Goal: Information Seeking & Learning: Learn about a topic

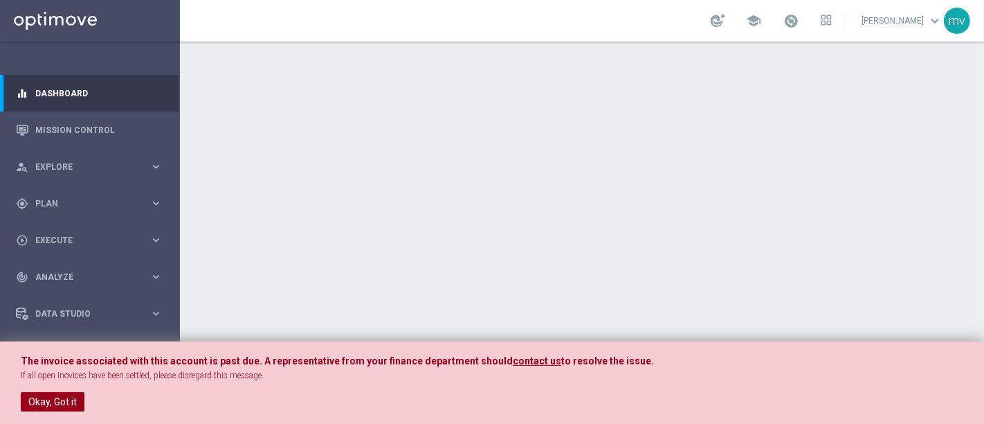
click at [63, 400] on button "Okay, Got it" at bounding box center [53, 401] width 64 height 19
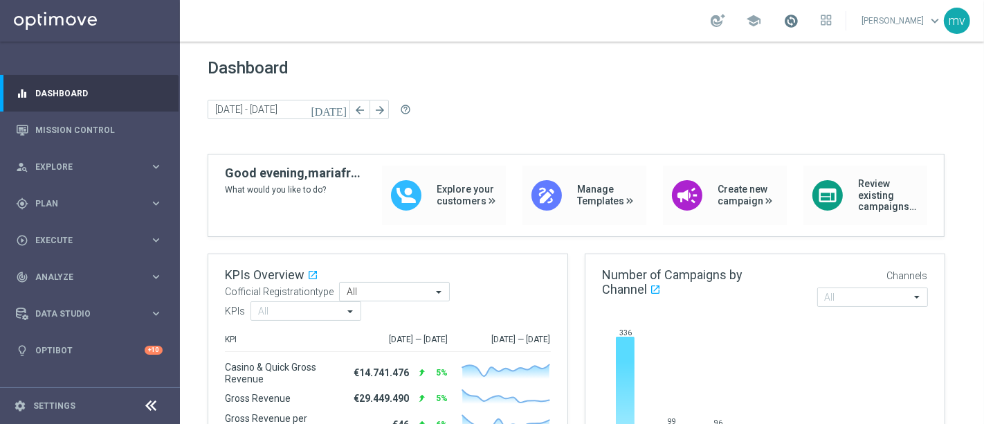
click at [784, 21] on span at bounding box center [791, 20] width 15 height 15
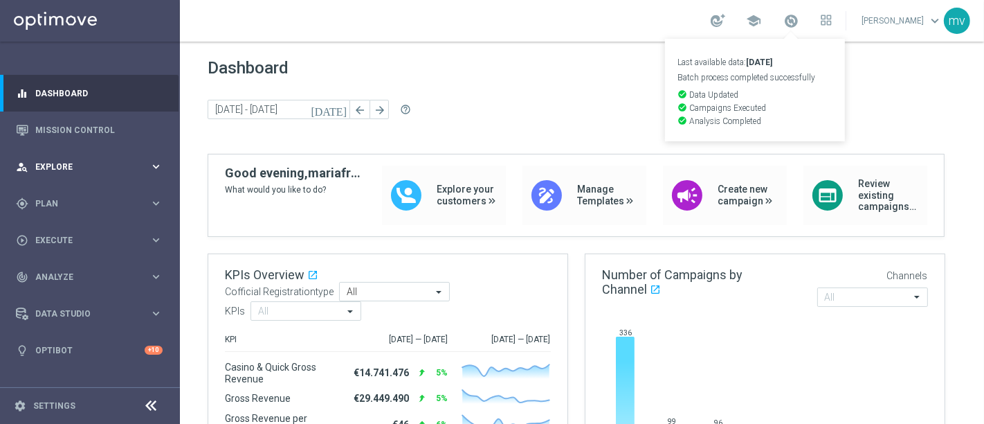
click at [80, 161] on div "person_search Explore" at bounding box center [83, 167] width 134 height 12
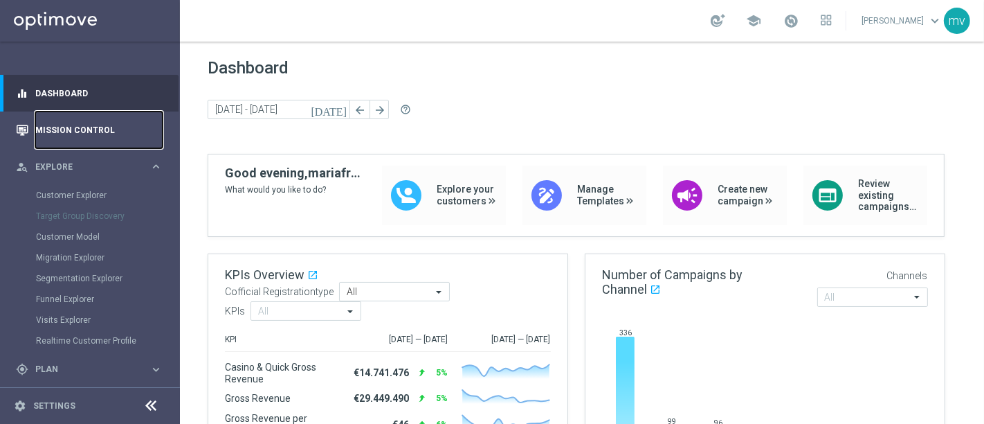
click at [75, 130] on link "Mission Control" at bounding box center [98, 129] width 127 height 37
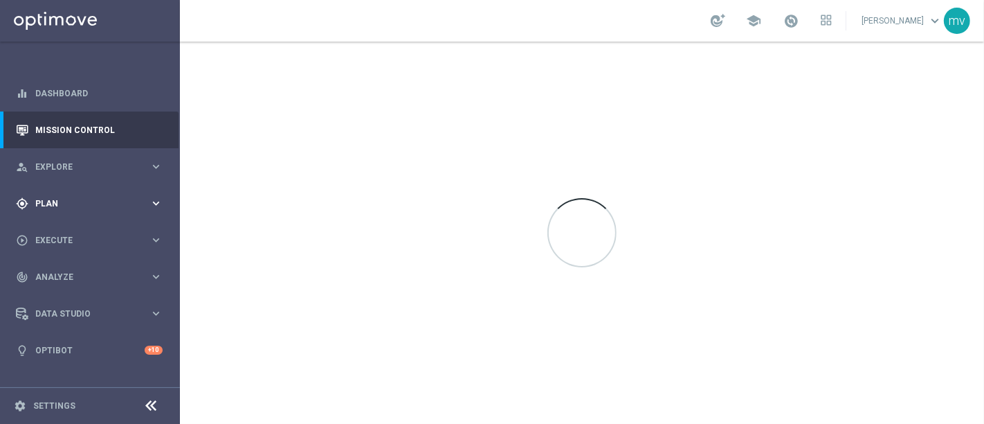
click at [71, 204] on span "Plan" at bounding box center [92, 203] width 114 height 8
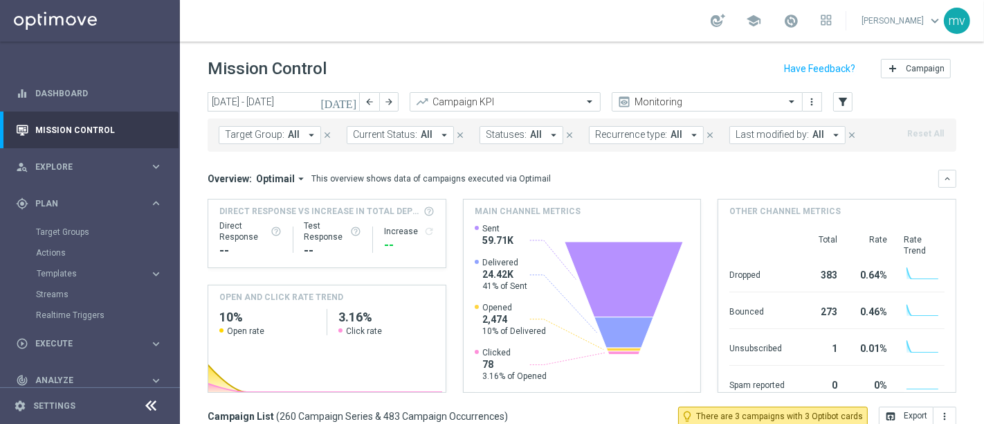
click at [352, 102] on icon "[DATE]" at bounding box center [338, 102] width 37 height 12
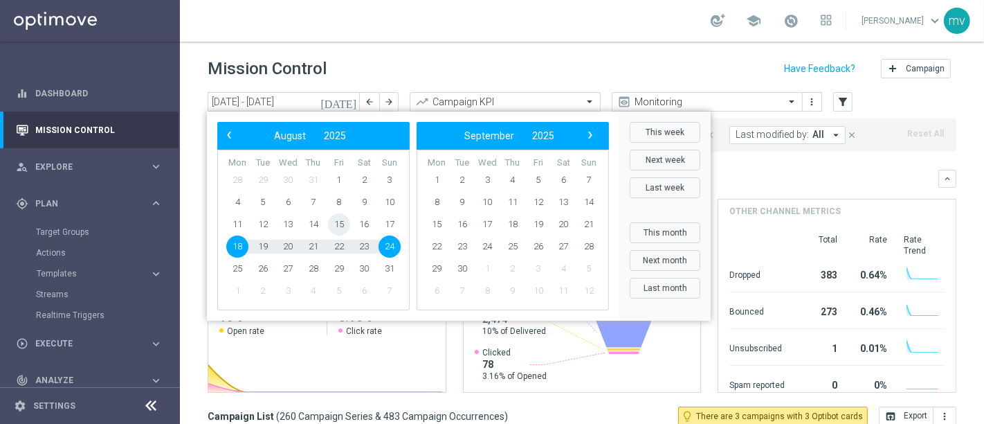
click at [344, 224] on span "15" at bounding box center [339, 224] width 22 height 22
type input "[DATE] - [DATE]"
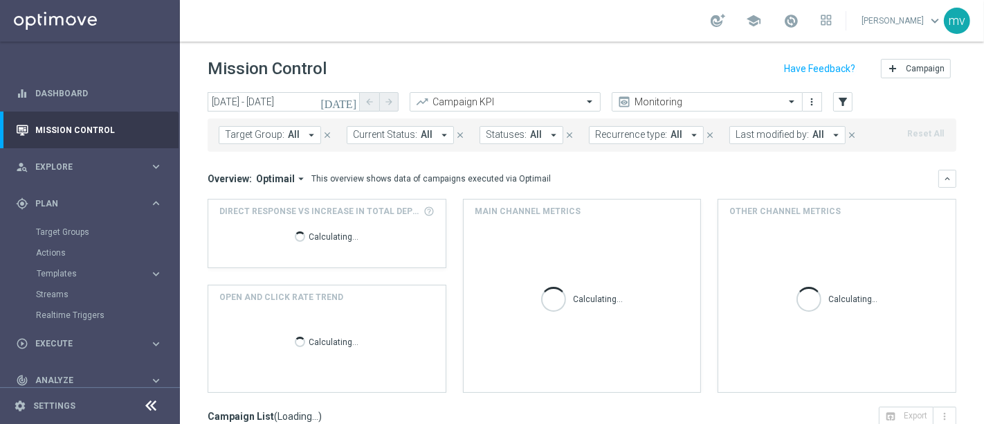
click at [310, 132] on icon "arrow_drop_down" at bounding box center [311, 135] width 12 height 12
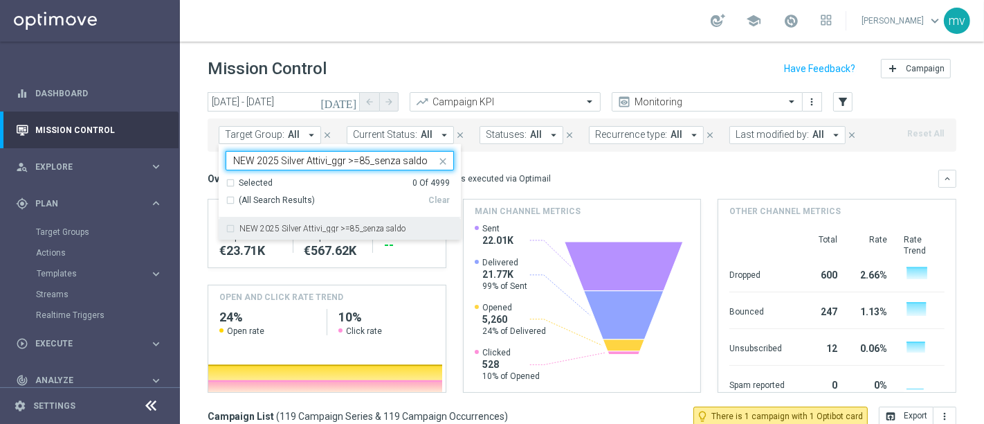
click at [233, 227] on div "NEW 2025 Silver Attivi_ggr >=85_senza saldo" at bounding box center [340, 228] width 228 height 22
type input "NEW 2025 Silver Attivi_ggr >=85_senza saldo"
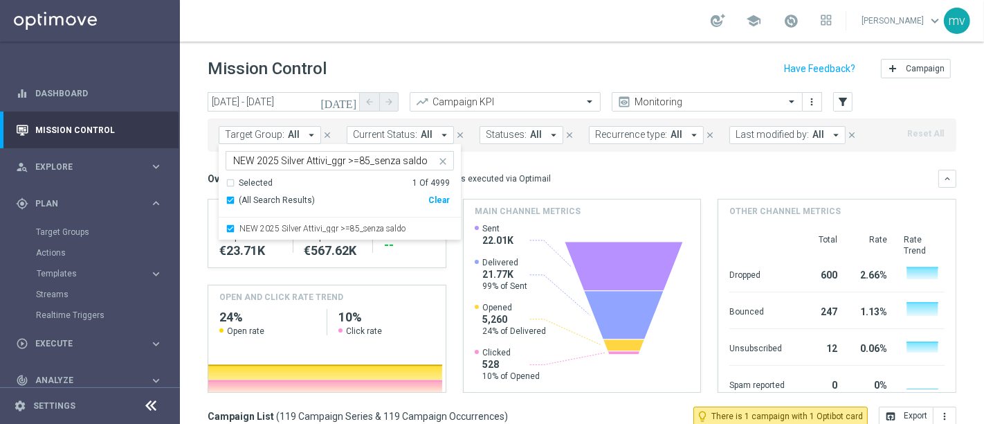
click at [654, 168] on mini-dashboard "Overview: Optimail arrow_drop_down This overview shows data of campaigns execut…" at bounding box center [582, 279] width 749 height 255
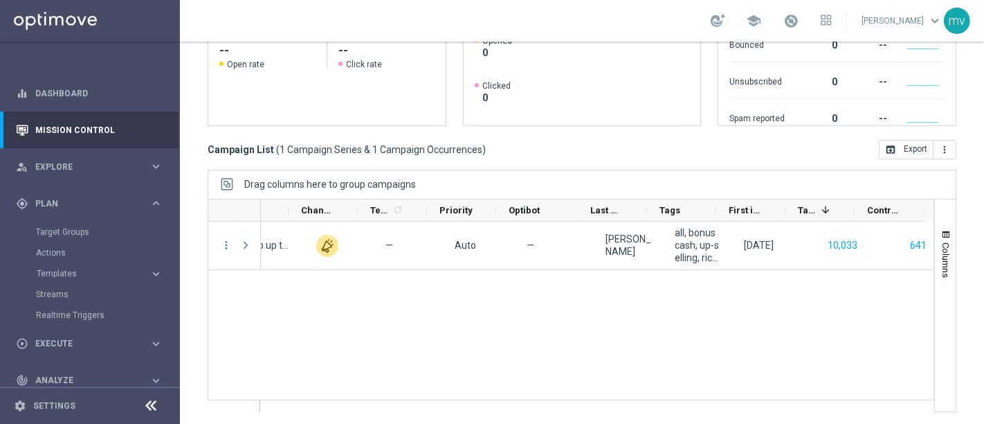
scroll to position [0, 506]
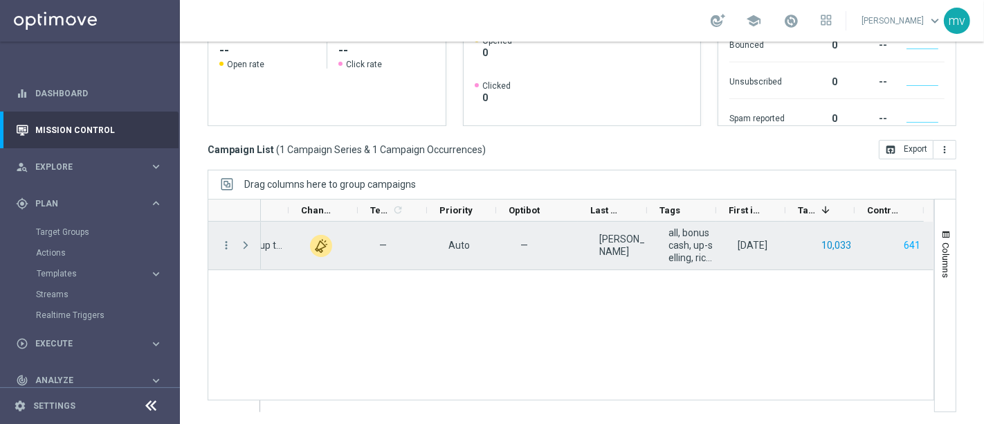
click at [831, 240] on button "10,033" at bounding box center [836, 245] width 33 height 17
click at [906, 240] on button "641" at bounding box center [912, 245] width 19 height 17
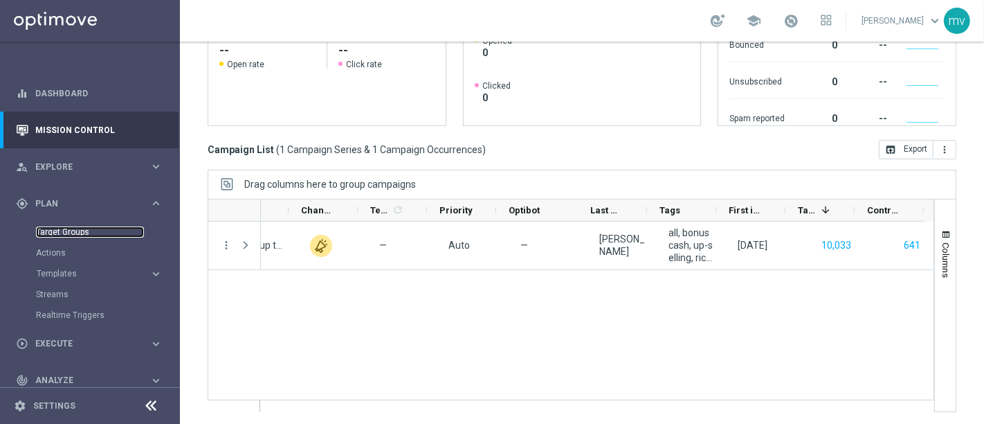
click at [71, 227] on link "Target Groups" at bounding box center [90, 231] width 108 height 11
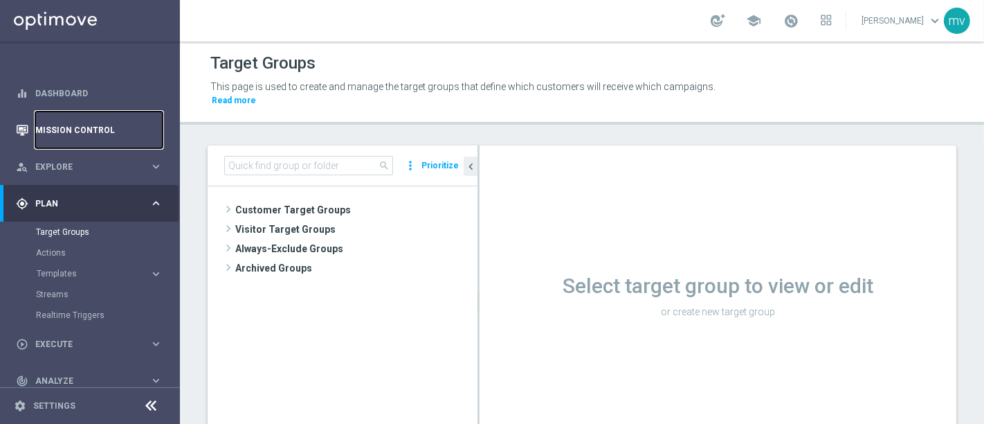
click at [97, 128] on link "Mission Control" at bounding box center [98, 129] width 127 height 37
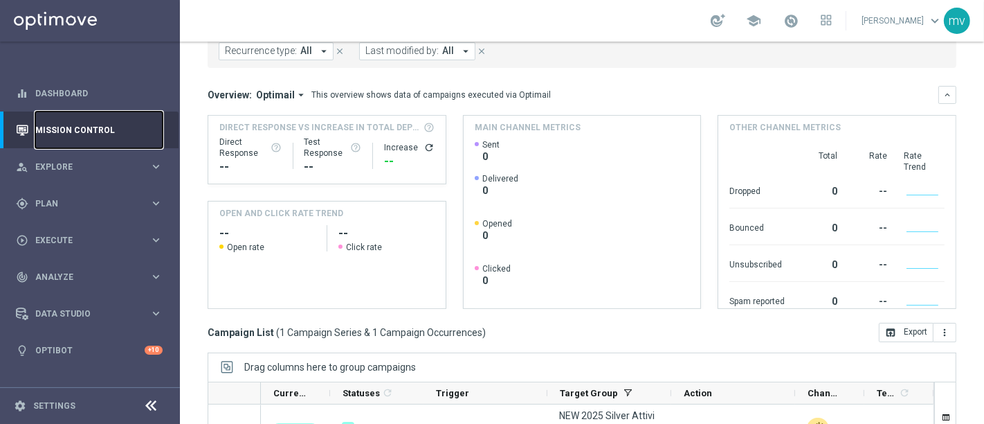
scroll to position [295, 0]
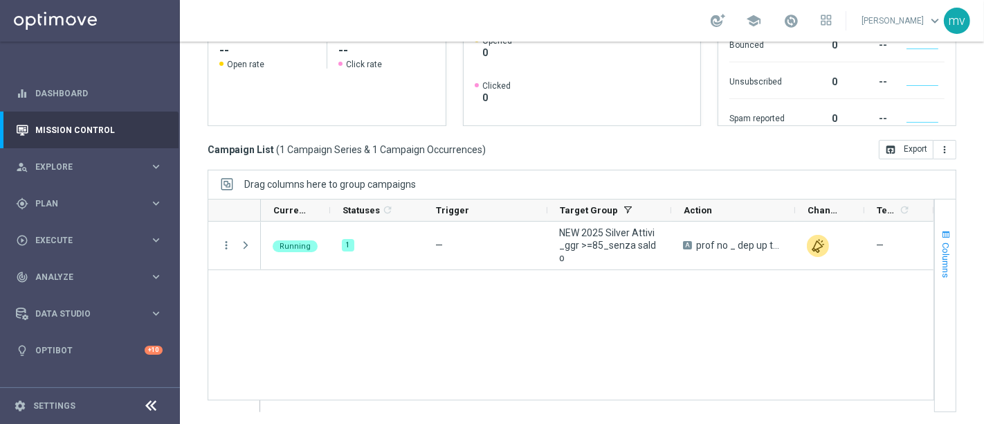
click at [941, 252] on span "Columns" at bounding box center [946, 259] width 11 height 35
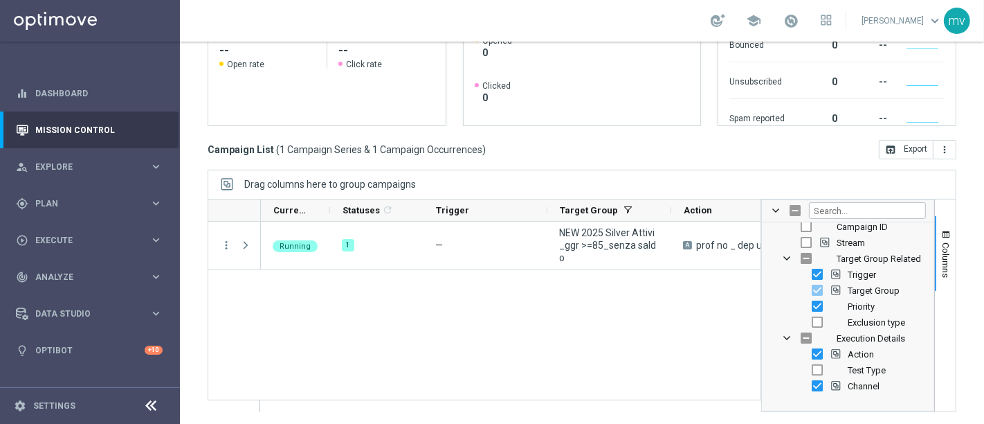
scroll to position [0, 0]
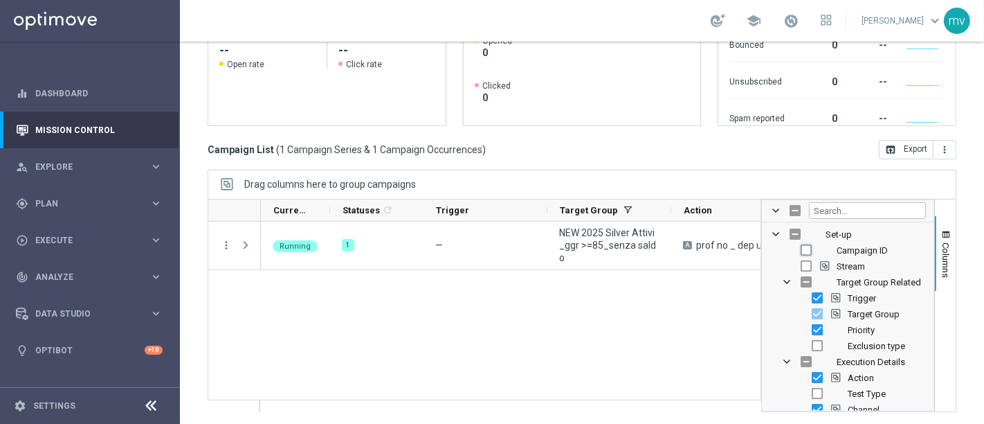
click at [801, 249] on input "Press SPACE to toggle visibility (hidden)" at bounding box center [806, 249] width 11 height 11
checkbox input "true"
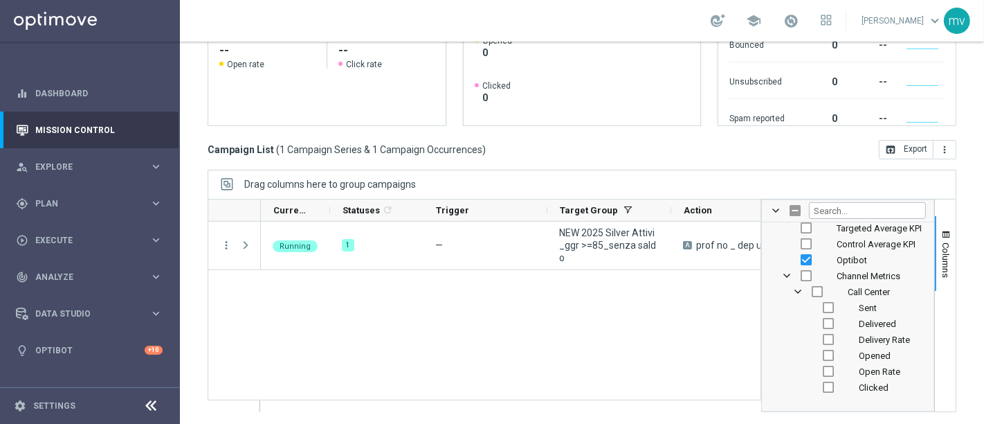
scroll to position [692, 0]
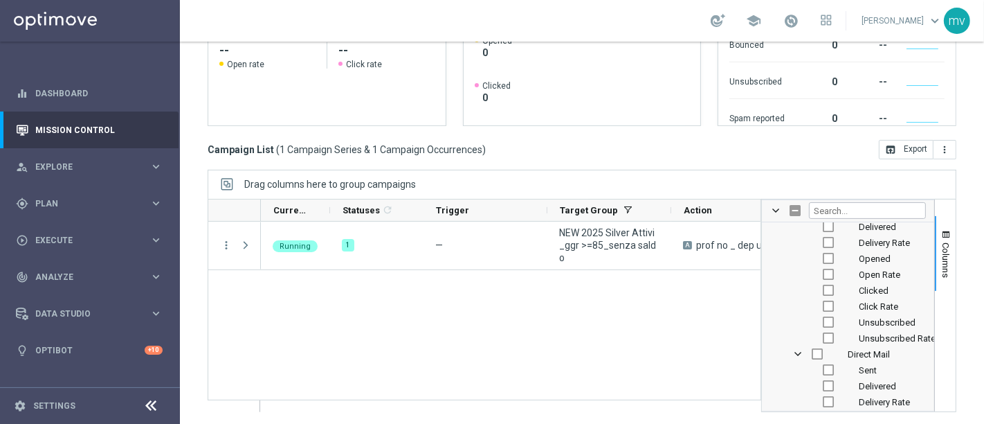
click at [654, 341] on div "Running 1 — NEW 2025 Silver Attivi_ggr >=85_senza saldo A prof no _ dep up to 5…" at bounding box center [511, 317] width 500 height 190
click at [790, 206] on input "Toggle Select All Columns" at bounding box center [795, 210] width 11 height 11
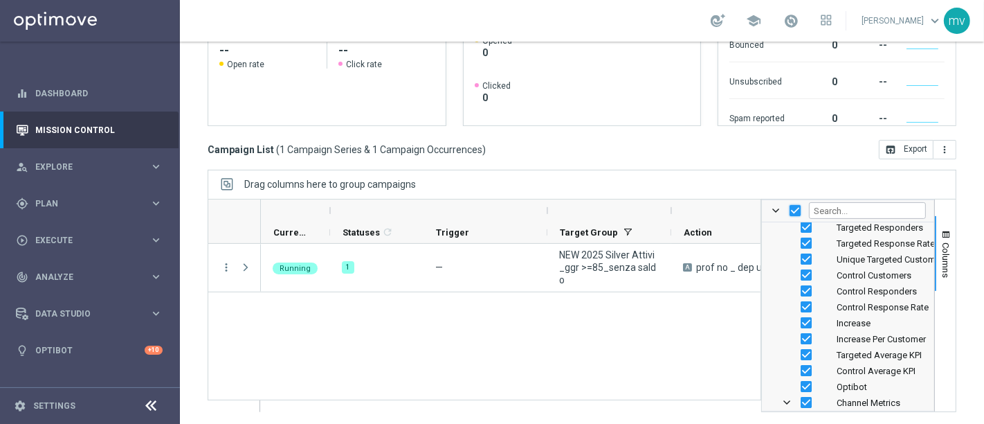
scroll to position [461, 0]
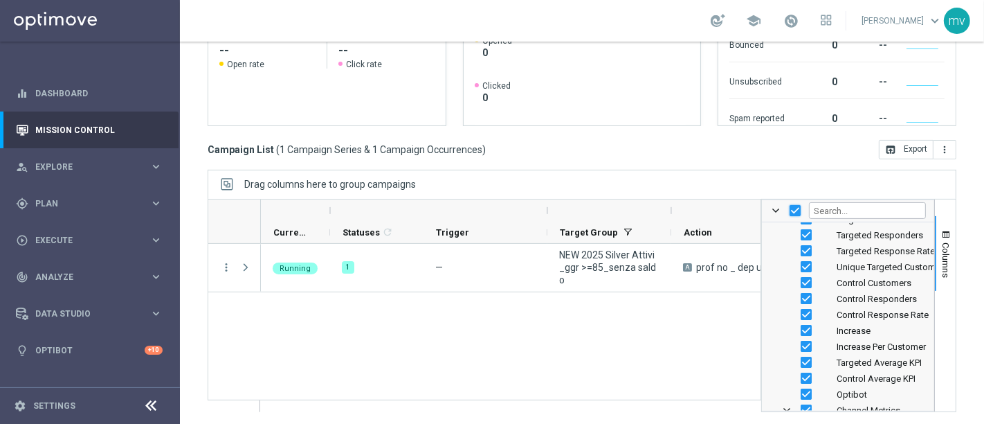
click at [790, 212] on input "Toggle Select All Columns" at bounding box center [795, 210] width 11 height 11
checkbox input "false"
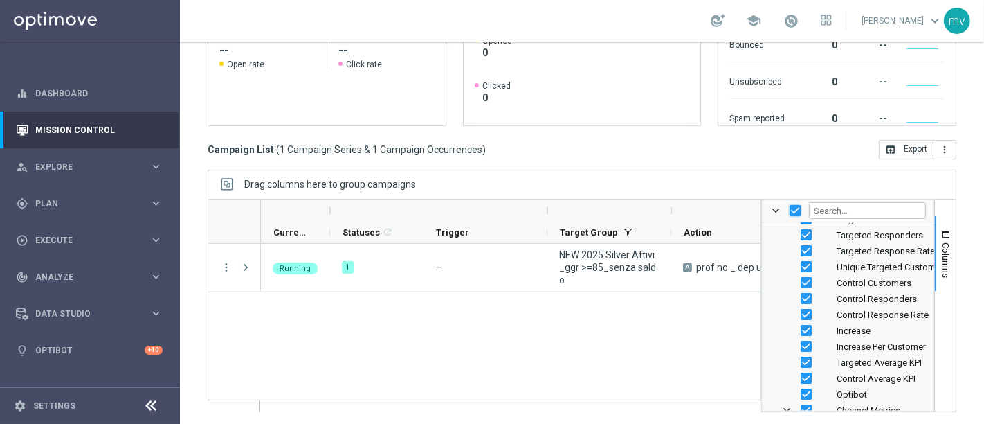
checkbox input "false"
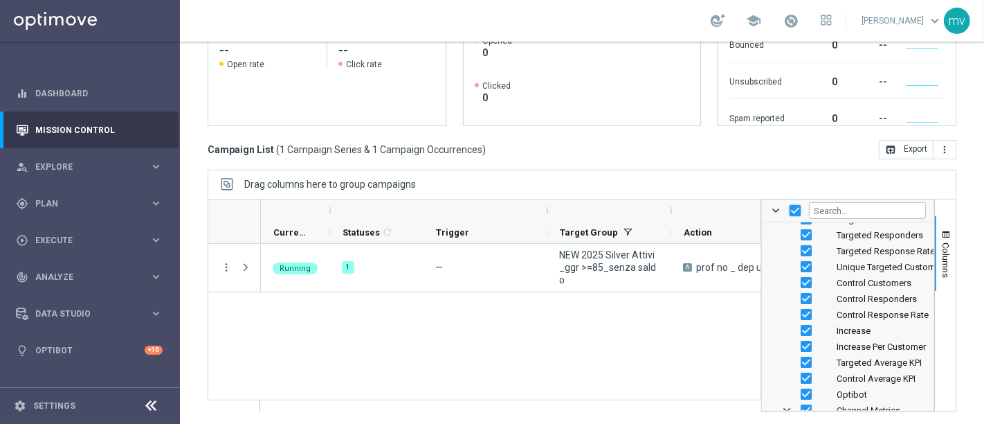
checkbox input "false"
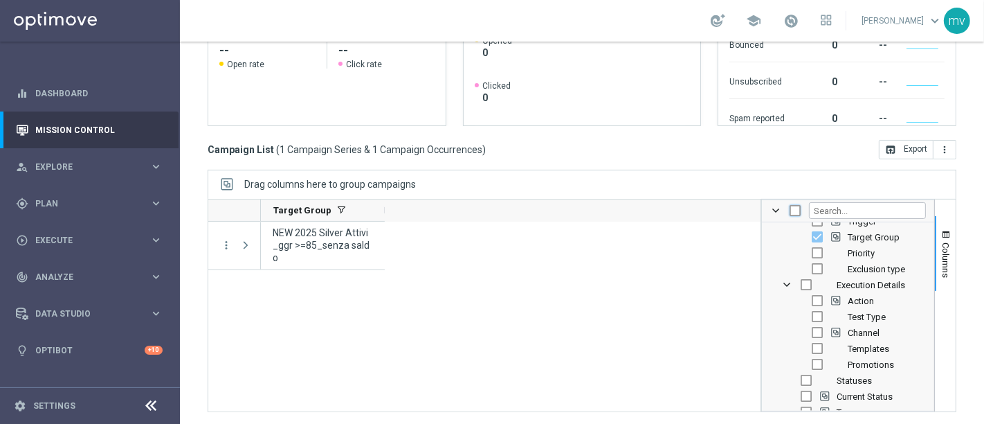
scroll to position [0, 0]
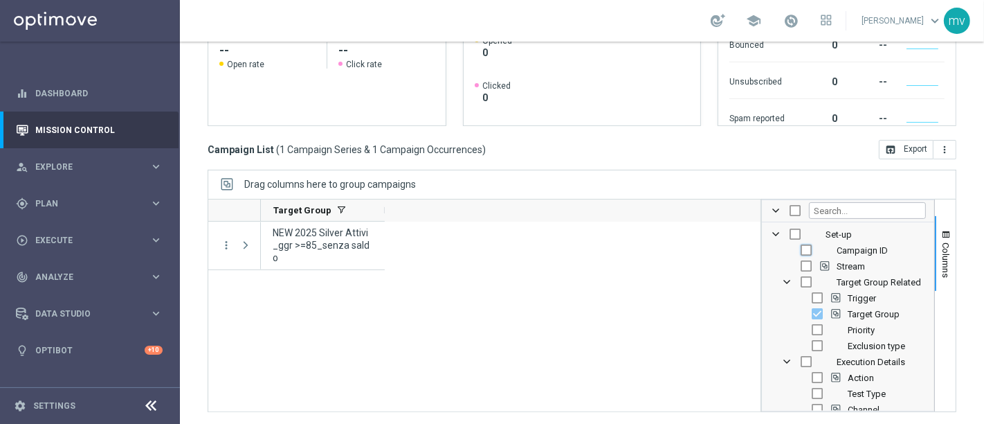
click at [801, 244] on input "Press SPACE to toggle visibility (hidden)" at bounding box center [806, 249] width 11 height 11
checkbox input "true"
checkbox input "false"
click at [770, 212] on span at bounding box center [775, 210] width 11 height 11
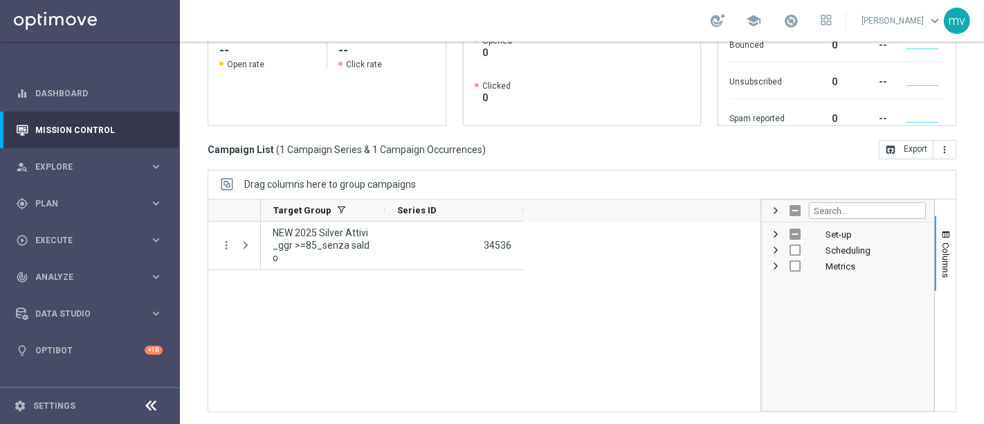
click at [683, 195] on div "Drag columns here to group campaigns" at bounding box center [582, 184] width 749 height 29
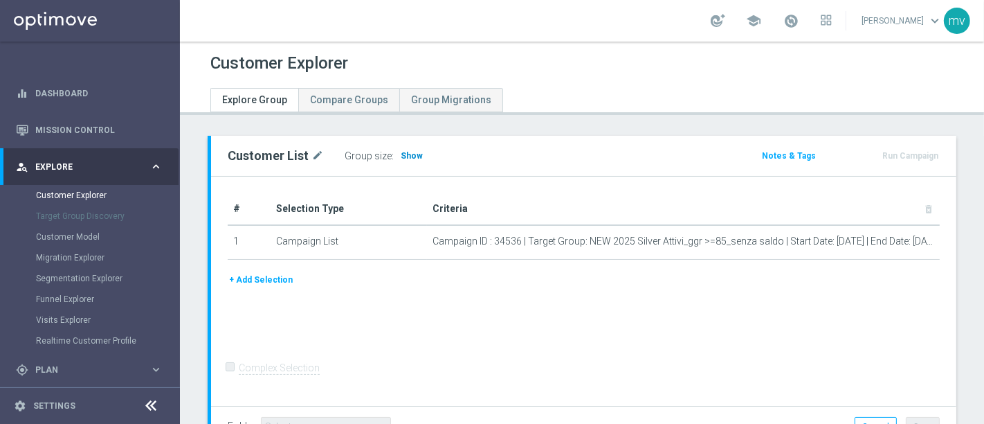
click at [410, 155] on span "Show" at bounding box center [412, 156] width 22 height 10
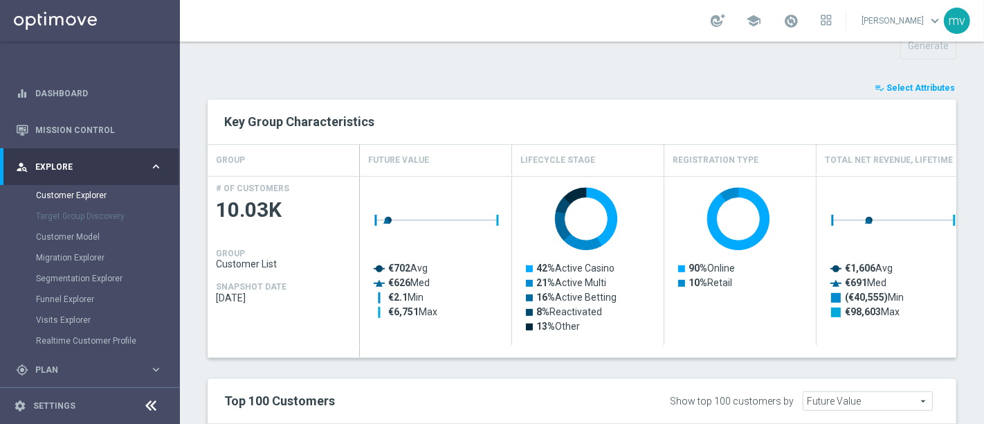
scroll to position [575, 0]
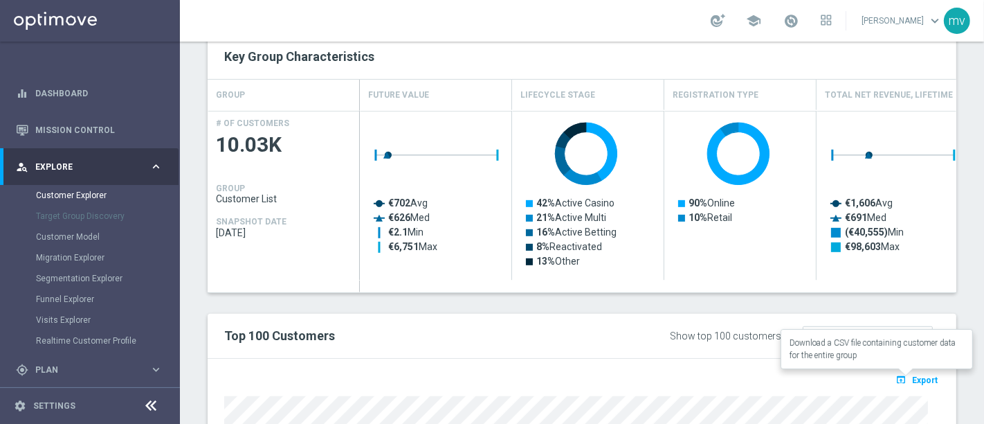
click at [912, 379] on span "Export" at bounding box center [925, 380] width 26 height 10
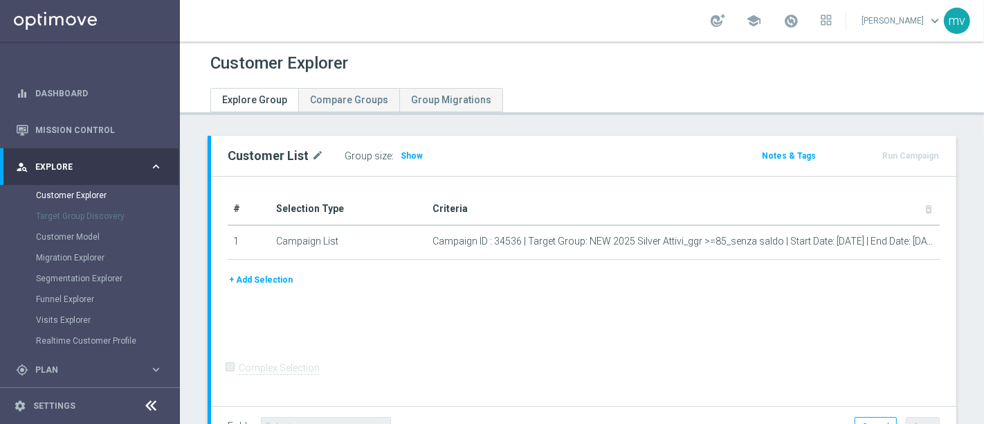
drag, startPoint x: 398, startPoint y: 152, endPoint x: 405, endPoint y: 163, distance: 12.5
click at [401, 152] on span "Show" at bounding box center [412, 156] width 22 height 10
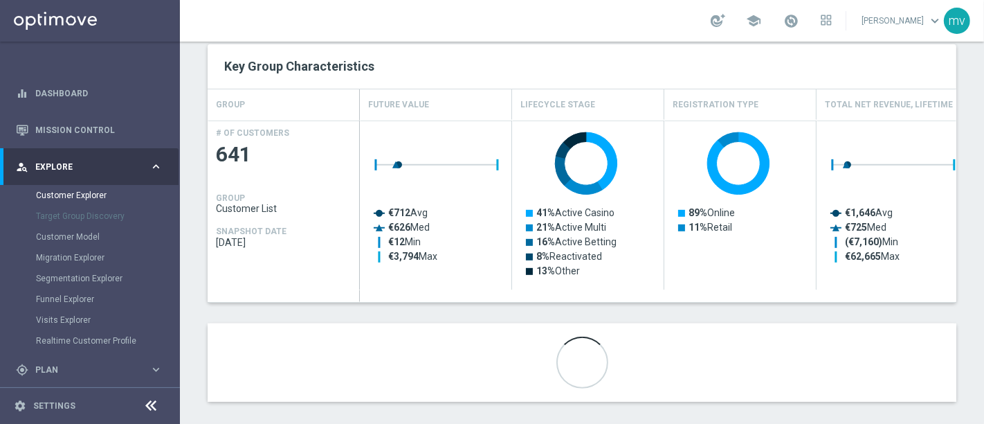
scroll to position [575, 0]
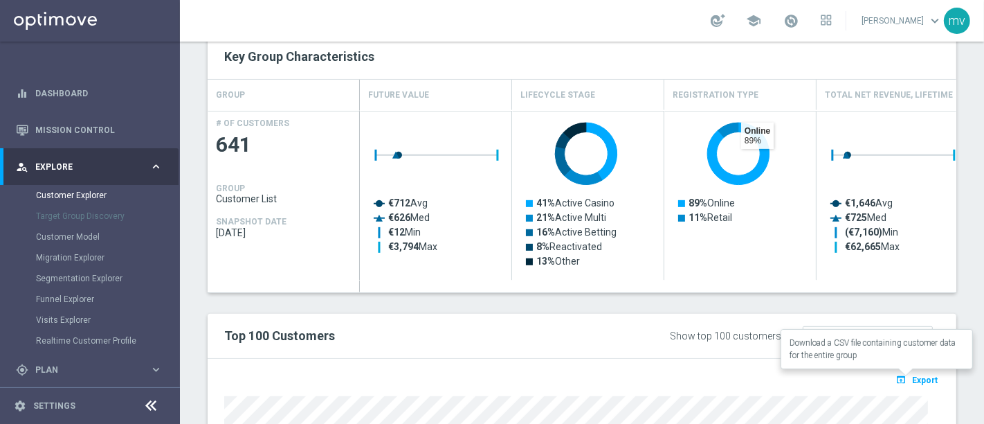
click at [921, 377] on span "Export" at bounding box center [925, 380] width 26 height 10
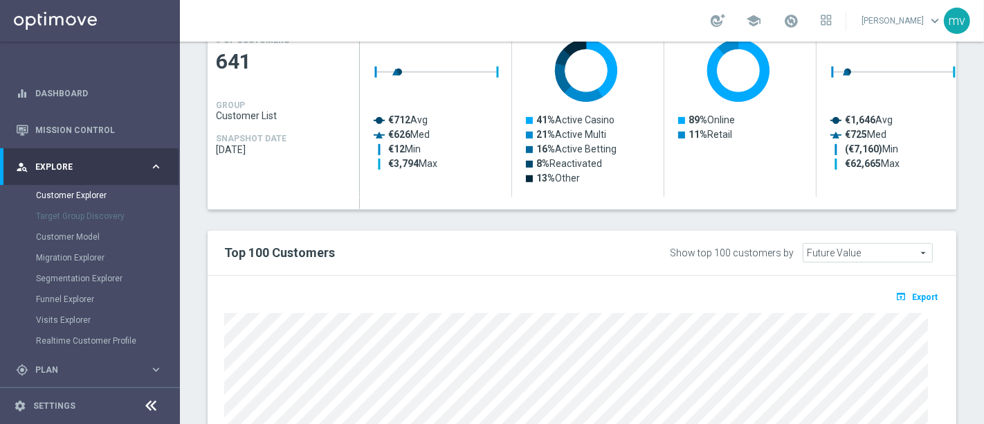
scroll to position [652, 0]
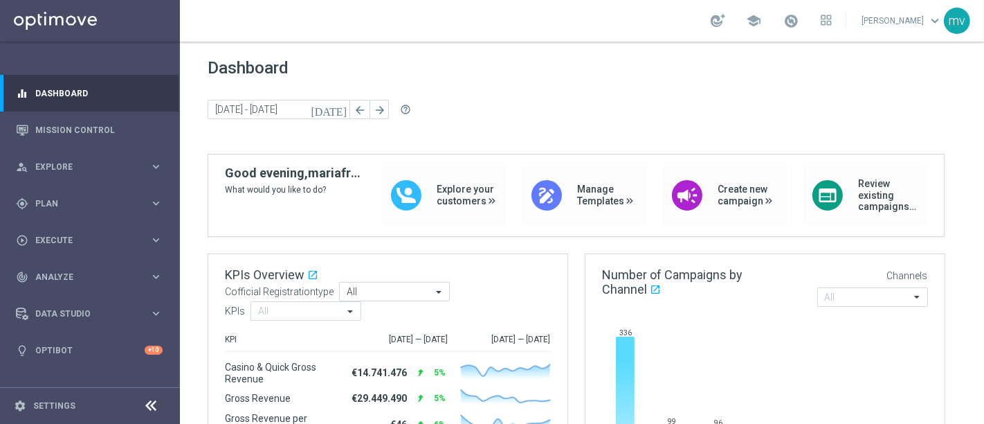
click at [341, 105] on icon "[DATE]" at bounding box center [329, 109] width 37 height 12
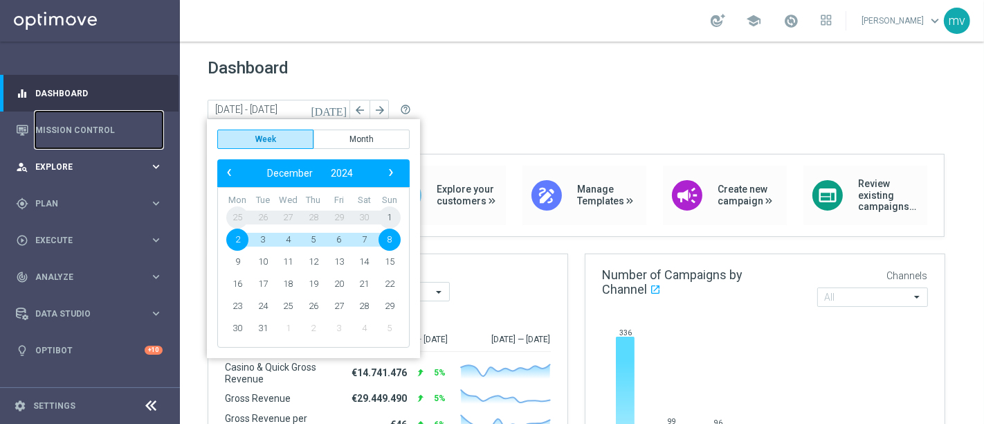
drag, startPoint x: 84, startPoint y: 124, endPoint x: 123, endPoint y: 153, distance: 47.9
click at [84, 124] on link "Mission Control" at bounding box center [98, 129] width 127 height 37
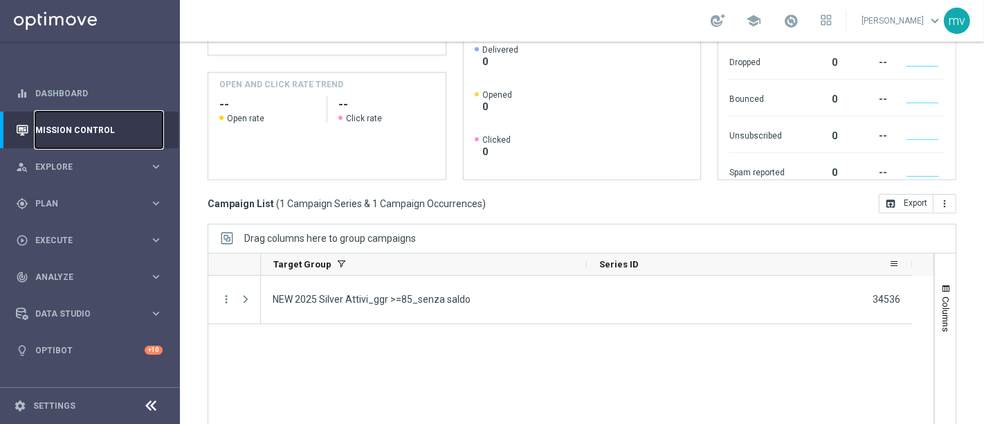
scroll to position [295, 0]
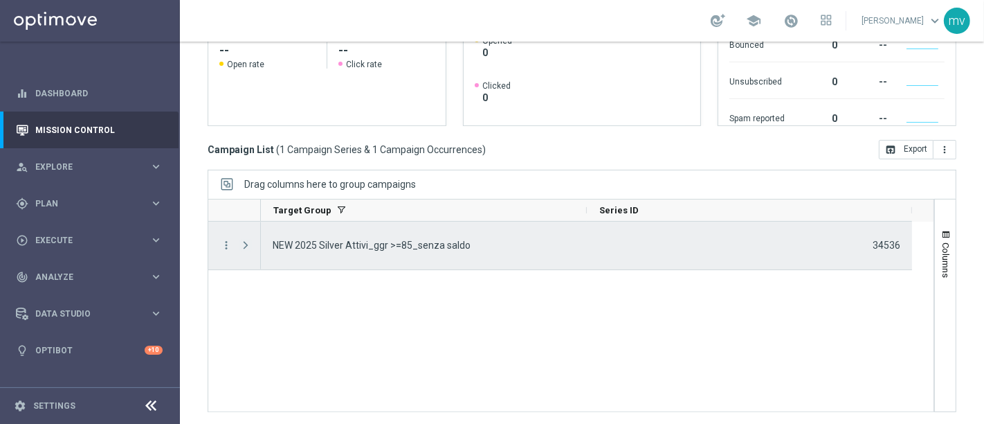
click at [242, 241] on span "Press SPACE to select this row." at bounding box center [246, 245] width 12 height 11
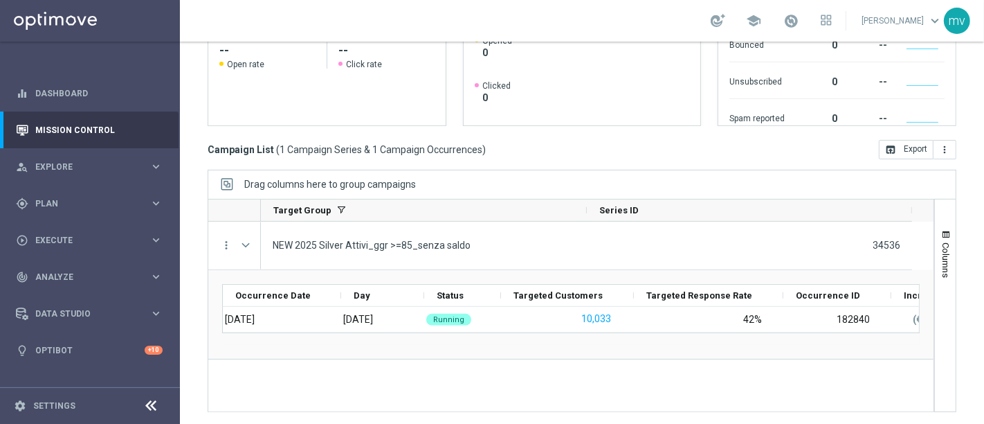
scroll to position [0, 0]
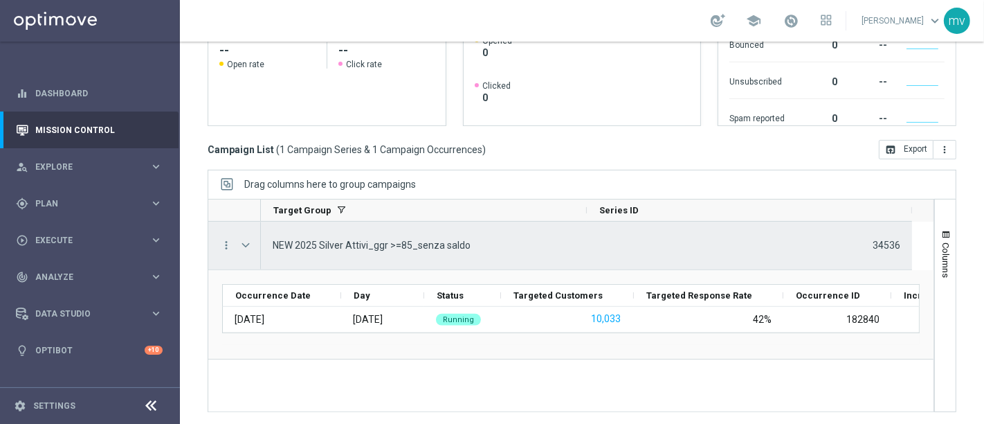
click at [223, 233] on div "more_vert" at bounding box center [220, 246] width 25 height 48
click at [222, 239] on icon "more_vert" at bounding box center [226, 245] width 12 height 12
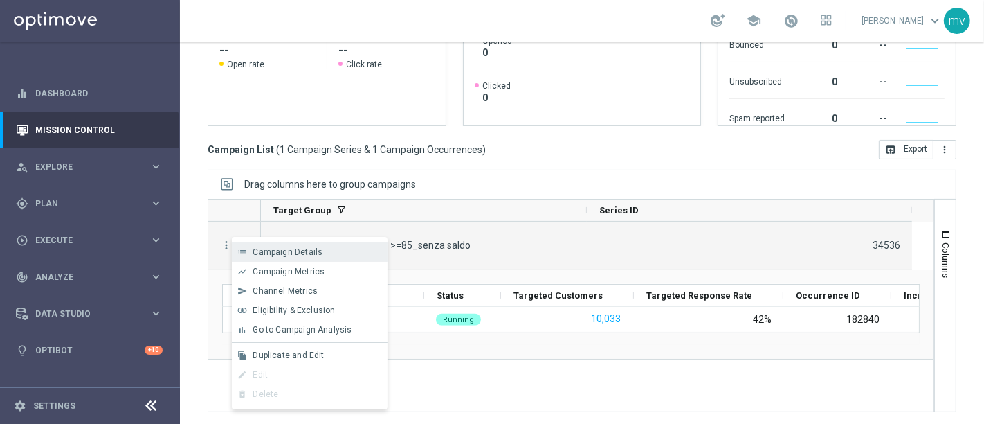
click at [312, 255] on span "Campaign Details" at bounding box center [288, 252] width 70 height 10
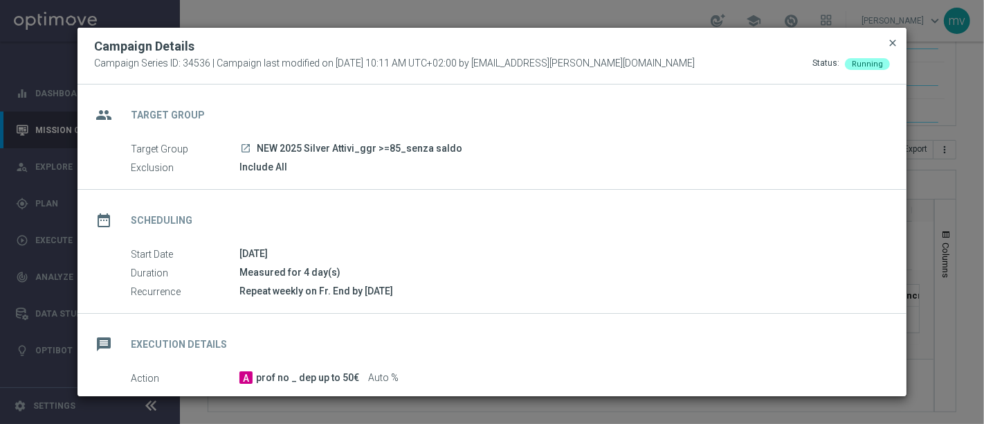
click at [895, 45] on span "close" at bounding box center [892, 42] width 11 height 11
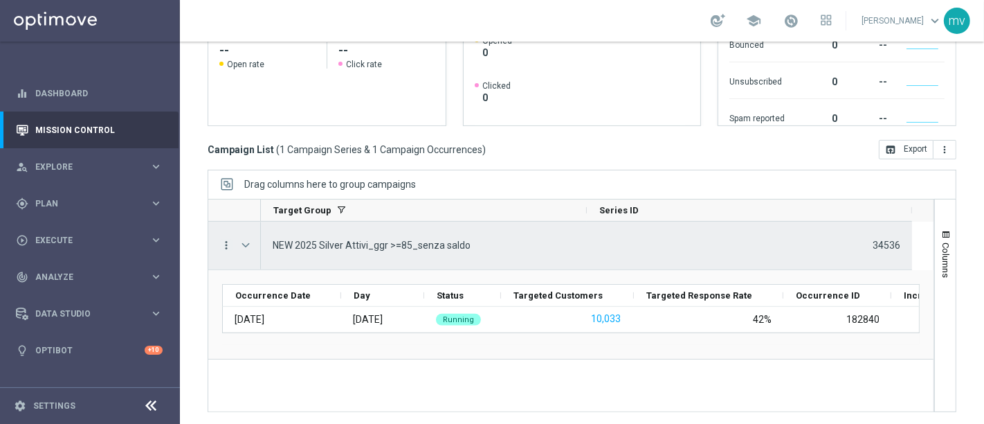
click at [225, 244] on icon "more_vert" at bounding box center [226, 245] width 12 height 12
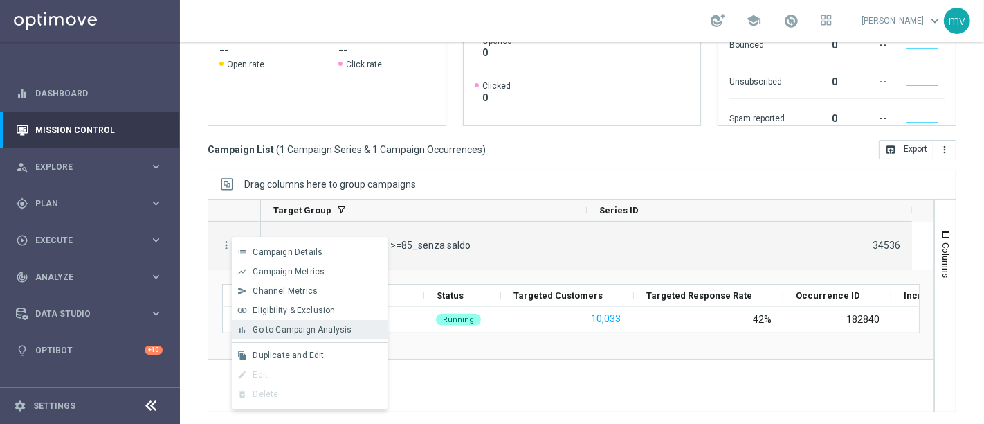
click at [302, 331] on span "Go to Campaign Analysis" at bounding box center [302, 330] width 99 height 10
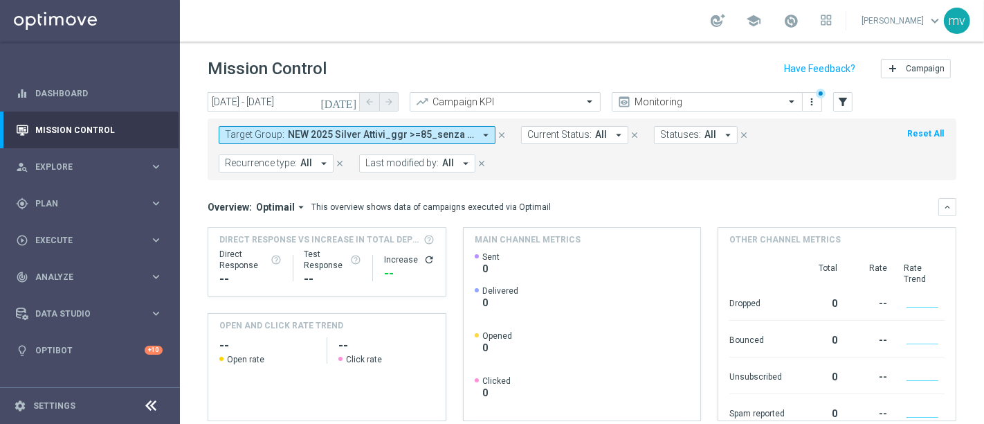
click at [502, 130] on icon "close" at bounding box center [502, 135] width 10 height 10
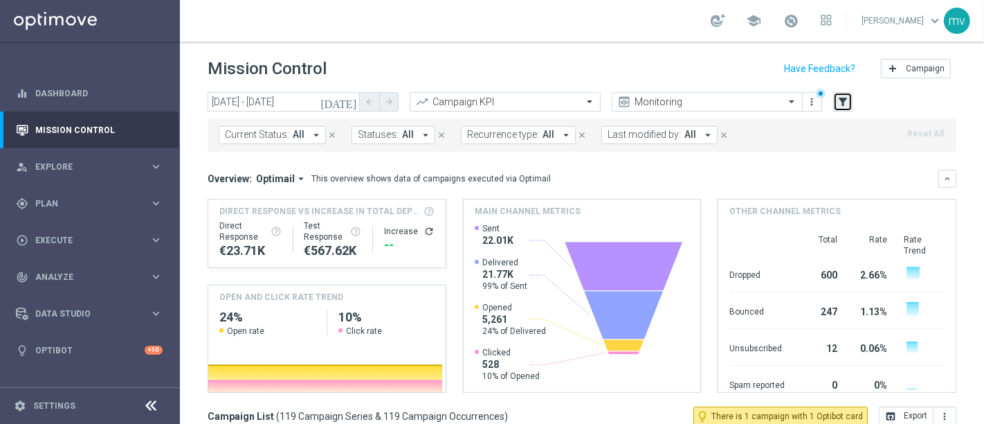
click at [842, 102] on icon "filter_alt" at bounding box center [843, 102] width 12 height 12
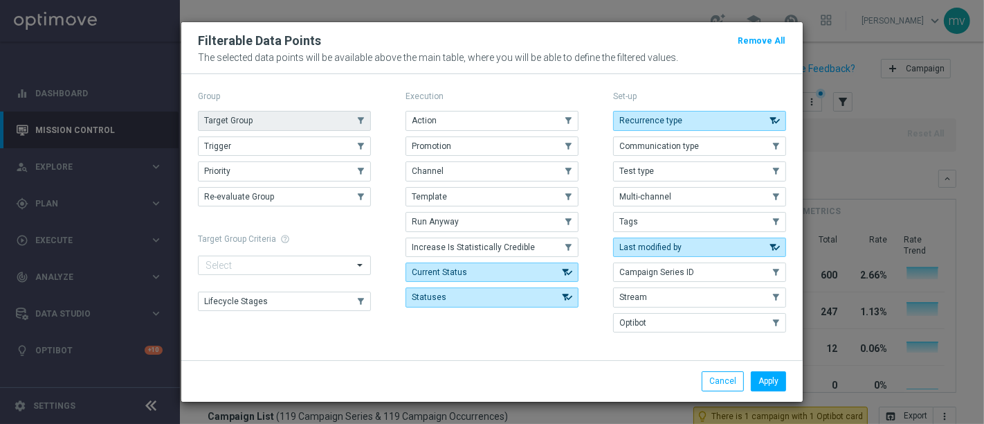
click at [268, 124] on button "Target Group" at bounding box center [284, 120] width 173 height 19
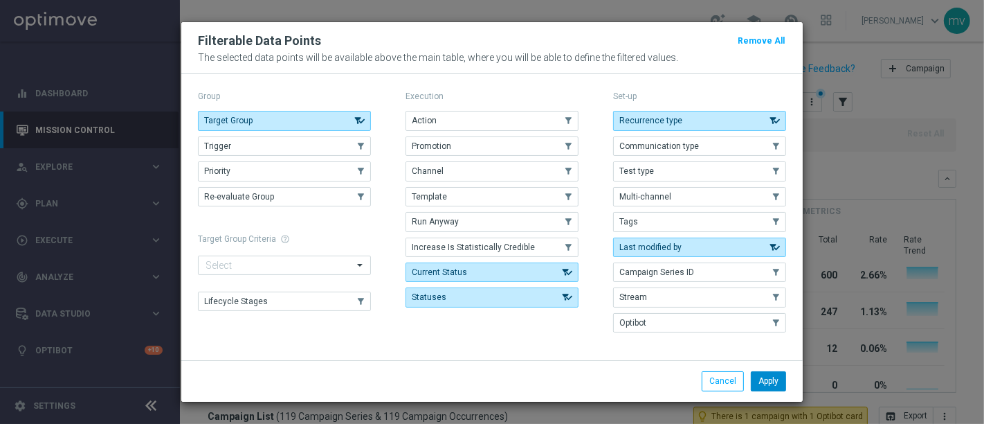
click at [774, 381] on button "Apply" at bounding box center [768, 380] width 35 height 19
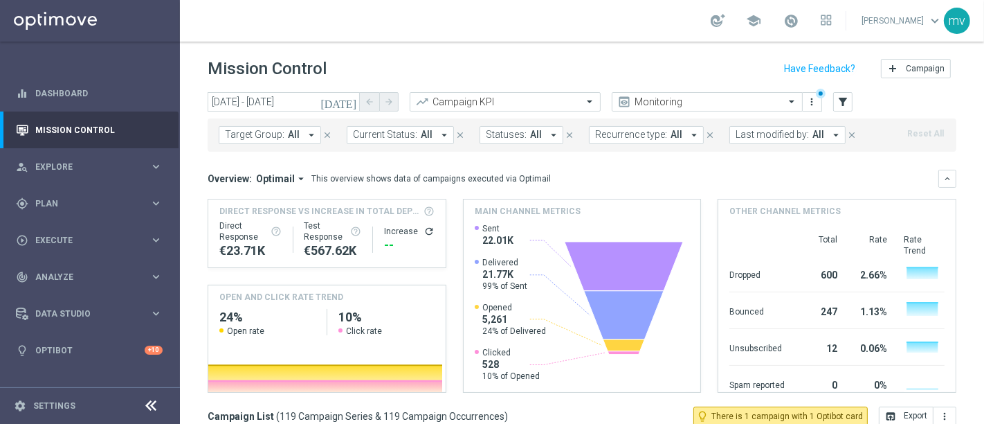
click at [307, 135] on icon "arrow_drop_down" at bounding box center [311, 135] width 12 height 12
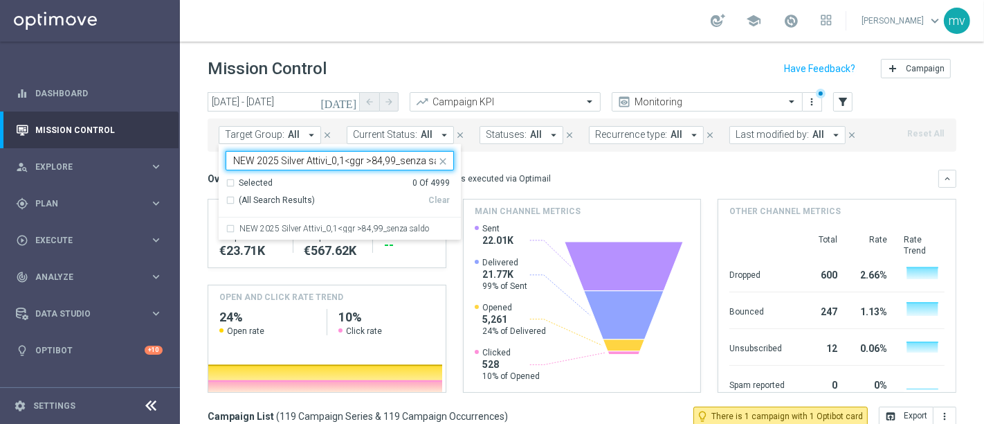
scroll to position [0, 12]
drag, startPoint x: 231, startPoint y: 228, endPoint x: 242, endPoint y: 228, distance: 11.1
click at [232, 228] on div "NEW 2025 Silver Attivi_0,1<ggr >84,99_senza saldo" at bounding box center [340, 228] width 228 height 22
type input "NEW 2025 Silver Attivi_0,1<ggr >84,99_senza saldo"
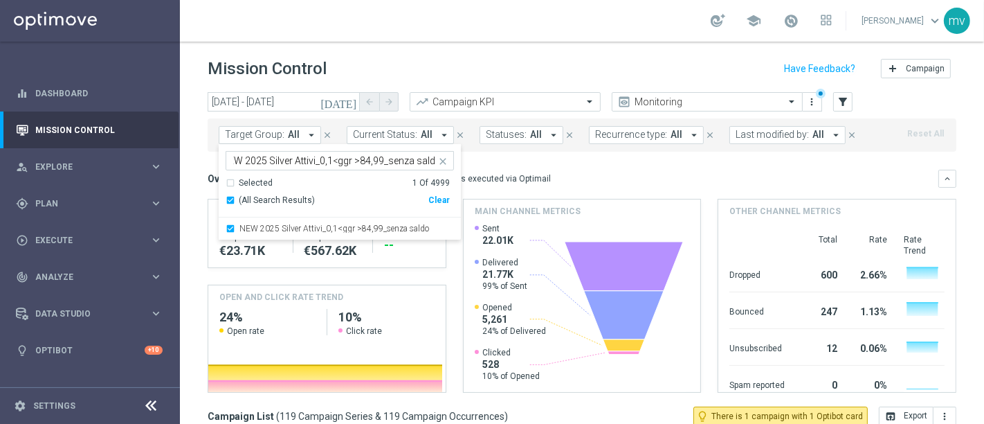
scroll to position [0, 0]
click at [649, 167] on mini-dashboard "Overview: Optimail arrow_drop_down This overview shows data of campaigns execut…" at bounding box center [582, 279] width 749 height 255
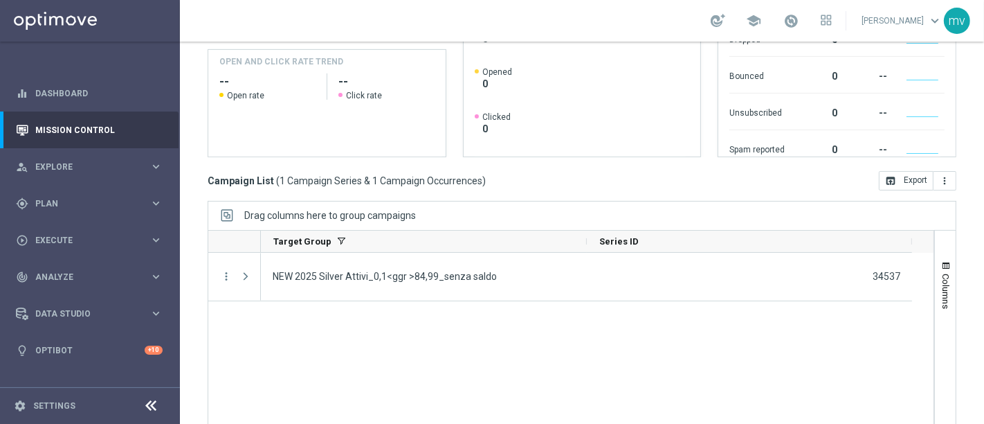
scroll to position [295, 0]
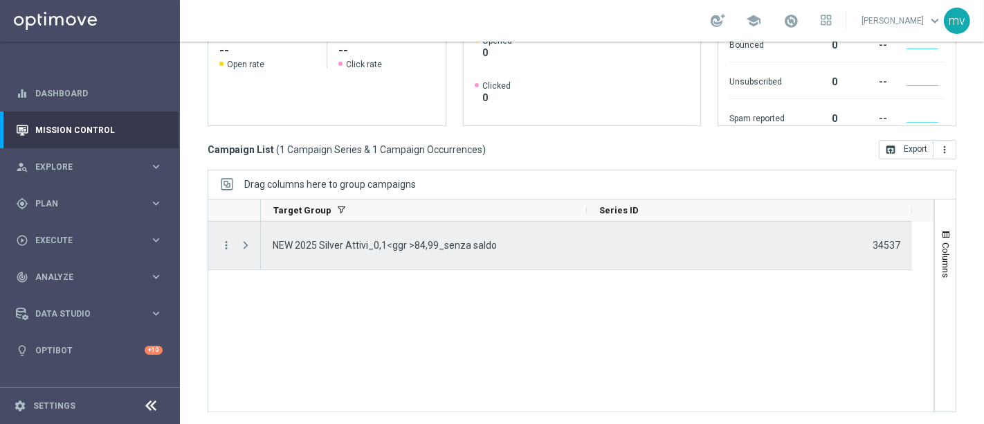
drag, startPoint x: 876, startPoint y: 253, endPoint x: 852, endPoint y: 253, distance: 23.5
click at [874, 253] on div "34537" at bounding box center [749, 246] width 325 height 48
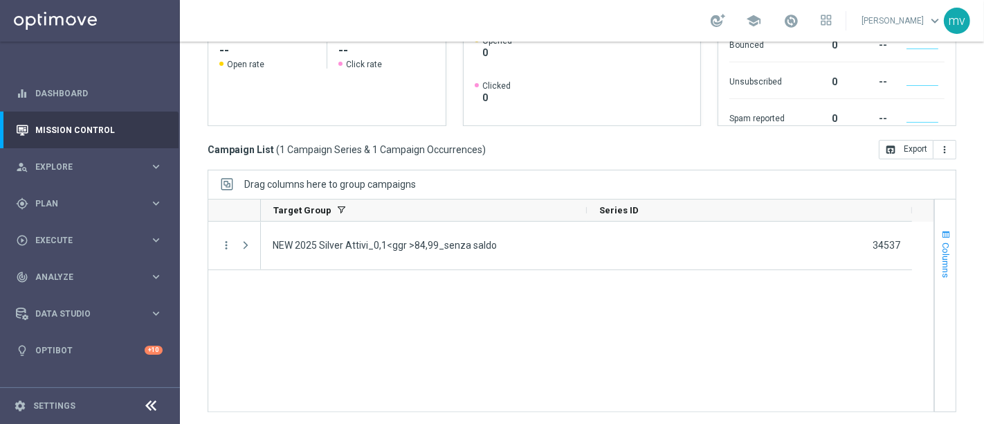
click at [941, 237] on span "button" at bounding box center [946, 234] width 11 height 11
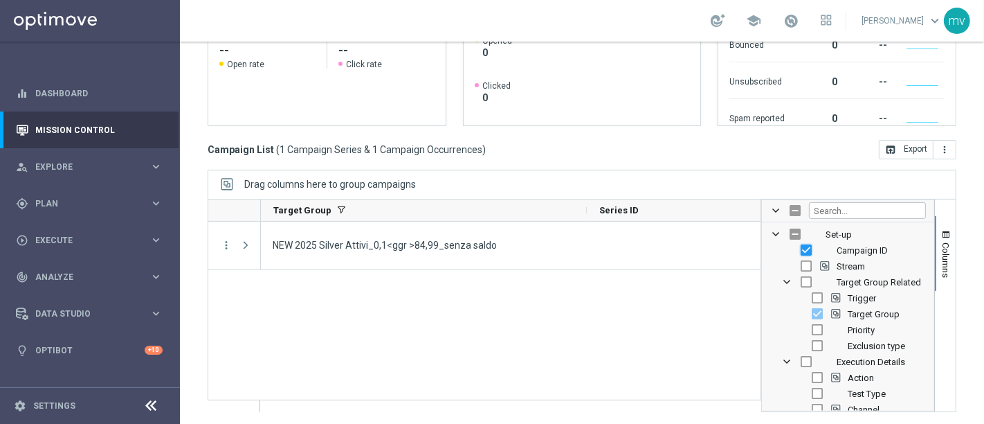
click at [801, 250] on input "Press SPACE to toggle visibility (visible)" at bounding box center [806, 249] width 11 height 11
checkbox input "false"
click at [790, 228] on input "Press SPACE to toggle visibility (hidden)" at bounding box center [795, 233] width 11 height 11
checkbox input "true"
checkbox input "false"
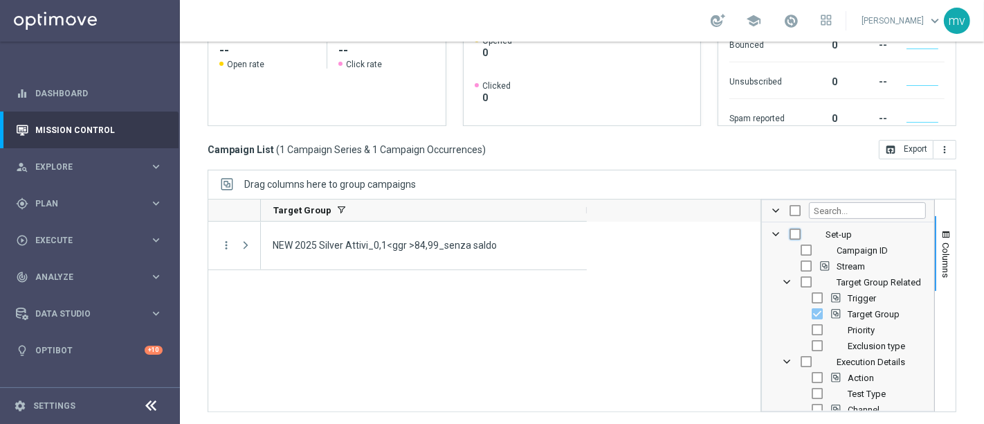
checkbox input "true"
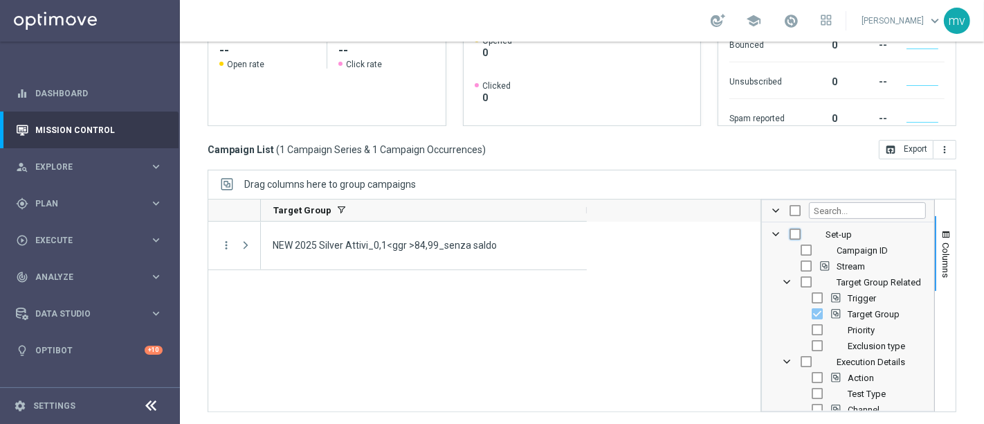
checkbox input "true"
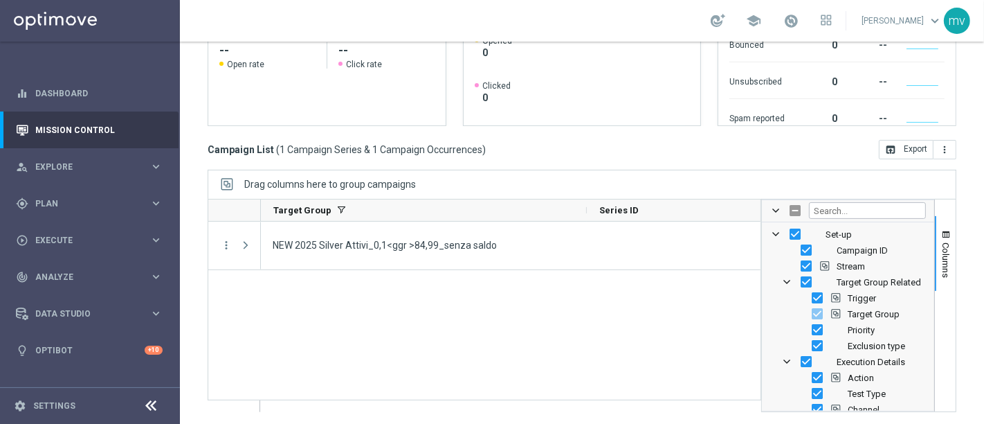
click at [662, 323] on div "NEW 2025 Silver Attivi_0,1<ggr >84,99_senza saldo 34537" at bounding box center [511, 317] width 500 height 190
click at [941, 253] on span "Columns" at bounding box center [946, 259] width 11 height 35
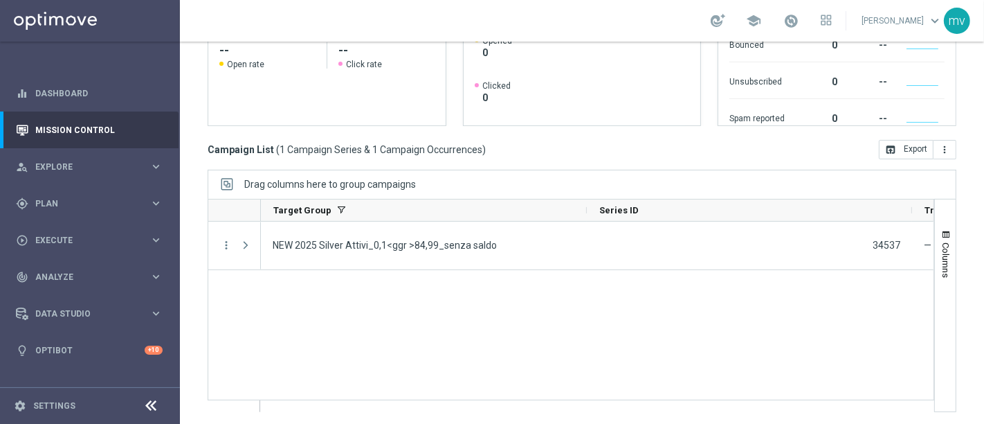
click at [640, 352] on div "NEW 2025 Silver Attivi_0,1<ggr >84,99_senza saldo 34537 — Test/Control" at bounding box center [597, 317] width 673 height 190
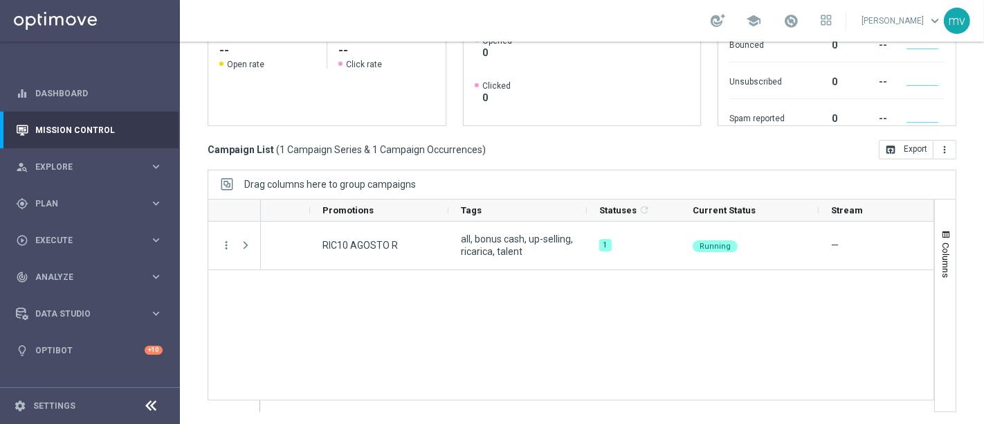
scroll to position [0, 1584]
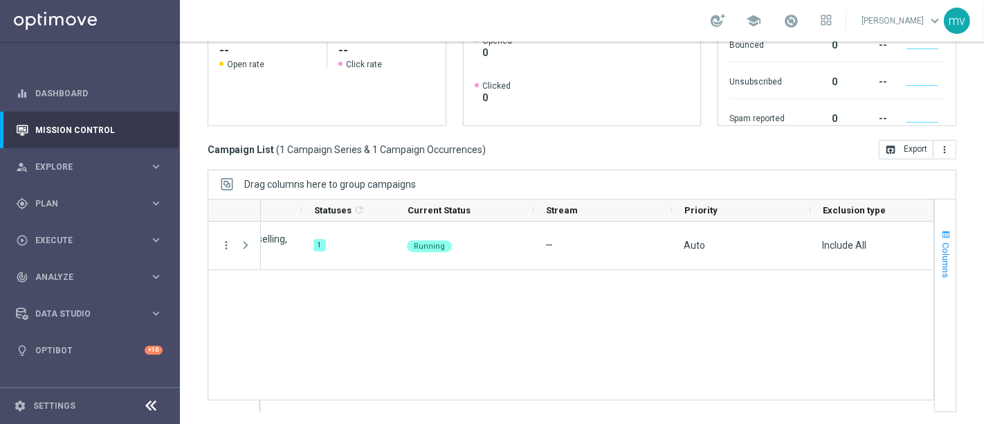
click at [941, 231] on span "button" at bounding box center [946, 234] width 11 height 11
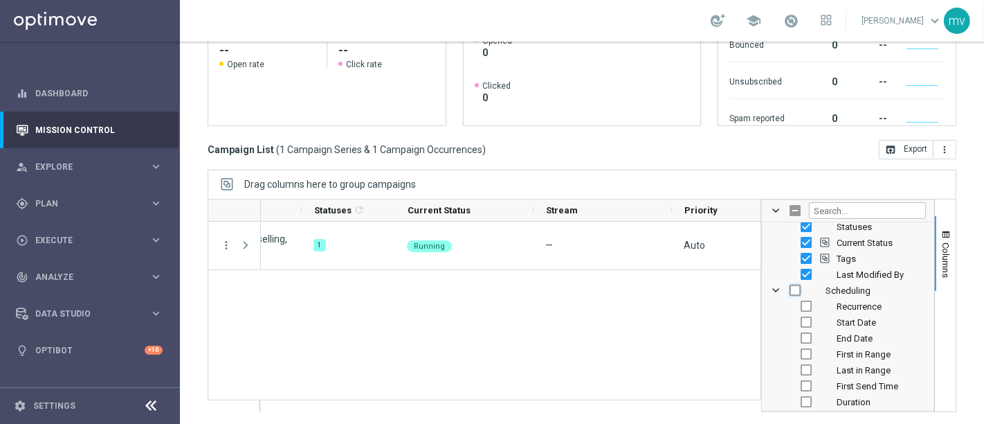
click at [790, 289] on input "Press SPACE to toggle visibility (hidden)" at bounding box center [795, 289] width 11 height 11
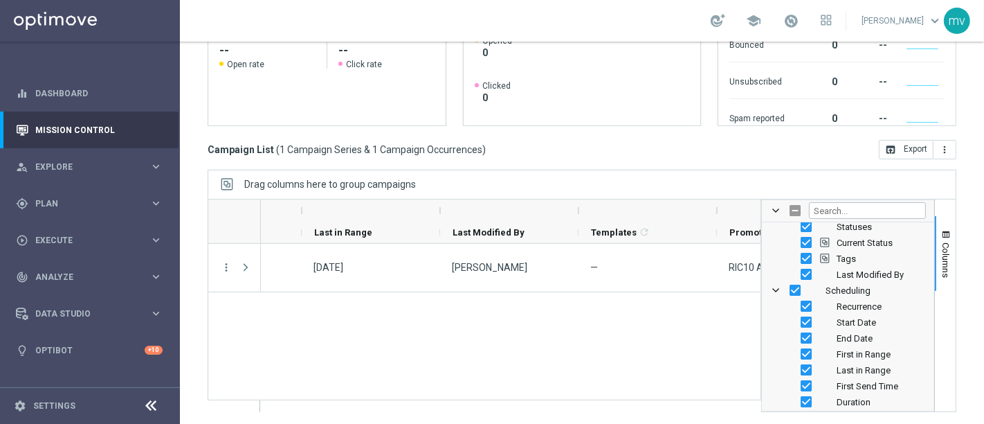
click at [674, 341] on div "34537 all, bonus cash, up-selling, ricarica, talent RIC10 AGOSTO R 15 Aug 2025,…" at bounding box center [511, 328] width 500 height 168
drag, startPoint x: 934, startPoint y: 245, endPoint x: 940, endPoint y: 262, distance: 17.5
click at [941, 245] on span "Columns" at bounding box center [946, 259] width 11 height 35
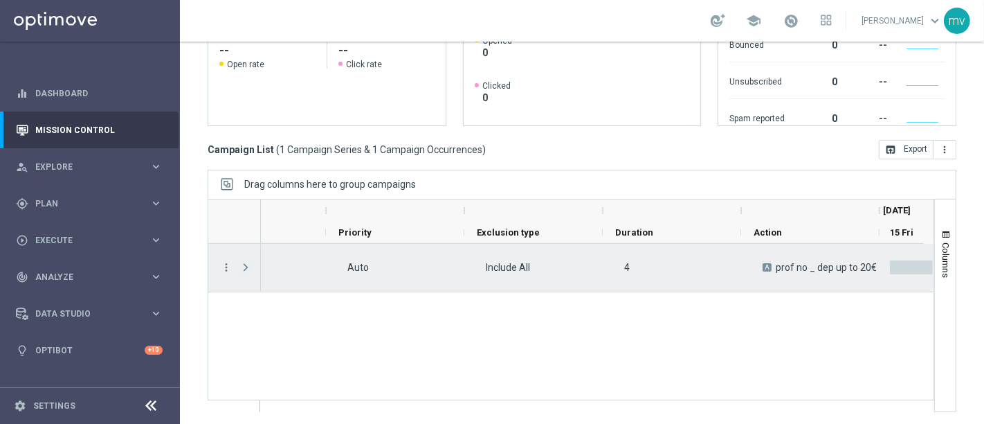
click at [246, 267] on span "Press SPACE to select this row." at bounding box center [246, 267] width 12 height 11
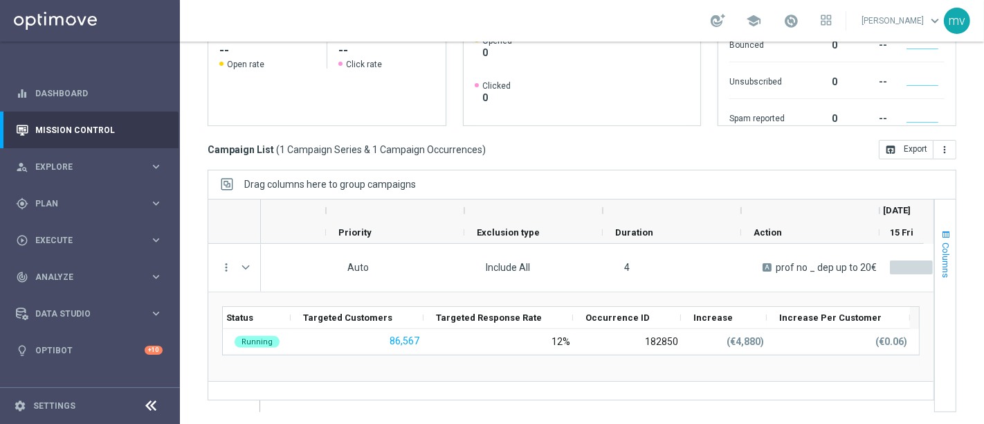
click at [941, 233] on span "button" at bounding box center [946, 234] width 11 height 11
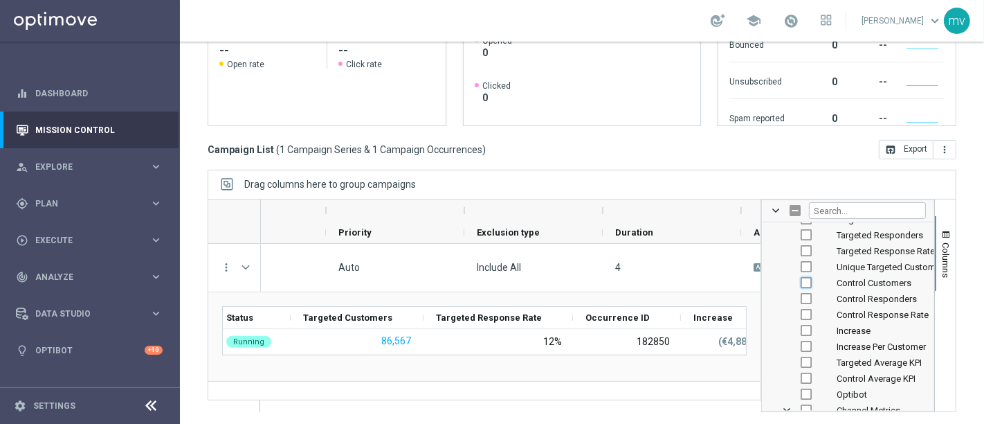
click at [801, 279] on input "Press SPACE to toggle visibility (hidden)" at bounding box center [806, 282] width 11 height 11
checkbox input "true"
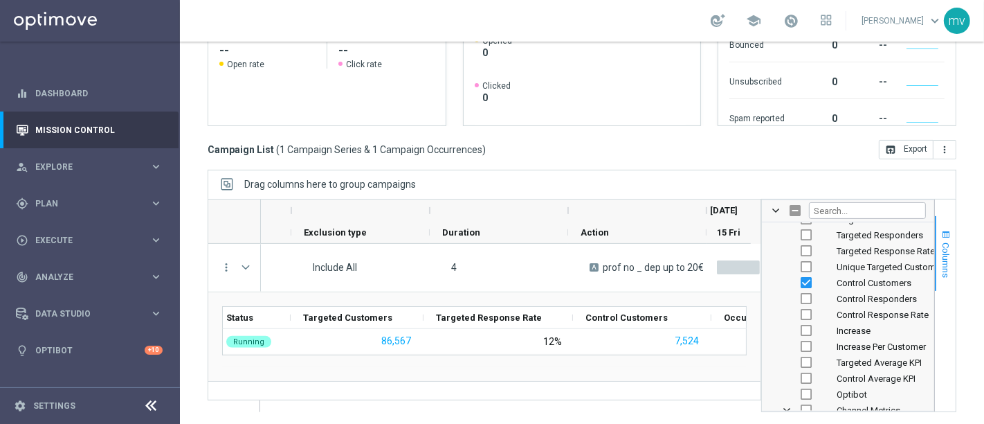
click at [941, 260] on span "Columns" at bounding box center [946, 259] width 11 height 35
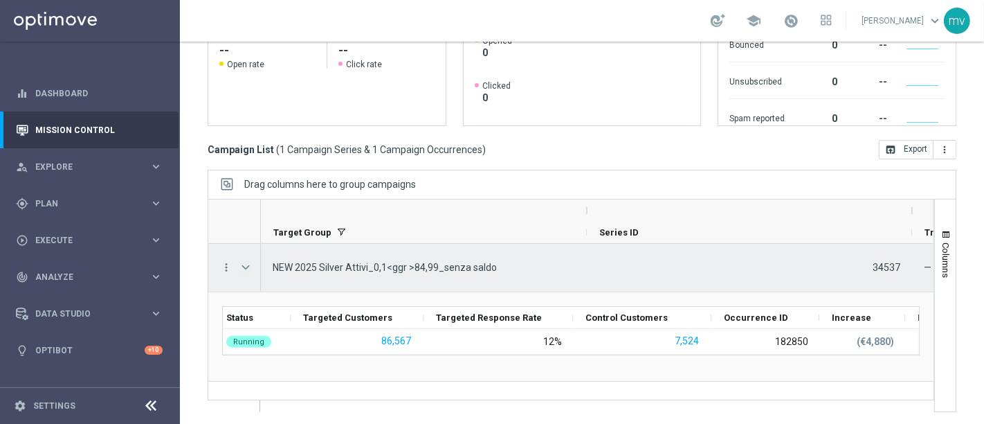
click at [245, 267] on span "Press SPACE to select this row." at bounding box center [246, 267] width 12 height 11
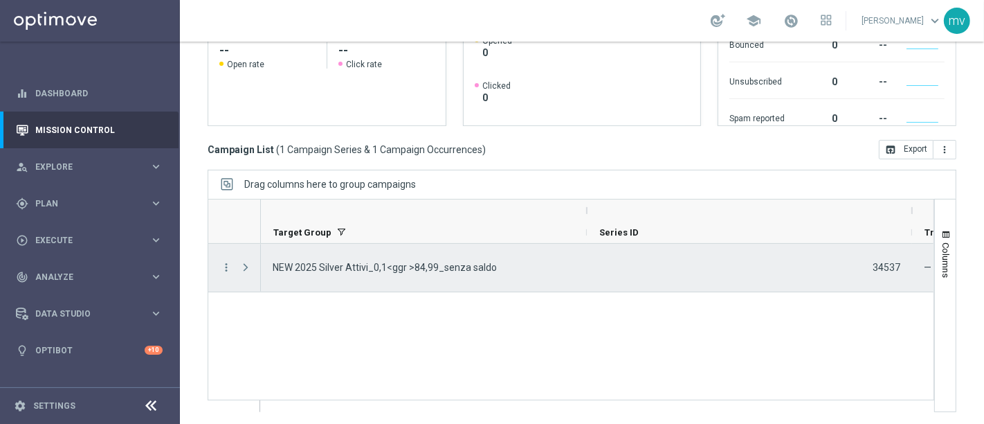
click at [245, 267] on span "Press SPACE to select this row." at bounding box center [246, 267] width 12 height 11
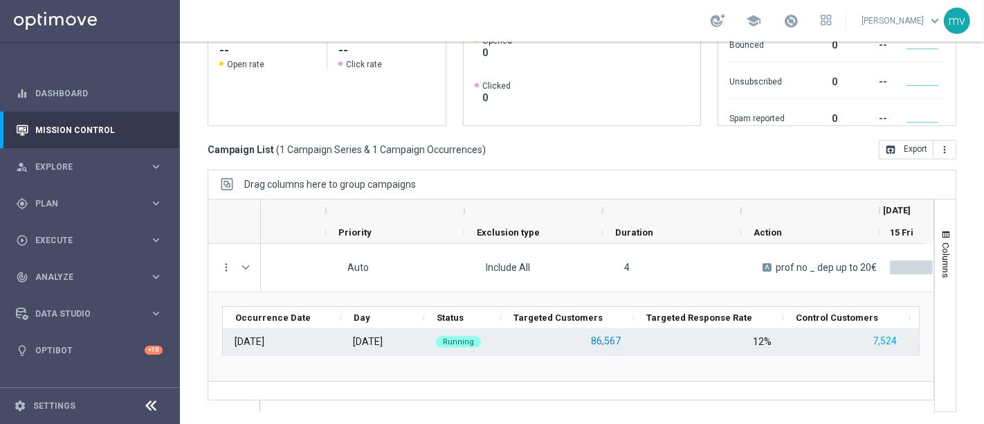
click at [609, 337] on button "86,567" at bounding box center [606, 340] width 33 height 17
click at [886, 338] on button "7,524" at bounding box center [884, 340] width 27 height 17
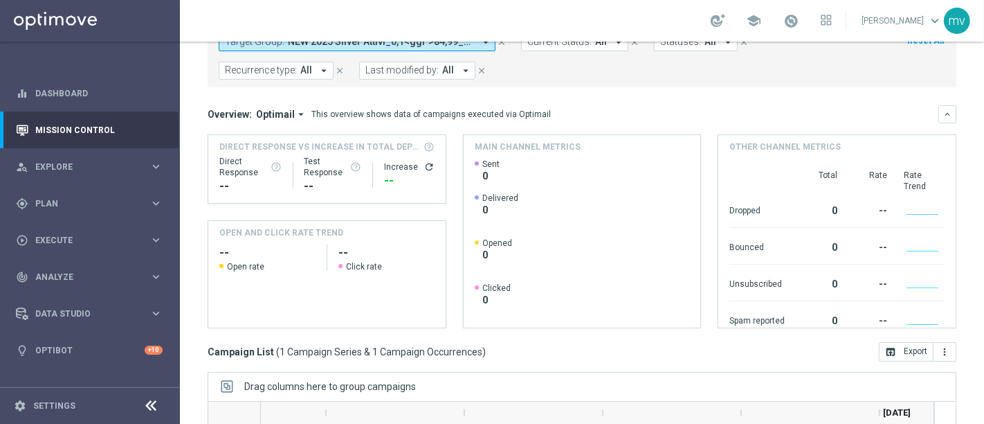
scroll to position [0, 0]
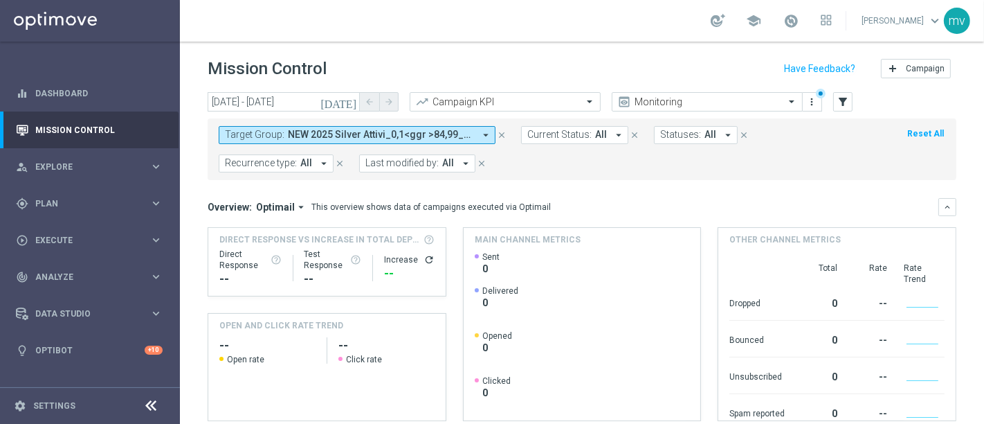
click at [502, 134] on icon "close" at bounding box center [502, 135] width 10 height 10
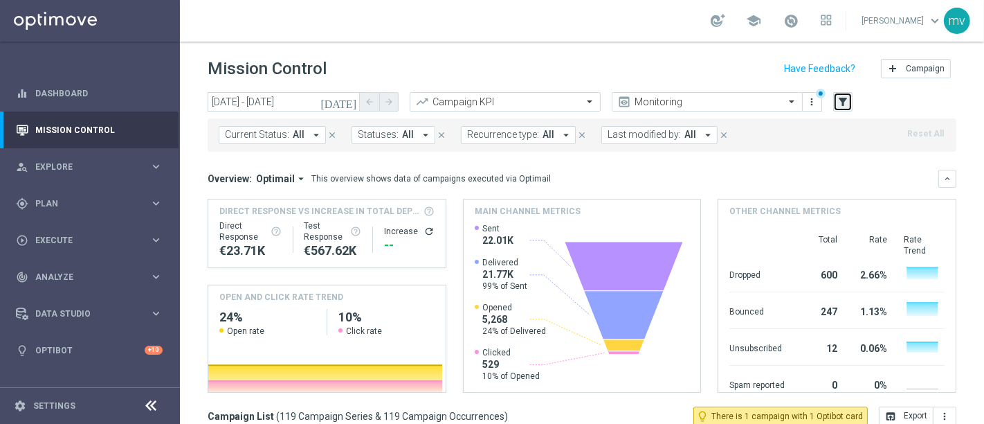
click at [845, 104] on icon "filter_alt" at bounding box center [843, 102] width 12 height 12
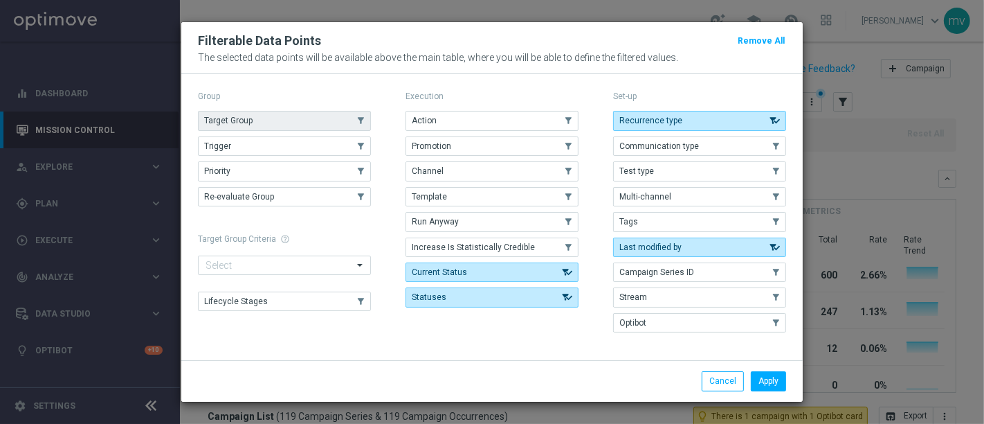
click at [275, 126] on button "Target Group" at bounding box center [284, 120] width 173 height 19
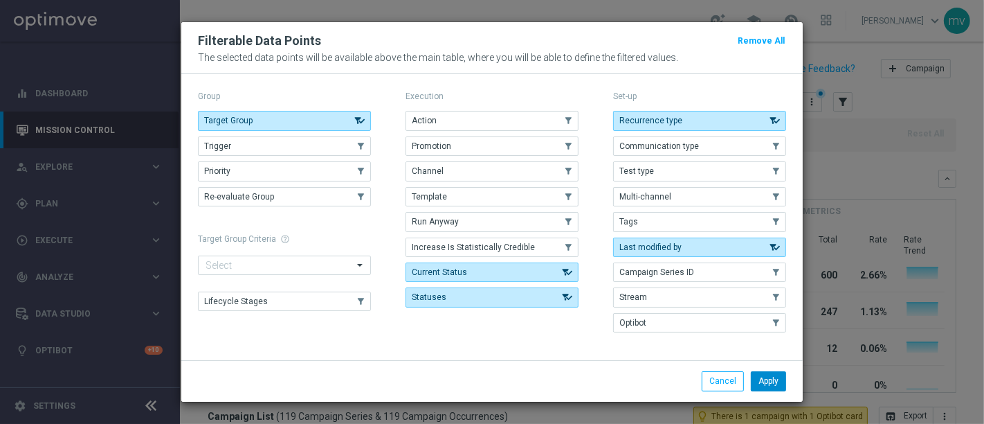
click at [775, 379] on button "Apply" at bounding box center [768, 380] width 35 height 19
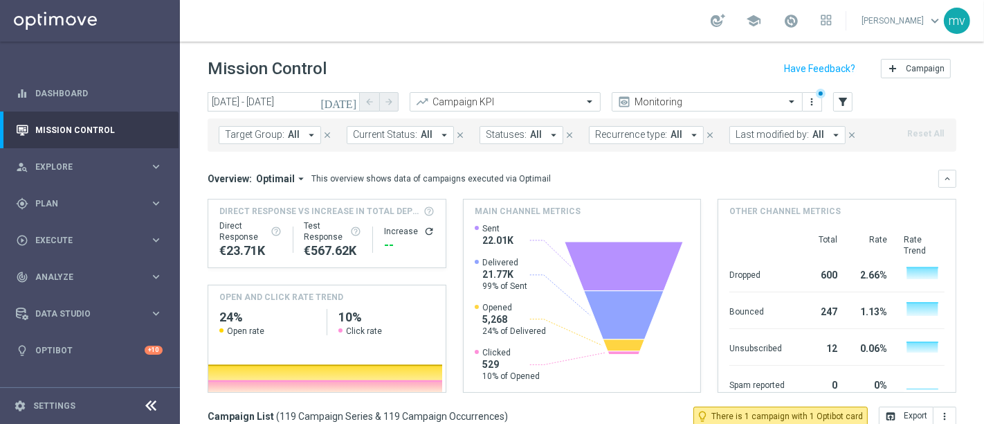
click at [308, 132] on icon "arrow_drop_down" at bounding box center [311, 135] width 12 height 12
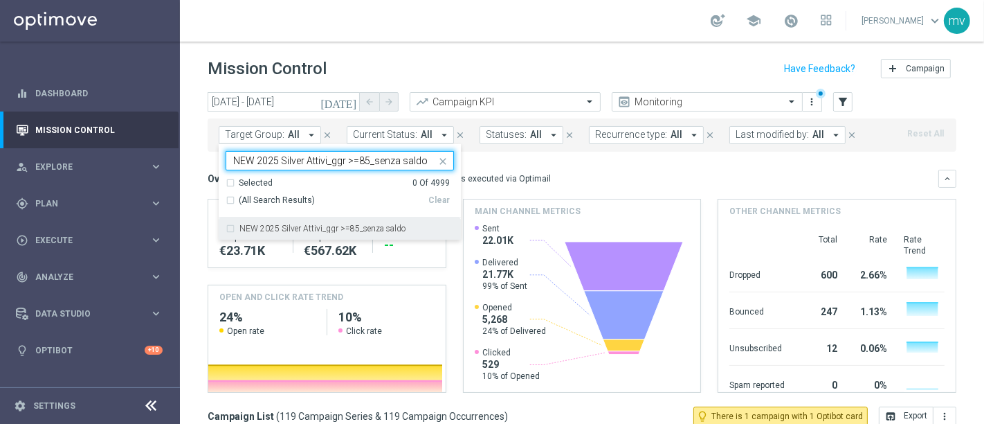
click at [240, 232] on label "NEW 2025 Silver Attivi_ggr >=85_senza saldo" at bounding box center [323, 228] width 166 height 8
type input "NEW 2025 Silver Attivi_ggr >=85_senza saldo"
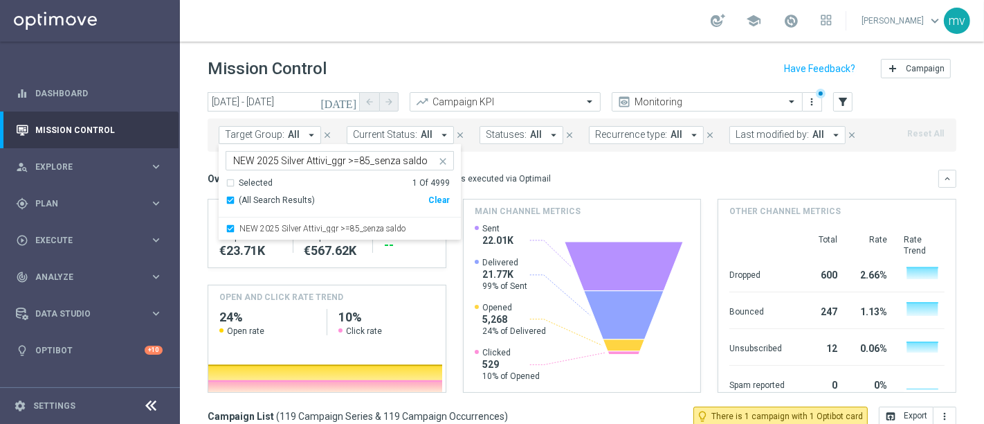
drag, startPoint x: 608, startPoint y: 179, endPoint x: 703, endPoint y: 188, distance: 94.6
click at [609, 179] on div "Overview: Optimail arrow_drop_down This overview shows data of campaigns execut…" at bounding box center [573, 178] width 731 height 12
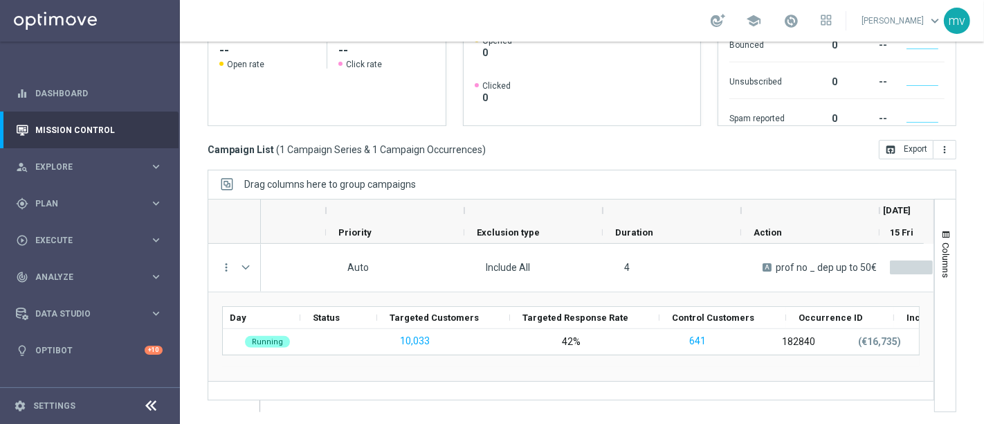
scroll to position [0, 193]
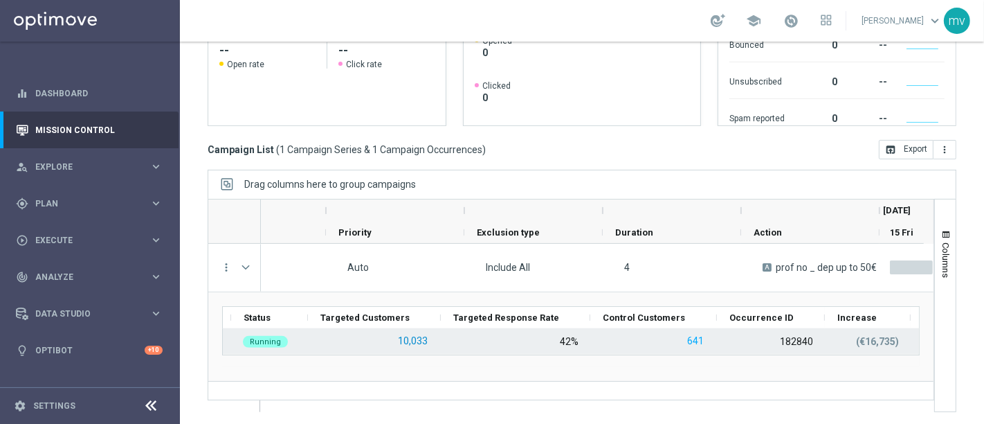
click at [405, 339] on button "10,033" at bounding box center [413, 340] width 33 height 17
click at [692, 343] on button "641" at bounding box center [695, 340] width 19 height 17
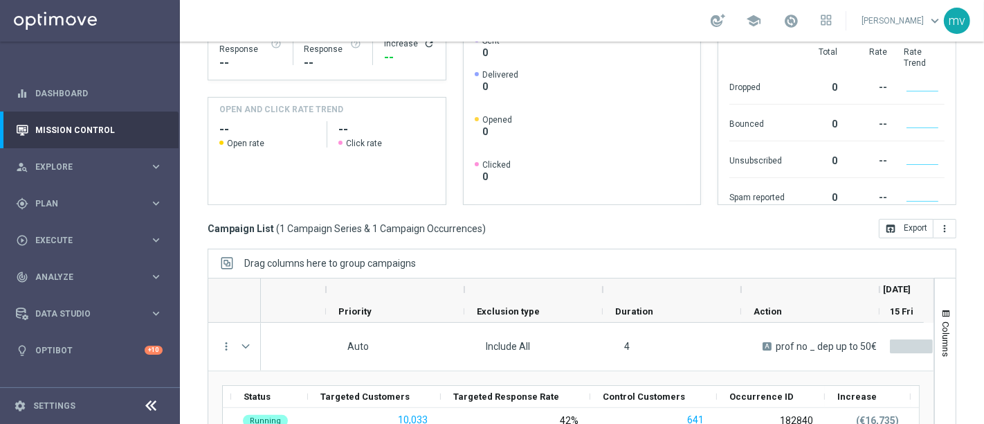
scroll to position [0, 0]
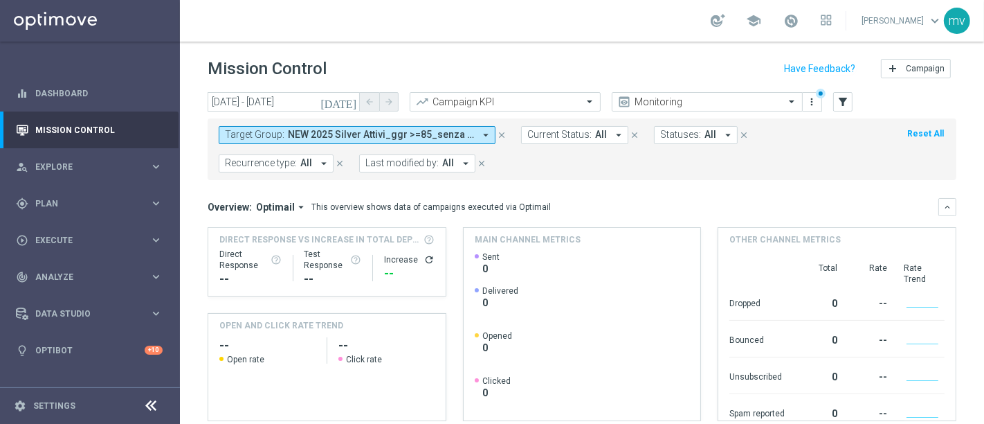
click at [502, 132] on icon "close" at bounding box center [502, 135] width 10 height 10
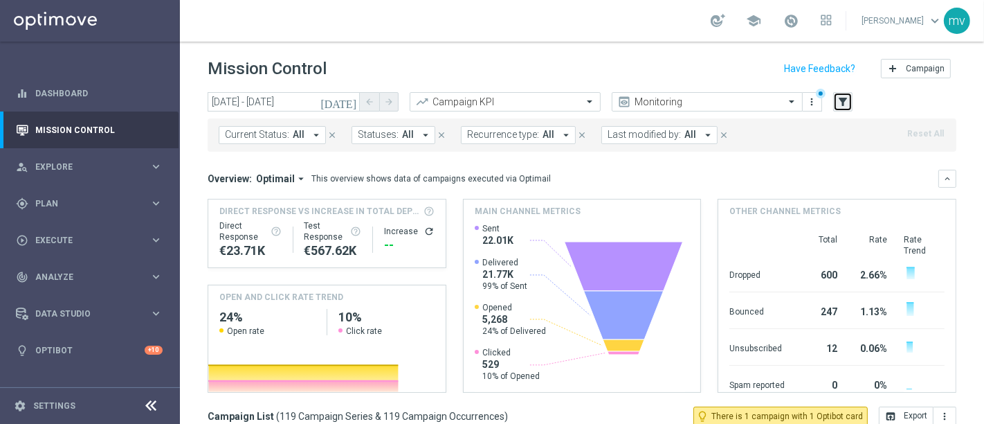
click at [843, 99] on icon "filter_alt" at bounding box center [843, 102] width 12 height 12
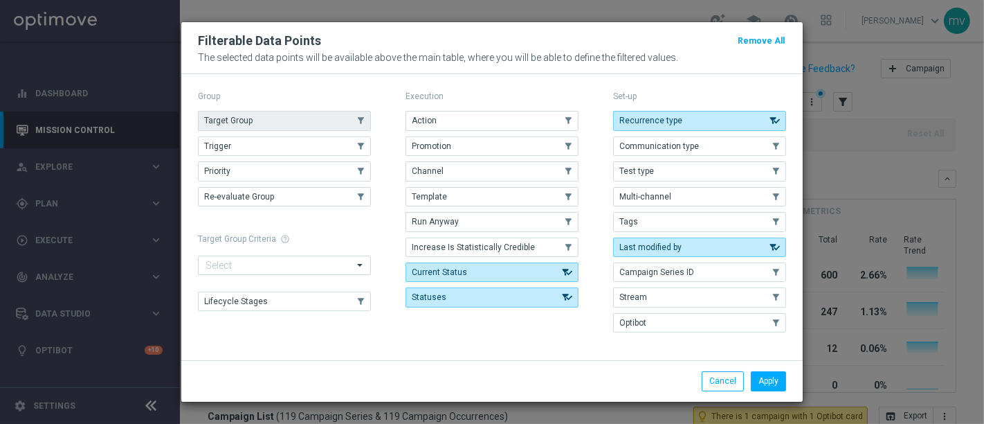
click at [257, 116] on button "Target Group" at bounding box center [284, 120] width 173 height 19
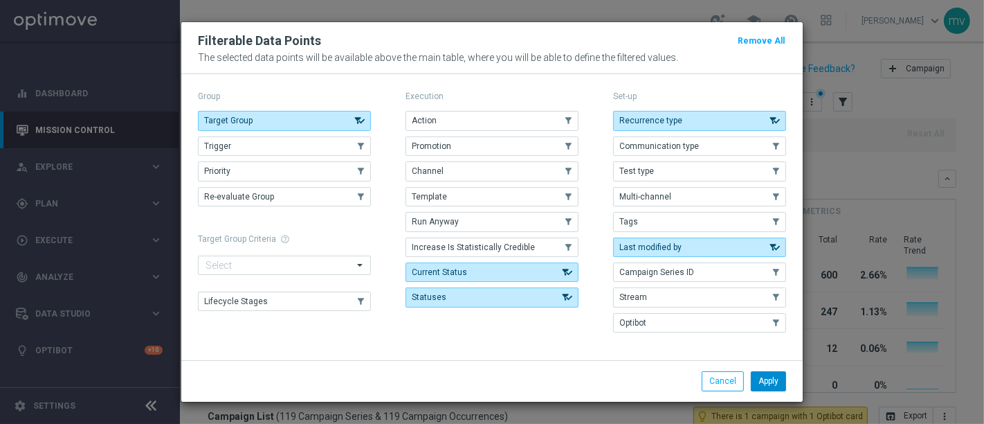
click at [771, 377] on button "Apply" at bounding box center [768, 380] width 35 height 19
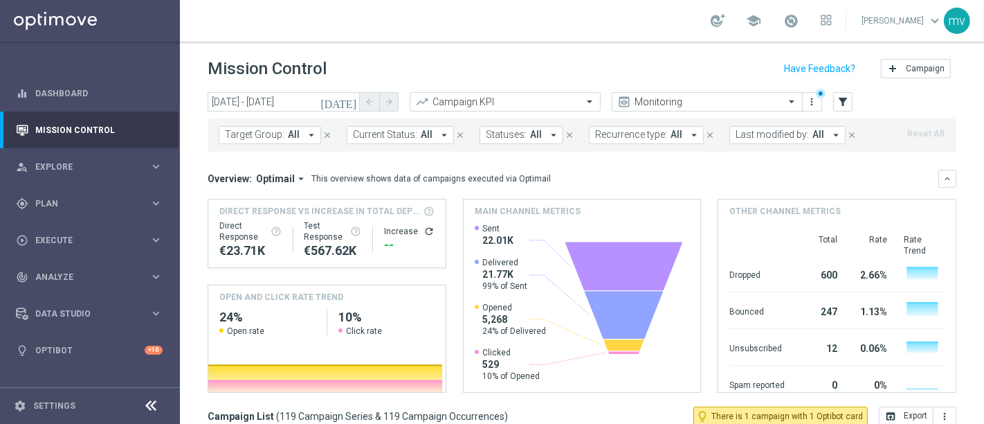
click at [306, 137] on icon "arrow_drop_down" at bounding box center [311, 135] width 12 height 12
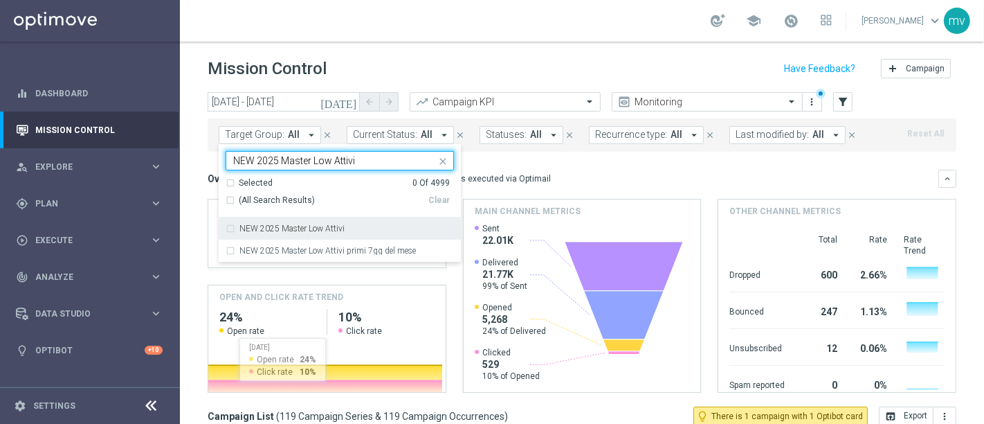
click at [230, 227] on div "NEW 2025 Master Low Attivi" at bounding box center [340, 228] width 228 height 22
type input "NEW 2025 Master Low Attivi"
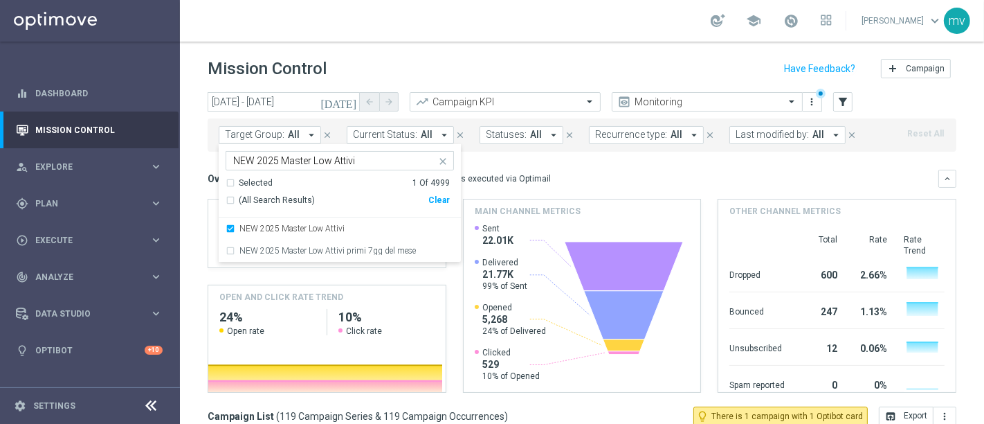
click at [615, 172] on div "Overview: Optimail arrow_drop_down This overview shows data of campaigns execut…" at bounding box center [573, 178] width 731 height 12
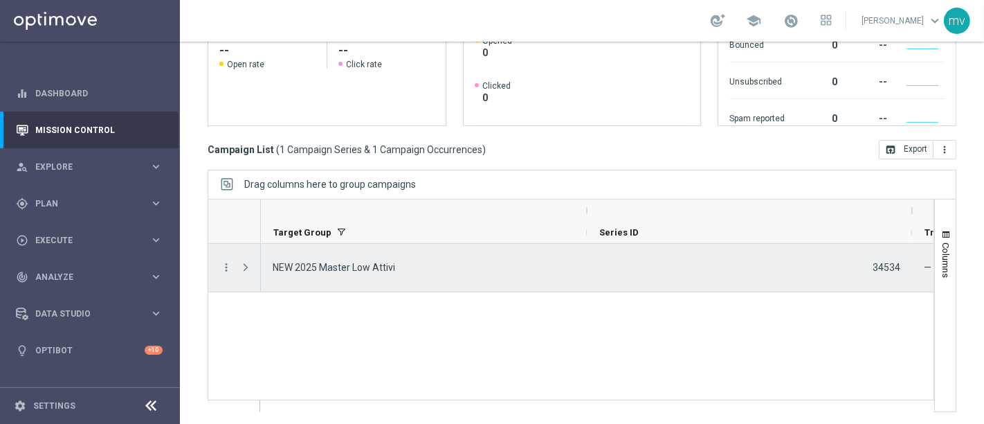
click at [237, 270] on div at bounding box center [247, 268] width 28 height 48
click at [244, 268] on span at bounding box center [246, 267] width 12 height 11
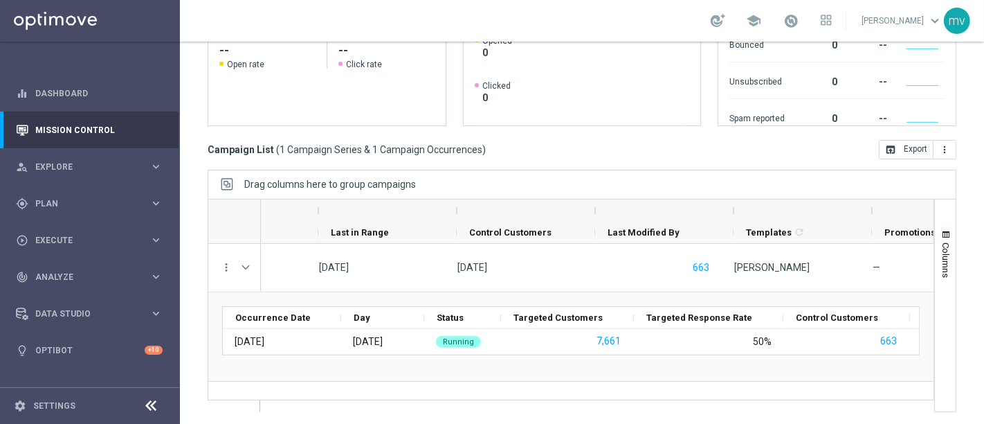
scroll to position [0, 1568]
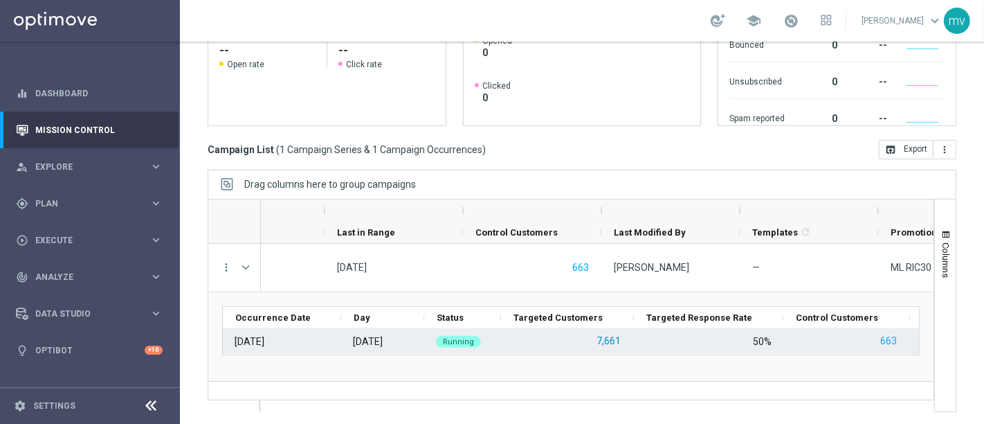
click at [608, 333] on button "7,661" at bounding box center [608, 340] width 27 height 17
click at [890, 337] on button "663" at bounding box center [888, 340] width 19 height 17
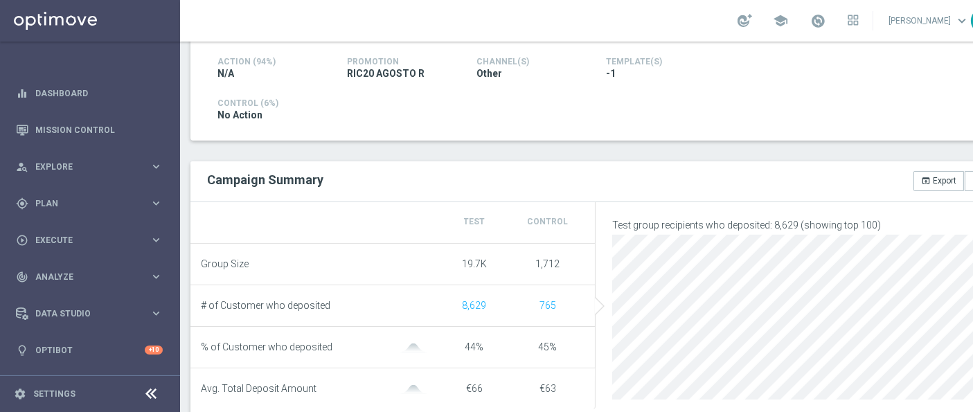
scroll to position [0, 49]
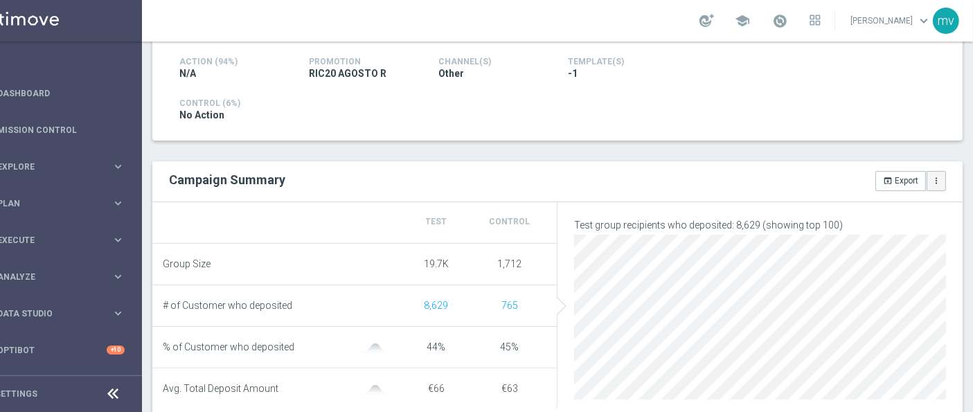
click at [931, 179] on icon "more_vert" at bounding box center [936, 181] width 10 height 10
click at [690, 190] on div "Campaign Summary open_in_browser Export more_vert Manage Attributes for Export" at bounding box center [557, 181] width 810 height 41
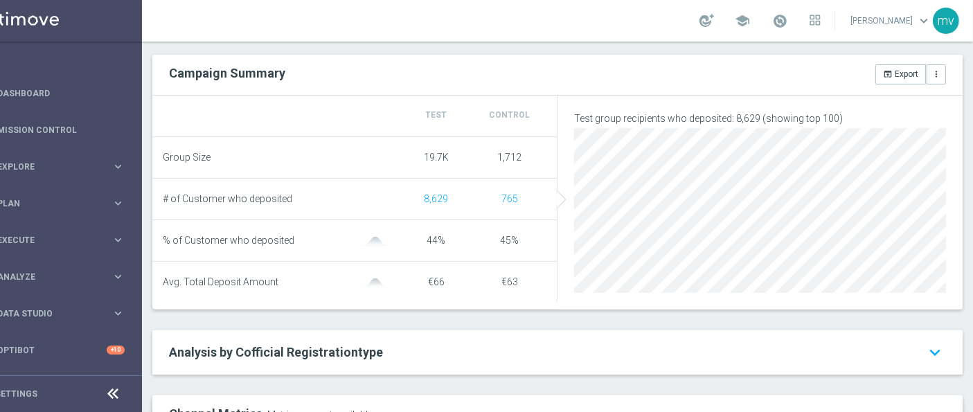
scroll to position [489, 0]
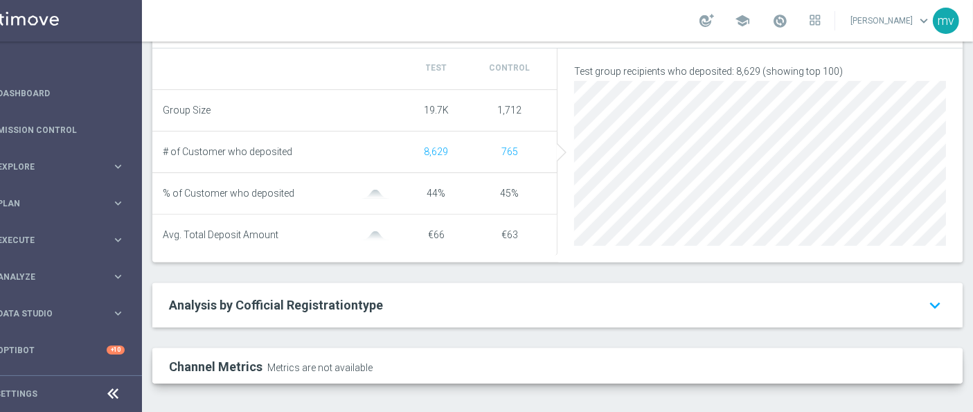
click at [285, 312] on span "Analysis by Cofficial Registrationtype" at bounding box center [276, 305] width 214 height 15
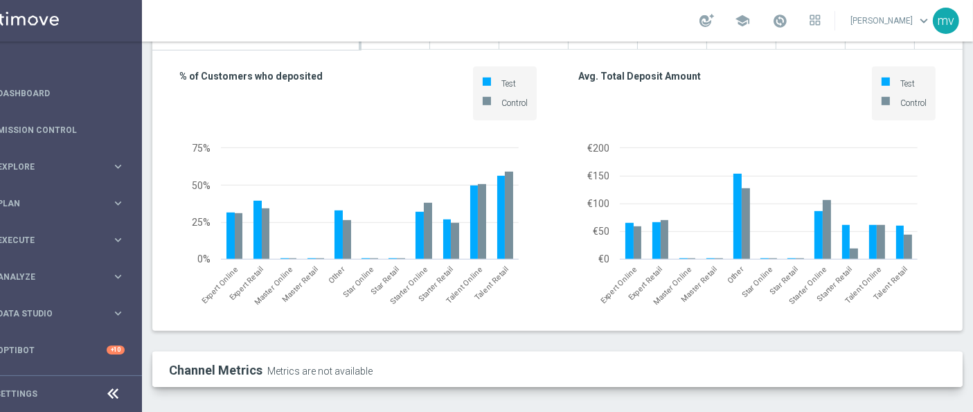
scroll to position [912, 0]
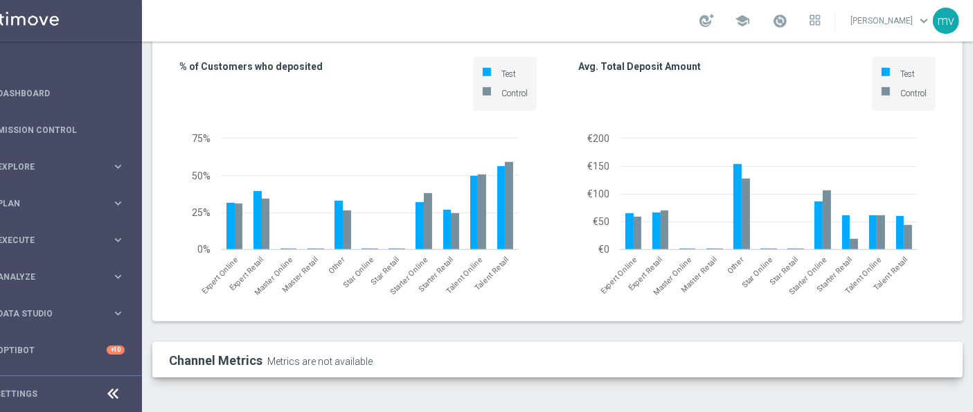
click at [337, 367] on span "Metrics are not available" at bounding box center [318, 360] width 108 height 14
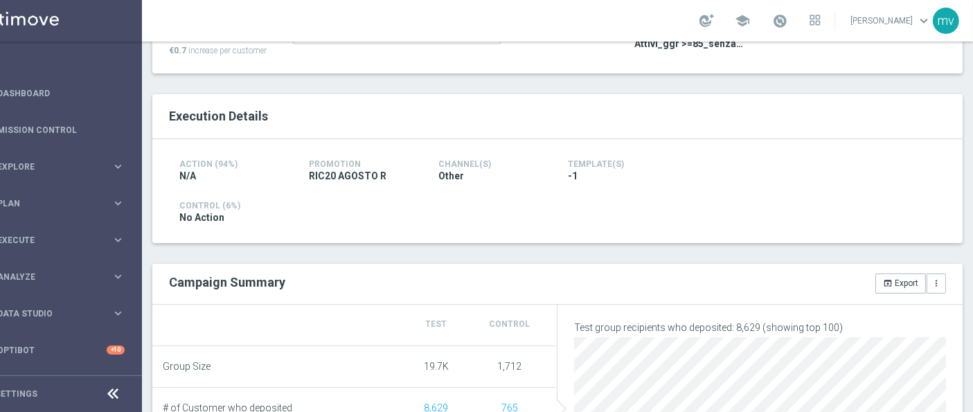
scroll to position [231, 0]
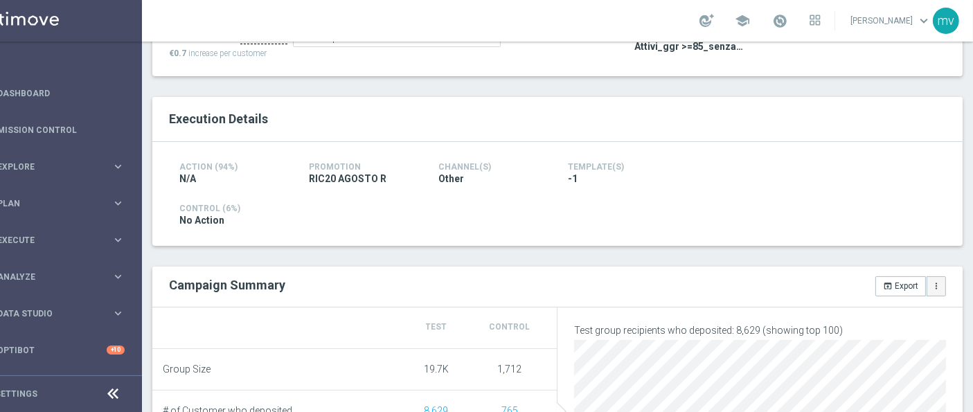
click at [931, 289] on button "more_vert" at bounding box center [935, 285] width 19 height 19
click at [642, 305] on div "Campaign Summary open_in_browser Export more_vert Manage Attributes for Export" at bounding box center [557, 287] width 810 height 41
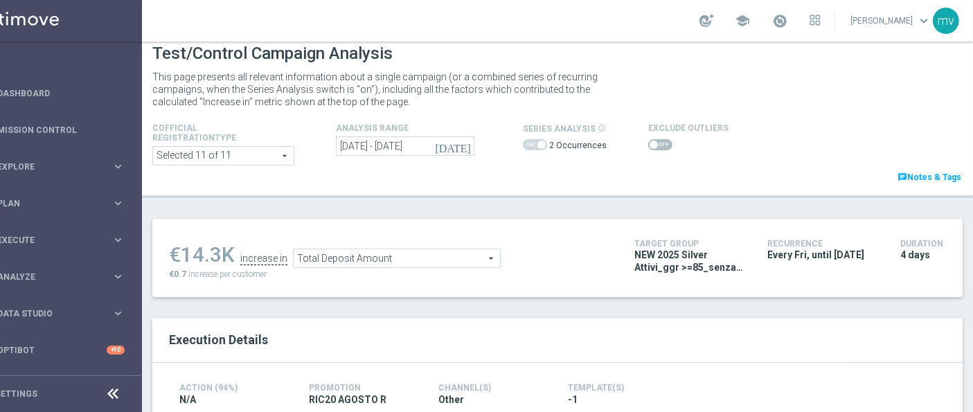
scroll to position [0, 0]
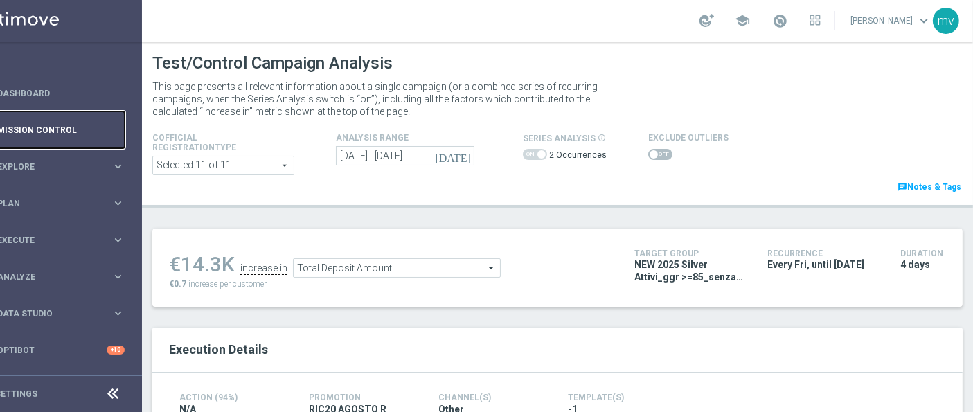
click at [21, 122] on link "Mission Control" at bounding box center [60, 129] width 127 height 37
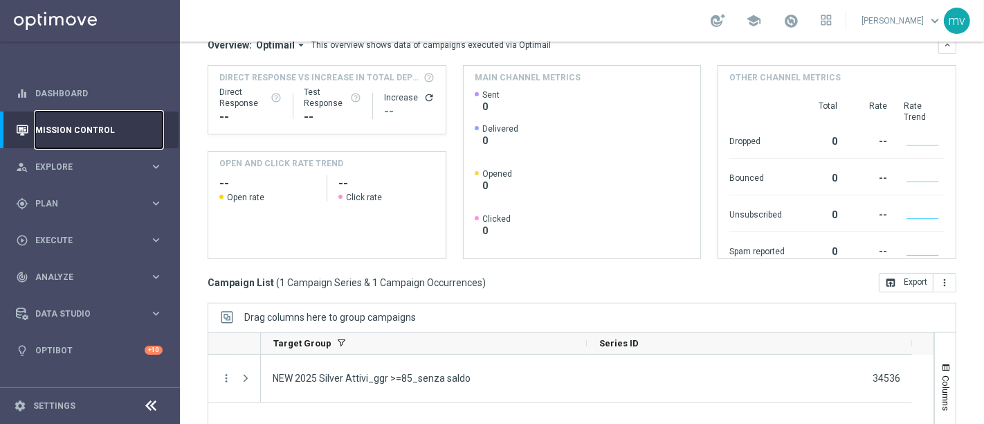
scroll to position [231, 0]
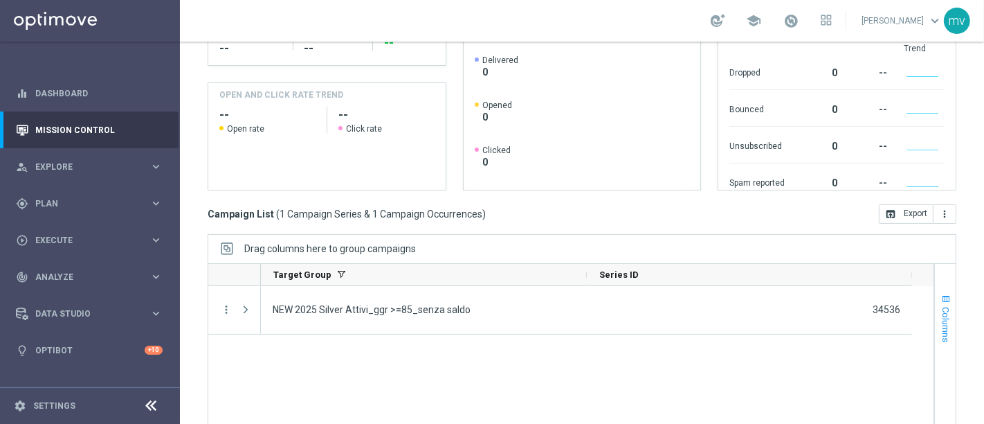
click at [941, 295] on span "button" at bounding box center [946, 298] width 11 height 11
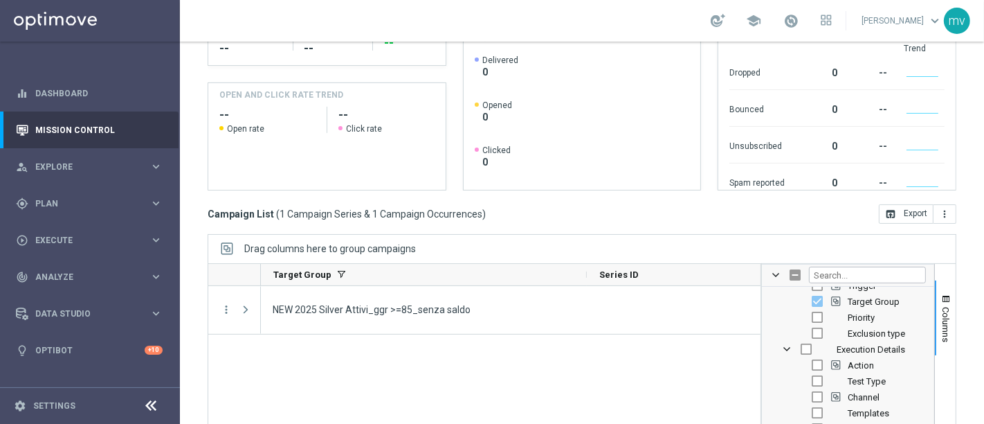
scroll to position [0, 0]
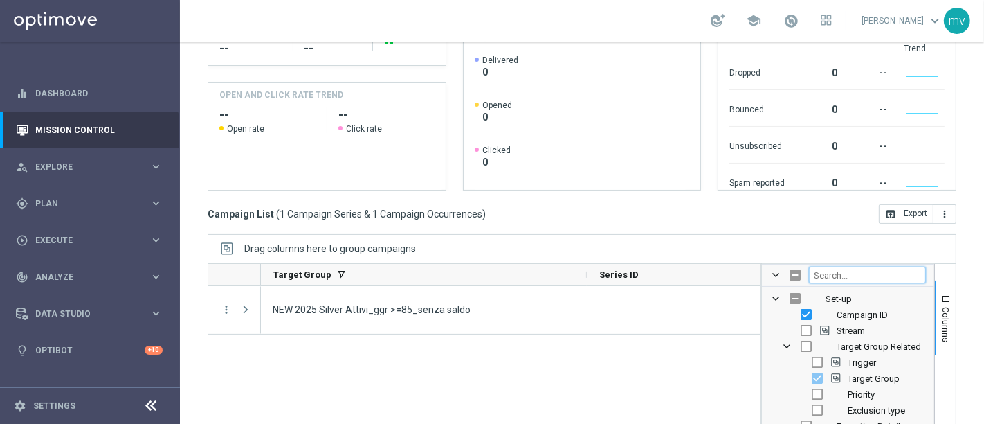
click at [831, 273] on input "Filter Columns Input" at bounding box center [867, 275] width 117 height 17
type input "id"
checkbox input "true"
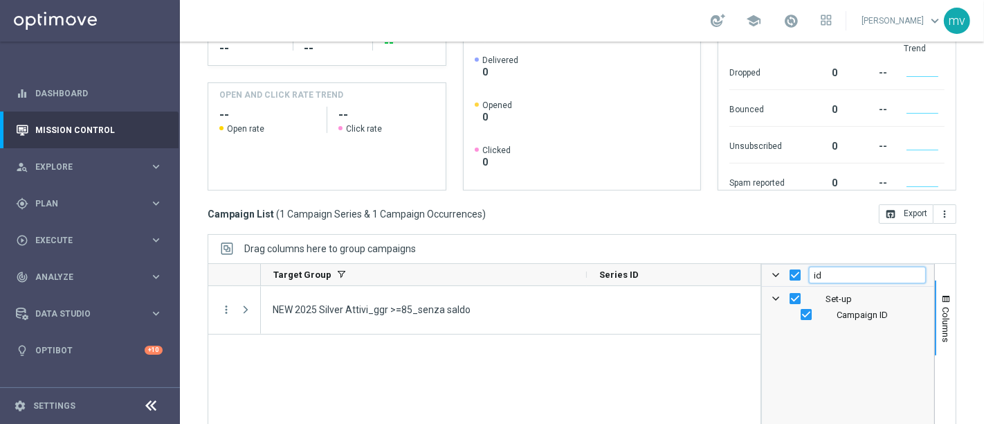
type input "i"
checkbox input "false"
type input "d"
checkbox input "false"
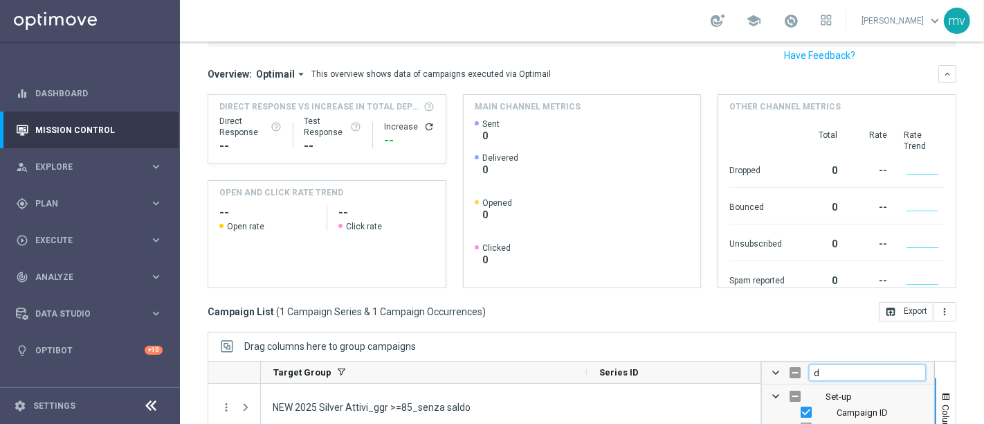
scroll to position [295, 0]
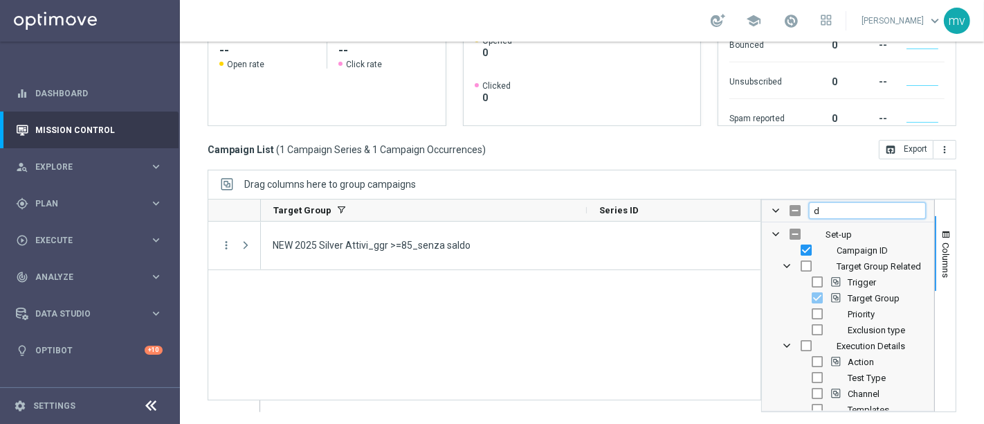
type input "d"
click at [801, 262] on input "Press SPACE to toggle visibility (hidden)" at bounding box center [806, 265] width 11 height 11
checkbox input "true"
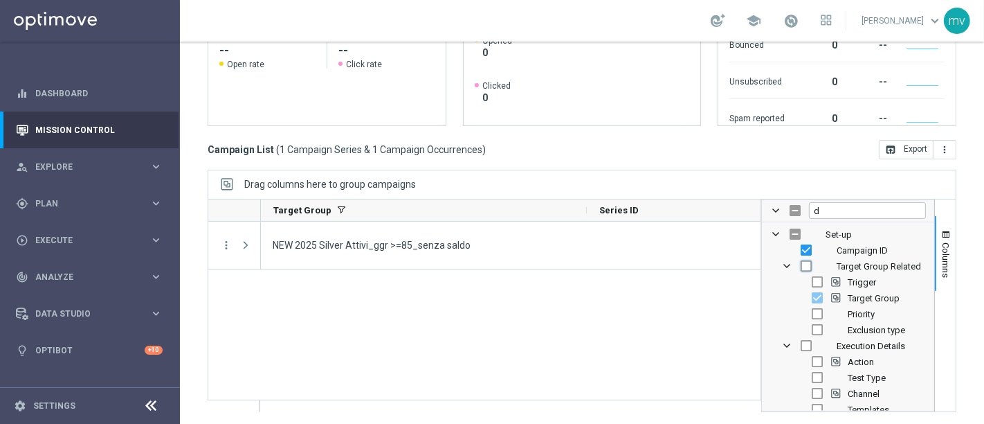
checkbox input "true"
click at [801, 342] on input "Press SPACE to toggle visibility (hidden)" at bounding box center [806, 345] width 11 height 11
checkbox input "true"
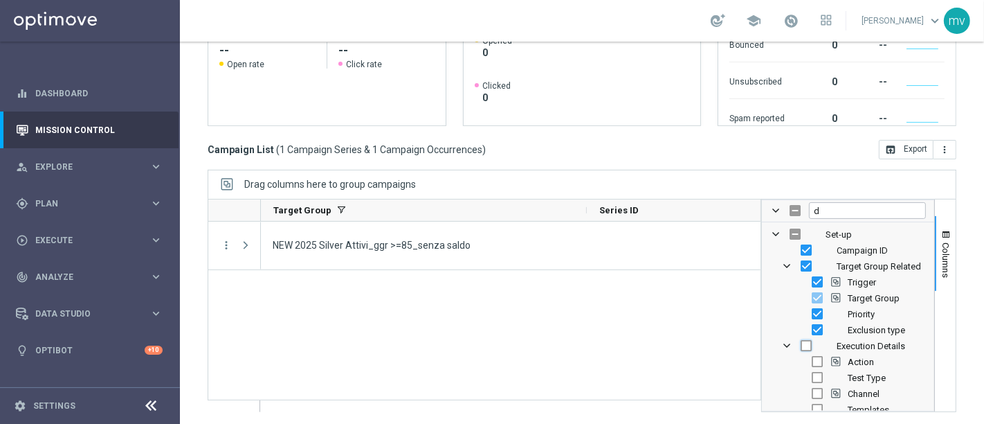
checkbox input "true"
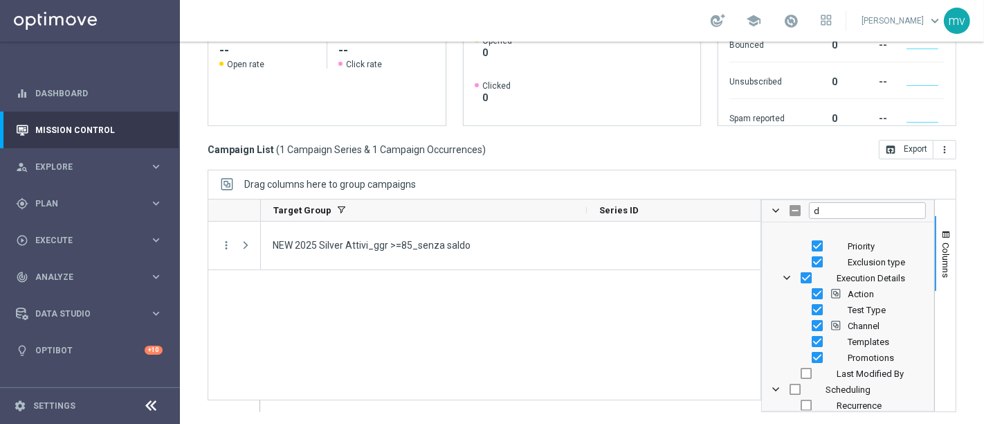
scroll to position [154, 0]
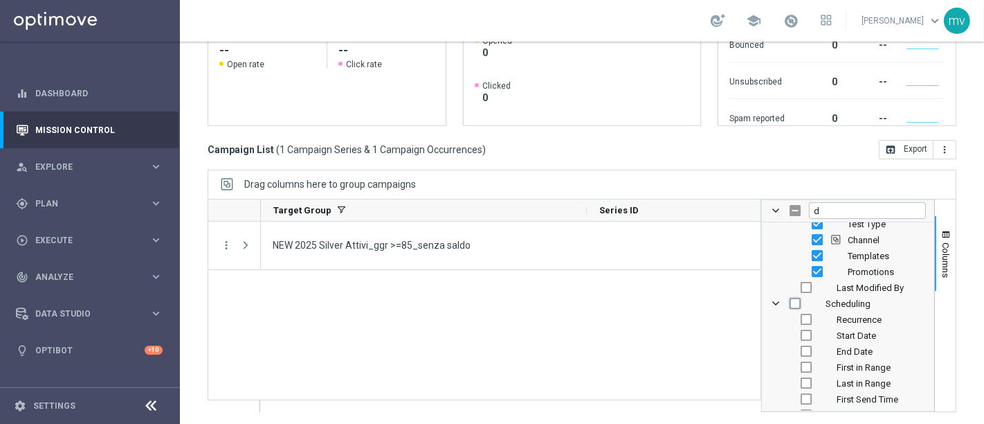
click at [790, 298] on input "Press SPACE to toggle visibility (hidden)" at bounding box center [795, 303] width 11 height 11
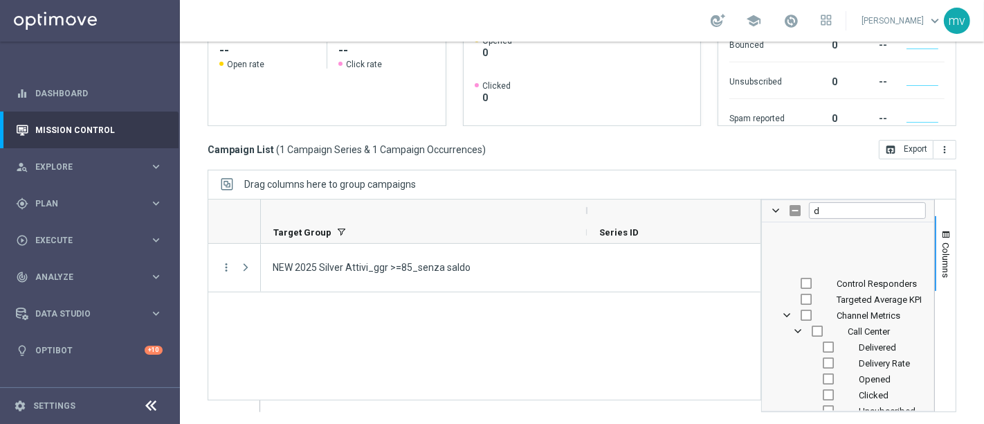
scroll to position [307, 0]
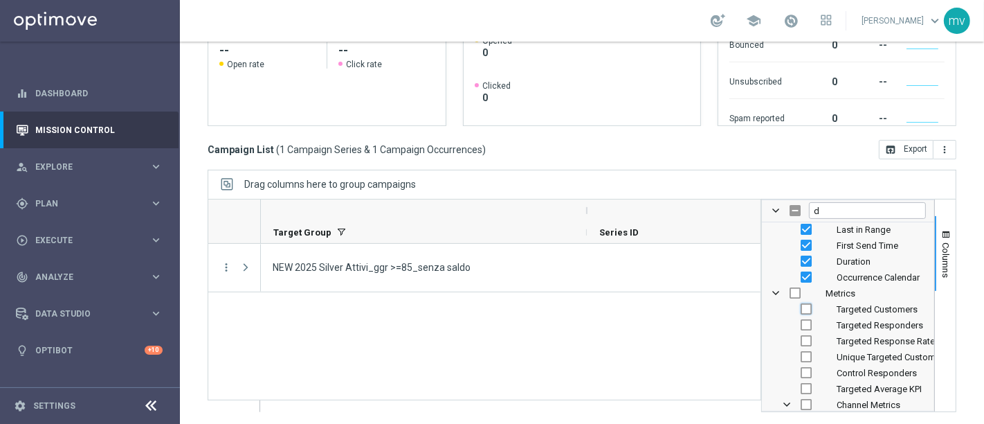
click at [801, 305] on input "Press SPACE to toggle visibility (hidden)" at bounding box center [806, 308] width 11 height 11
checkbox input "true"
checkbox input "false"
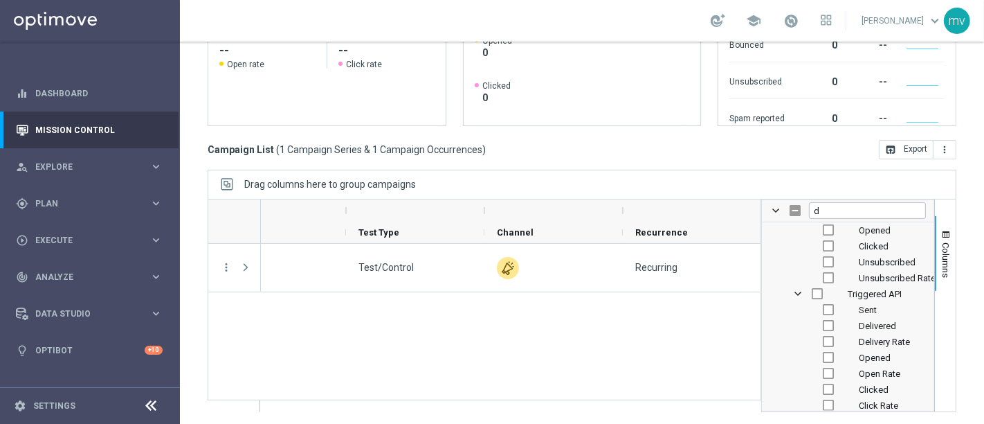
scroll to position [0, 0]
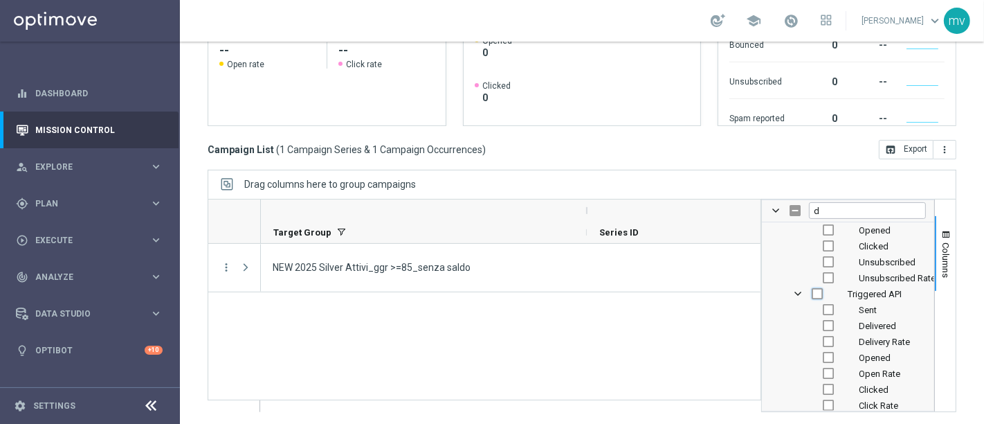
click at [812, 291] on input "Press SPACE to toggle visibility (hidden)" at bounding box center [817, 293] width 11 height 11
checkbox input "true"
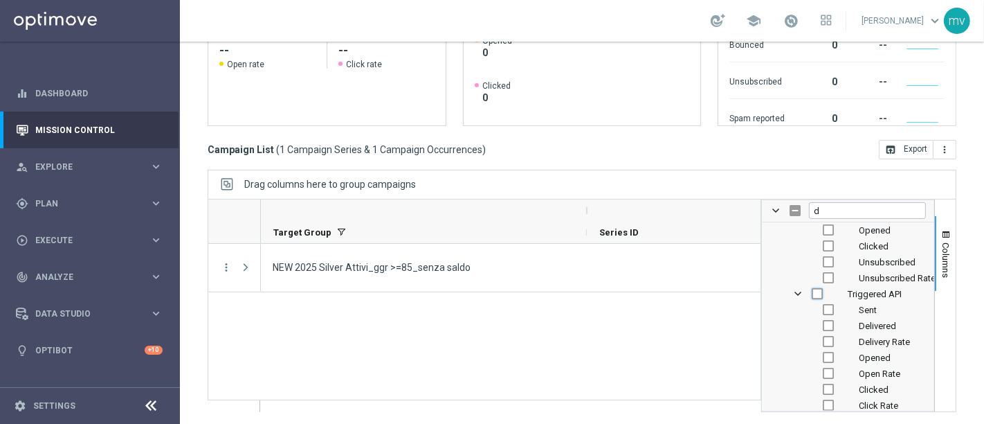
checkbox input "true"
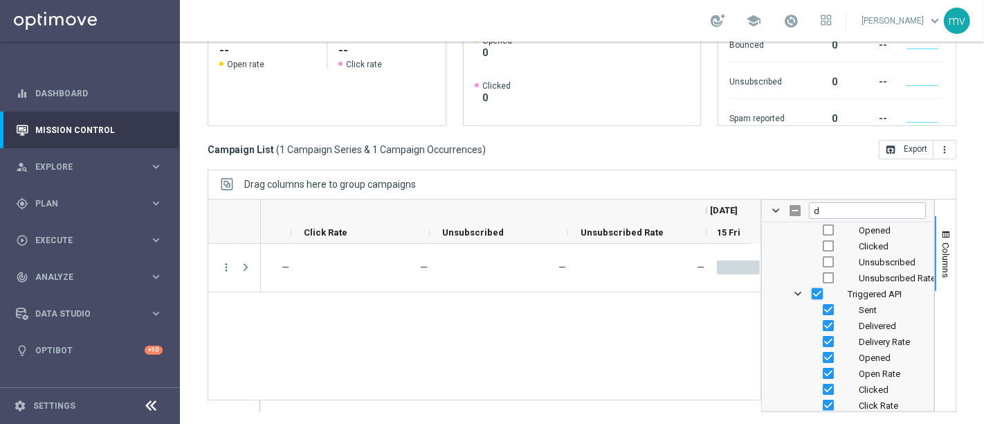
click at [812, 293] on input "Press SPACE to toggle visibility (visible)" at bounding box center [817, 293] width 11 height 11
checkbox input "false"
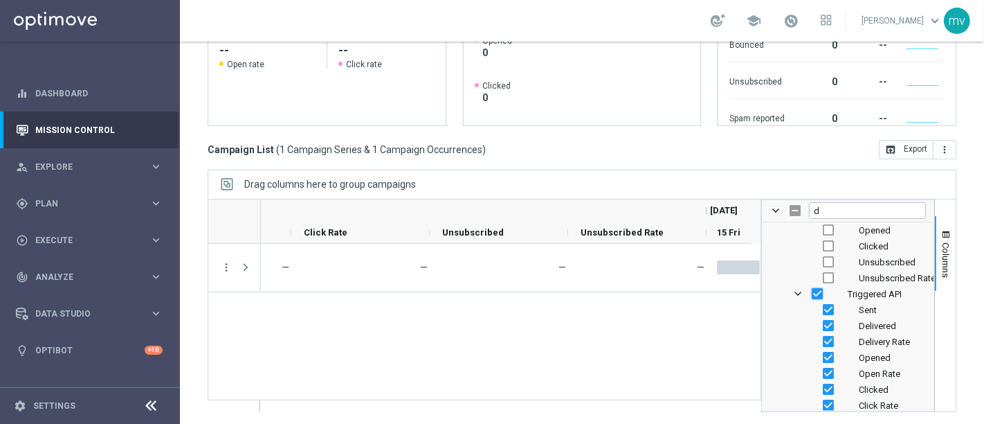
checkbox input "false"
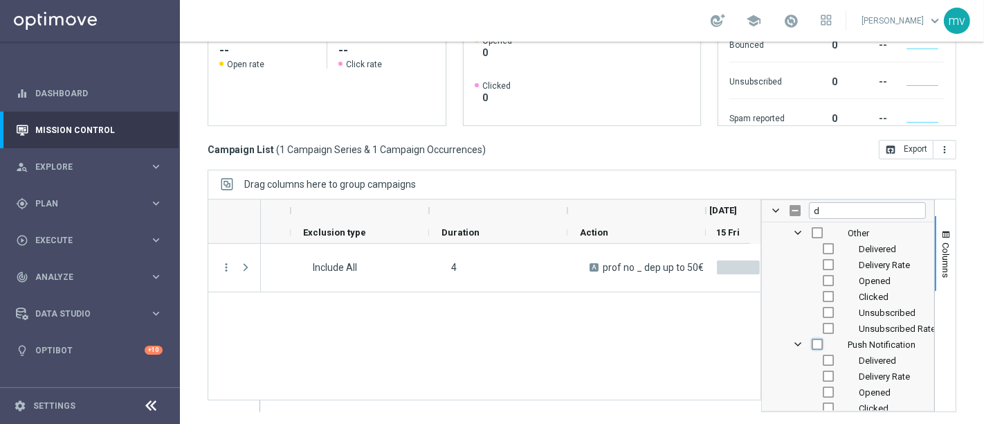
click at [812, 338] on input "Press SPACE to toggle visibility (hidden)" at bounding box center [817, 343] width 11 height 11
checkbox input "true"
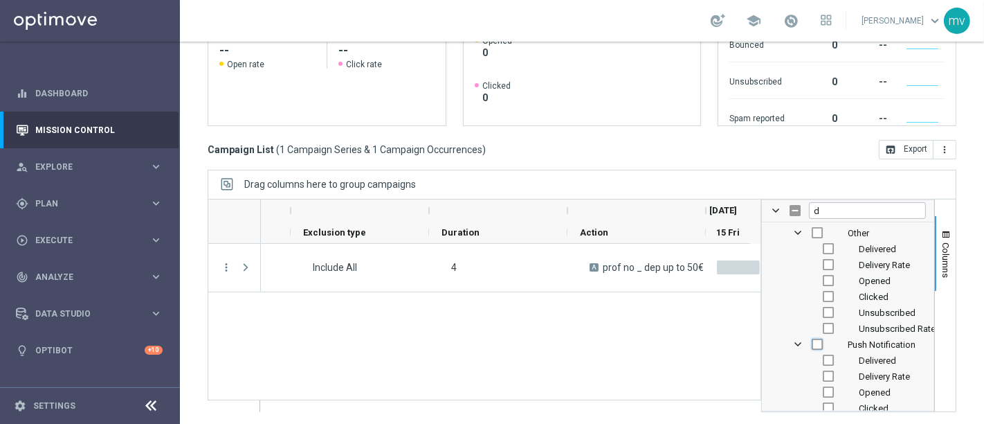
checkbox input "true"
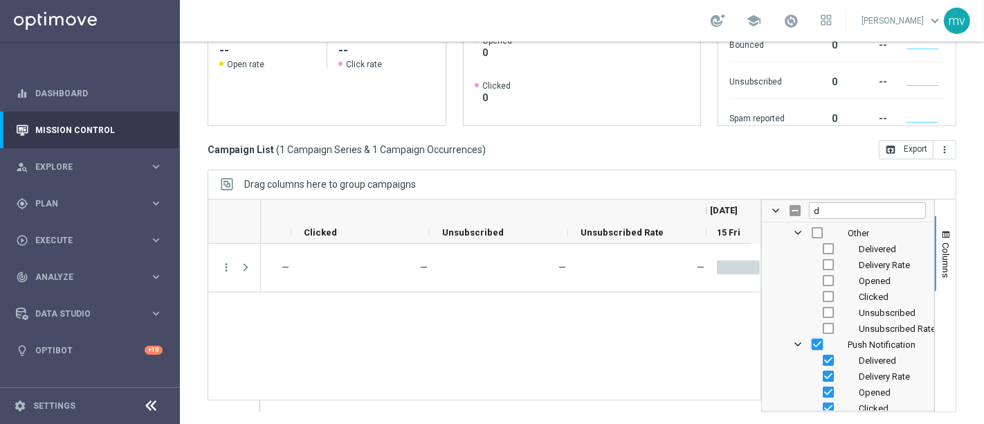
click at [812, 338] on input "Press SPACE to toggle visibility (visible)" at bounding box center [817, 343] width 11 height 11
checkbox input "false"
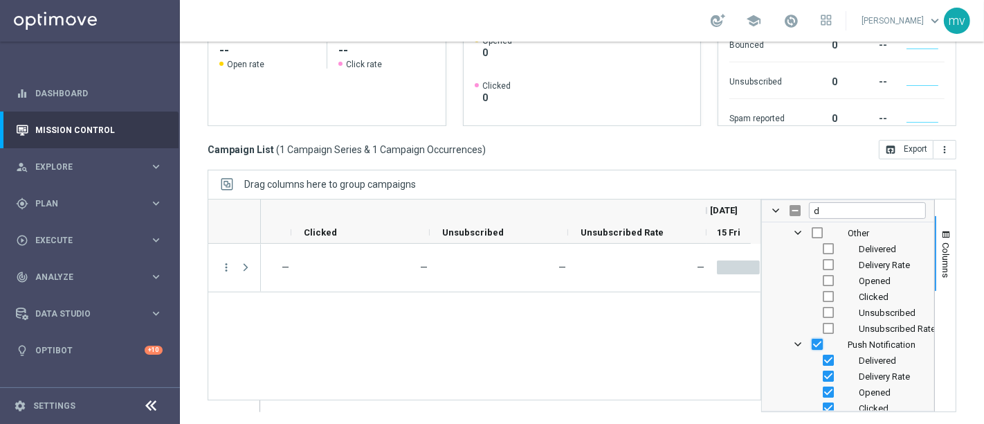
checkbox input "false"
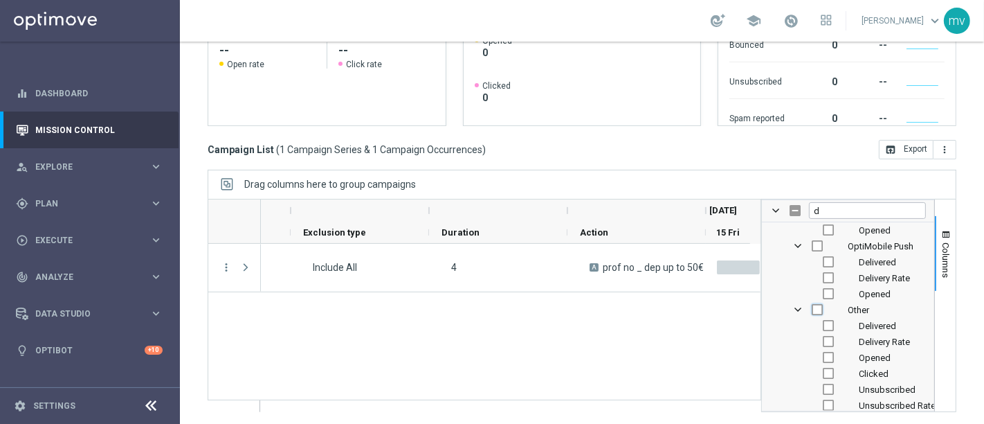
click at [812, 306] on input "Press SPACE to toggle visibility (hidden)" at bounding box center [817, 309] width 11 height 11
checkbox input "true"
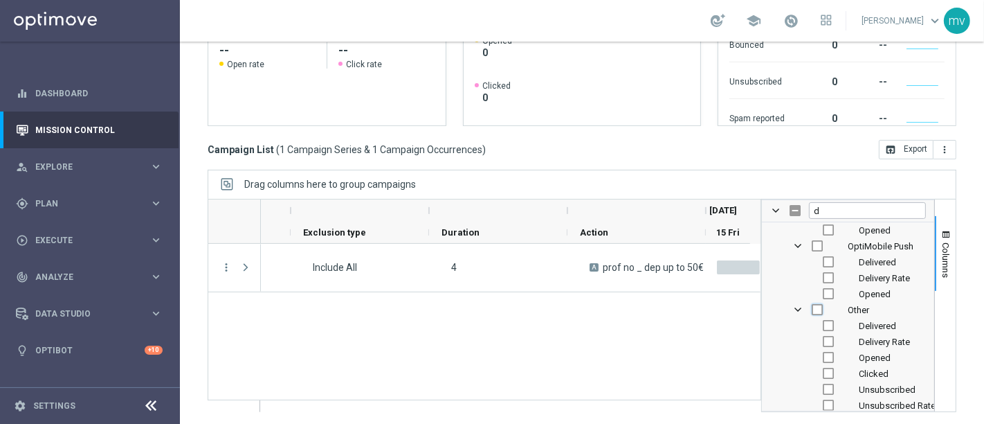
checkbox input "true"
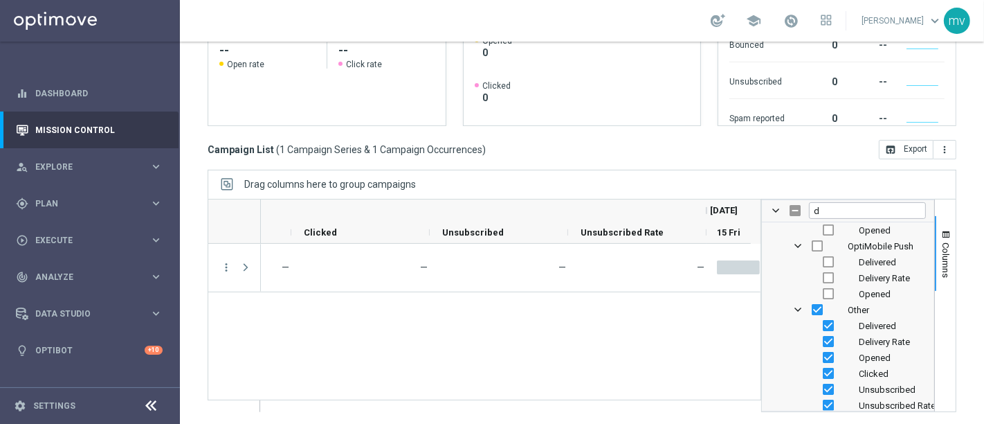
click at [811, 305] on div "Other" at bounding box center [848, 310] width 156 height 16
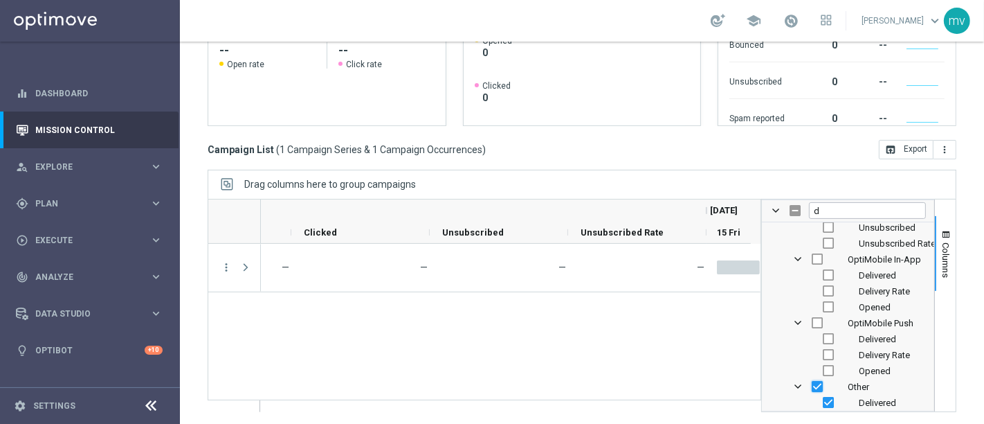
click at [812, 381] on input "Press SPACE to toggle visibility (visible)" at bounding box center [817, 386] width 11 height 11
checkbox input "false"
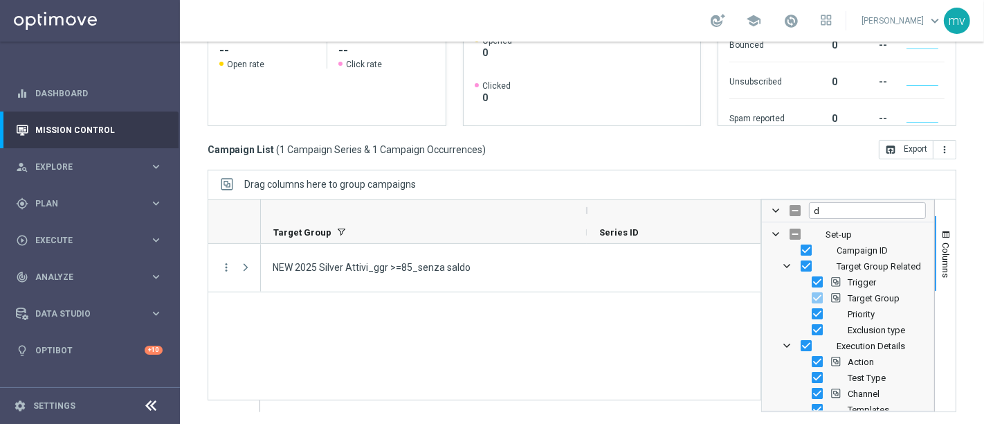
click at [382, 338] on div "34536 NEW 2025 Silver Attivi_ggr >=85_senza saldo" at bounding box center [511, 328] width 500 height 168
click at [941, 246] on span "Columns" at bounding box center [946, 259] width 11 height 35
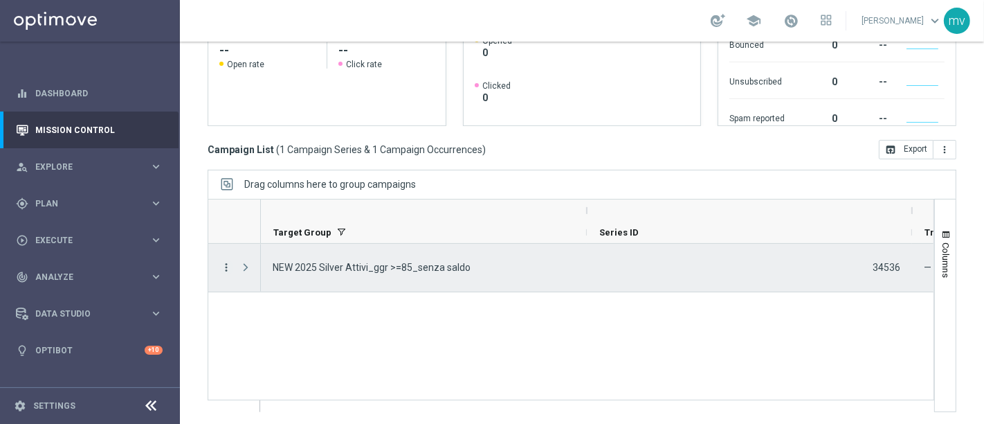
click at [223, 268] on icon "more_vert" at bounding box center [226, 267] width 12 height 12
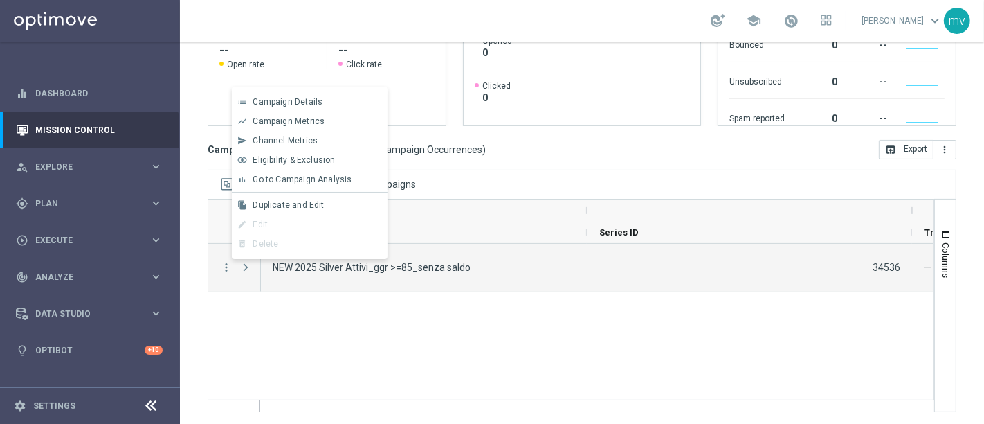
drag, startPoint x: 395, startPoint y: 377, endPoint x: 581, endPoint y: 343, distance: 188.6
click at [397, 374] on div "Test/Control — 34536 NEW 2025 Silver Attivi_ggr >=85_senza saldo" at bounding box center [597, 328] width 673 height 168
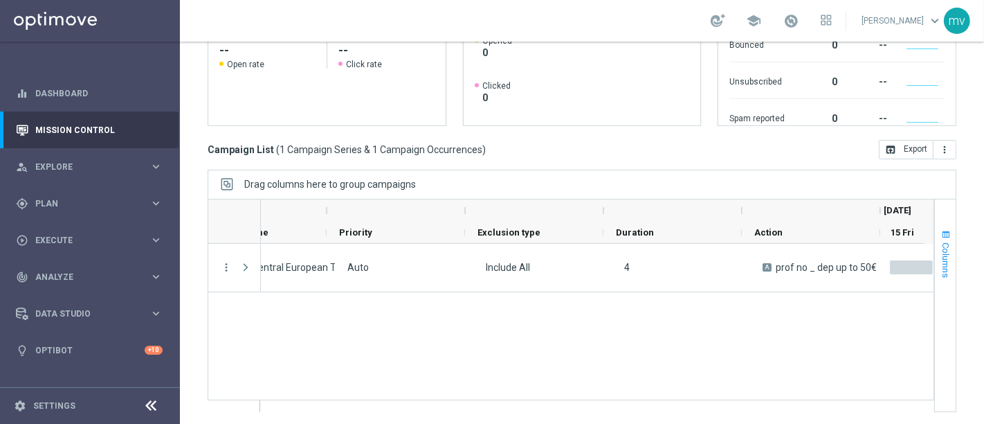
click at [941, 242] on span "Columns" at bounding box center [946, 259] width 11 height 35
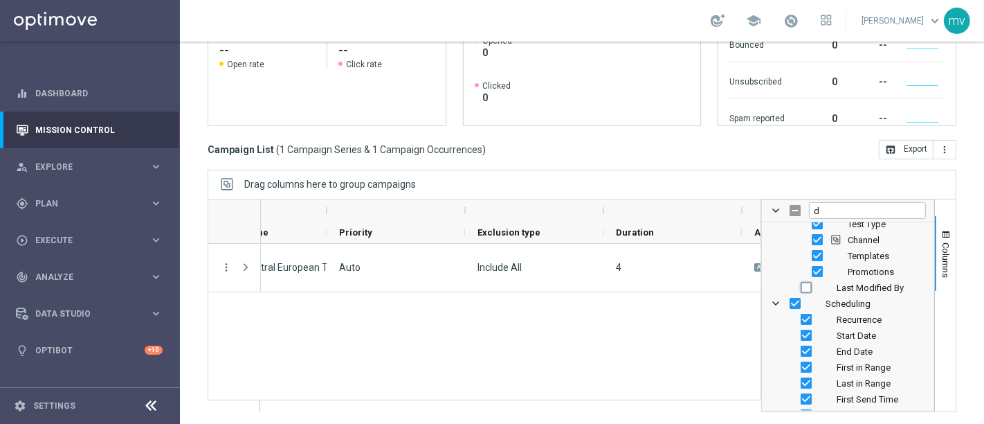
click at [801, 286] on input "Press SPACE to toggle visibility (hidden)" at bounding box center [806, 287] width 11 height 11
checkbox input "true"
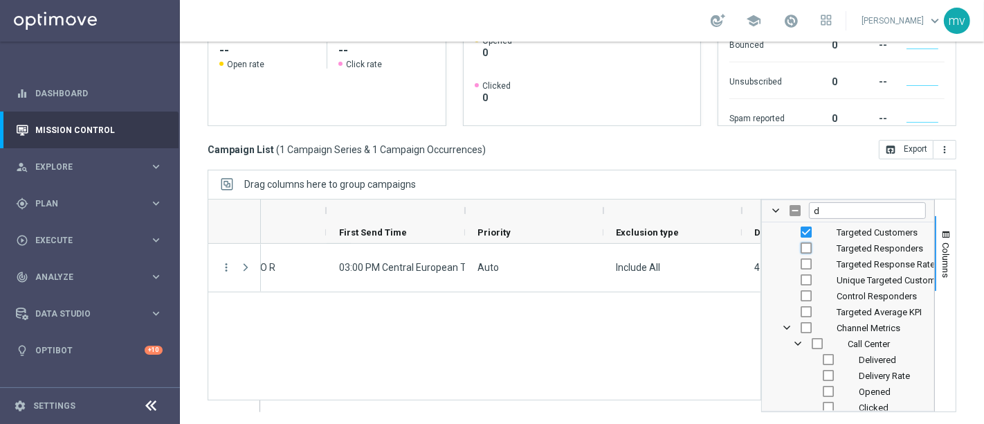
click at [801, 244] on input "Press SPACE to toggle visibility (hidden)" at bounding box center [806, 247] width 11 height 11
checkbox input "true"
click at [801, 262] on input "Press SPACE to toggle visibility (hidden)" at bounding box center [806, 263] width 11 height 11
checkbox input "true"
click at [801, 291] on input "Press SPACE to toggle visibility (hidden)" at bounding box center [806, 295] width 11 height 11
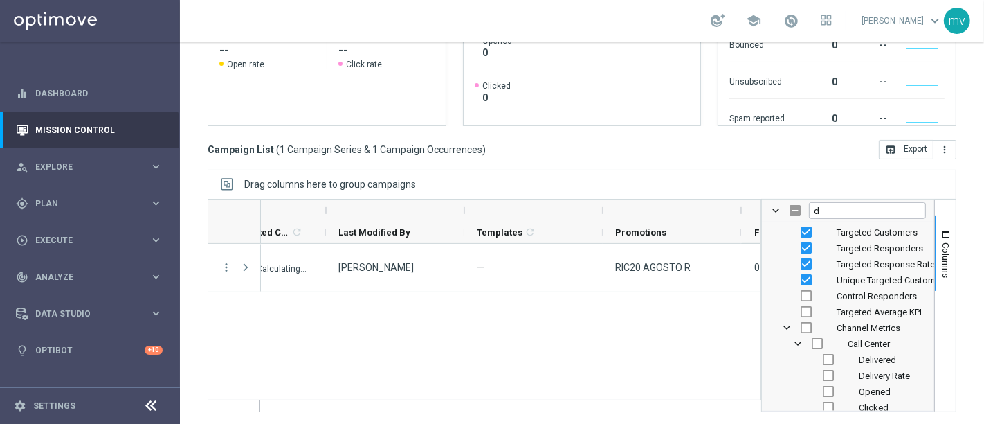
checkbox input "true"
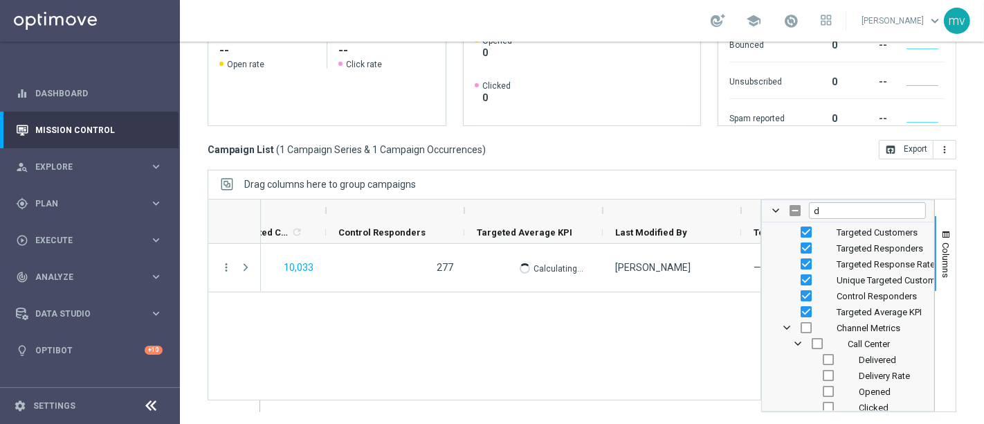
click at [801, 325] on input "Press SPACE to toggle visibility (hidden)" at bounding box center [806, 327] width 11 height 11
checkbox input "true"
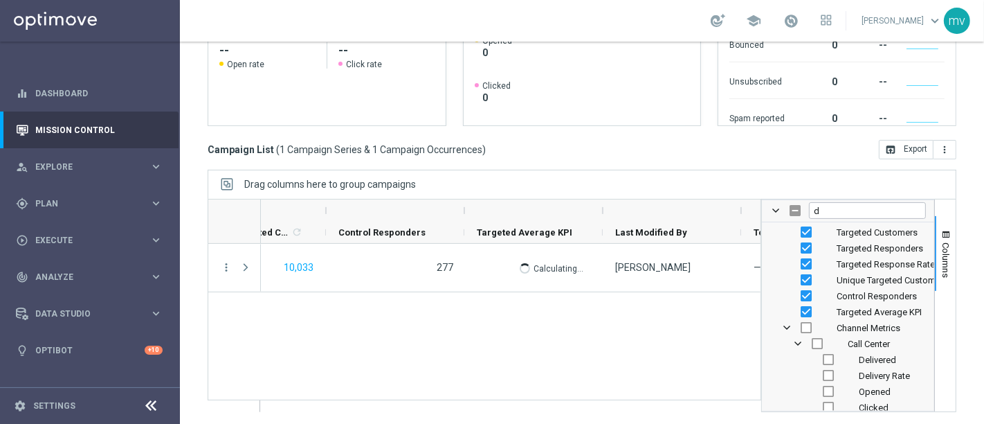
checkbox input "true"
click at [455, 384] on div "RIC20 AGOSTO R — mariafrancesca visciano 42% 10,033 277 €64" at bounding box center [511, 328] width 500 height 168
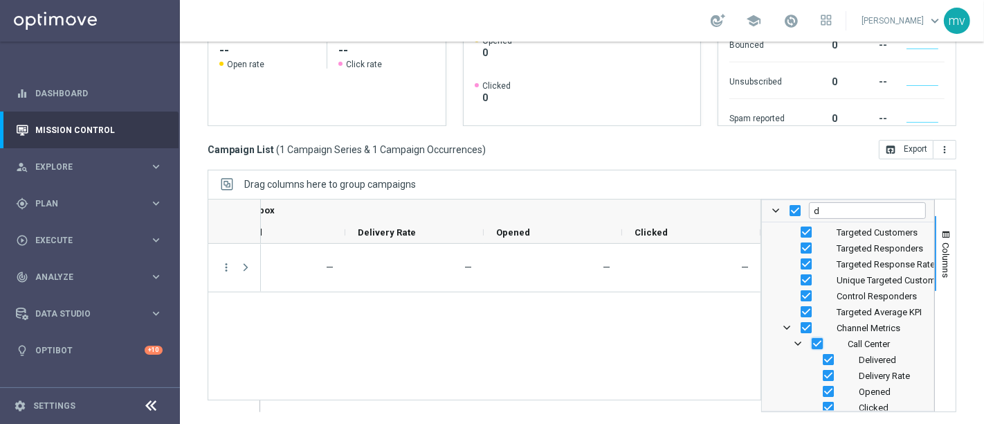
click at [812, 339] on input "Press SPACE to toggle visibility (visible)" at bounding box center [817, 343] width 11 height 11
checkbox input "false"
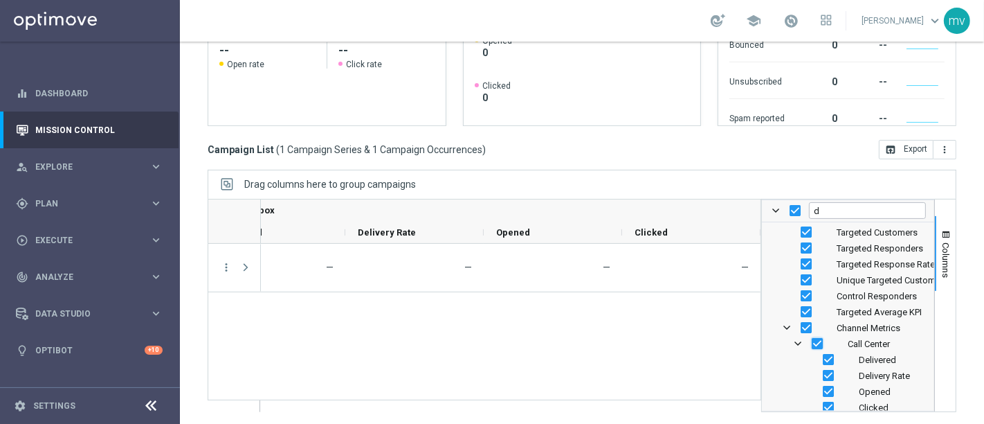
checkbox input "false"
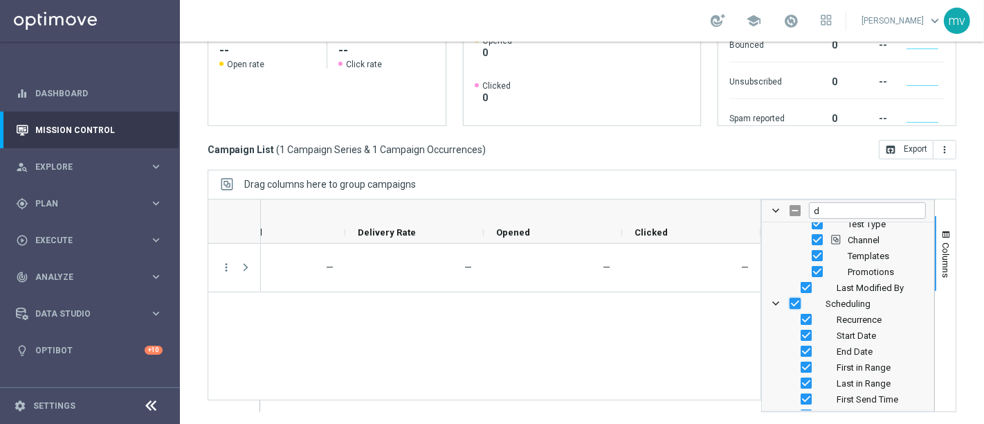
click at [790, 301] on input "Press SPACE to toggle visibility (visible)" at bounding box center [795, 303] width 11 height 11
checkbox input "false"
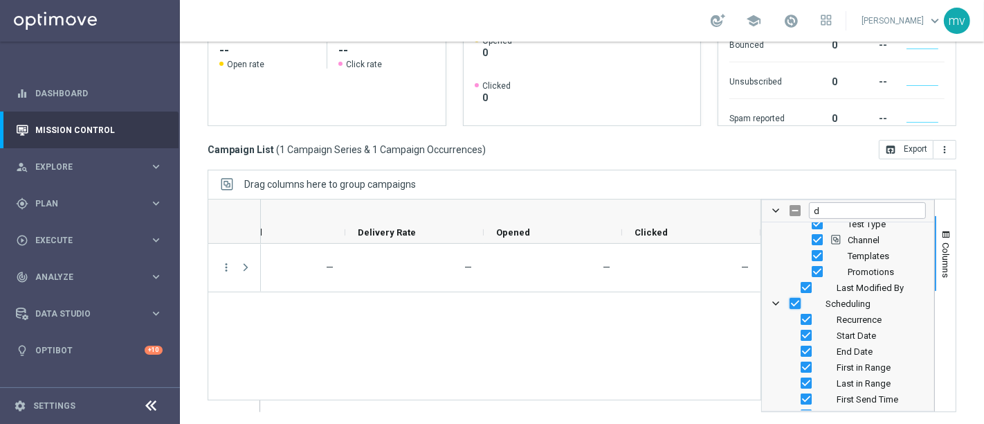
checkbox input "false"
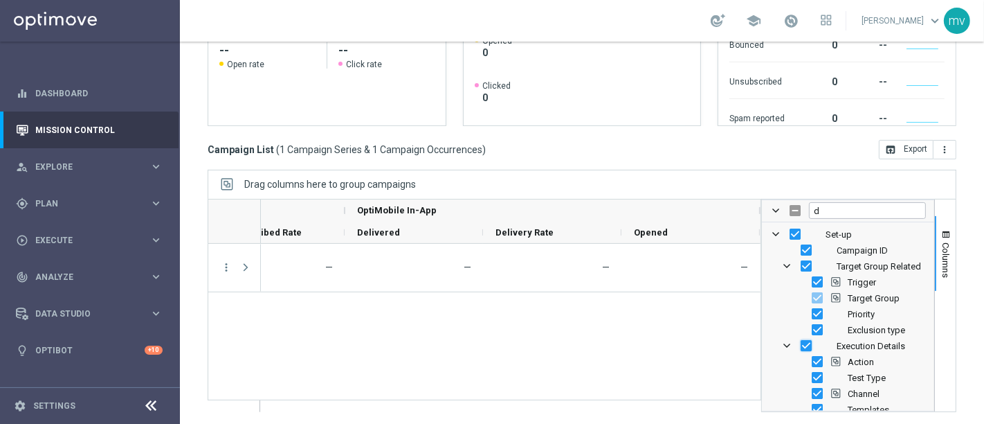
click at [801, 341] on input "Press SPACE to toggle visibility (visible)" at bounding box center [806, 345] width 11 height 11
checkbox input "false"
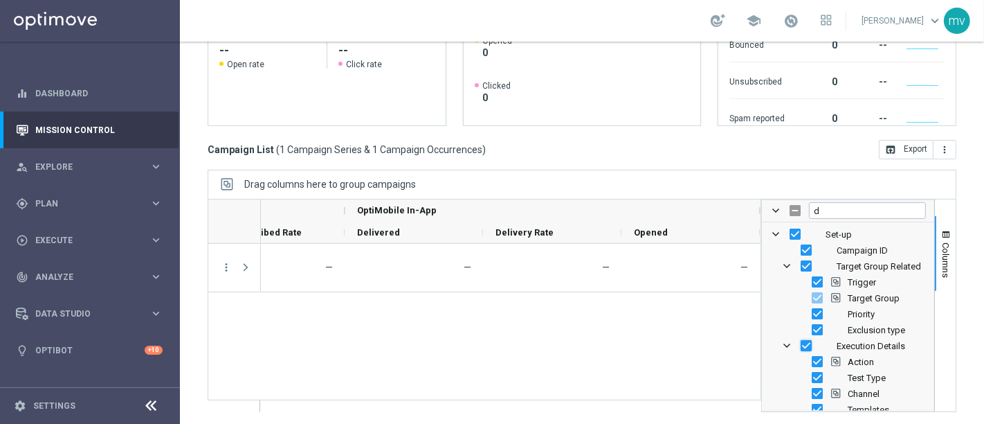
checkbox input "false"
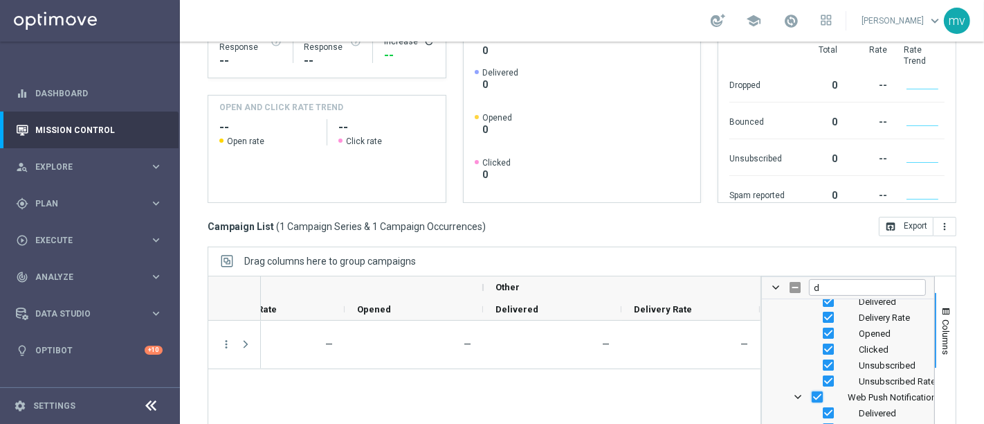
click at [812, 392] on input "Press SPACE to toggle visibility (visible)" at bounding box center [817, 396] width 11 height 11
checkbox input "false"
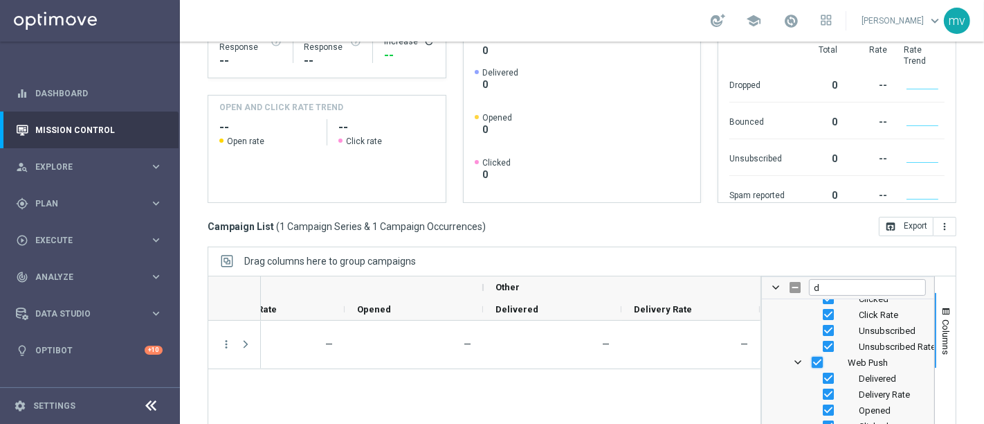
click at [812, 359] on input "Press SPACE to toggle visibility (visible)" at bounding box center [817, 361] width 11 height 11
checkbox input "false"
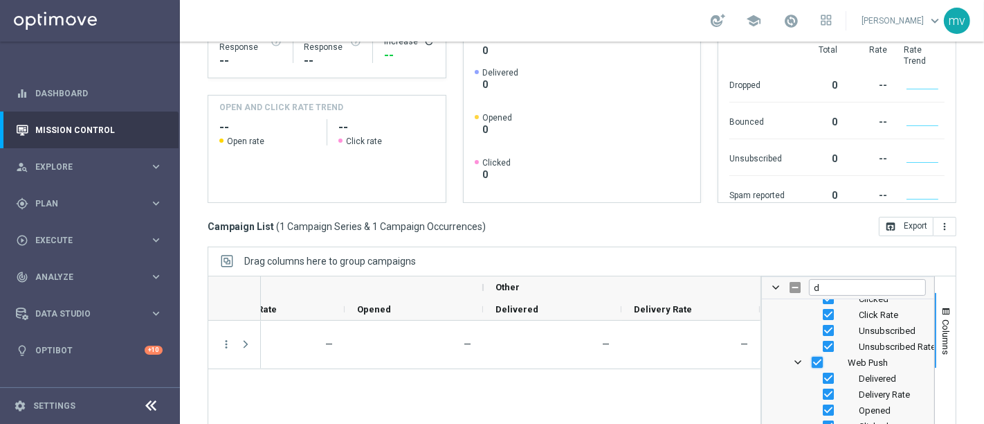
checkbox input "false"
click at [812, 353] on input "Press SPACE to toggle visibility (visible)" at bounding box center [817, 356] width 11 height 11
checkbox input "false"
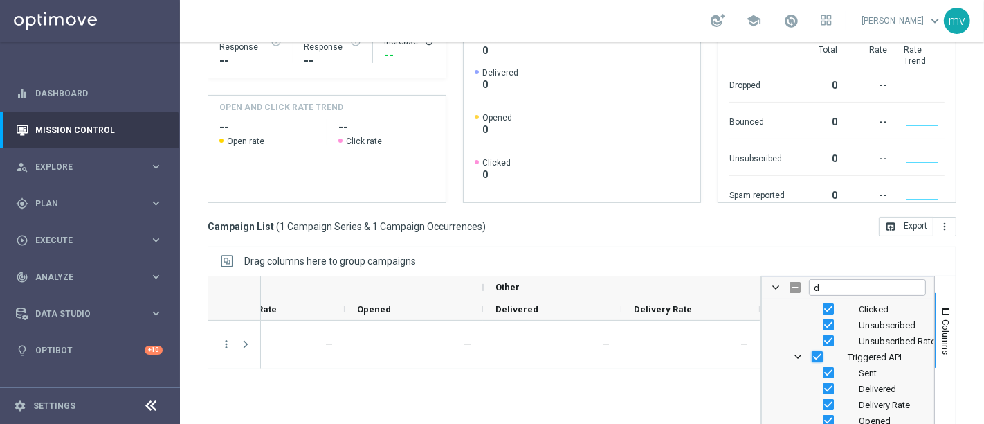
checkbox input "false"
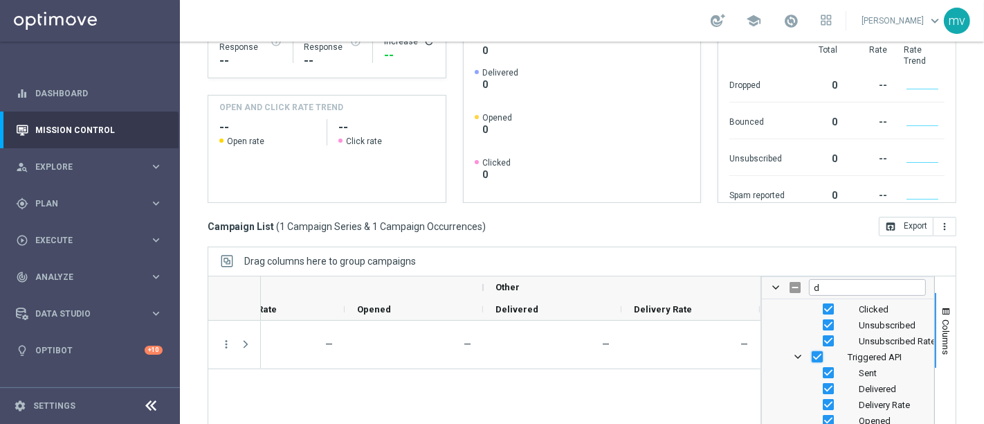
checkbox input "false"
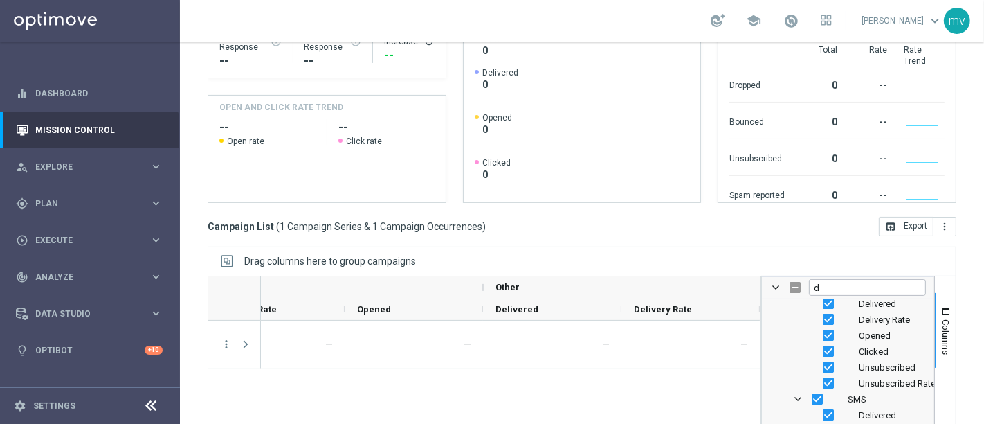
click at [808, 391] on div "SMS" at bounding box center [848, 399] width 156 height 16
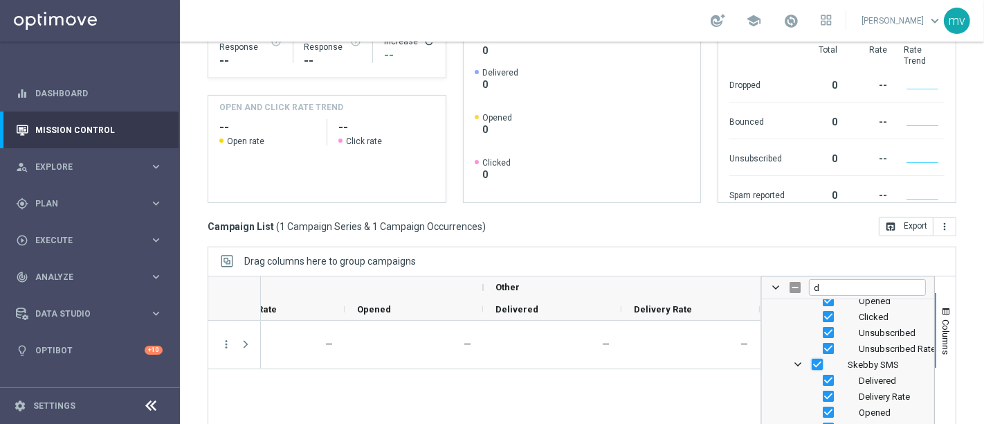
click at [812, 365] on input "Press SPACE to toggle visibility (visible)" at bounding box center [817, 364] width 11 height 11
checkbox input "false"
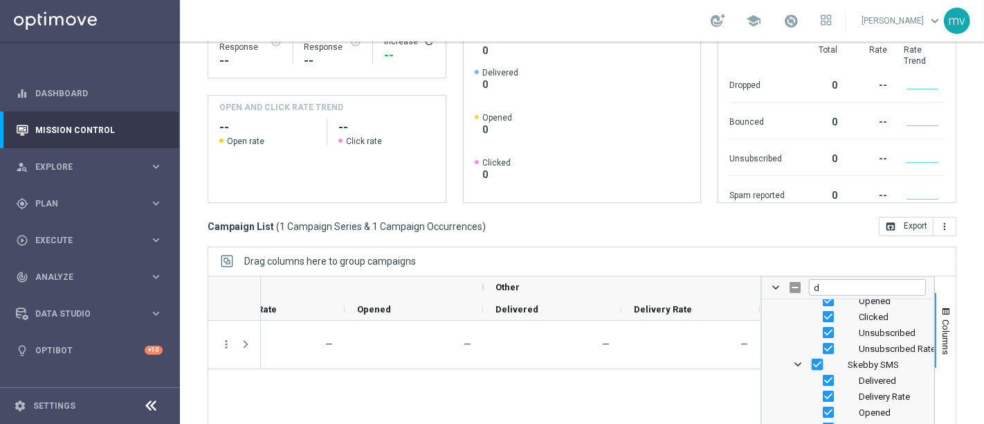
checkbox input "false"
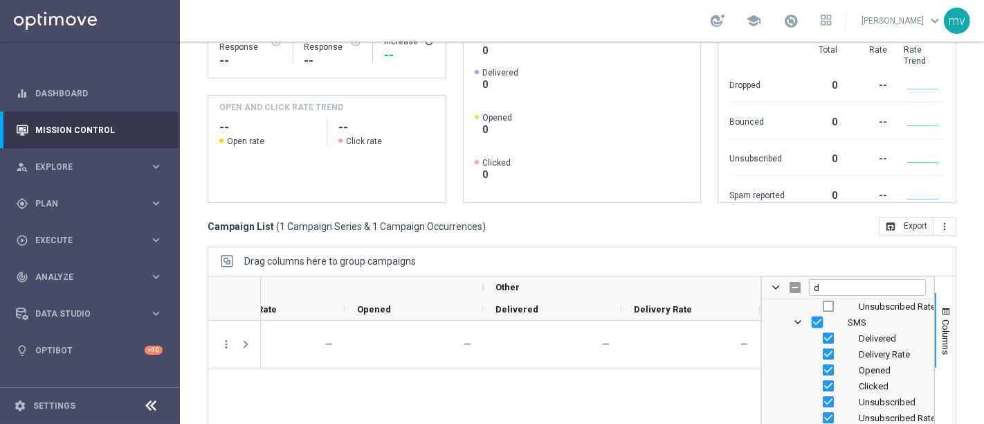
click at [812, 321] on input "Press SPACE to toggle visibility (visible)" at bounding box center [817, 321] width 11 height 11
checkbox input "false"
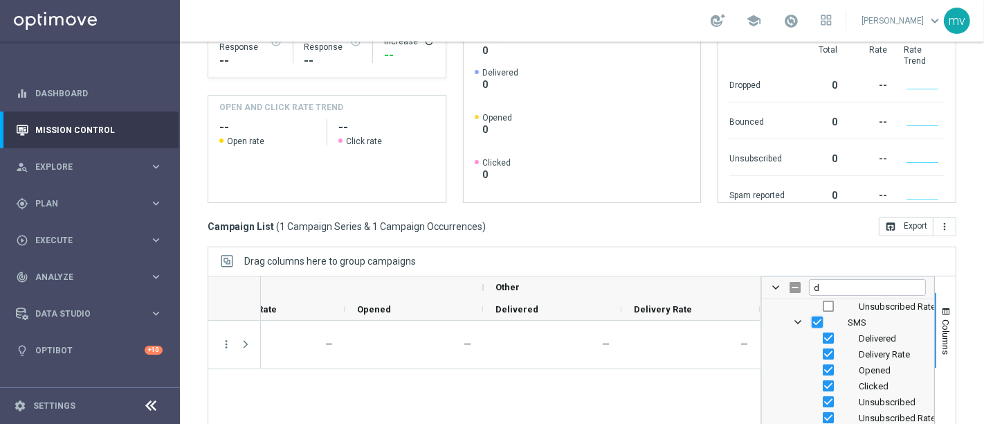
checkbox input "false"
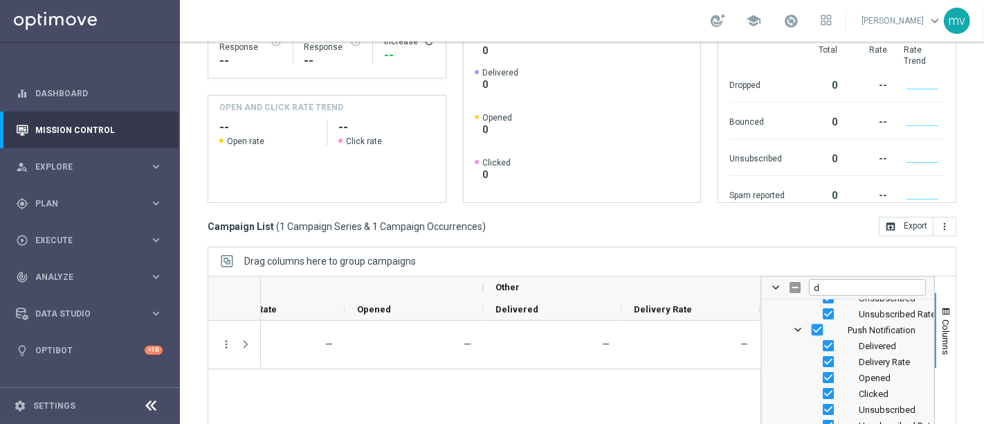
click at [812, 331] on input "Press SPACE to toggle visibility (visible)" at bounding box center [817, 329] width 11 height 11
checkbox input "false"
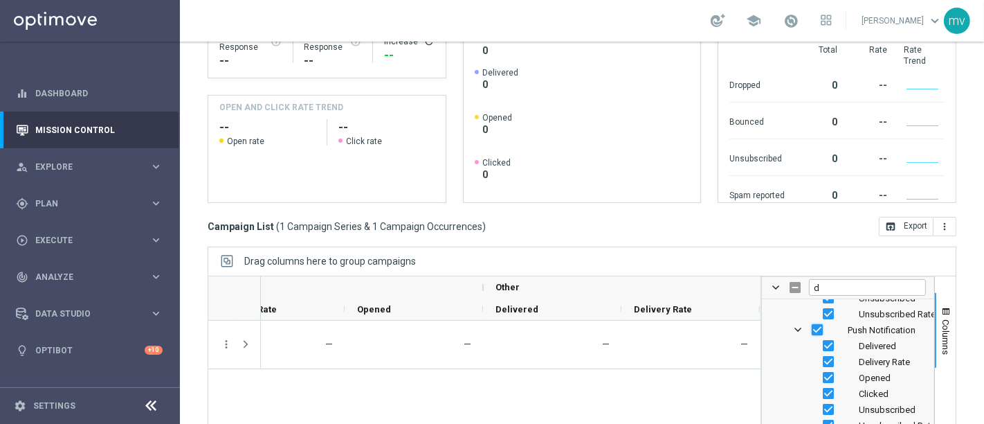
checkbox input "false"
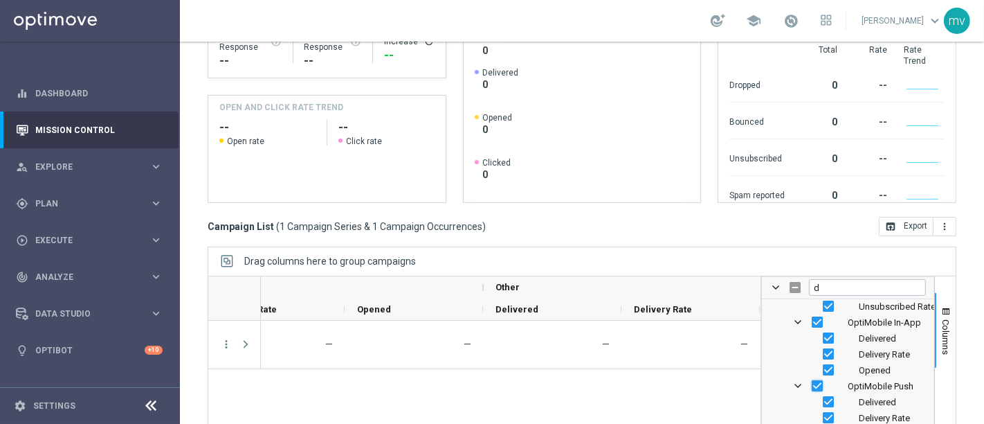
click at [812, 382] on input "Press SPACE to toggle visibility (visible)" at bounding box center [817, 385] width 11 height 11
checkbox input "false"
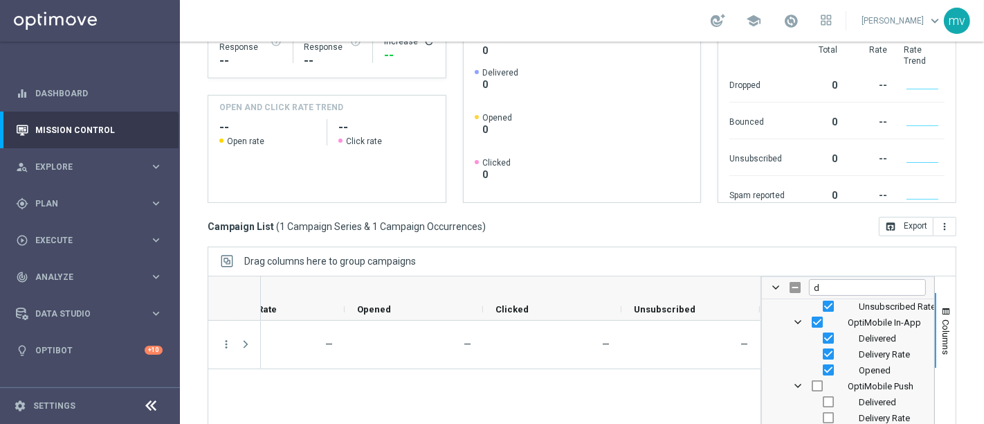
click at [661, 404] on div "— — — — — —" at bounding box center [511, 404] width 500 height 168
click at [812, 317] on input "Press SPACE to toggle visibility (visible)" at bounding box center [817, 321] width 11 height 11
checkbox input "false"
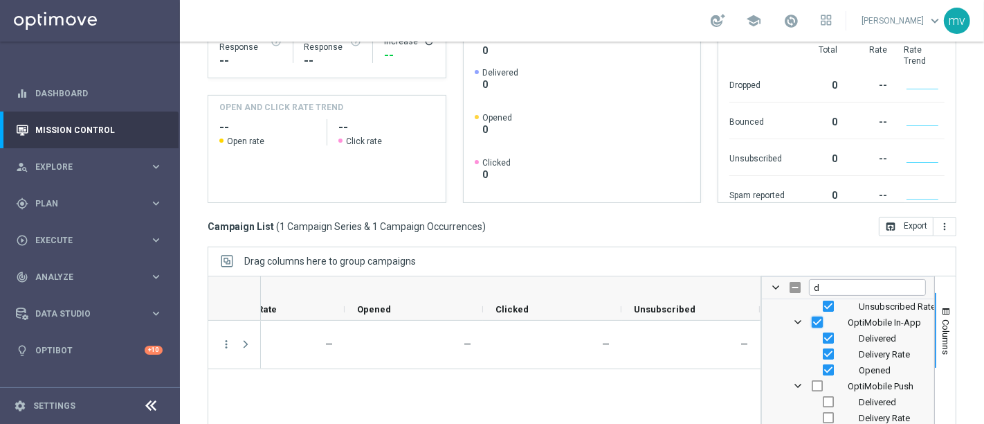
checkbox input "false"
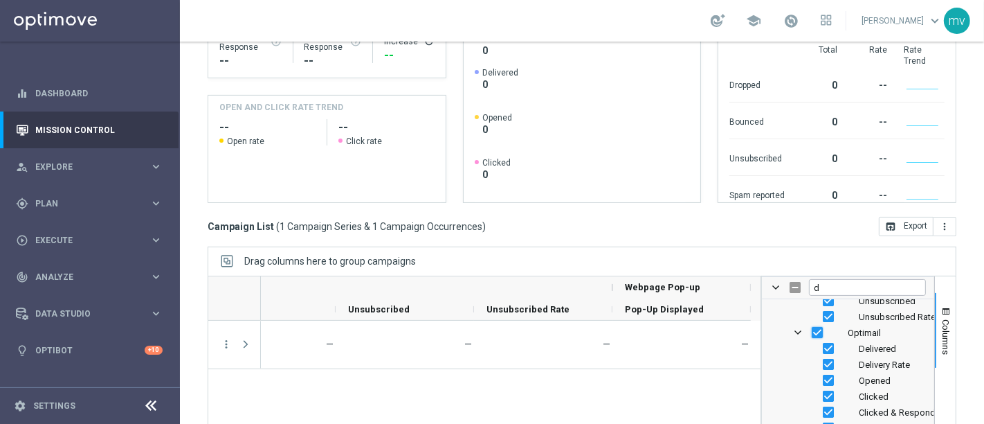
click at [812, 331] on input "Press SPACE to toggle visibility (visible)" at bounding box center [817, 332] width 11 height 11
checkbox input "false"
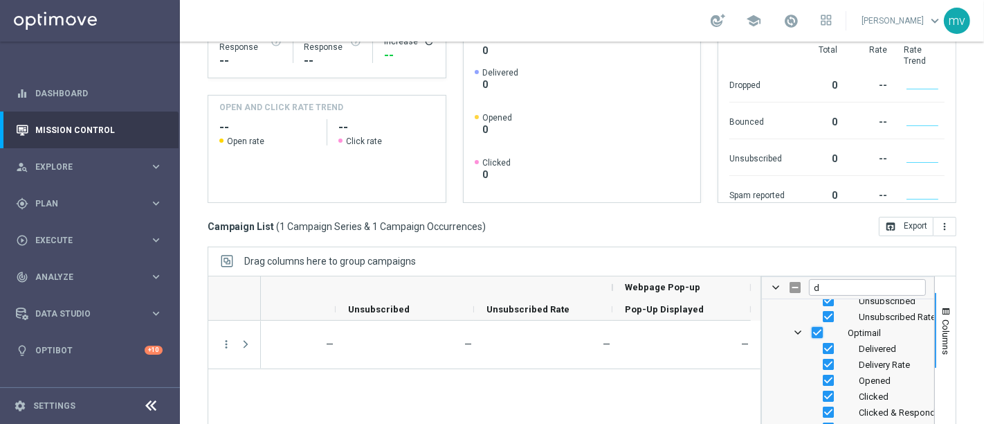
checkbox input "false"
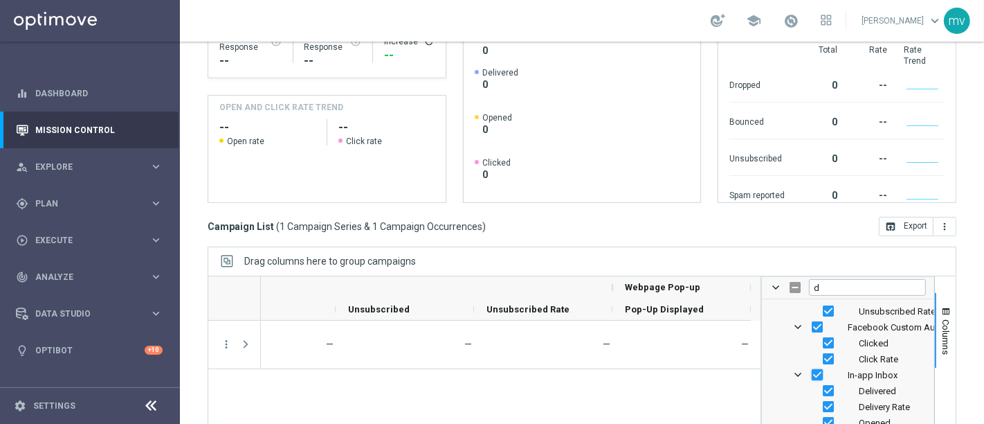
click at [812, 370] on input "Press SPACE to toggle visibility (visible)" at bounding box center [817, 374] width 11 height 11
checkbox input "false"
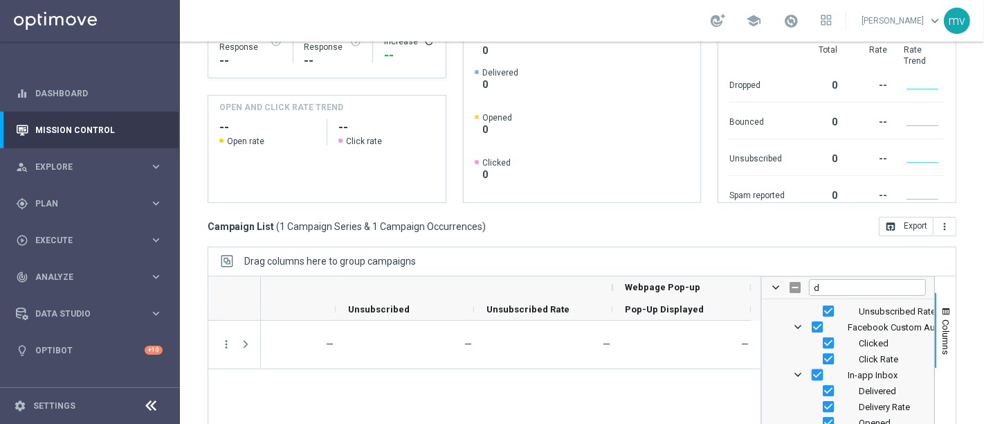
checkbox input "false"
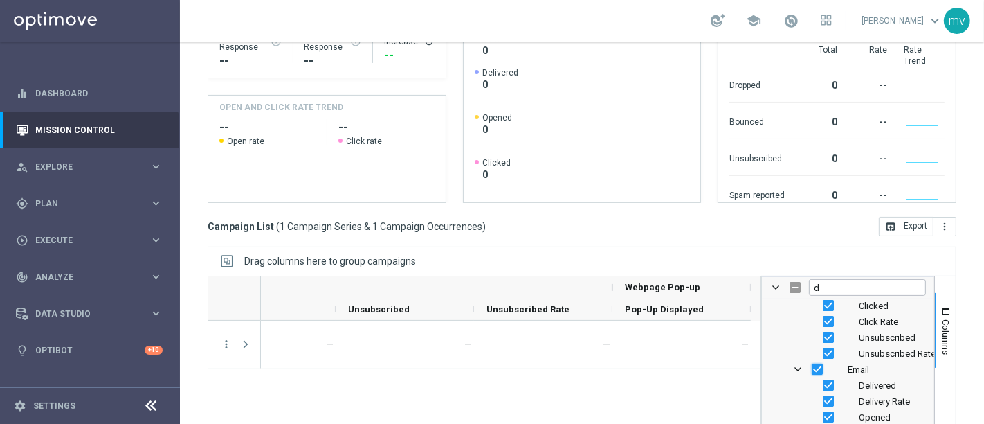
click at [812, 365] on input "Press SPACE to toggle visibility (visible)" at bounding box center [817, 368] width 11 height 11
checkbox input "false"
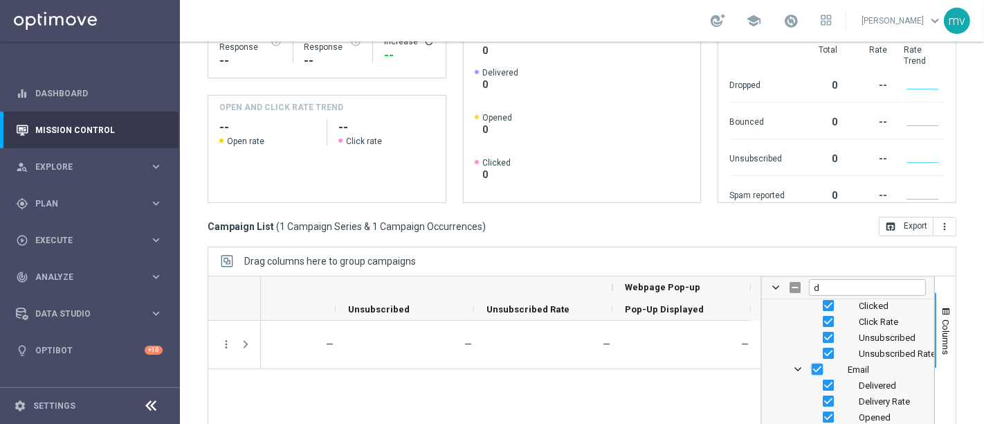
checkbox input "false"
click at [812, 361] on input "Press SPACE to toggle visibility (visible)" at bounding box center [817, 364] width 11 height 11
checkbox input "false"
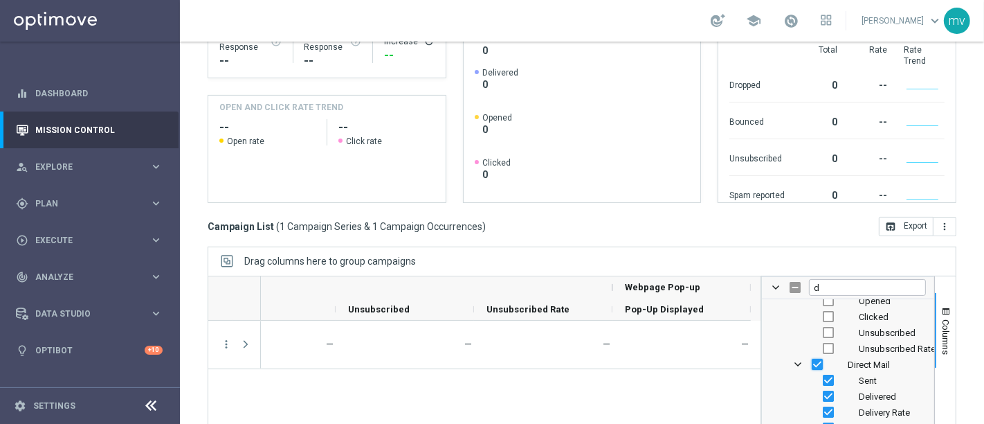
checkbox input "false"
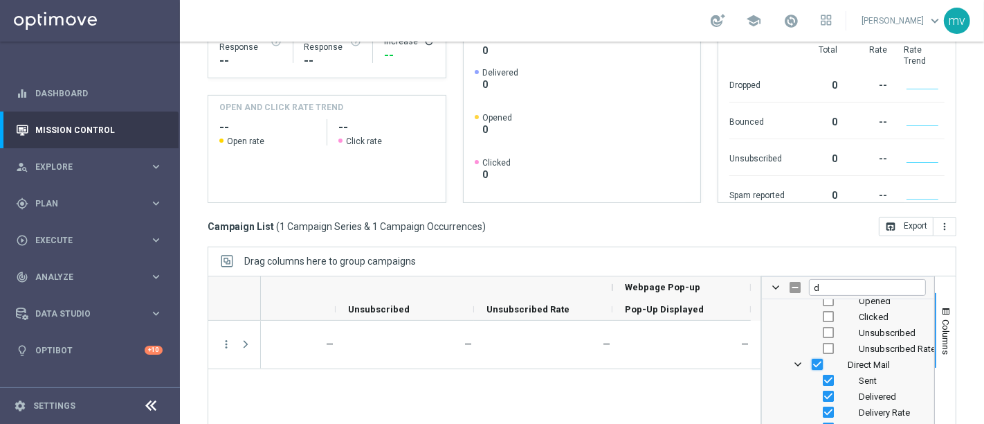
checkbox input "false"
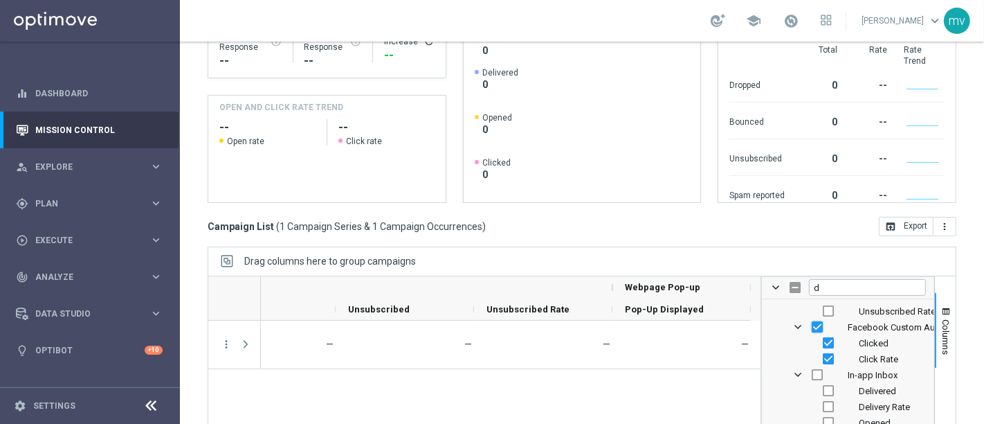
click at [812, 325] on input "Press SPACE to toggle visibility (visible)" at bounding box center [817, 326] width 11 height 11
checkbox input "false"
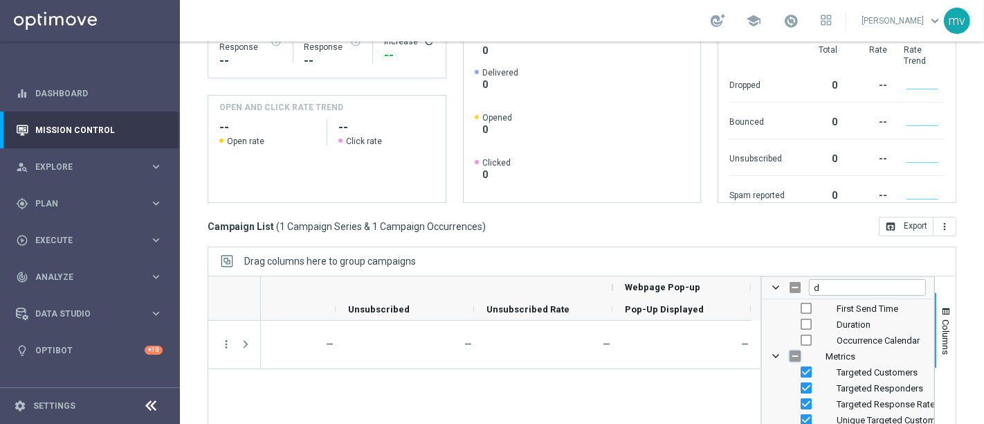
click at [790, 351] on input "Press SPACE to toggle visibility (hidden)" at bounding box center [795, 355] width 11 height 11
checkbox input "true"
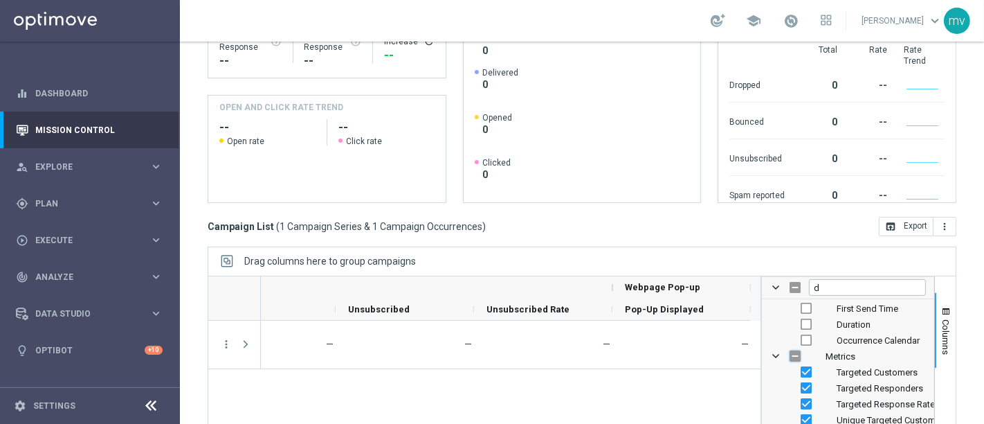
checkbox input "true"
click at [790, 353] on input "Press SPACE to toggle visibility (visible)" at bounding box center [795, 355] width 11 height 11
checkbox input "false"
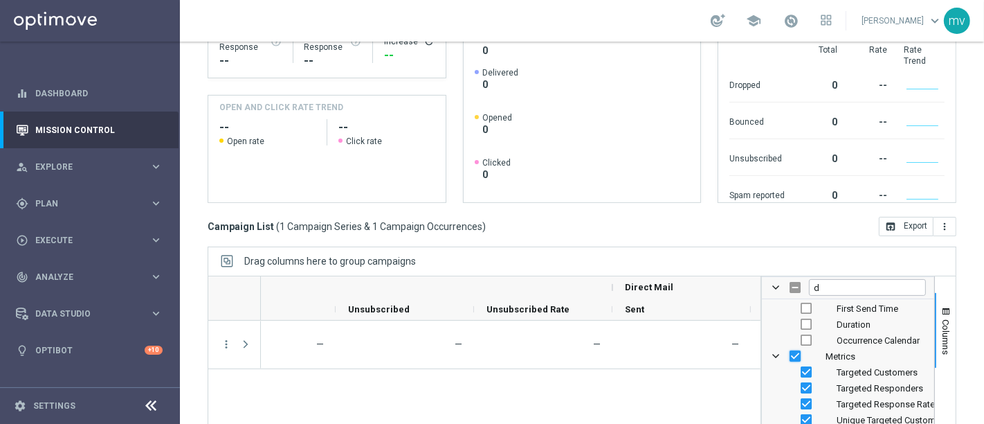
checkbox input "false"
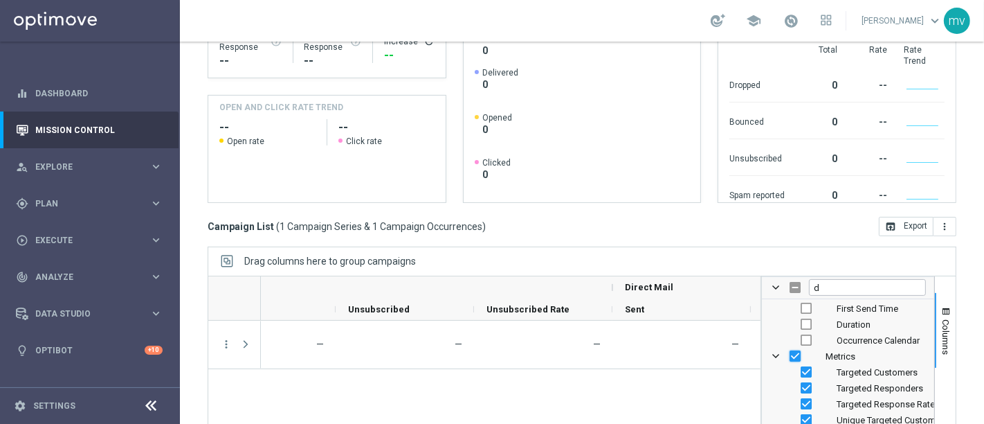
checkbox input "false"
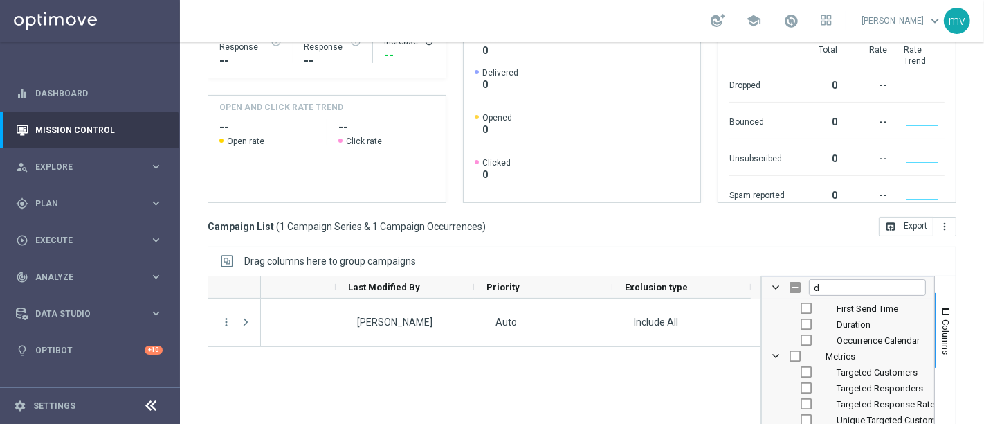
click at [457, 396] on div "34536 — mariafrancesca visciano Auto Include All" at bounding box center [511, 393] width 500 height 190
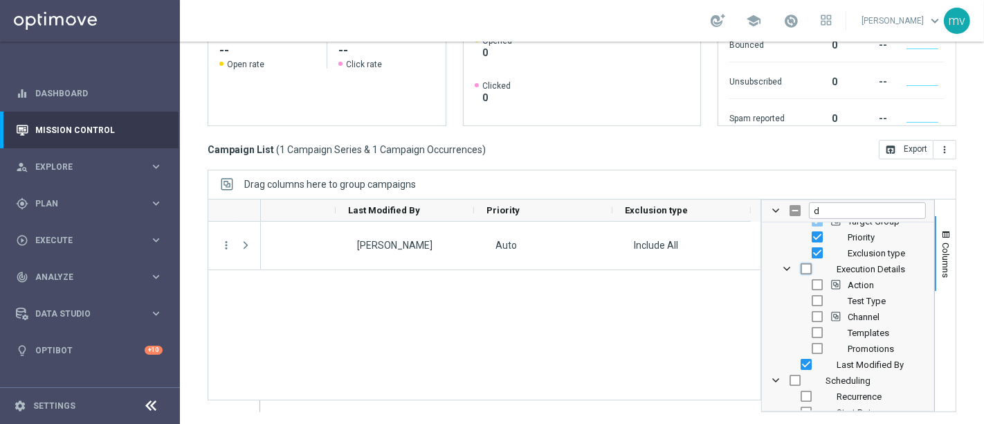
click at [801, 264] on input "Press SPACE to toggle visibility (hidden)" at bounding box center [806, 268] width 11 height 11
checkbox input "true"
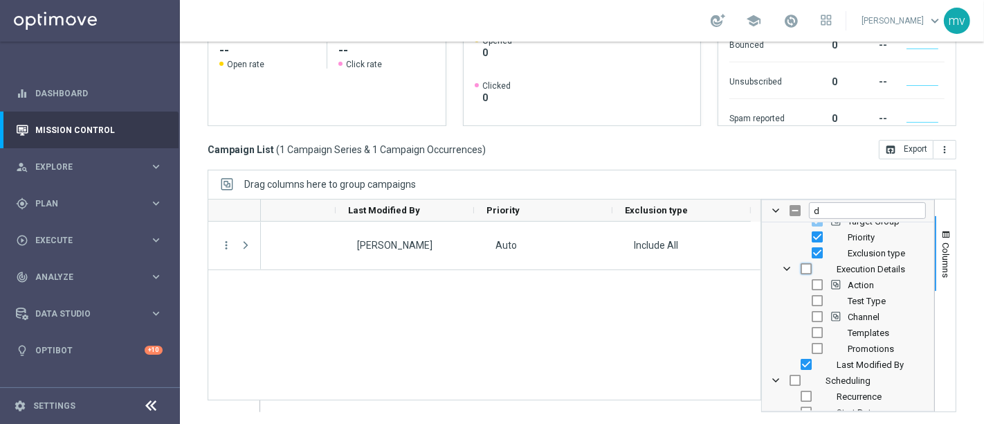
checkbox input "true"
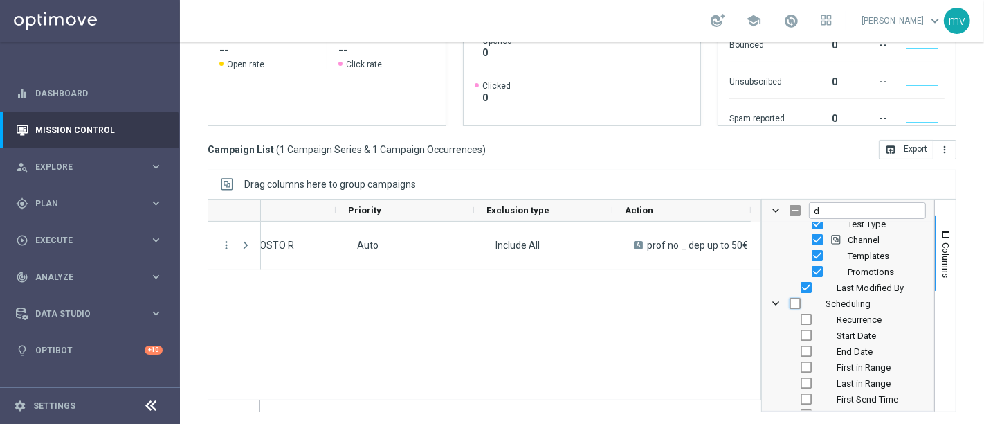
click at [790, 301] on input "Press SPACE to toggle visibility (hidden)" at bounding box center [795, 303] width 11 height 11
checkbox input "true"
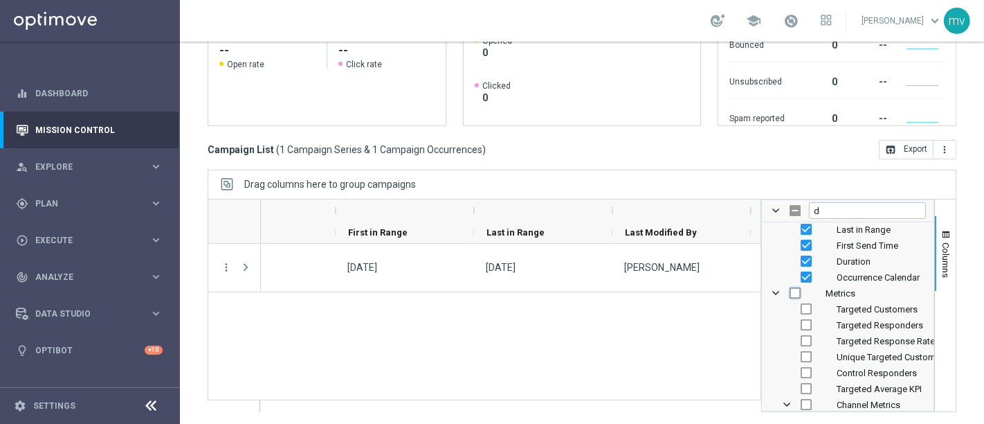
click at [790, 289] on input "Press SPACE to toggle visibility (hidden)" at bounding box center [795, 292] width 11 height 11
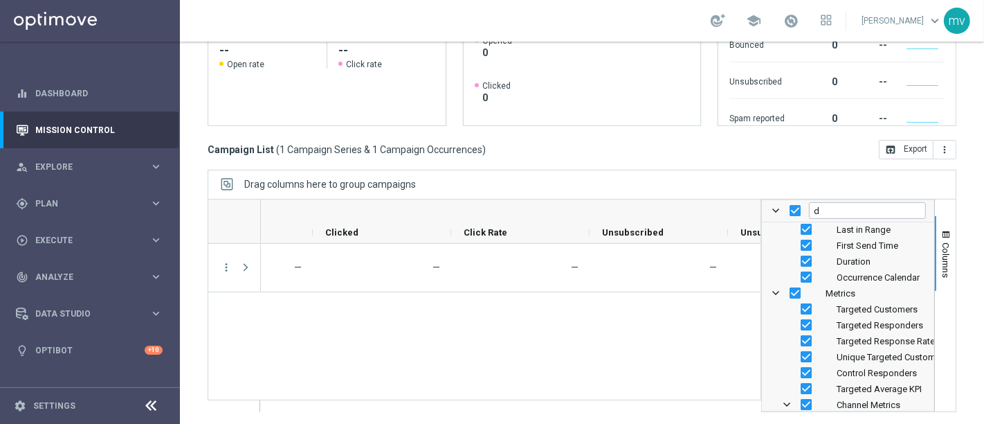
click at [694, 342] on div "— — — — — — —" at bounding box center [511, 328] width 500 height 168
click at [941, 234] on span "button" at bounding box center [946, 234] width 11 height 11
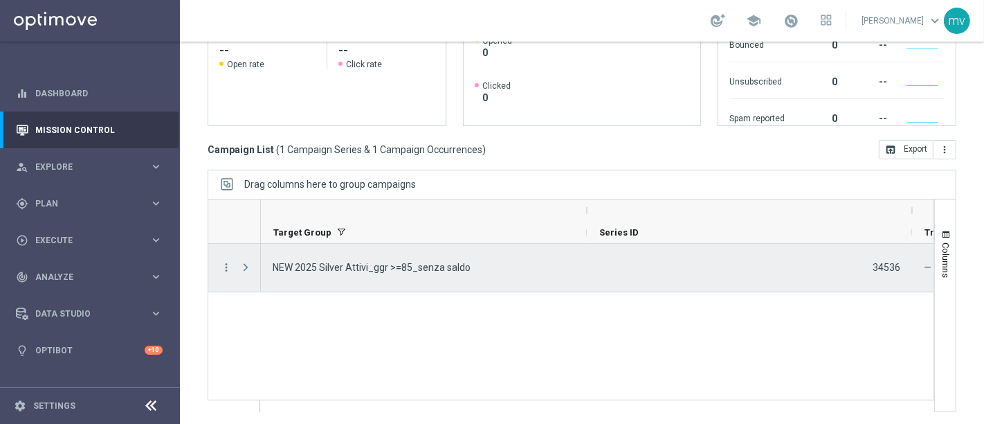
click at [233, 264] on div "Press SPACE to select this row." at bounding box center [247, 268] width 28 height 48
click at [228, 263] on icon "more_vert" at bounding box center [226, 267] width 12 height 12
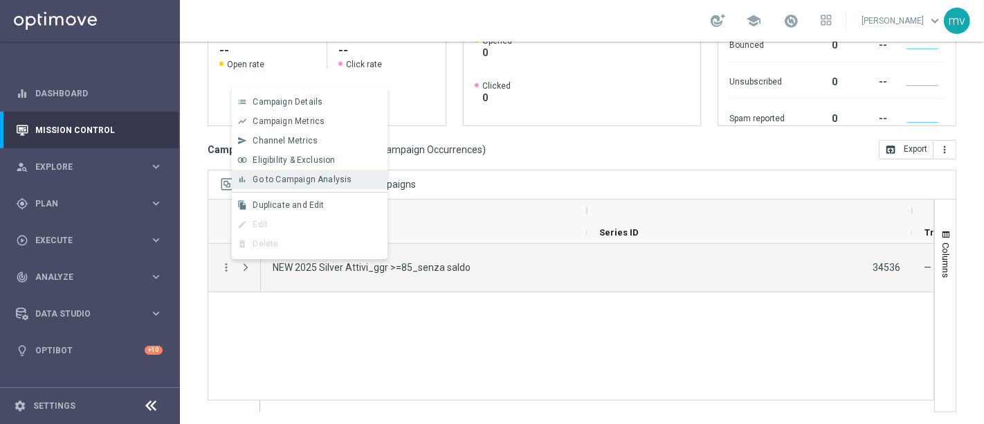
click at [314, 181] on span "Go to Campaign Analysis" at bounding box center [302, 179] width 99 height 10
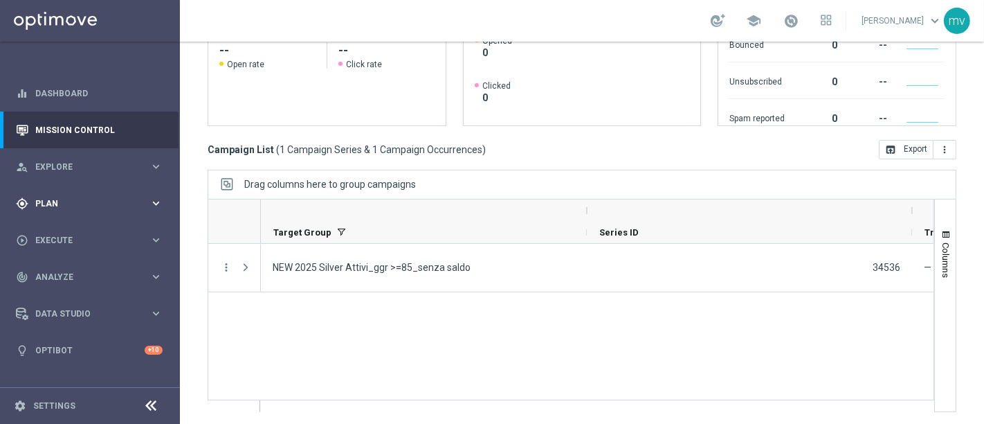
click at [90, 197] on div "gps_fixed Plan" at bounding box center [83, 203] width 134 height 12
click at [107, 229] on link "Target Groups" at bounding box center [90, 231] width 108 height 11
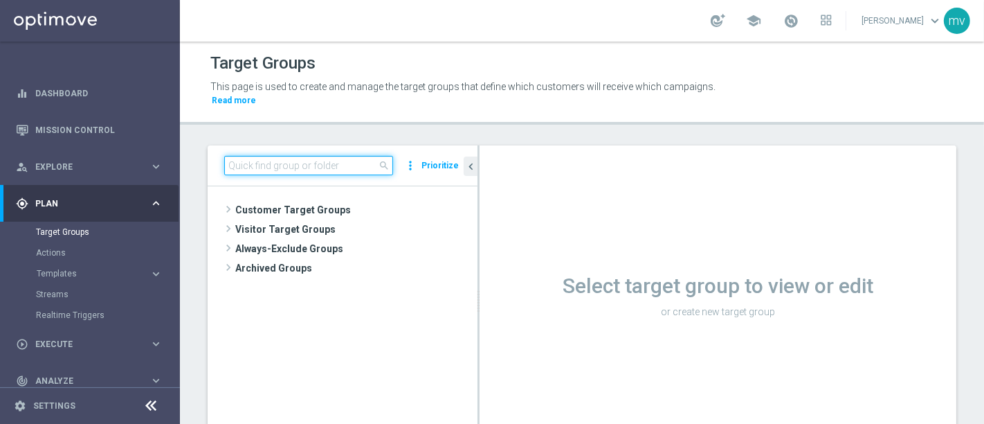
click at [269, 156] on input at bounding box center [308, 165] width 169 height 19
paste input "ML RIC30 FINO50 R"
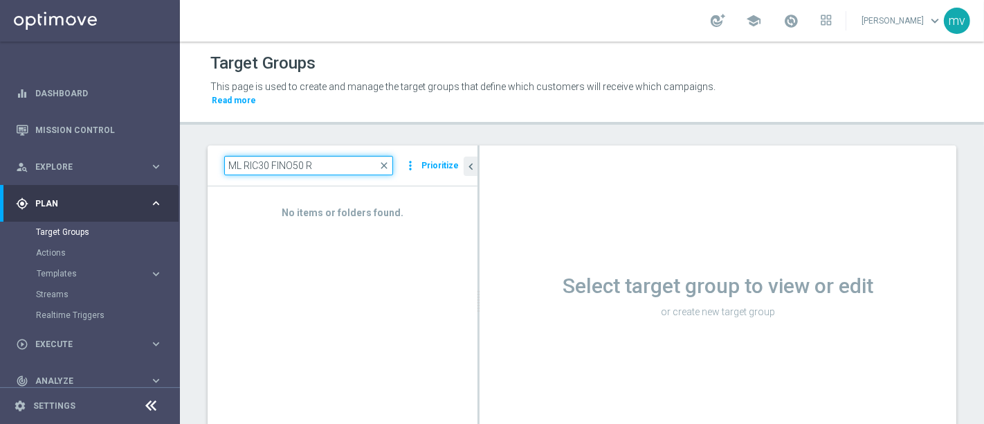
drag, startPoint x: 332, startPoint y: 150, endPoint x: 197, endPoint y: 149, distance: 135.0
click at [197, 149] on div "ML RIC30 FINO50 R close more_vert Prioritize No items or folders found. chevron…" at bounding box center [582, 311] width 804 height 333
paste input "NEW 2025 Silver Attivi_ggr >=85_senza saldo"
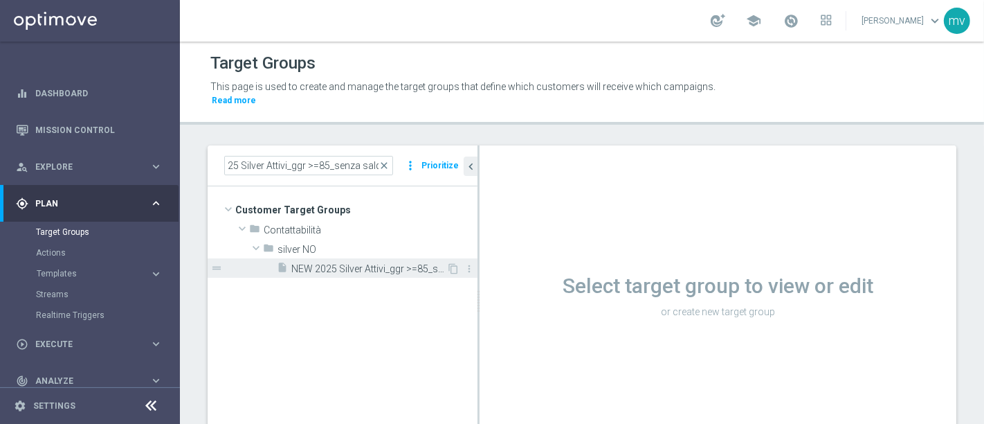
click at [334, 263] on span "NEW 2025 Silver Attivi_ggr >=85_senza saldo" at bounding box center [368, 269] width 155 height 12
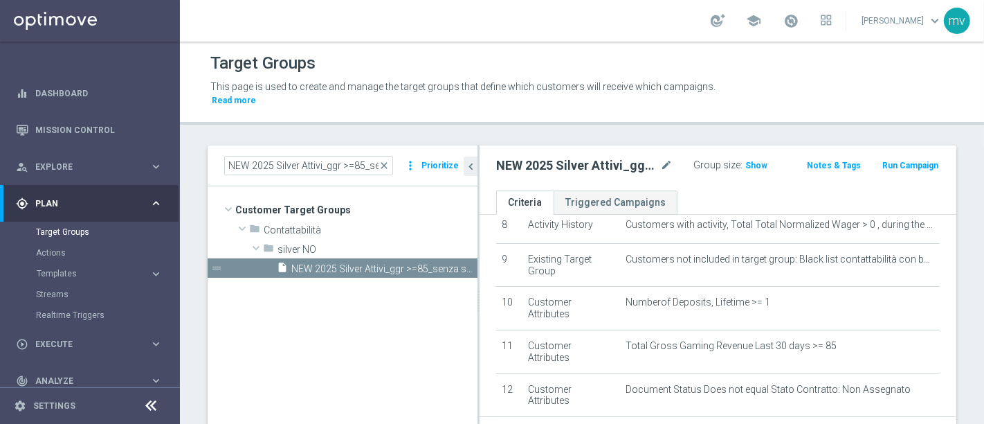
scroll to position [289, 0]
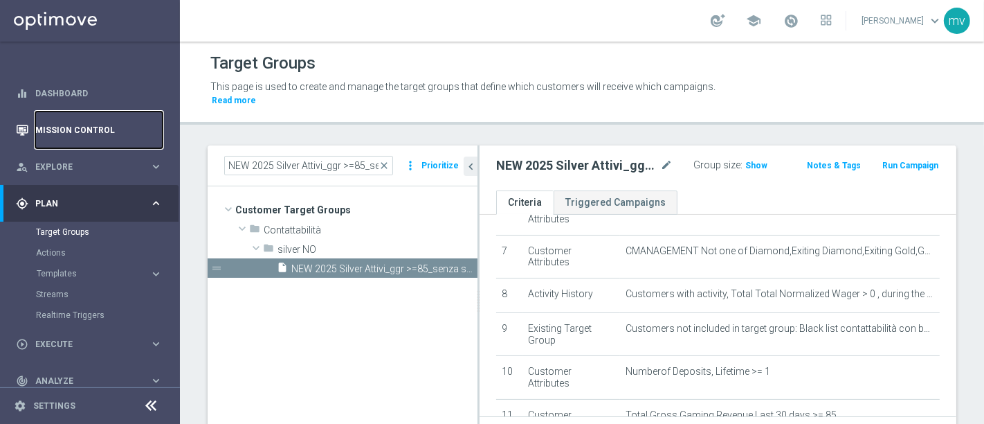
click at [65, 120] on link "Mission Control" at bounding box center [98, 129] width 127 height 37
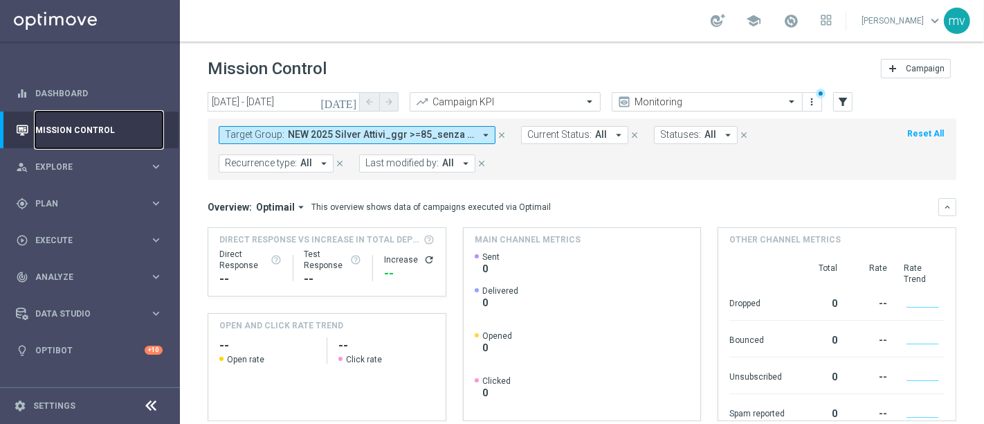
scroll to position [231, 0]
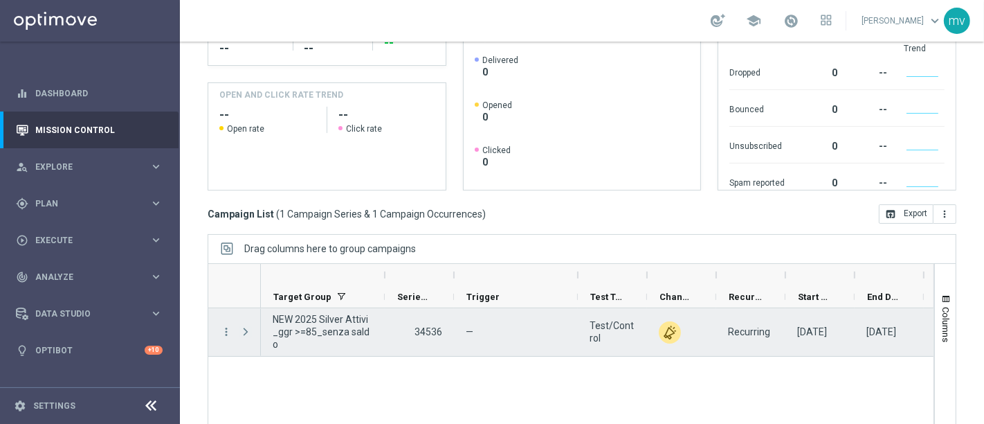
click at [242, 332] on span "Press SPACE to select this row." at bounding box center [246, 331] width 12 height 11
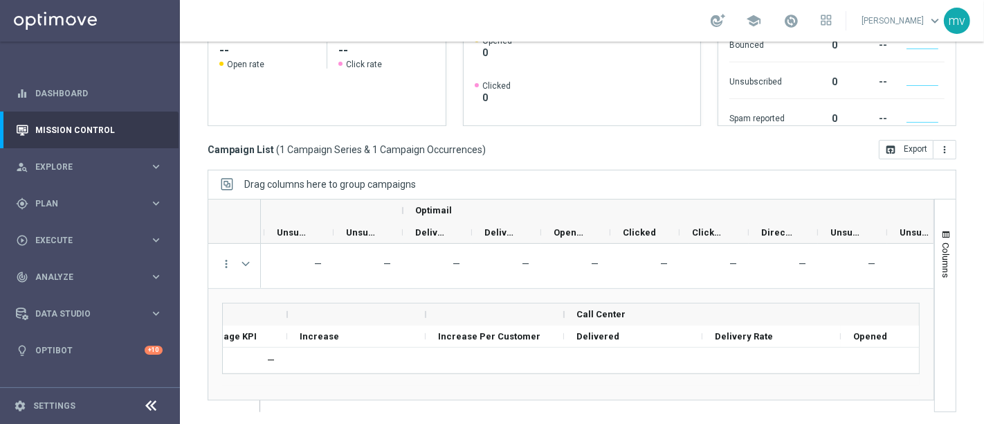
scroll to position [0, 809]
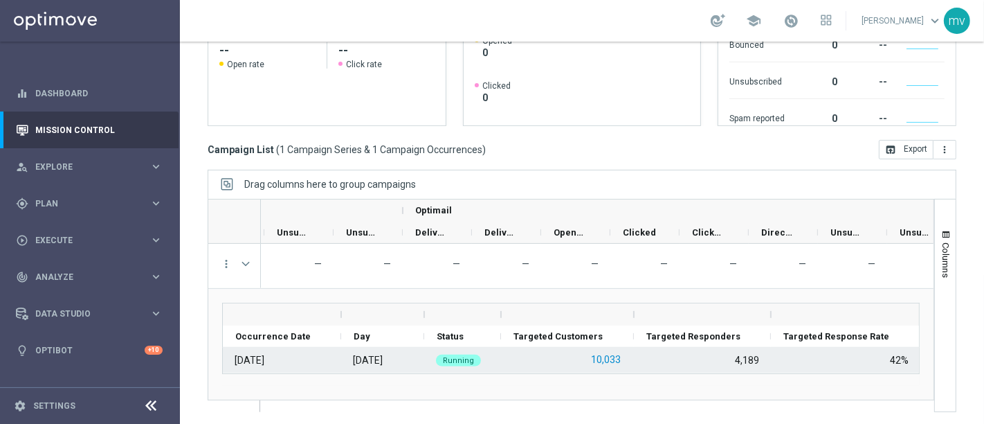
click at [615, 356] on button "10,033" at bounding box center [606, 359] width 33 height 17
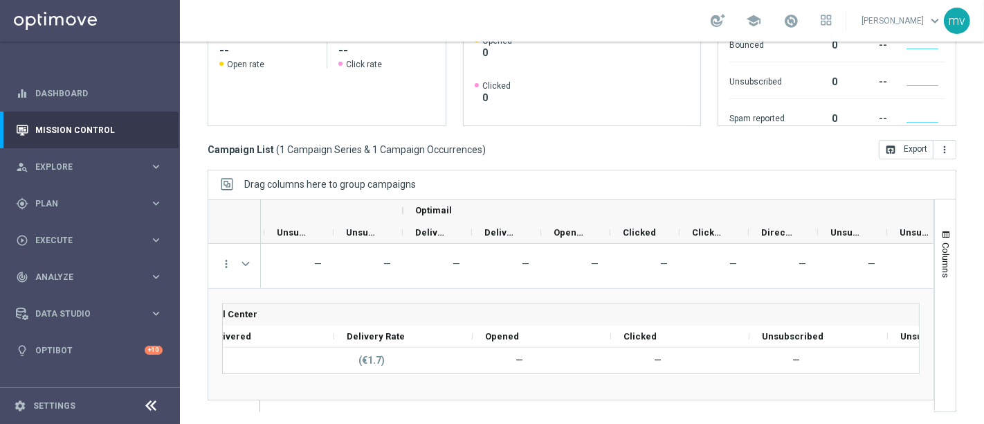
scroll to position [0, 1409]
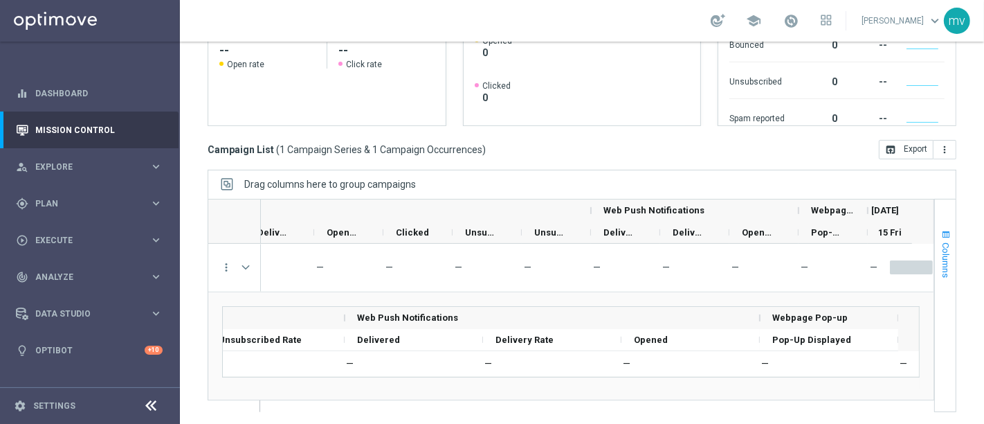
click at [941, 244] on span "Columns" at bounding box center [946, 259] width 11 height 35
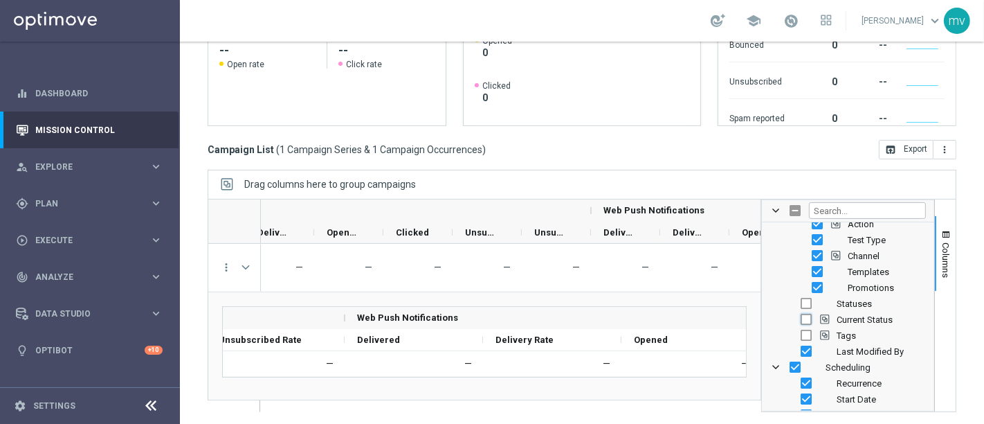
click at [801, 318] on div "Current Status" at bounding box center [858, 319] width 136 height 16
click at [801, 317] on input "Press SPACE to toggle visibility (hidden)" at bounding box center [806, 319] width 11 height 11
click at [801, 301] on input "Press SPACE to toggle visibility (hidden)" at bounding box center [806, 303] width 11 height 11
click at [801, 329] on input "Press SPACE to toggle visibility (hidden)" at bounding box center [806, 334] width 11 height 11
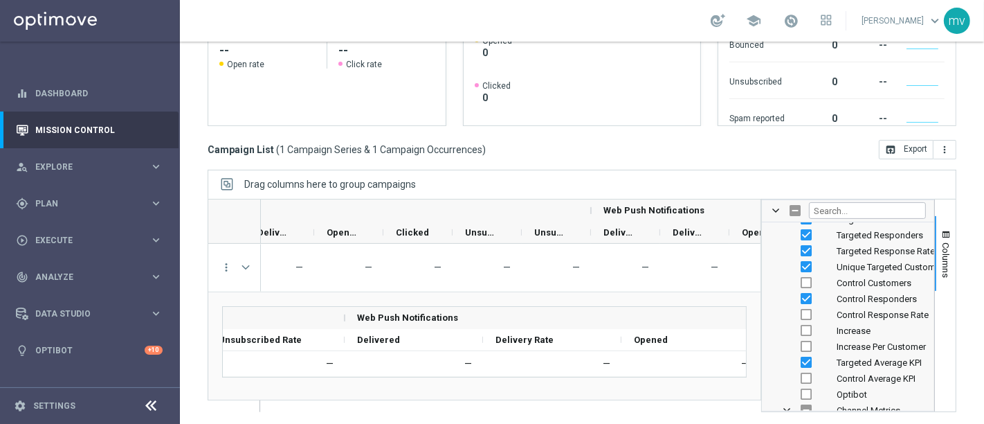
click at [790, 275] on div "Control Customers" at bounding box center [858, 283] width 136 height 16
click at [801, 284] on input "Press SPACE to toggle visibility (hidden)" at bounding box center [806, 282] width 11 height 11
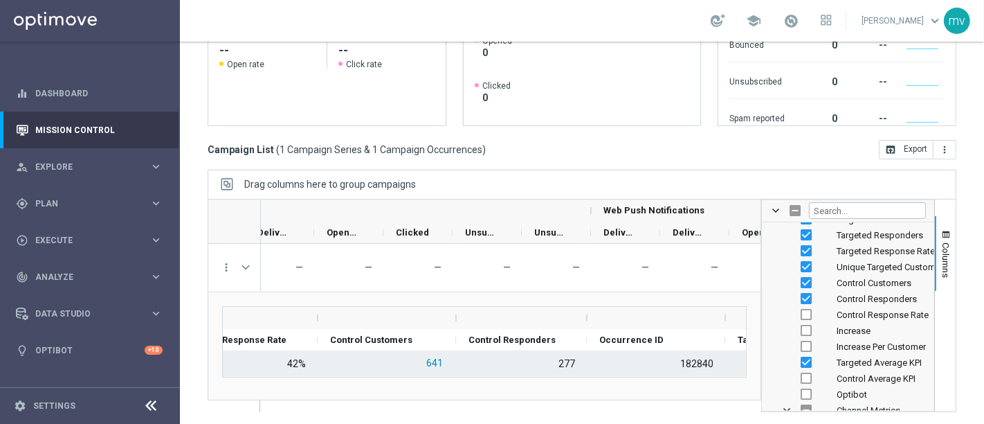
click at [433, 357] on button "641" at bounding box center [434, 362] width 19 height 17
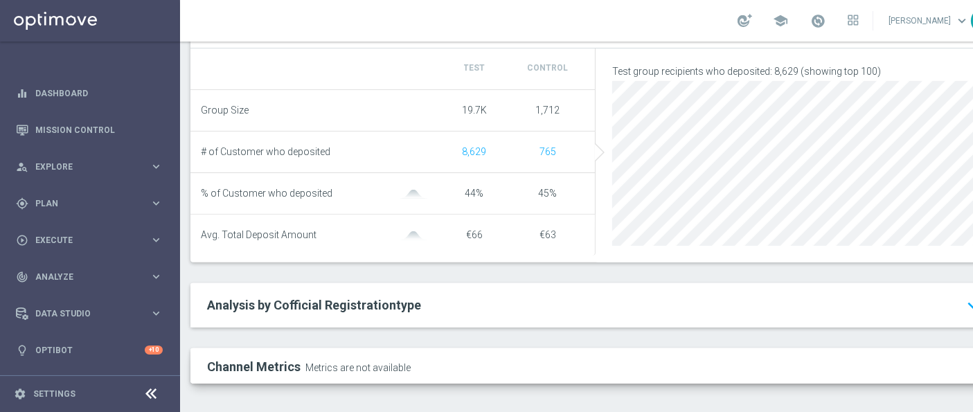
scroll to position [12, 0]
click at [341, 298] on span "Analysis by Cofficial Registrationtype" at bounding box center [314, 305] width 214 height 15
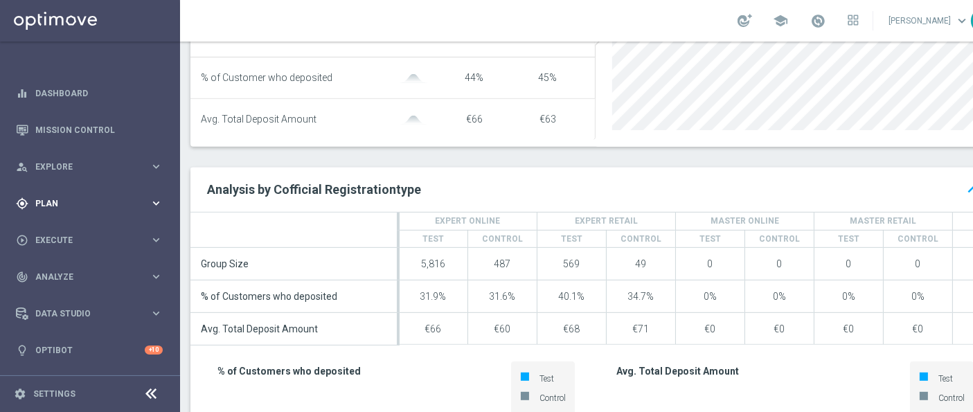
click at [71, 199] on span "Plan" at bounding box center [92, 203] width 114 height 8
click at [77, 163] on span "Explore" at bounding box center [92, 167] width 114 height 8
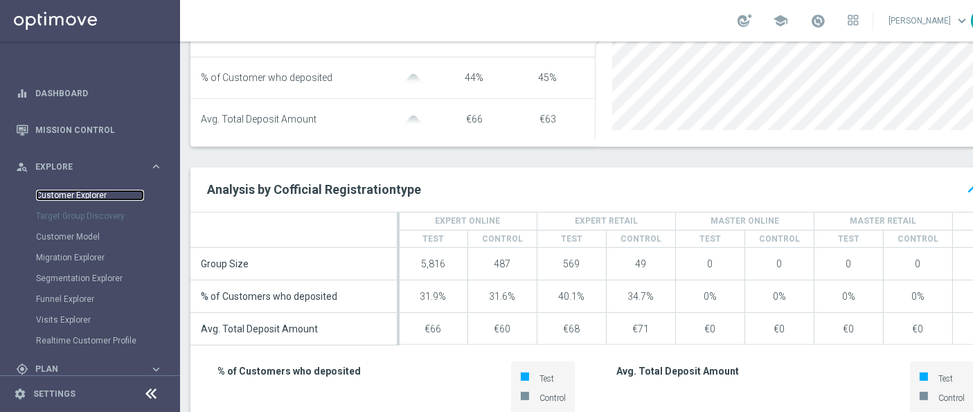
click at [100, 190] on link "Customer Explorer" at bounding box center [90, 195] width 108 height 11
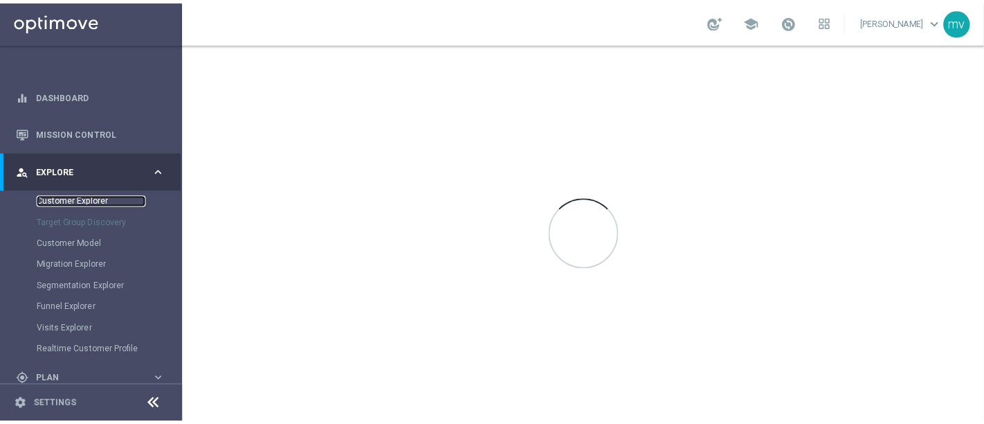
scroll to position [0, 0]
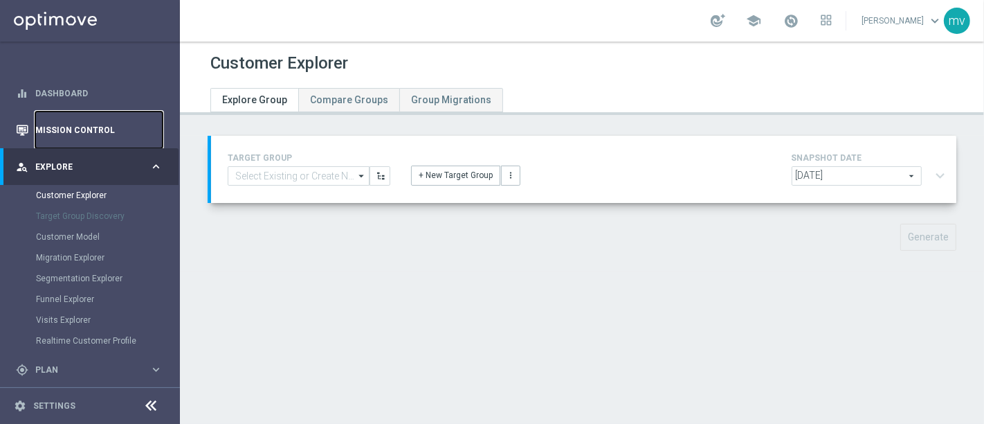
click at [80, 127] on link "Mission Control" at bounding box center [98, 129] width 127 height 37
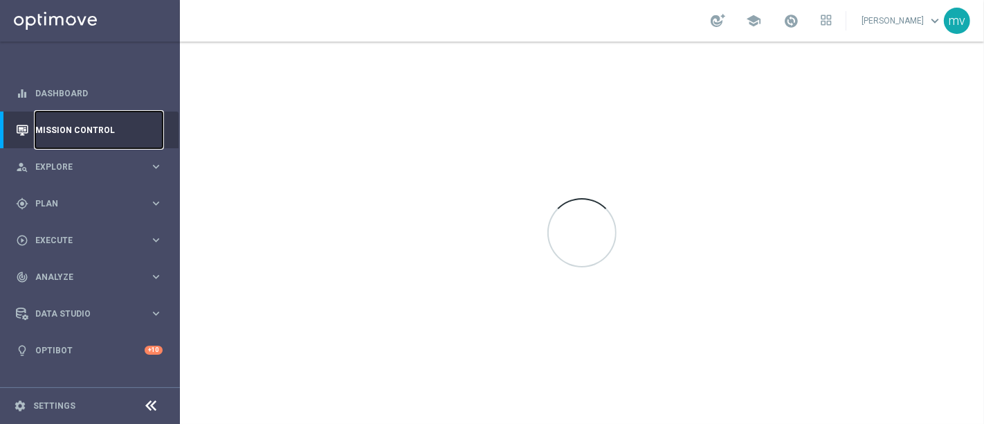
click at [104, 127] on link "Mission Control" at bounding box center [98, 129] width 127 height 37
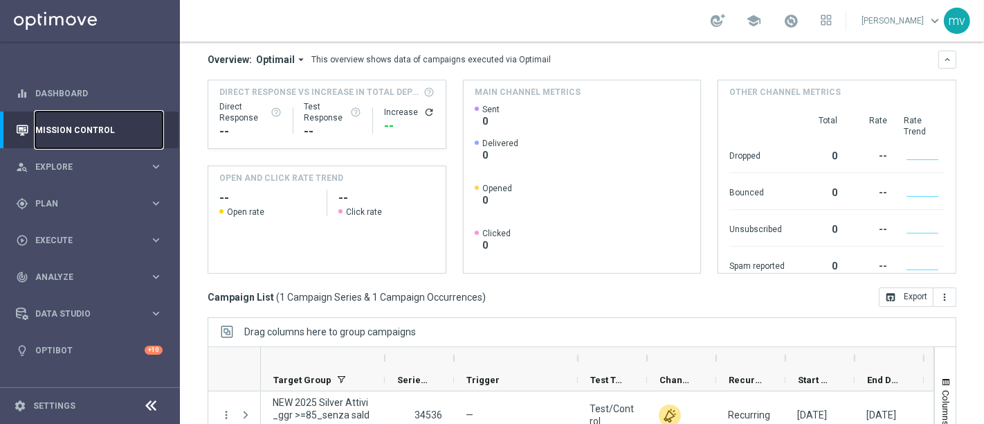
scroll to position [141, 0]
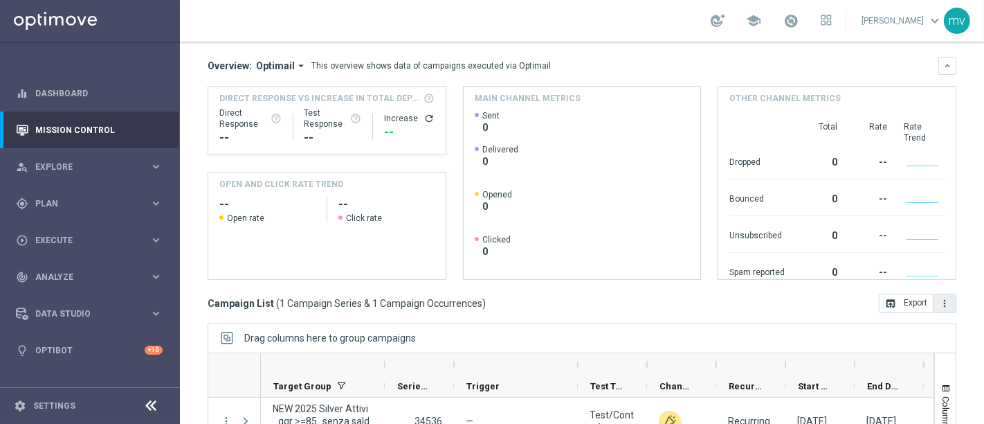
click at [939, 302] on icon "more_vert" at bounding box center [944, 303] width 11 height 11
click at [750, 312] on div "Mission Control add Campaign [DATE] [DATE] - [DATE] arrow_back arrow_forward Ca…" at bounding box center [582, 233] width 804 height 382
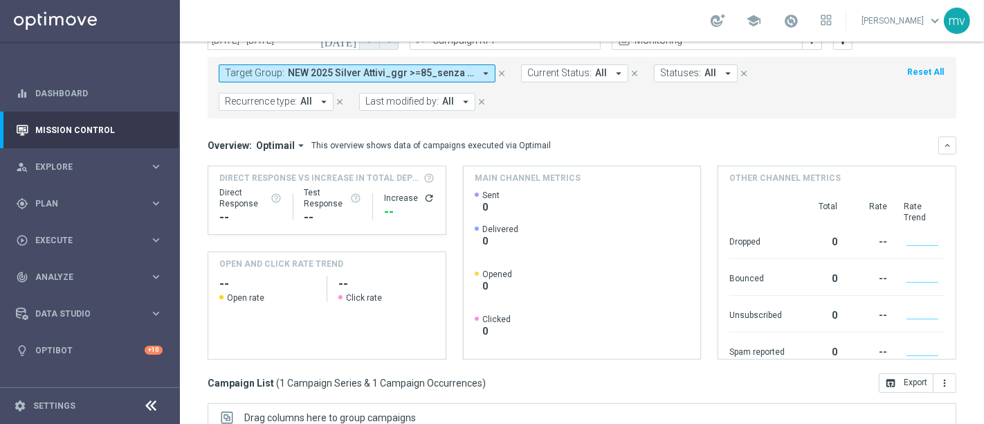
scroll to position [0, 0]
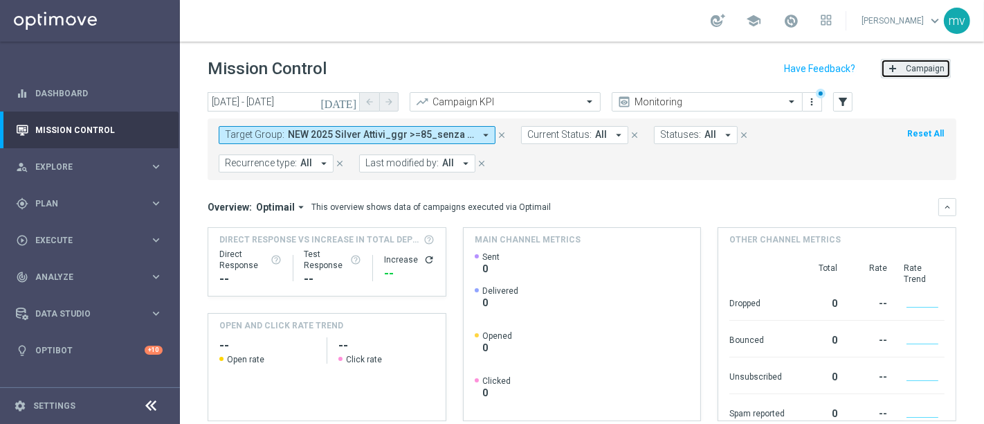
click at [910, 70] on span "Campaign" at bounding box center [925, 69] width 39 height 10
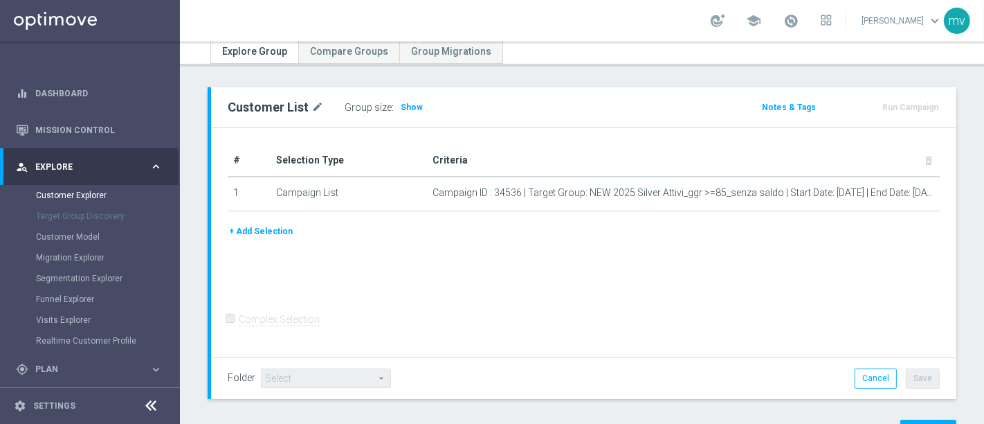
scroll to position [105, 0]
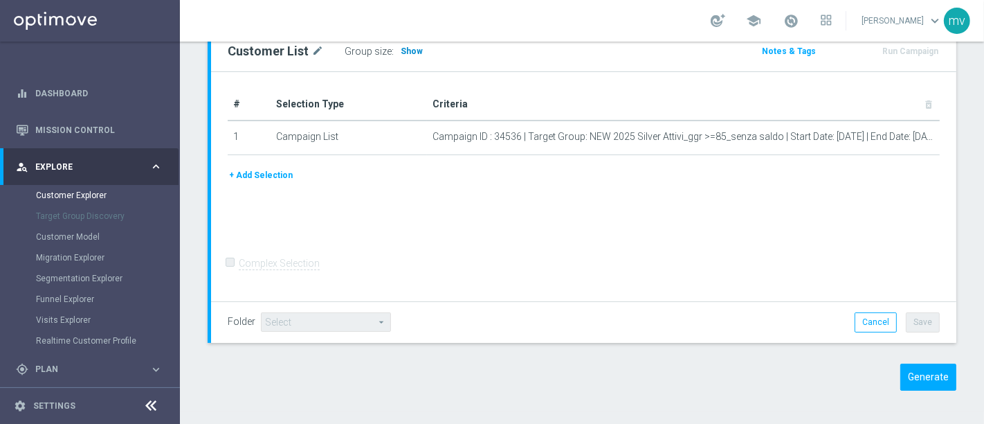
click at [405, 52] on span "Show" at bounding box center [412, 51] width 22 height 10
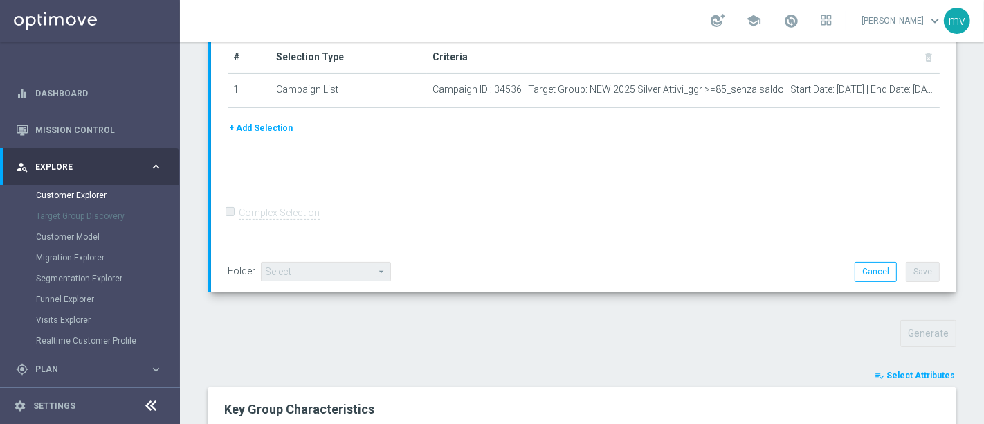
scroll to position [307, 0]
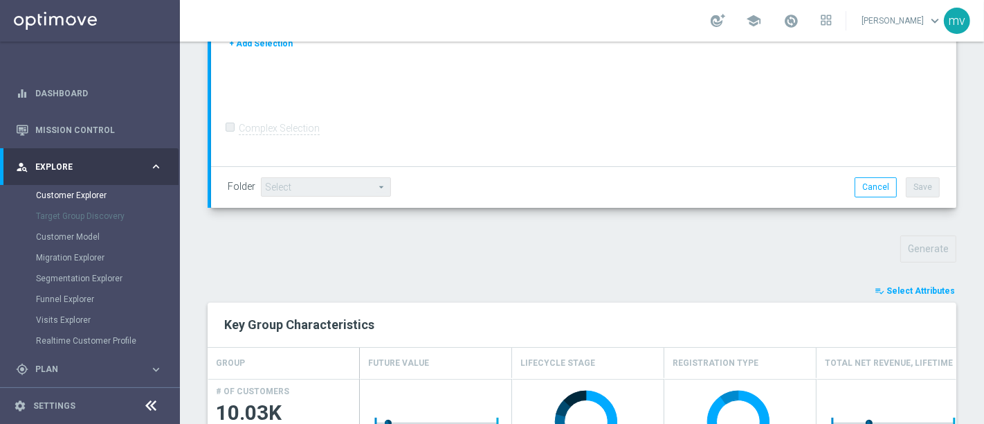
click at [905, 283] on button "playlist_add_check Select Attributes" at bounding box center [915, 290] width 83 height 15
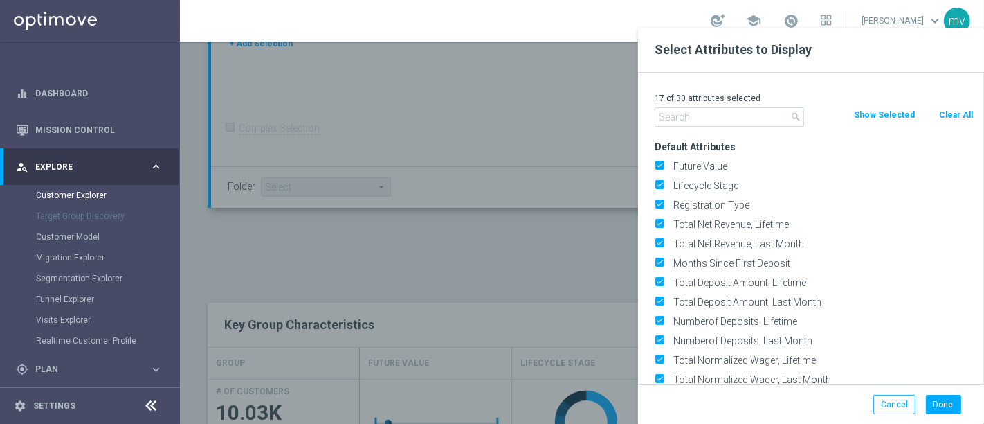
drag, startPoint x: 956, startPoint y: 113, endPoint x: 944, endPoint y: 126, distance: 17.6
click at [956, 114] on button "Clear All" at bounding box center [956, 114] width 37 height 15
checkbox input "false"
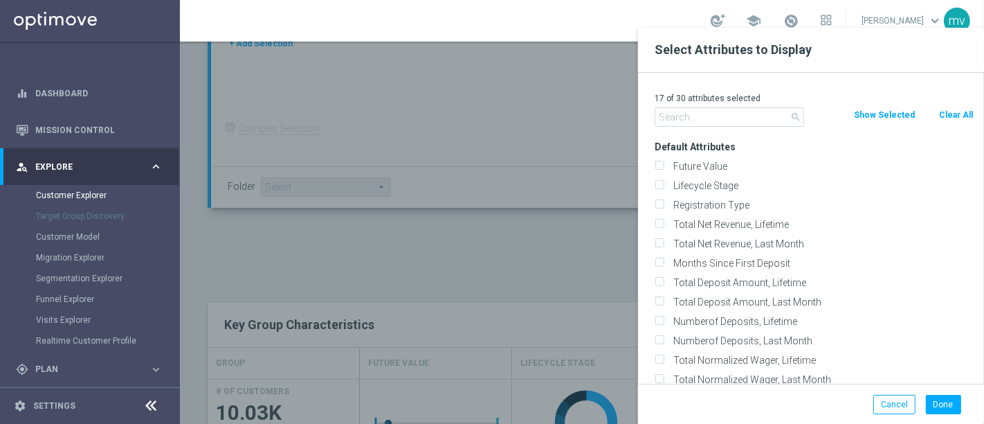
checkbox input "false"
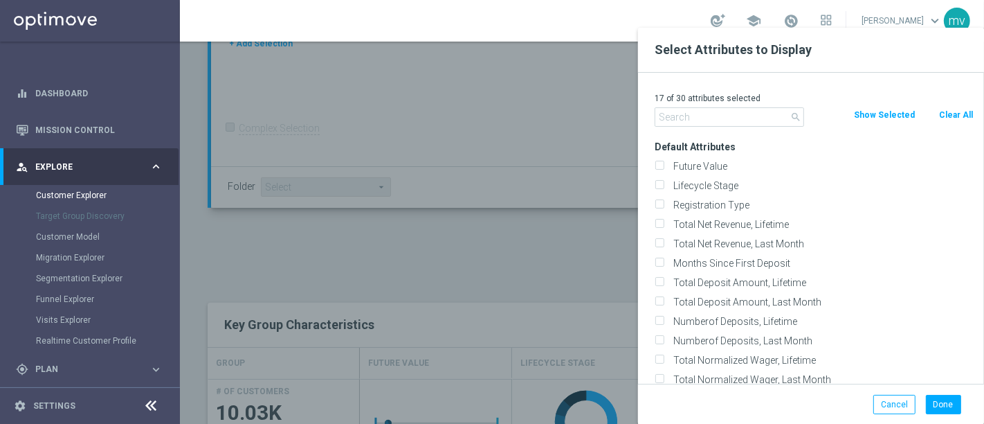
checkbox input "false"
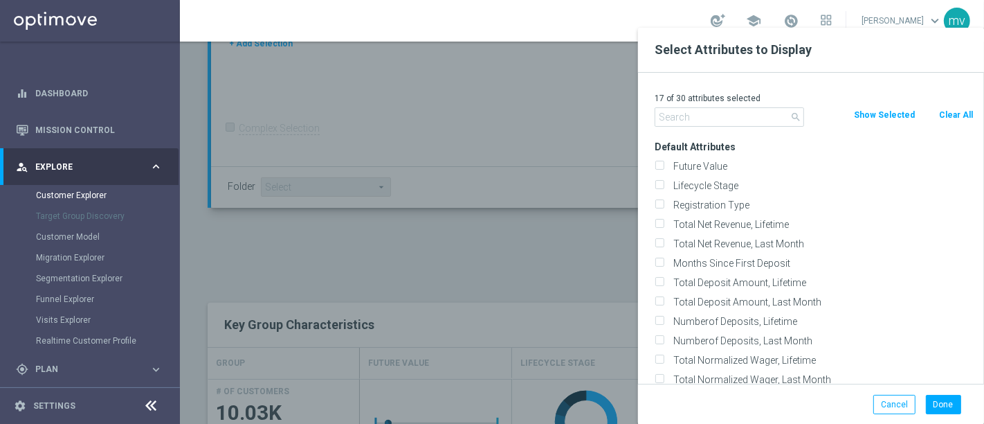
checkbox input "false"
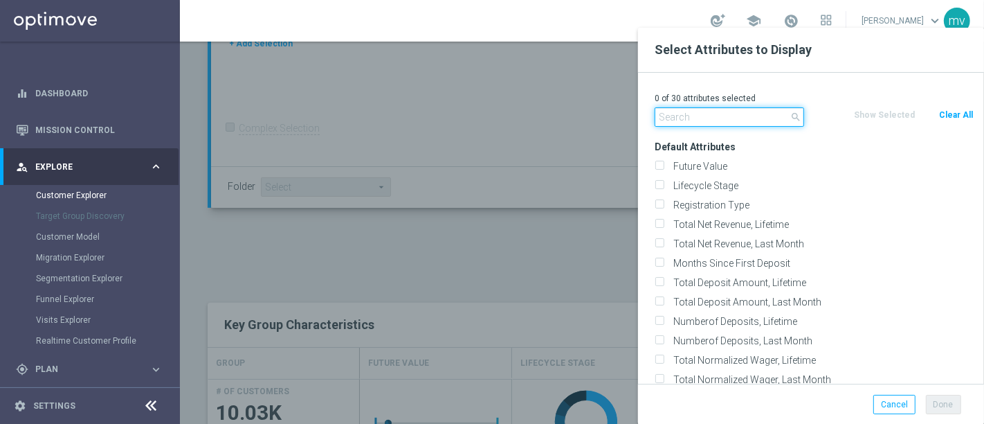
click at [696, 118] on input "text" at bounding box center [730, 116] width 150 height 19
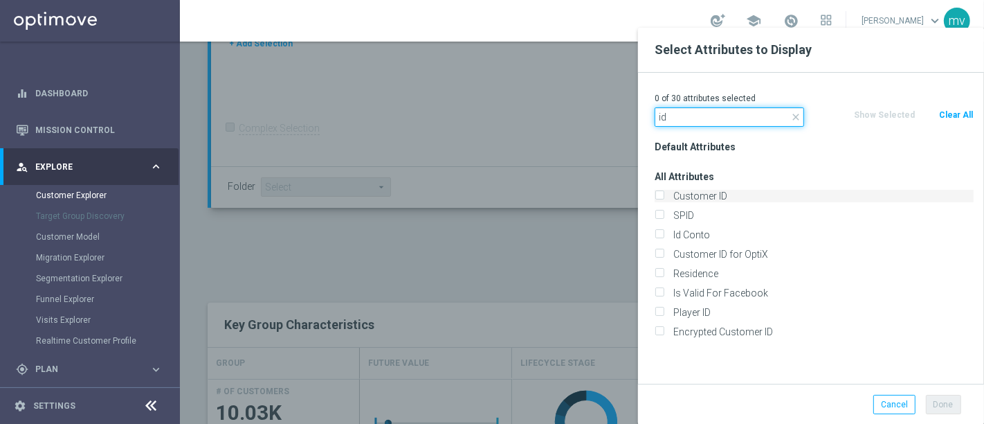
type input "id"
click at [665, 197] on div "Customer ID" at bounding box center [814, 196] width 319 height 12
click at [656, 195] on input "Customer ID" at bounding box center [659, 197] width 9 height 9
checkbox input "true"
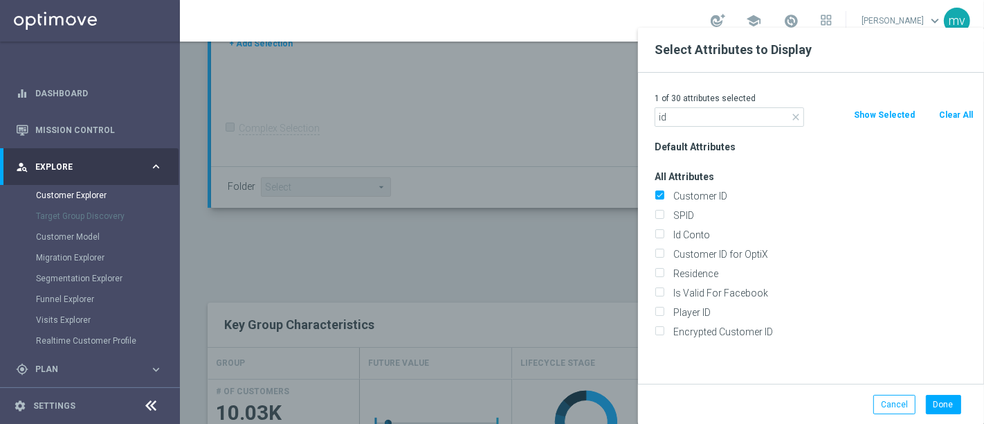
drag, startPoint x: 666, startPoint y: 234, endPoint x: 666, endPoint y: 242, distance: 8.3
click at [666, 234] on div "Id Conto" at bounding box center [814, 234] width 319 height 12
click at [660, 232] on input "Id Conto" at bounding box center [659, 236] width 9 height 9
checkbox input "true"
click at [941, 406] on button "Done" at bounding box center [943, 404] width 35 height 19
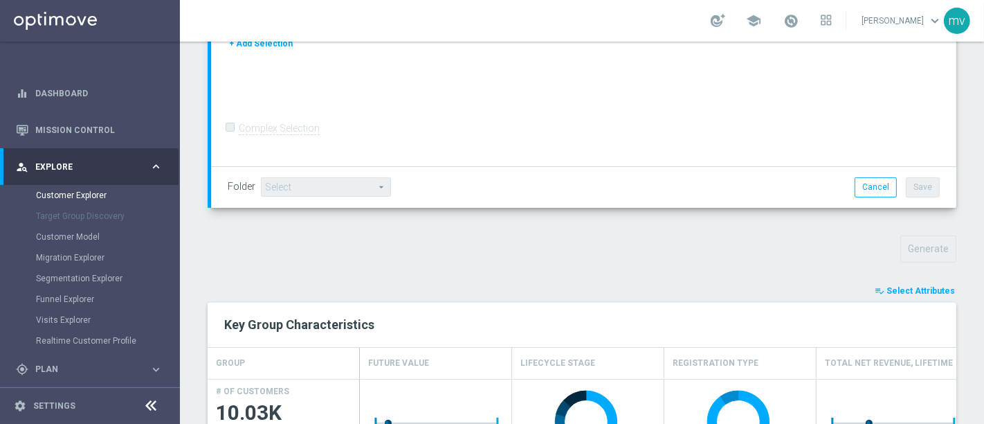
type input "Search"
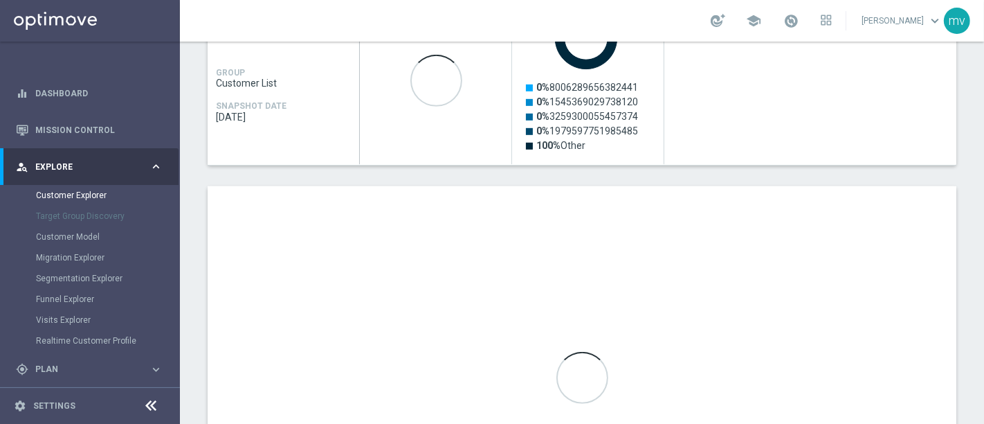
scroll to position [692, 0]
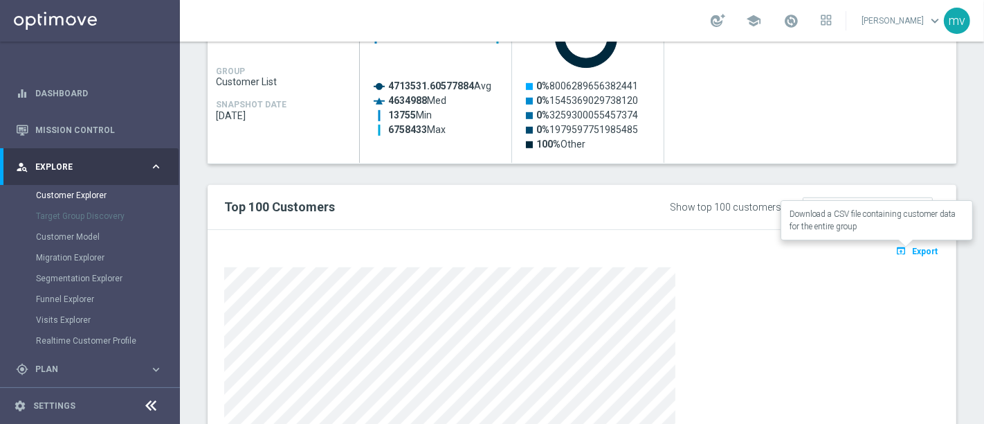
click at [912, 247] on span "Export" at bounding box center [925, 251] width 26 height 10
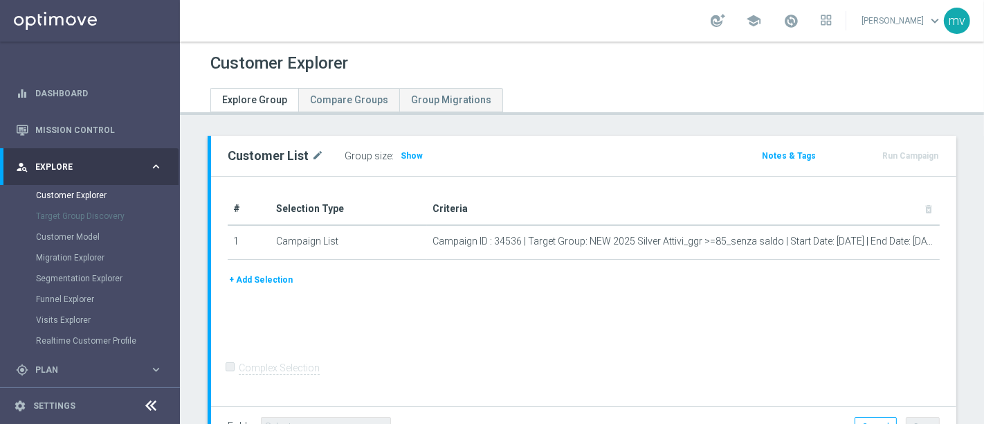
scroll to position [105, 0]
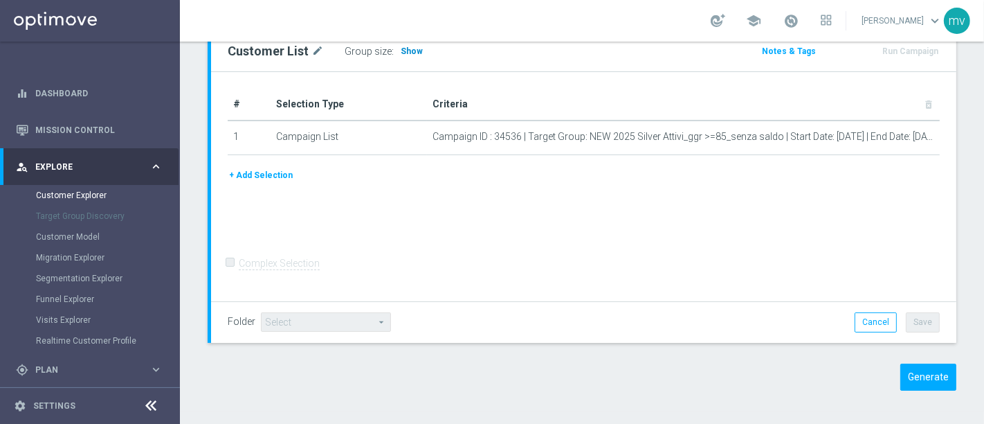
click at [409, 54] on span "Show" at bounding box center [412, 51] width 22 height 10
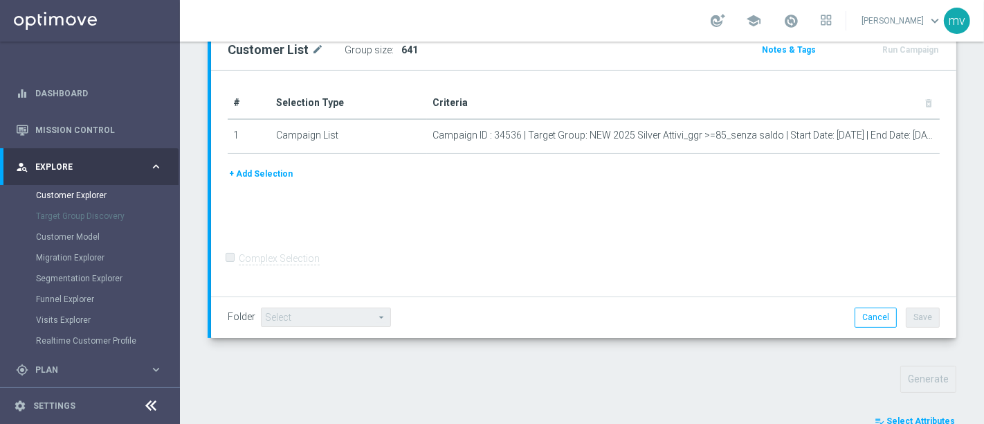
scroll to position [331, 0]
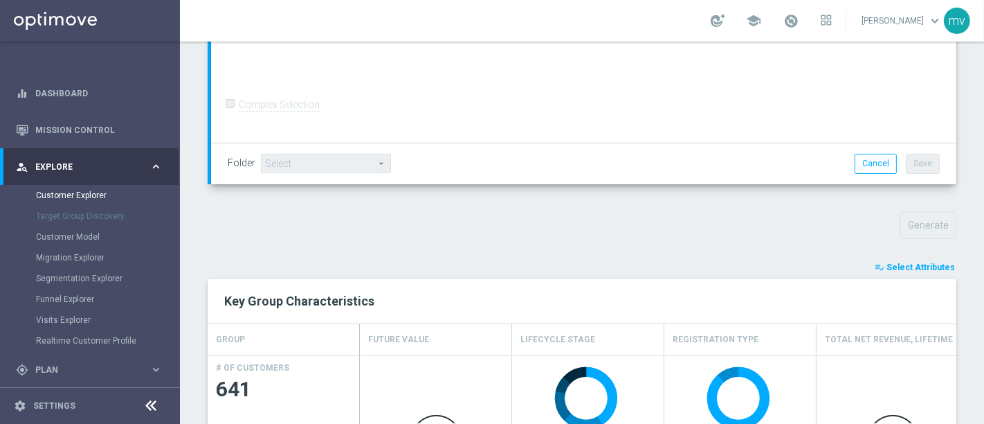
click at [907, 271] on button "playlist_add_check Select Attributes" at bounding box center [915, 267] width 83 height 15
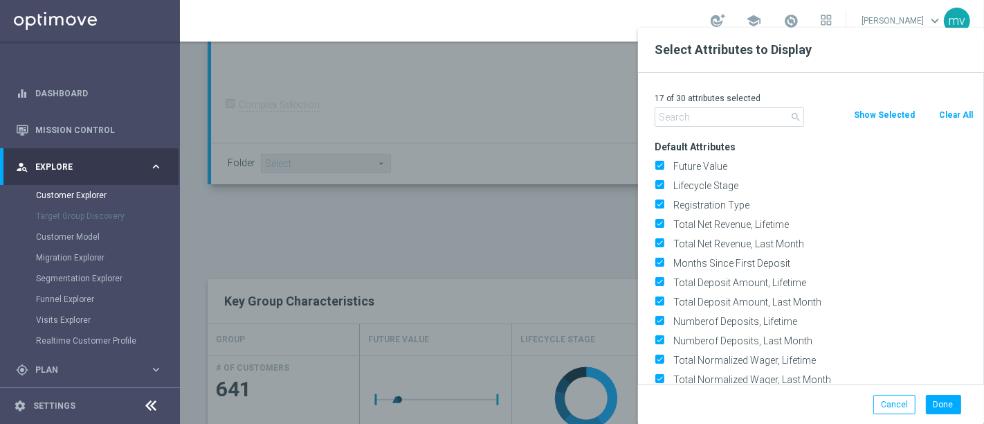
click at [953, 111] on button "Clear All" at bounding box center [956, 114] width 37 height 15
checkbox input "false"
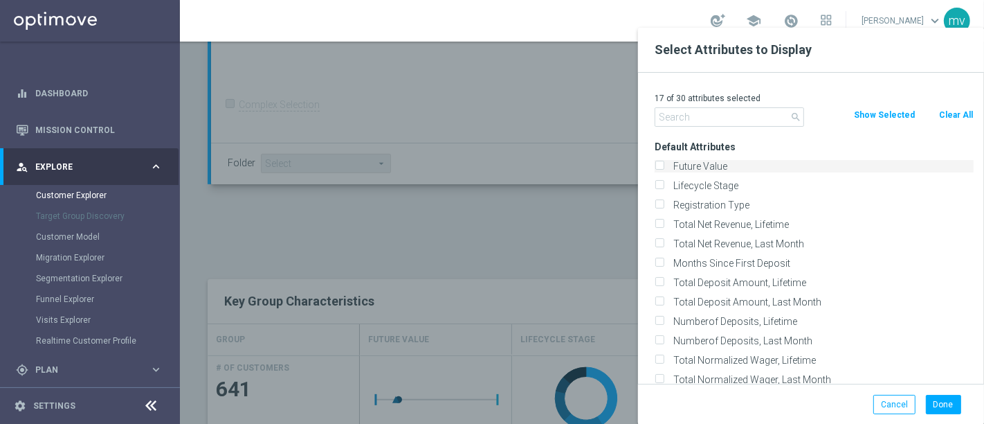
checkbox input "false"
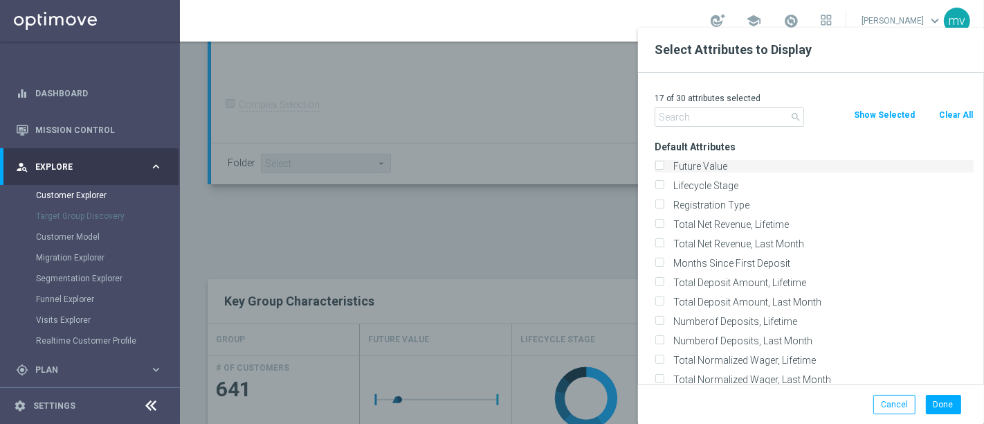
checkbox input "false"
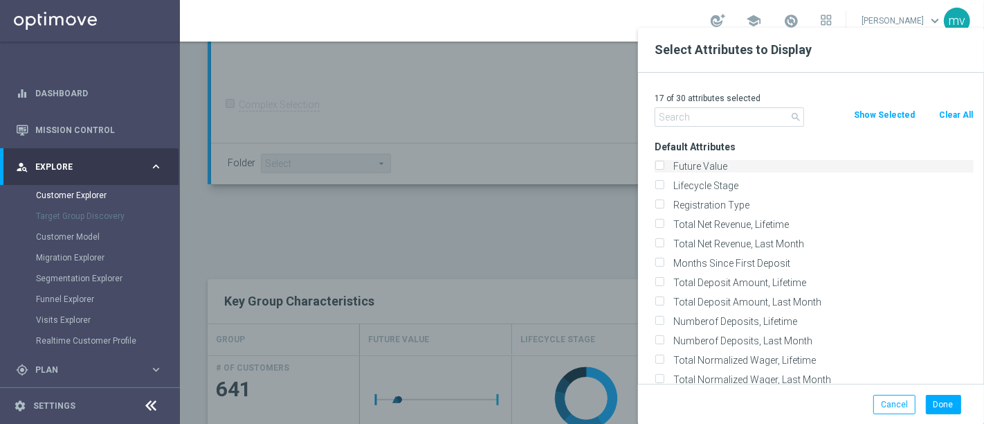
checkbox input "false"
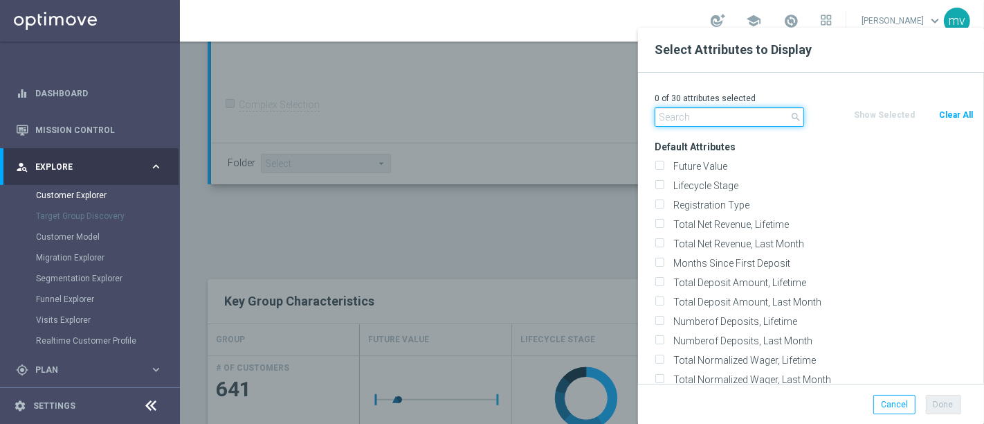
click at [701, 115] on input "text" at bounding box center [730, 116] width 150 height 19
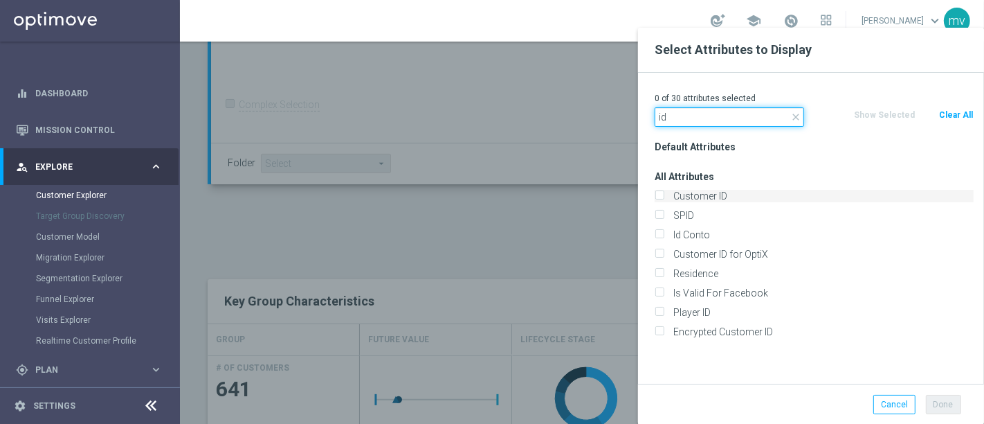
type input "id"
click at [662, 195] on input "Customer ID" at bounding box center [659, 197] width 9 height 9
checkbox input "true"
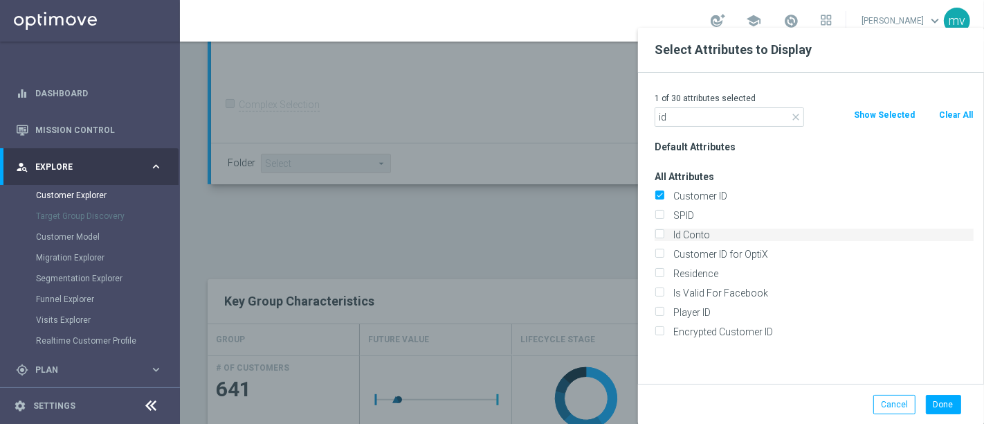
click at [663, 234] on input "Id Conto" at bounding box center [659, 236] width 9 height 9
checkbox input "true"
click at [945, 400] on button "Done" at bounding box center [943, 404] width 35 height 19
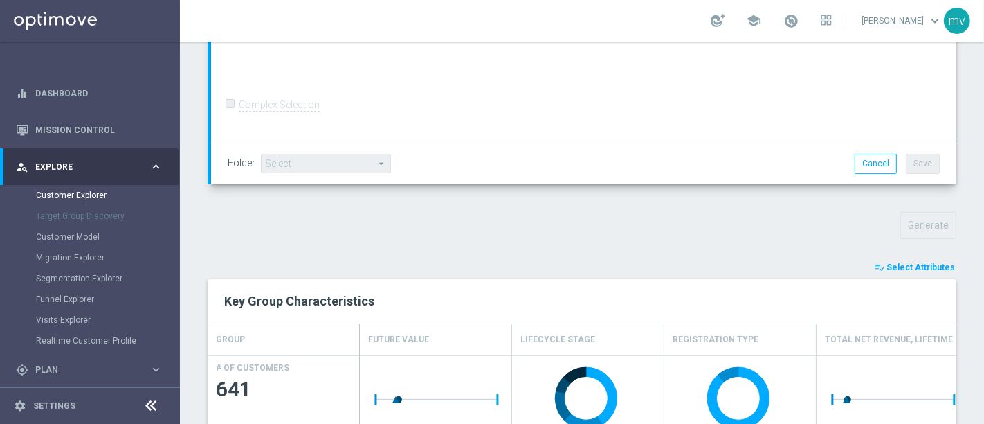
type input "Search"
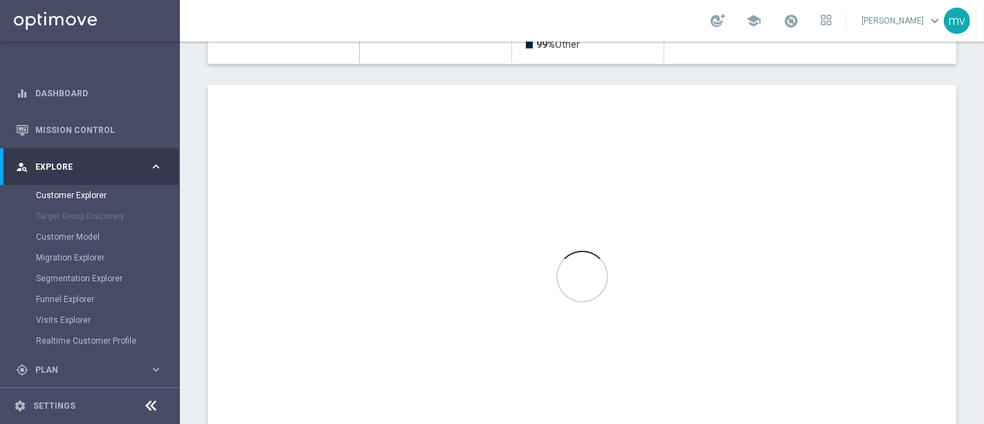
scroll to position [793, 0]
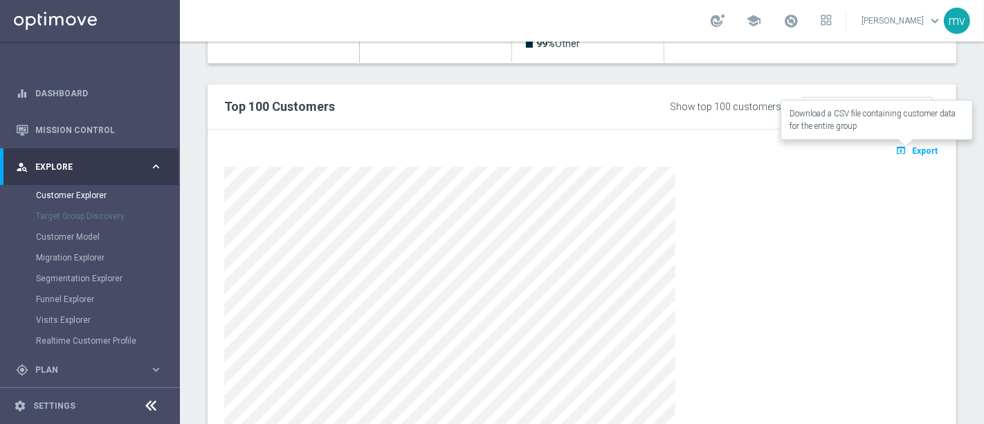
click at [912, 150] on span "Export" at bounding box center [925, 151] width 26 height 10
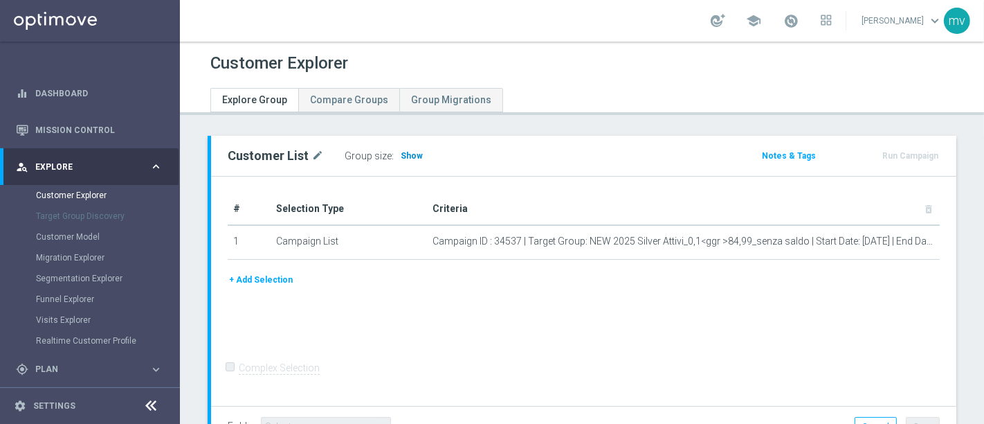
click at [404, 155] on span "Show" at bounding box center [412, 156] width 22 height 10
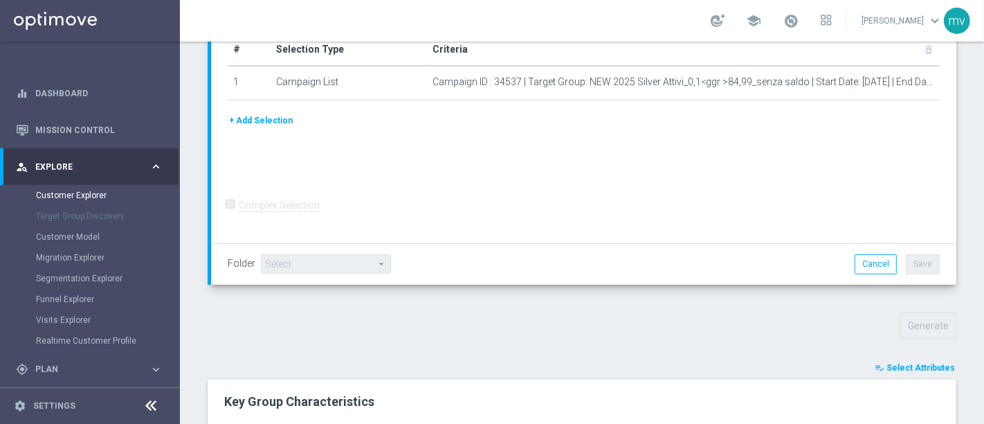
scroll to position [461, 0]
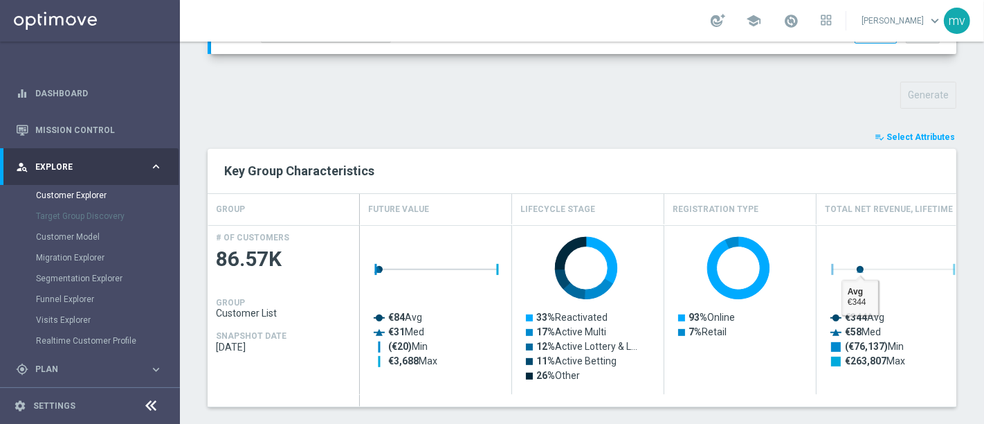
click at [897, 136] on span "Select Attributes" at bounding box center [921, 137] width 69 height 10
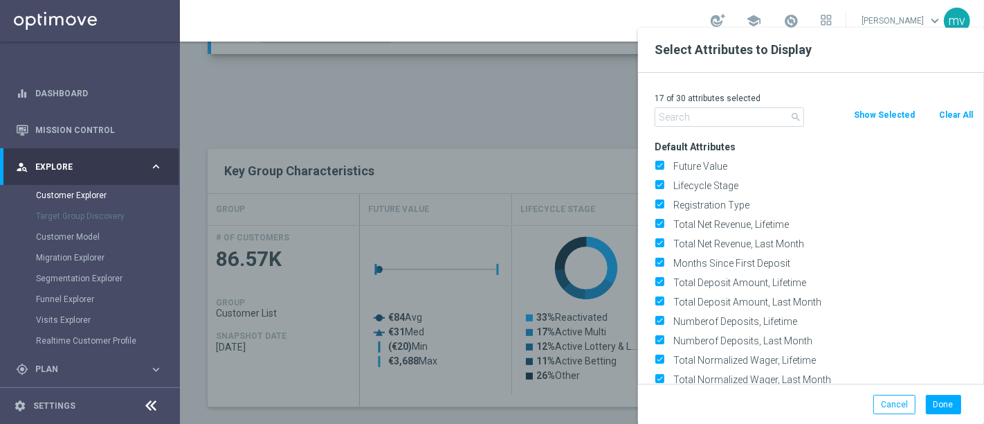
click at [957, 118] on button "Clear All" at bounding box center [956, 114] width 37 height 15
checkbox input "false"
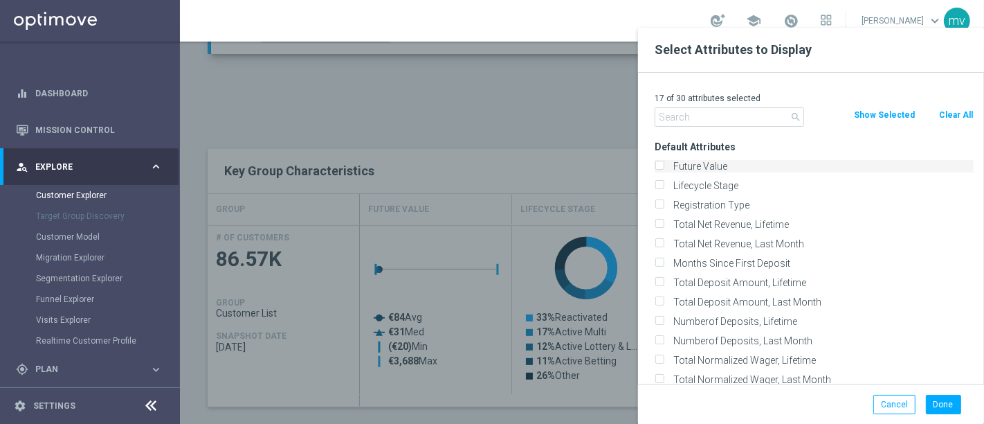
checkbox input "false"
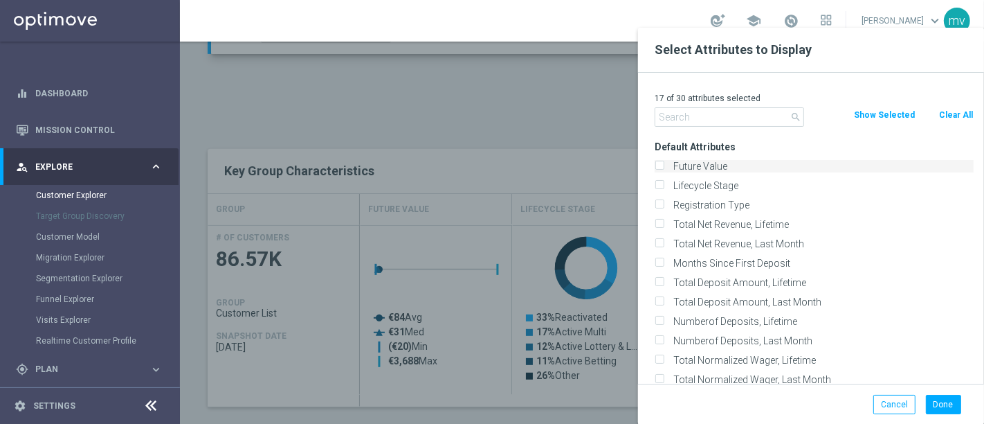
checkbox input "false"
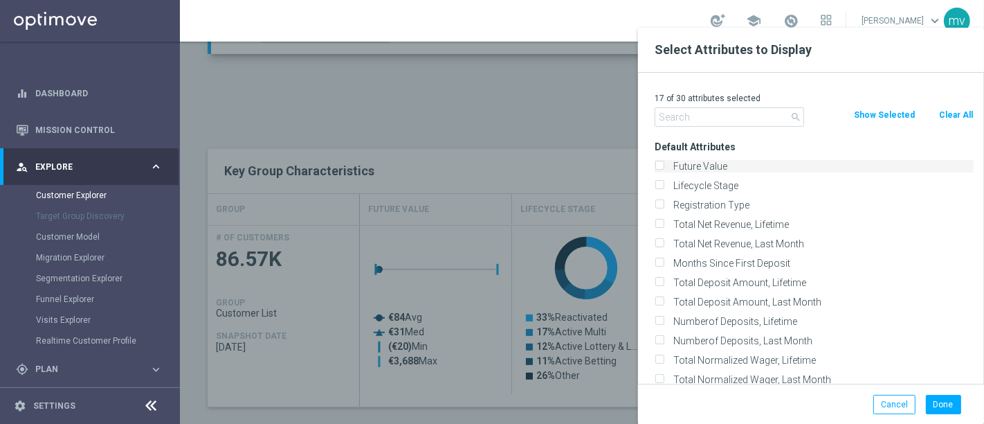
checkbox input "false"
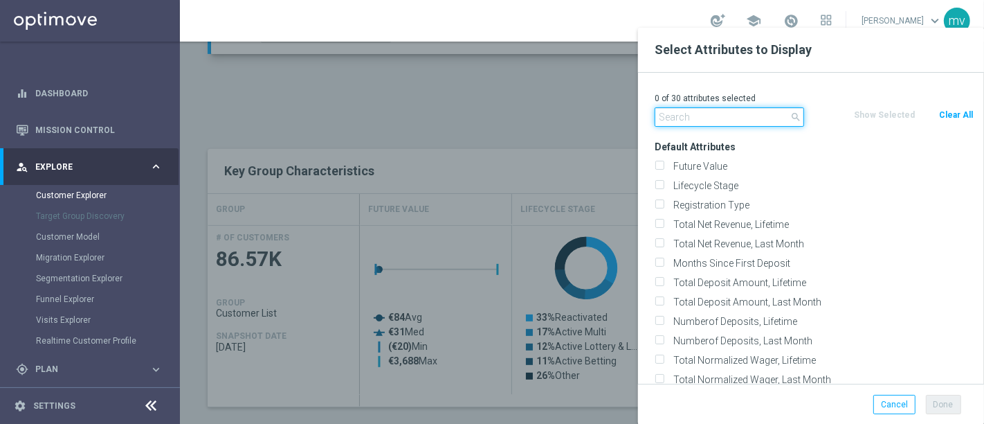
click at [703, 121] on input "text" at bounding box center [730, 116] width 150 height 19
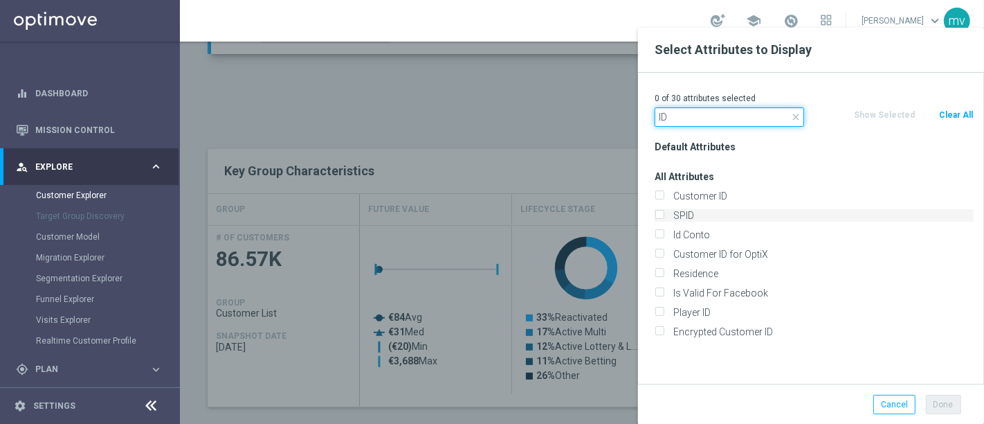
type input "ID"
click at [657, 193] on input "Customer ID" at bounding box center [659, 197] width 9 height 9
checkbox input "true"
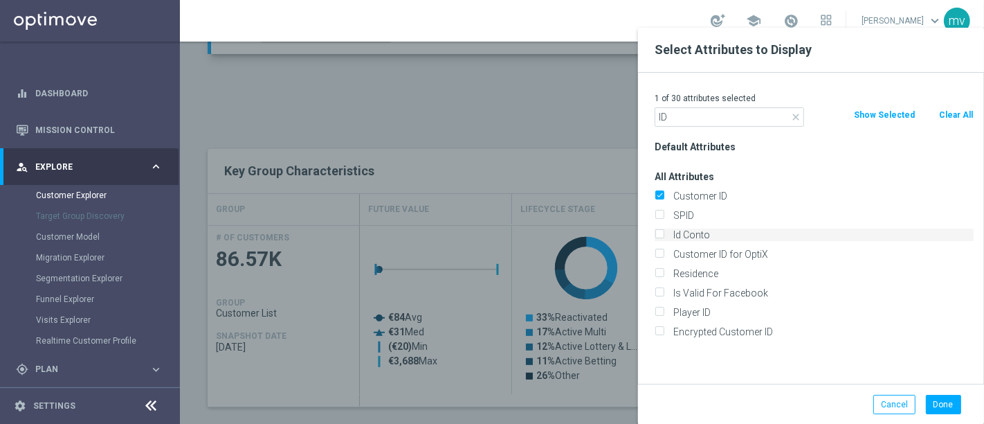
click at [669, 229] on label "Id Conto" at bounding box center [821, 234] width 305 height 12
click at [661, 232] on input "Id Conto" at bounding box center [659, 236] width 9 height 9
checkbox input "true"
click at [942, 406] on button "Done" at bounding box center [943, 404] width 35 height 19
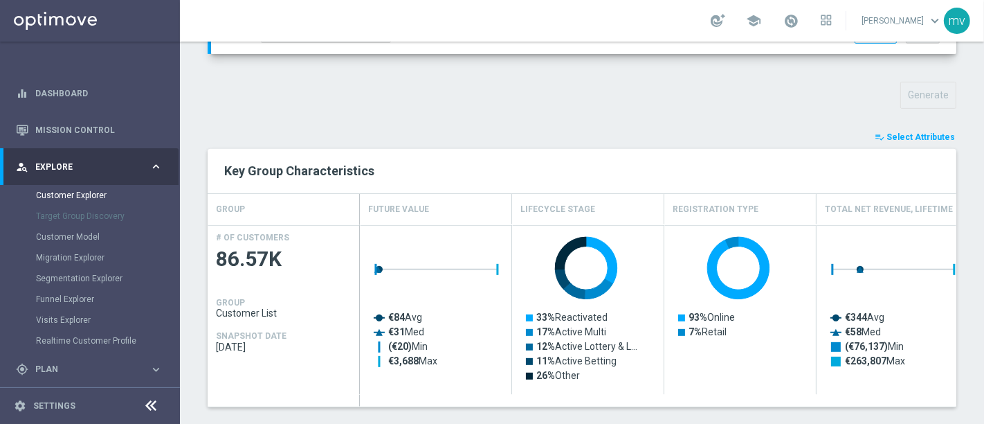
type input "Search"
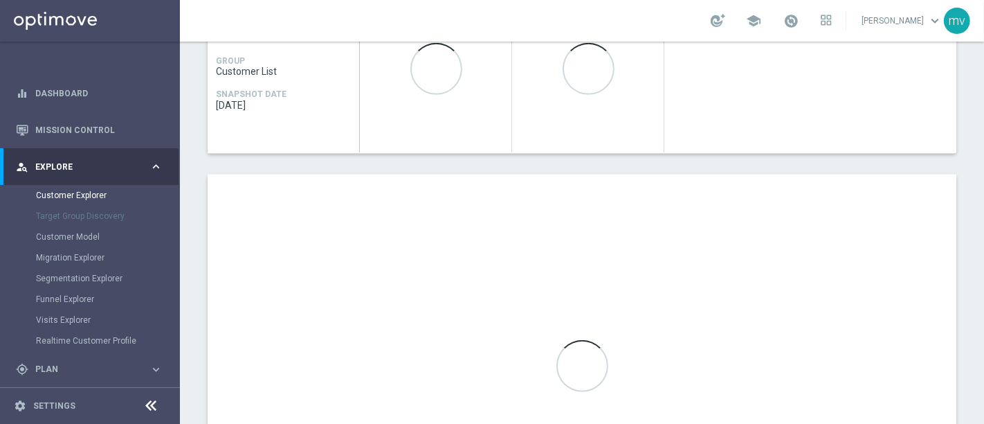
scroll to position [769, 0]
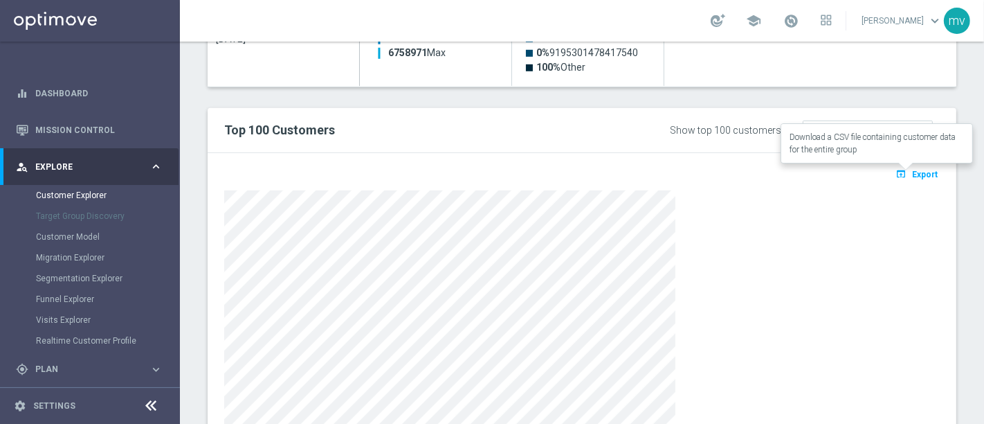
click at [900, 172] on icon "open_in_browser" at bounding box center [903, 173] width 15 height 11
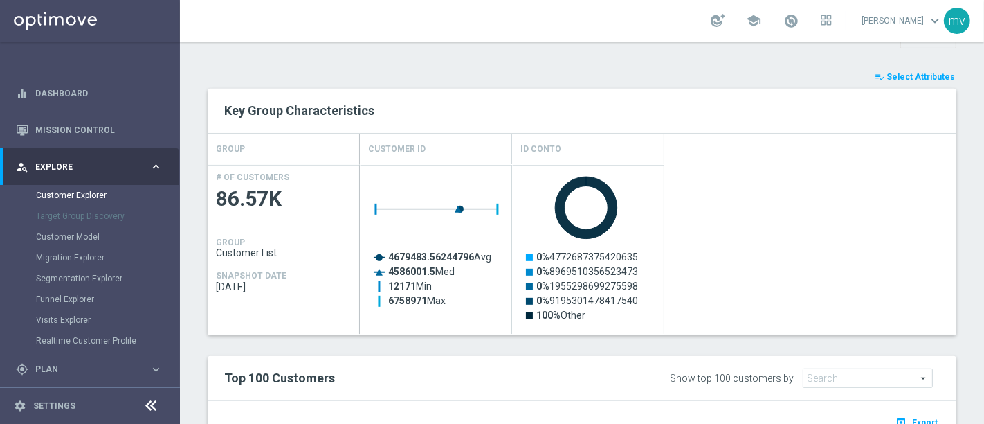
scroll to position [384, 0]
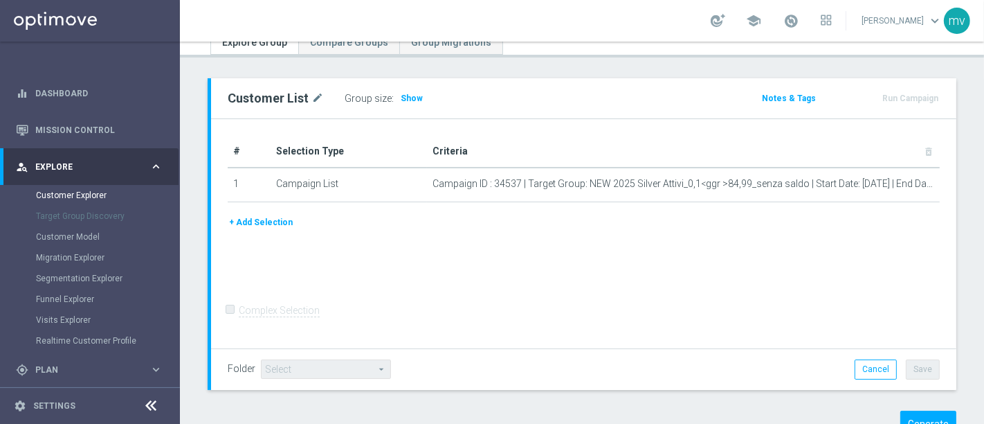
scroll to position [105, 0]
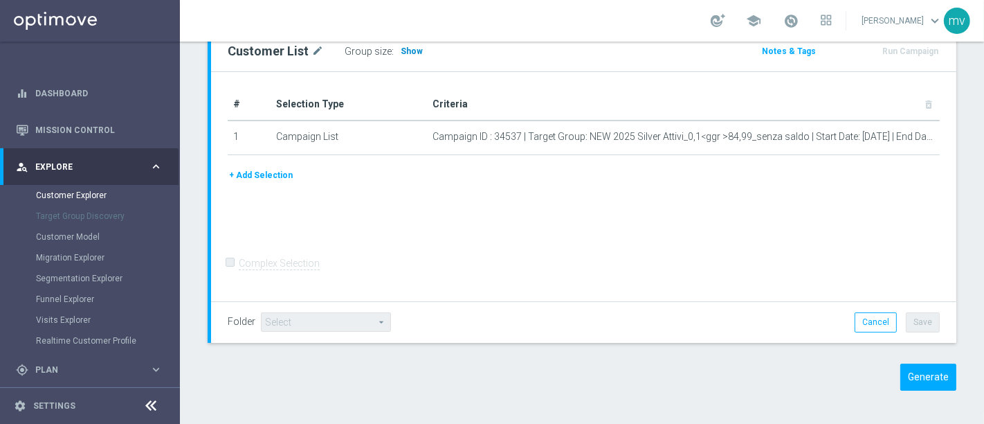
click at [406, 53] on span "Show" at bounding box center [412, 51] width 22 height 10
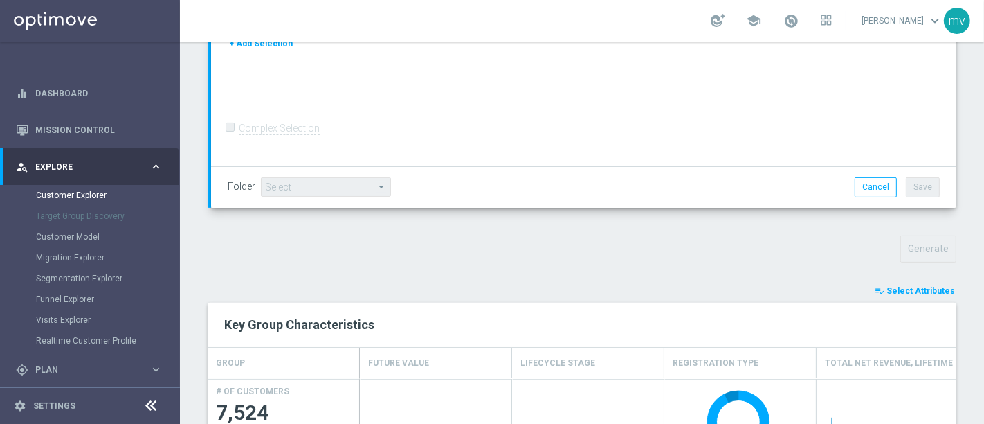
scroll to position [384, 0]
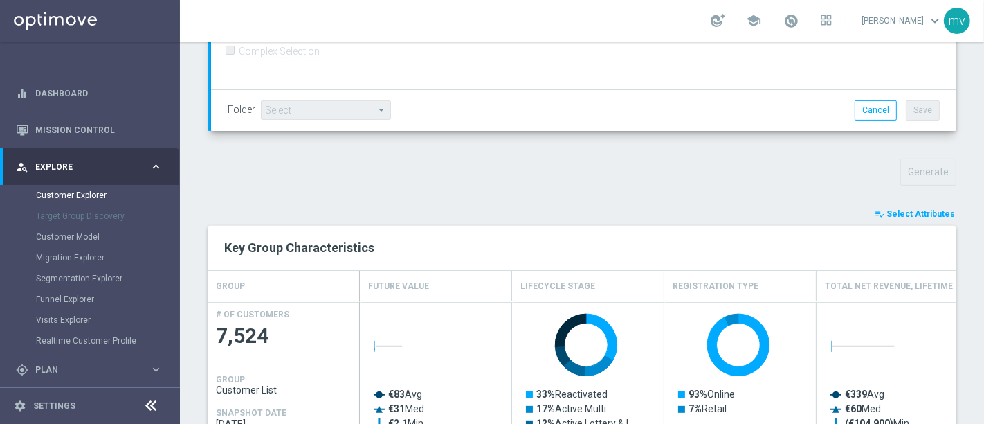
click at [900, 213] on span "Select Attributes" at bounding box center [921, 214] width 69 height 10
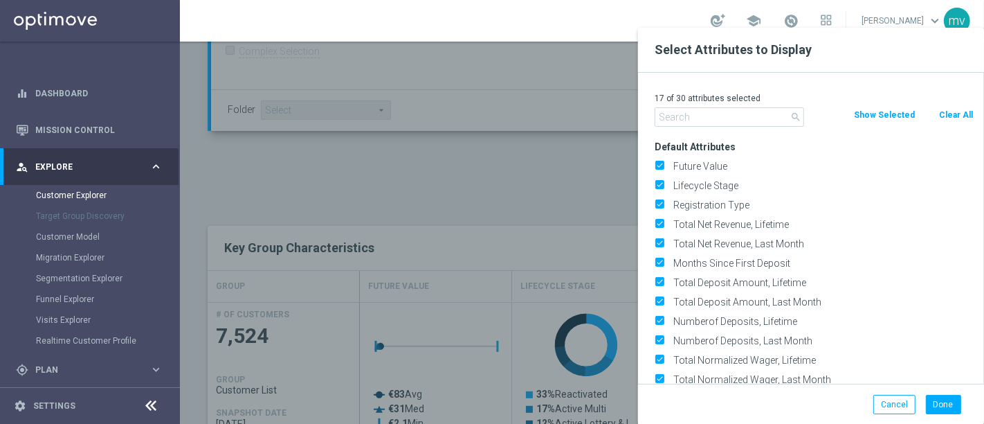
drag, startPoint x: 959, startPoint y: 111, endPoint x: 776, endPoint y: 112, distance: 182.7
click at [958, 109] on button "Clear All" at bounding box center [956, 114] width 37 height 15
checkbox input "false"
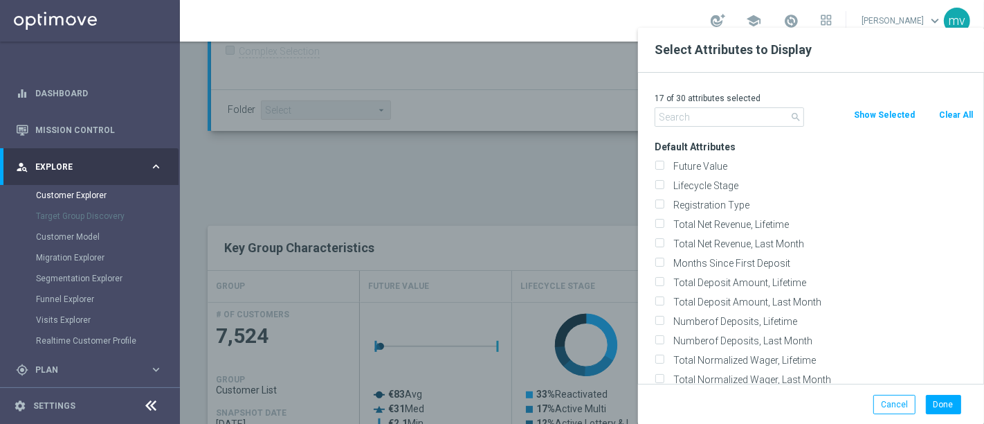
checkbox input "false"
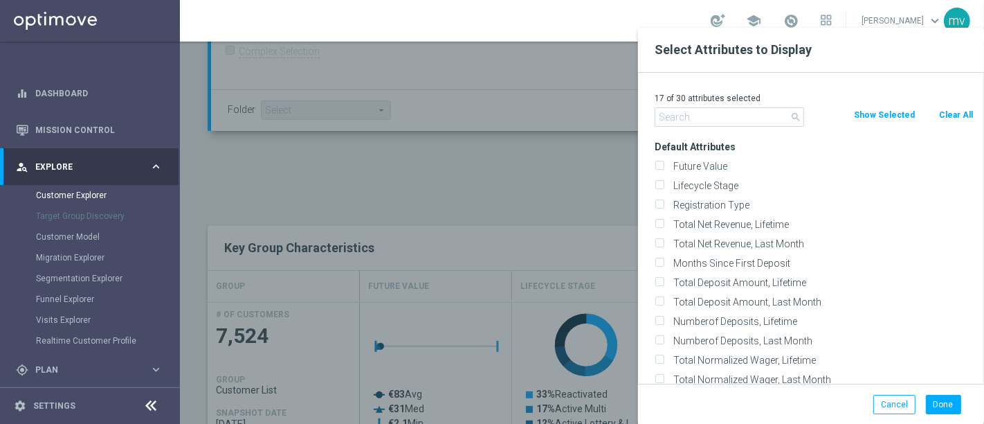
checkbox input "false"
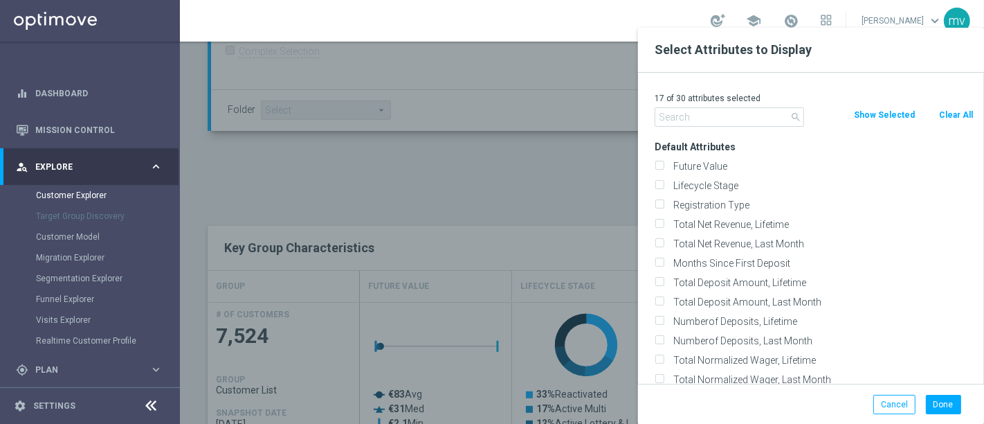
checkbox input "false"
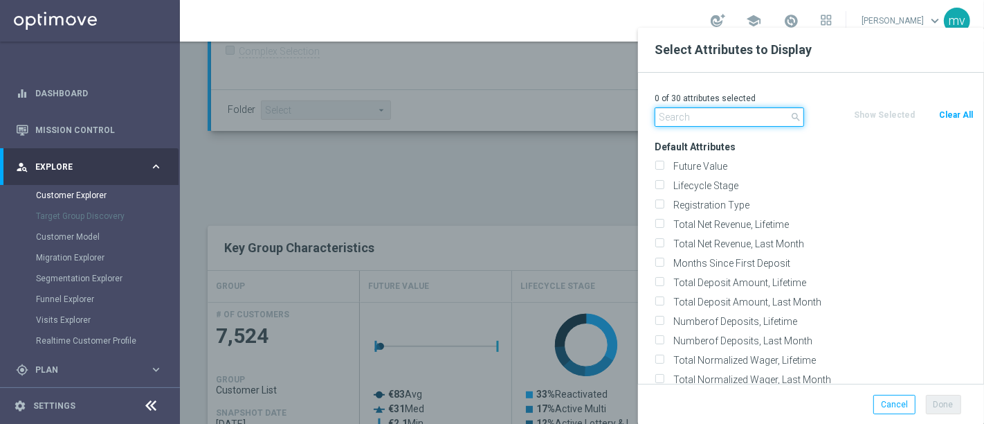
click at [721, 111] on input "text" at bounding box center [730, 116] width 150 height 19
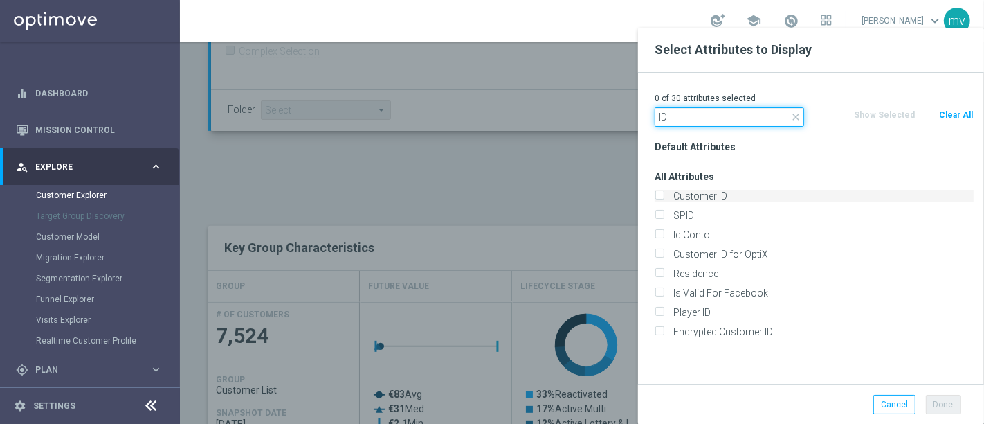
type input "ID"
click at [662, 193] on input "Customer ID" at bounding box center [659, 197] width 9 height 9
click at [661, 193] on input "Customer ID" at bounding box center [659, 197] width 9 height 9
click at [658, 199] on input "Customer ID" at bounding box center [659, 197] width 9 height 9
checkbox input "true"
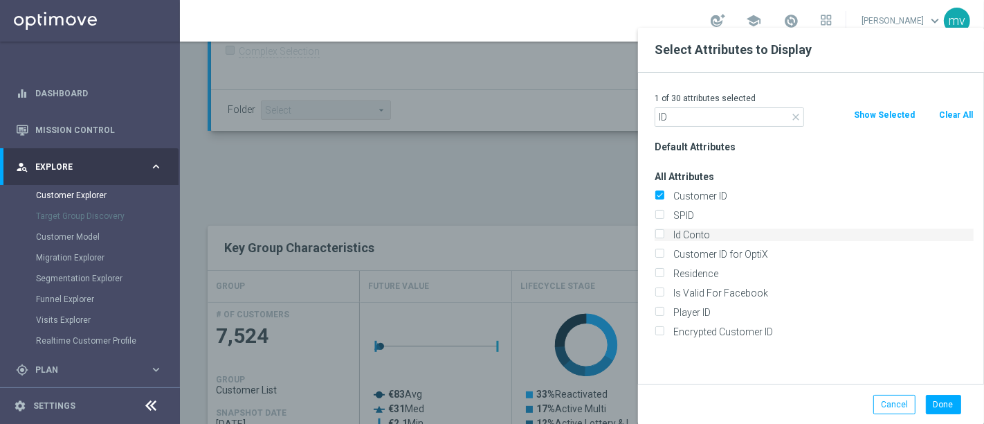
click at [659, 232] on input "Id Conto" at bounding box center [659, 236] width 9 height 9
checkbox input "true"
click at [944, 399] on button "Done" at bounding box center [943, 404] width 35 height 19
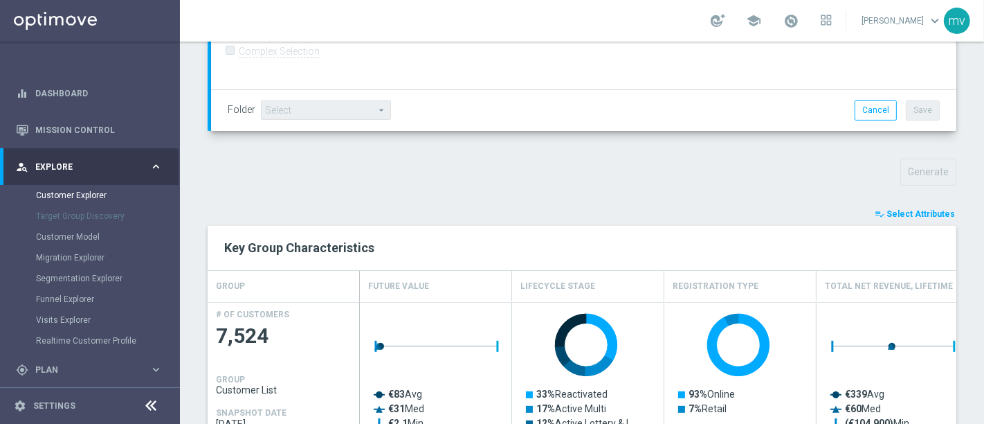
type input "Search"
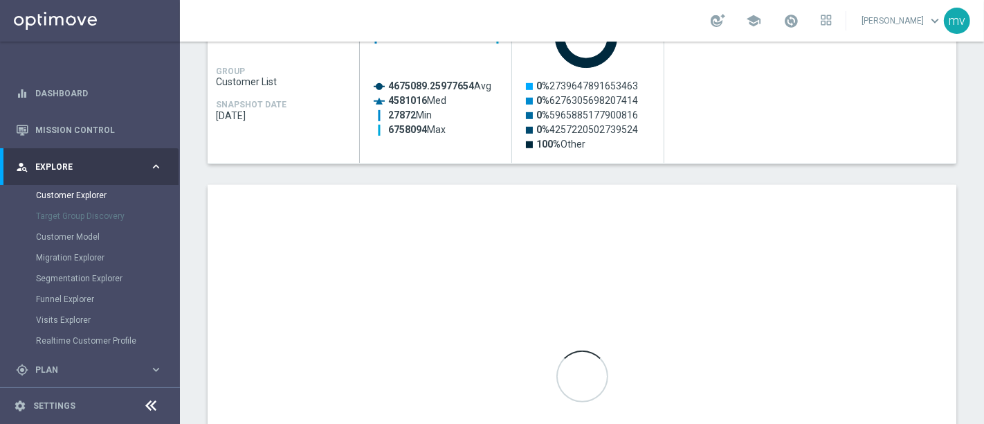
scroll to position [769, 0]
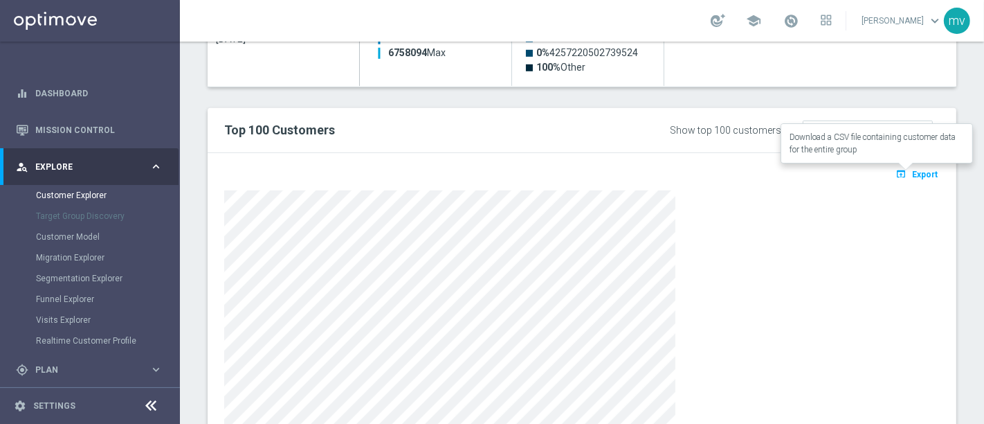
click at [923, 171] on span "Export" at bounding box center [925, 175] width 26 height 10
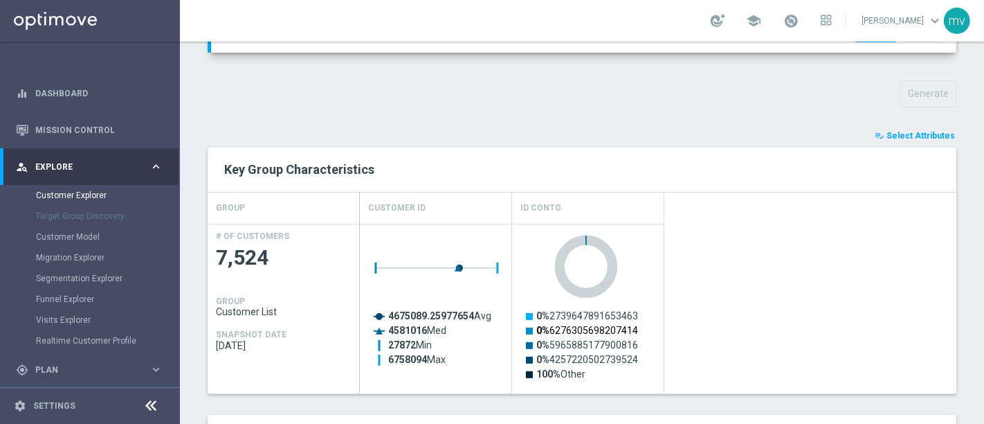
scroll to position [461, 0]
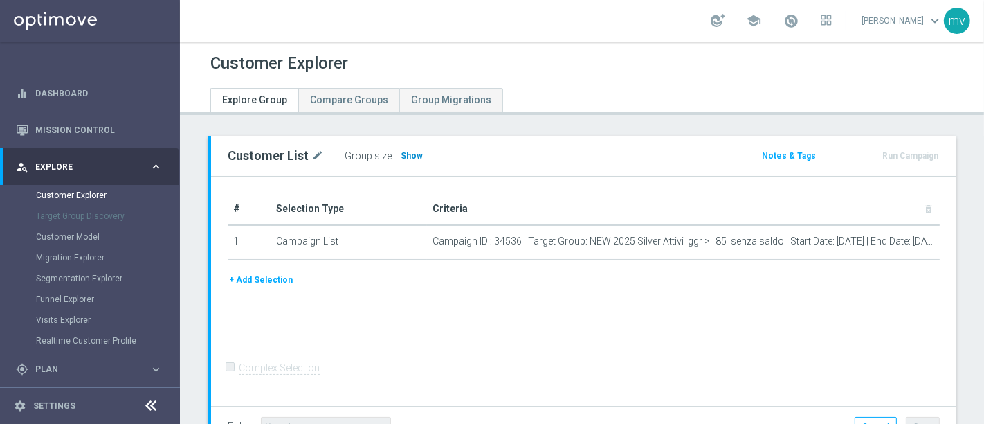
click at [405, 154] on span "Show" at bounding box center [412, 156] width 22 height 10
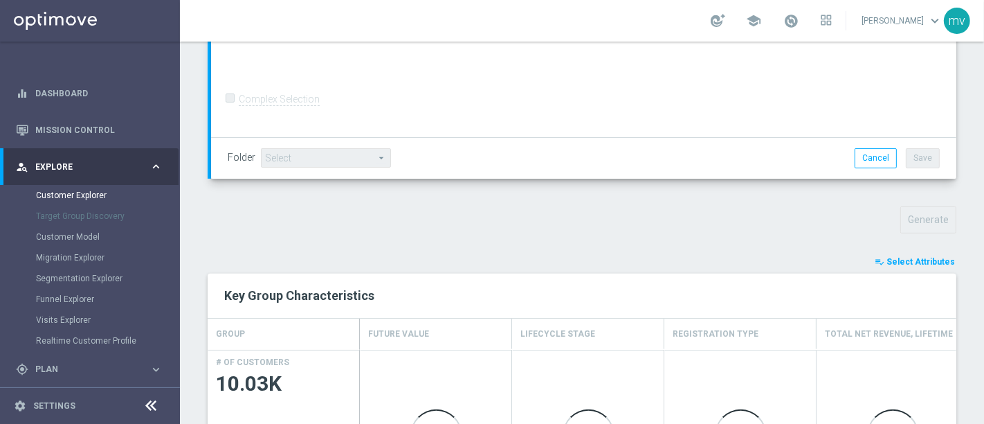
scroll to position [384, 0]
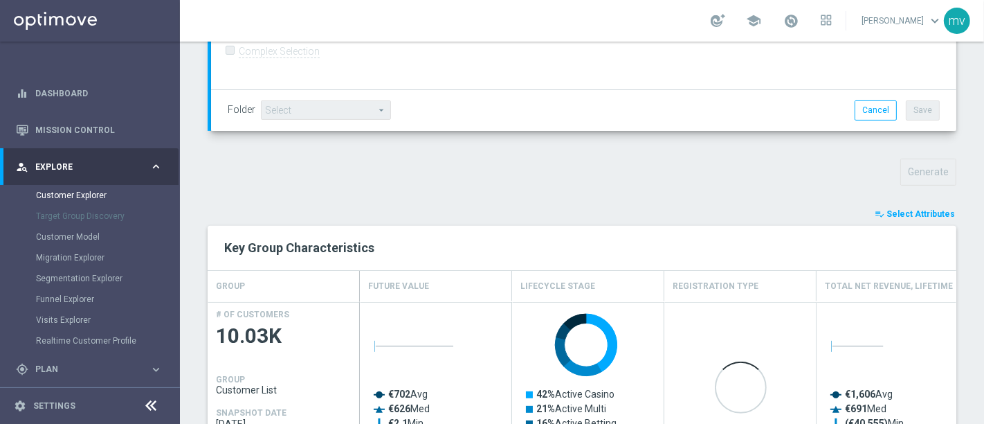
click at [916, 213] on span "Select Attributes" at bounding box center [921, 214] width 69 height 10
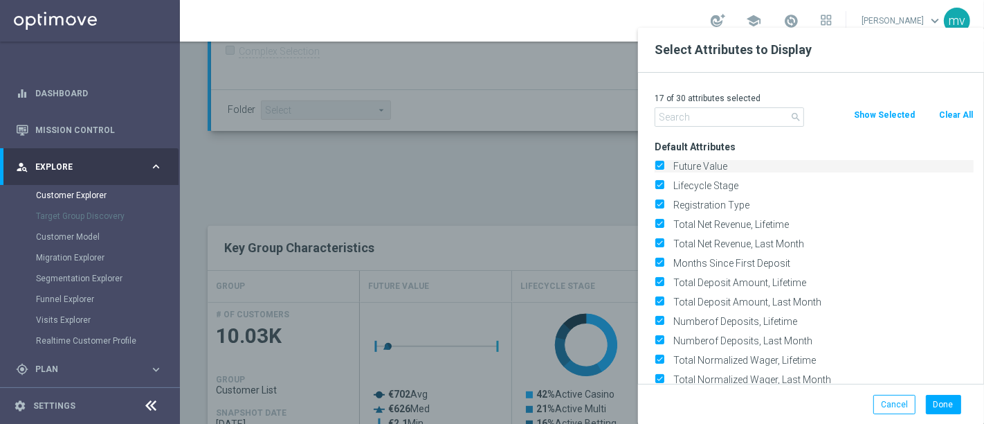
click at [966, 109] on button "Clear All" at bounding box center [956, 114] width 37 height 15
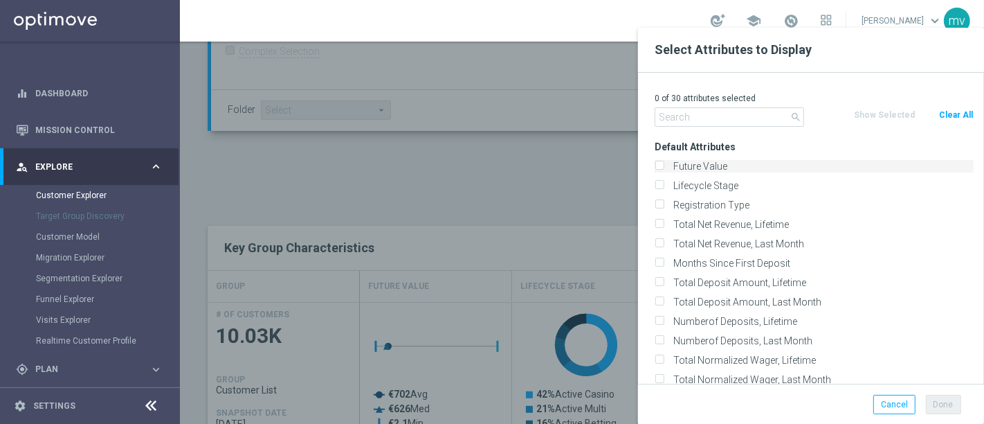
checkbox input "false"
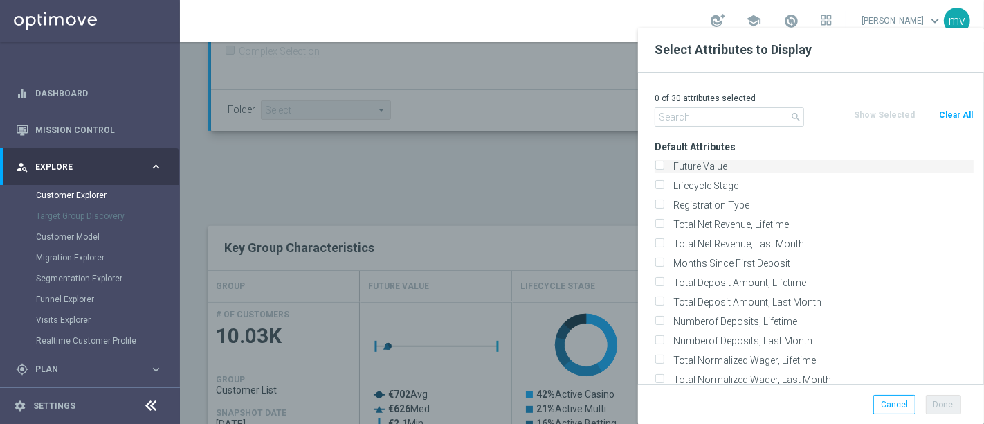
checkbox input "false"
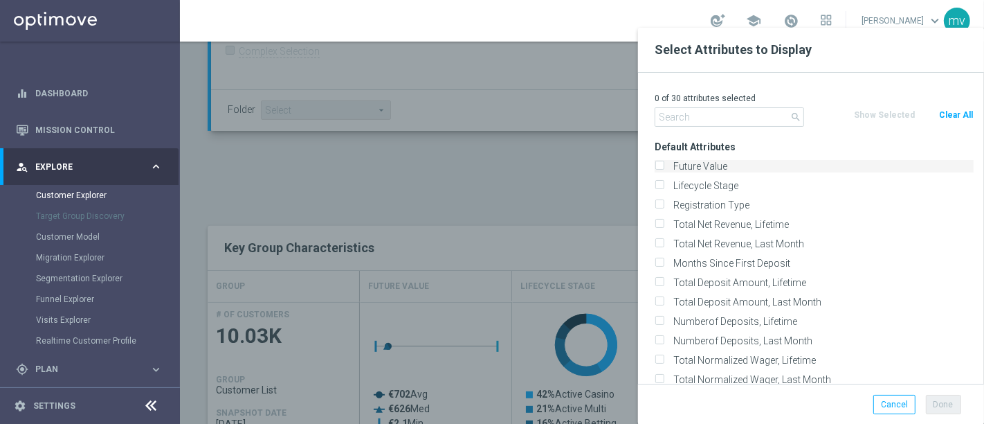
checkbox input "false"
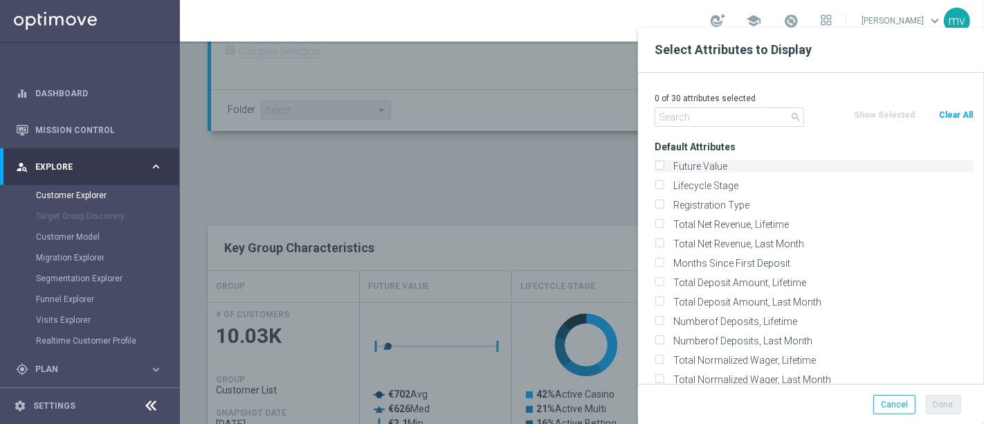
checkbox input "false"
click at [724, 119] on input "text" at bounding box center [730, 116] width 150 height 19
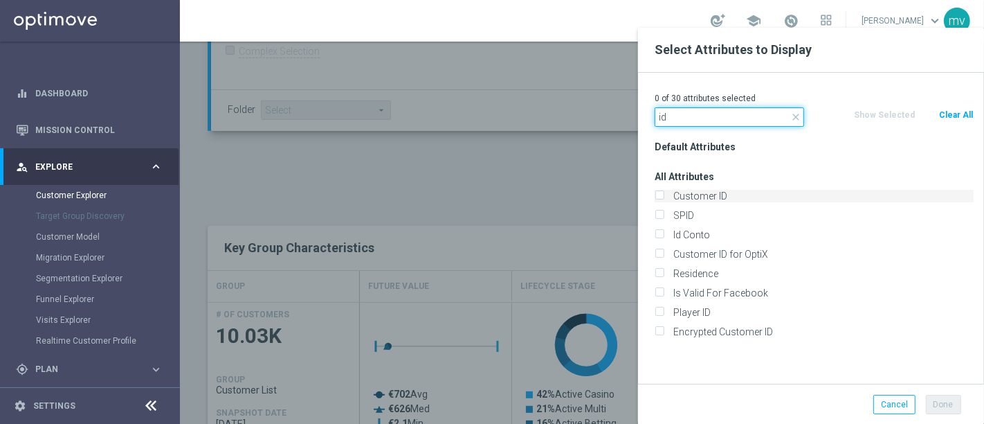
type input "id"
click at [663, 195] on input "Customer ID" at bounding box center [659, 197] width 9 height 9
checkbox input "true"
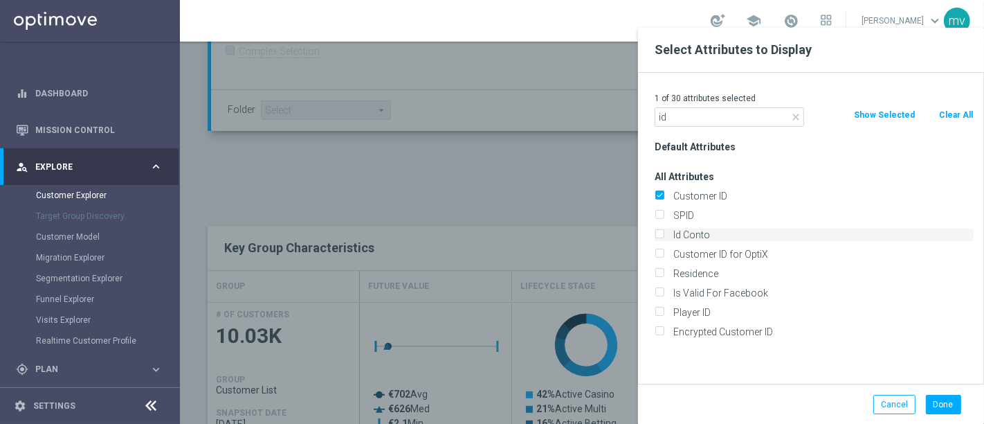
click at [661, 234] on input "Id Conto" at bounding box center [659, 236] width 9 height 9
checkbox input "true"
click at [953, 400] on button "Done" at bounding box center [943, 404] width 35 height 19
type input "Search"
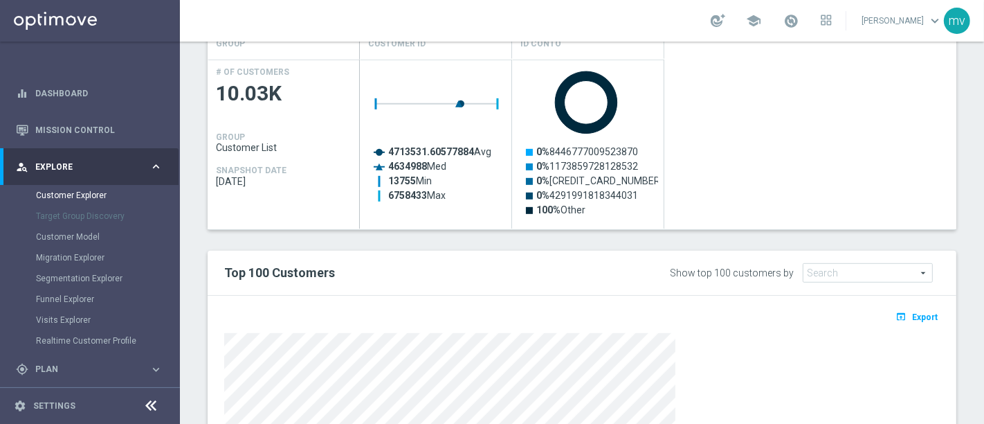
scroll to position [769, 0]
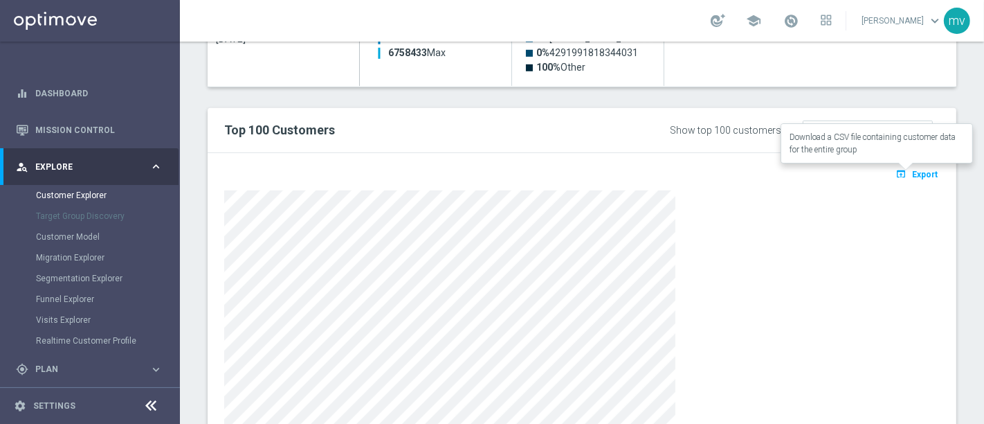
click at [912, 173] on span "Export" at bounding box center [925, 175] width 26 height 10
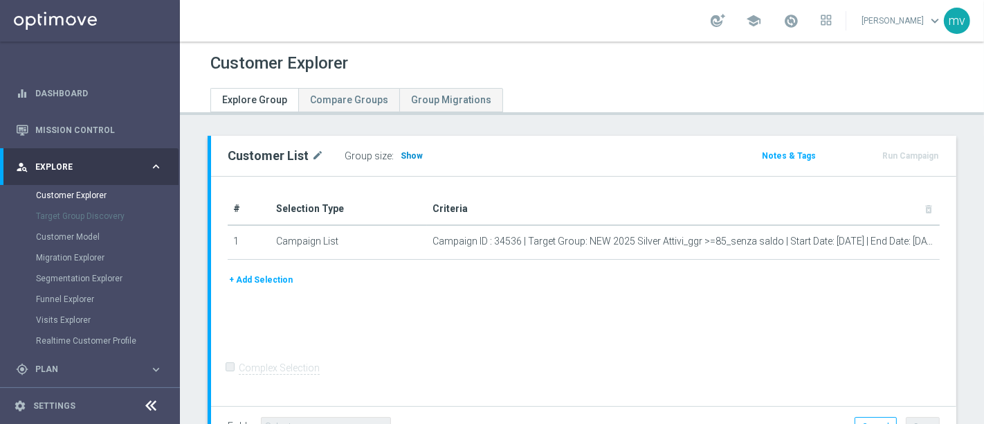
click at [409, 156] on span "Show" at bounding box center [412, 156] width 22 height 10
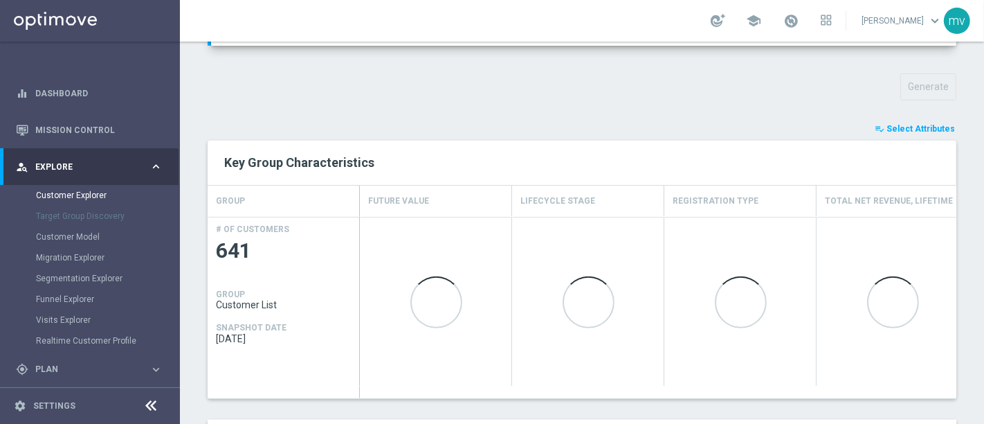
scroll to position [485, 0]
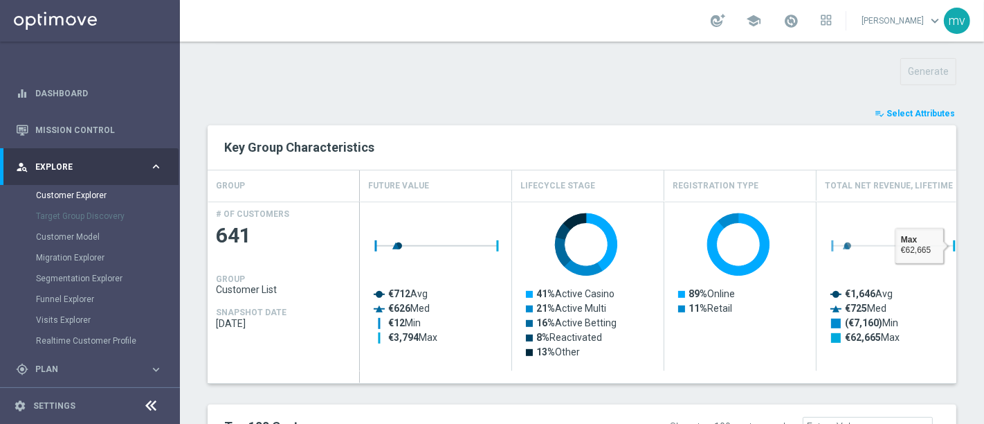
click at [905, 111] on span "Select Attributes" at bounding box center [921, 114] width 69 height 10
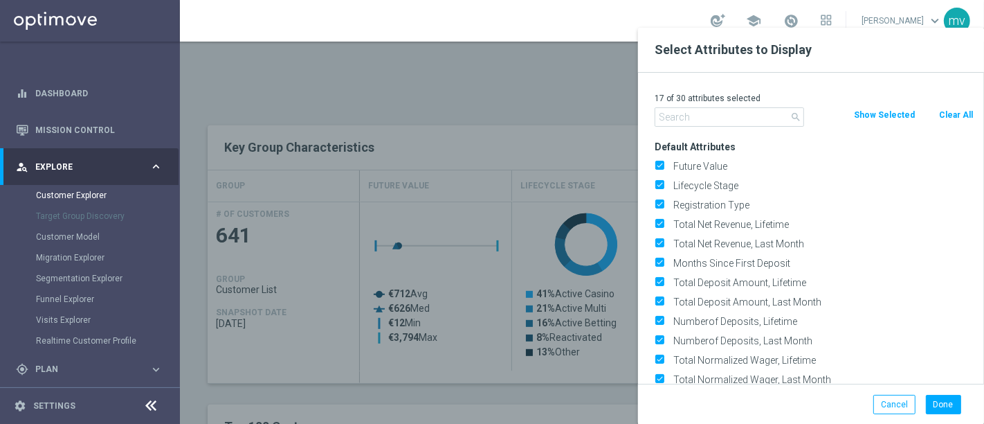
click at [955, 113] on button "Clear All" at bounding box center [956, 114] width 37 height 15
checkbox input "false"
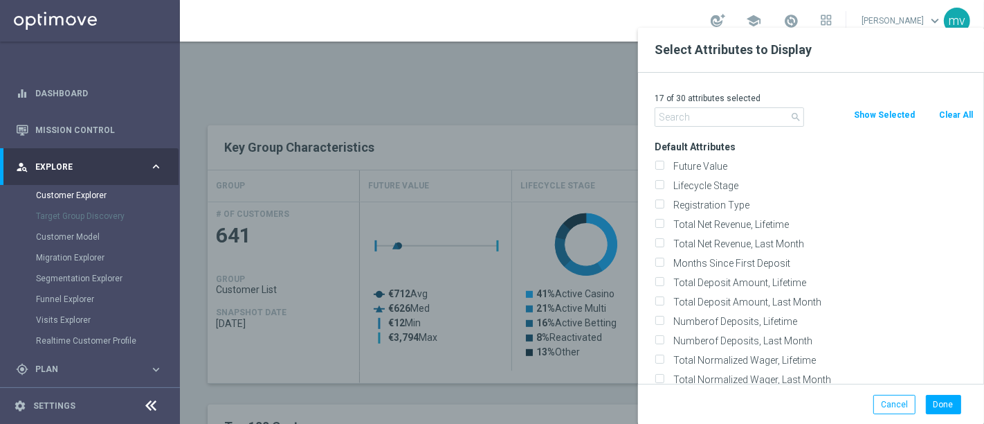
checkbox input "false"
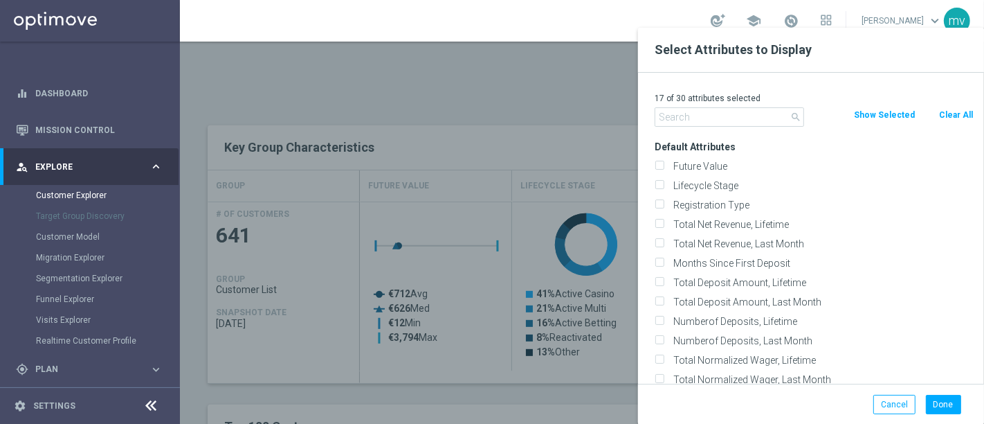
checkbox input "false"
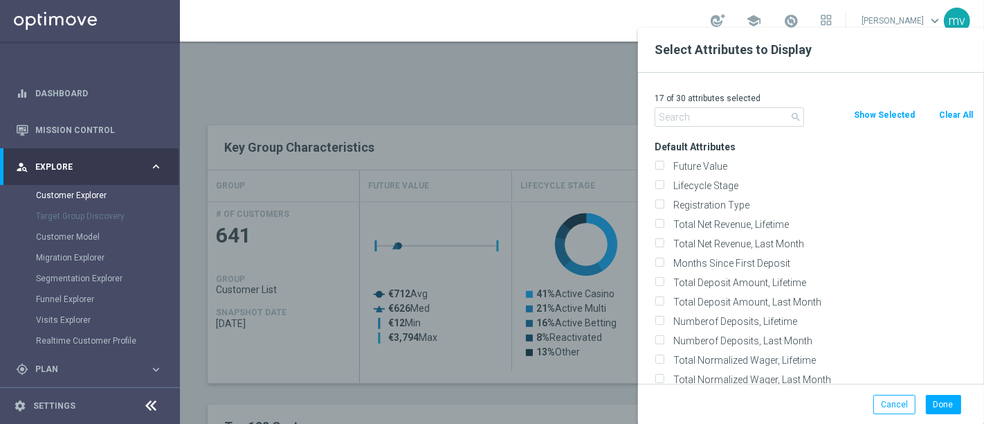
checkbox input "false"
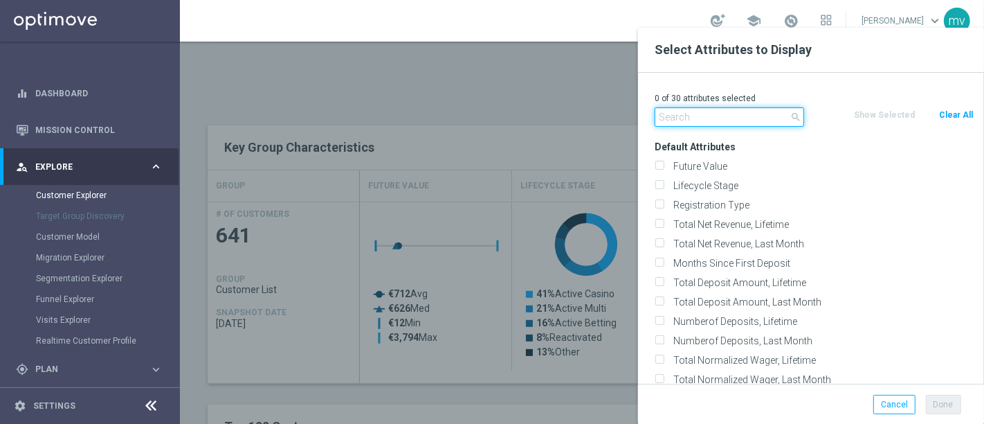
click at [674, 123] on input "text" at bounding box center [730, 116] width 150 height 19
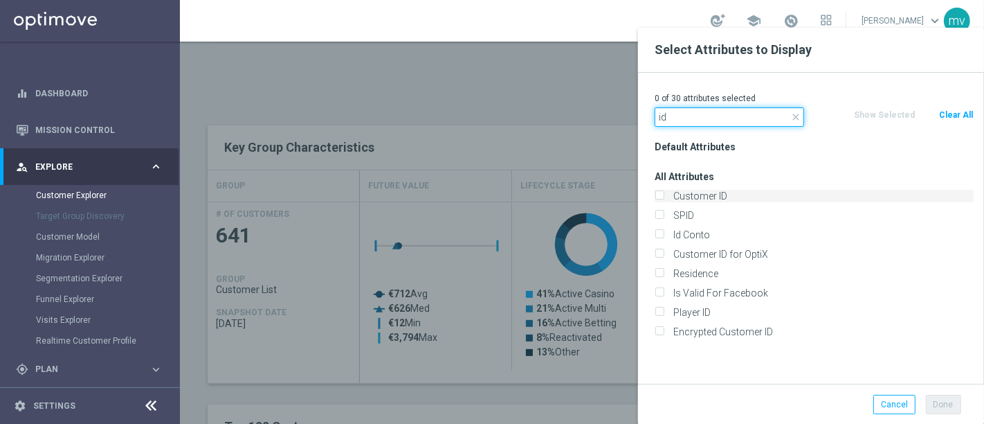
type input "id"
click at [660, 195] on input "Customer ID" at bounding box center [659, 197] width 9 height 9
checkbox input "true"
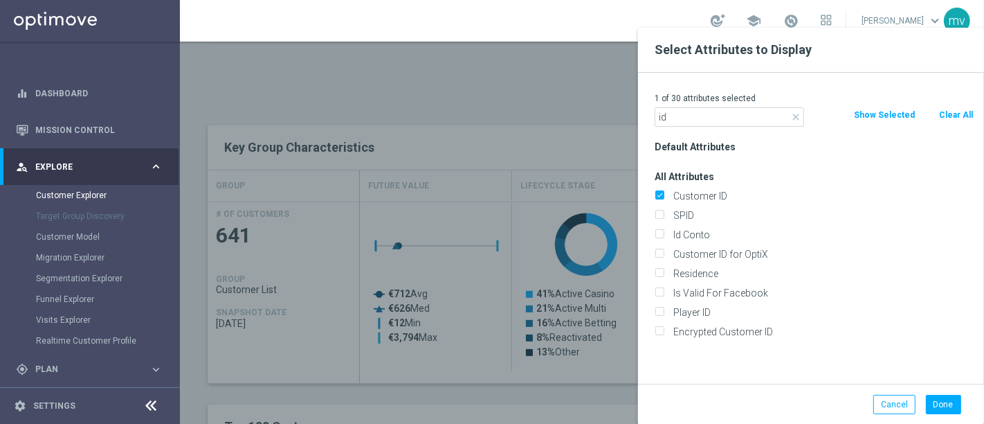
drag, startPoint x: 656, startPoint y: 235, endPoint x: 731, endPoint y: 280, distance: 87.8
click at [657, 235] on input "Id Conto" at bounding box center [659, 236] width 9 height 9
checkbox input "true"
click at [951, 397] on button "Done" at bounding box center [943, 404] width 35 height 19
type input "Search"
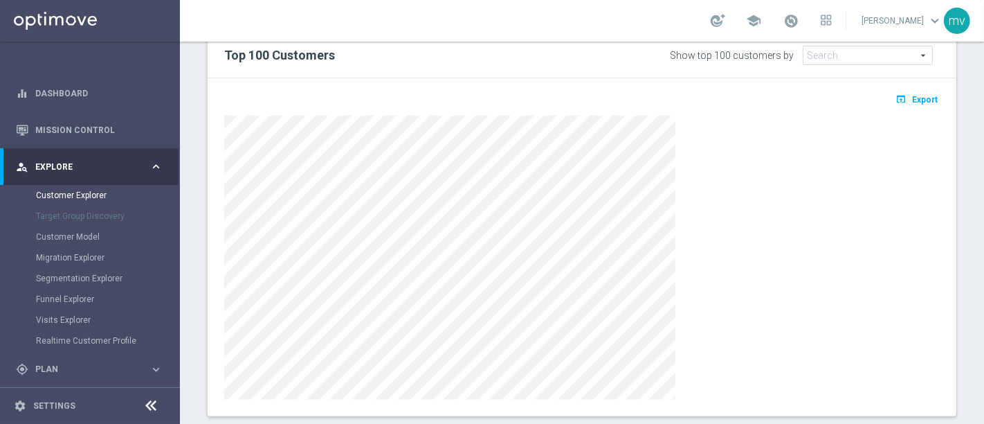
scroll to position [868, 0]
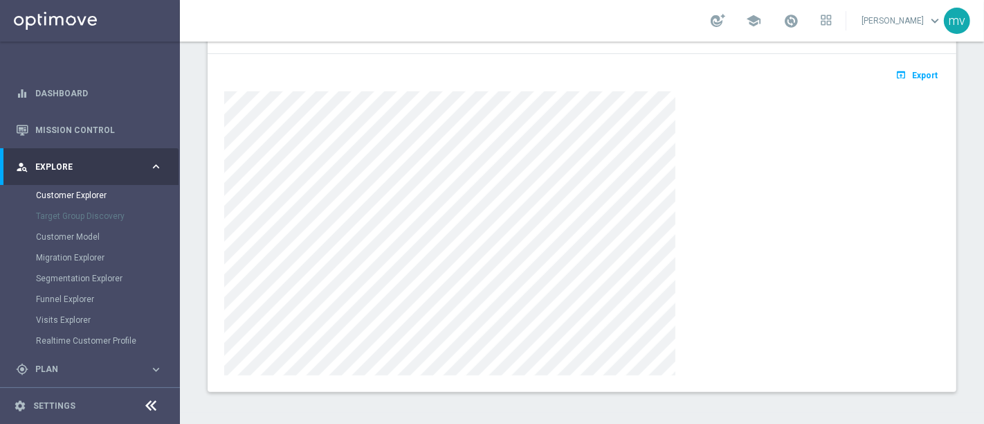
click at [912, 71] on span "Export" at bounding box center [925, 76] width 26 height 10
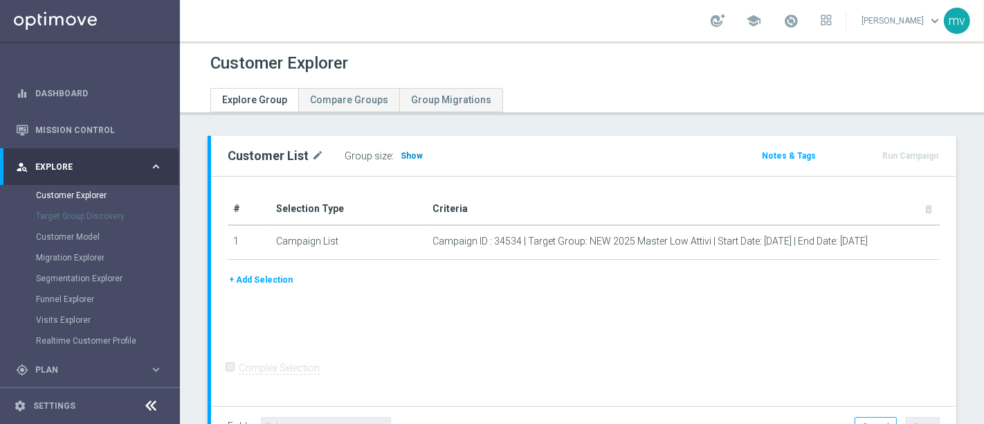
click at [410, 156] on span "Show" at bounding box center [412, 156] width 22 height 10
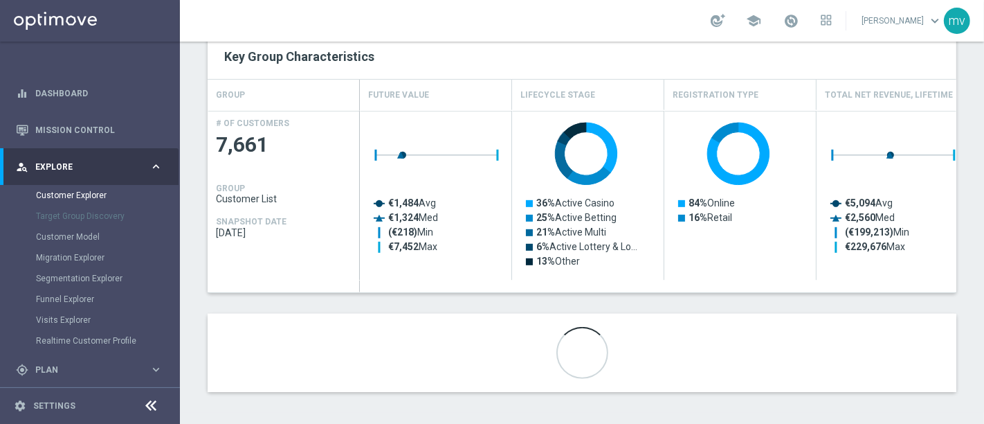
scroll to position [421, 0]
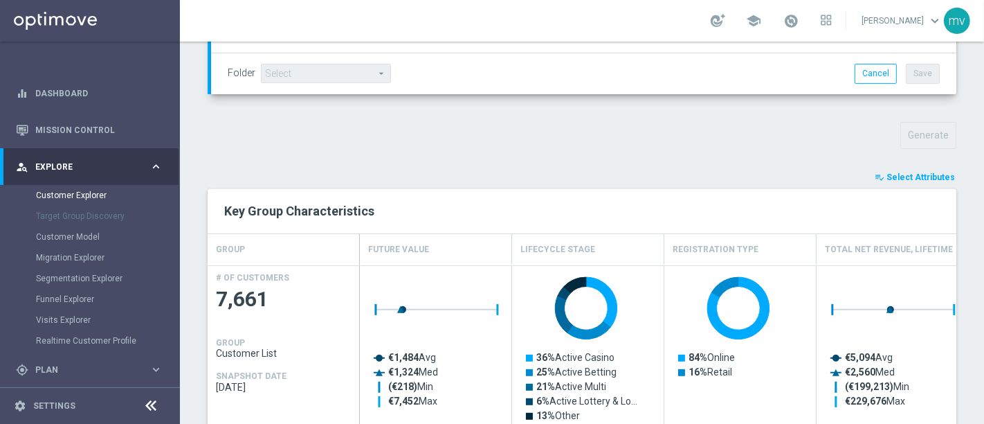
click at [919, 175] on span "Select Attributes" at bounding box center [921, 177] width 69 height 10
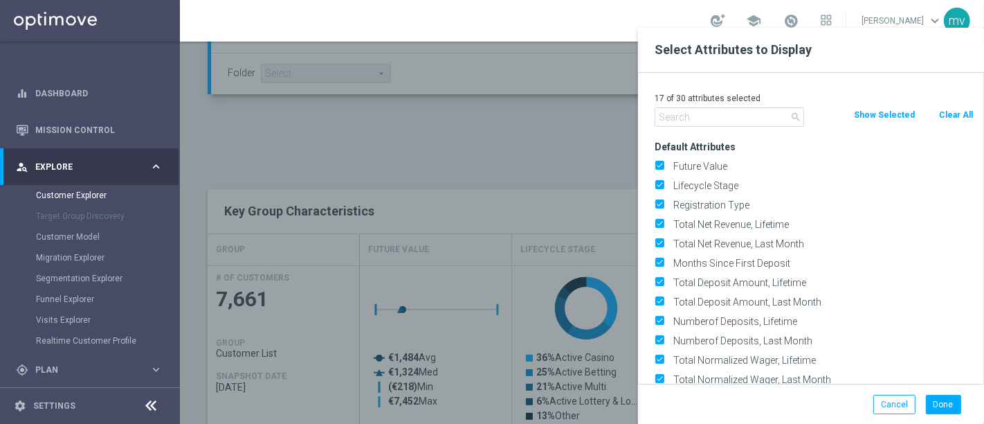
click at [959, 114] on button "Clear All" at bounding box center [956, 114] width 37 height 15
checkbox input "false"
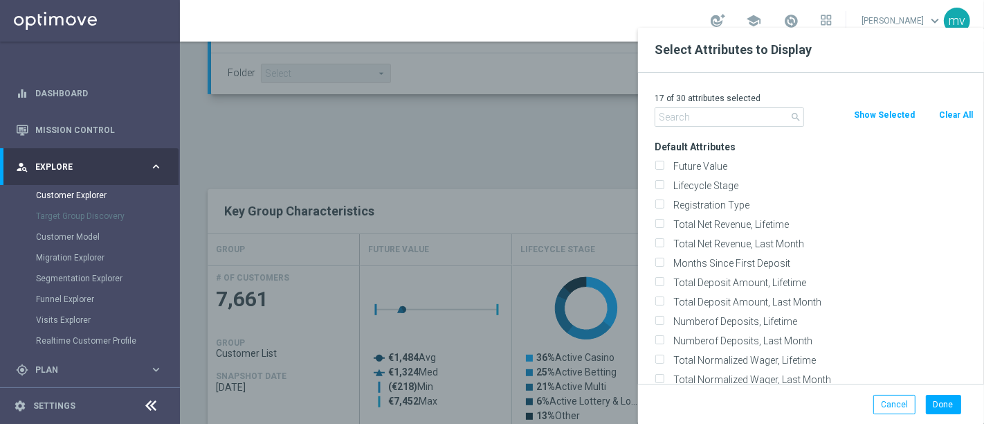
checkbox input "false"
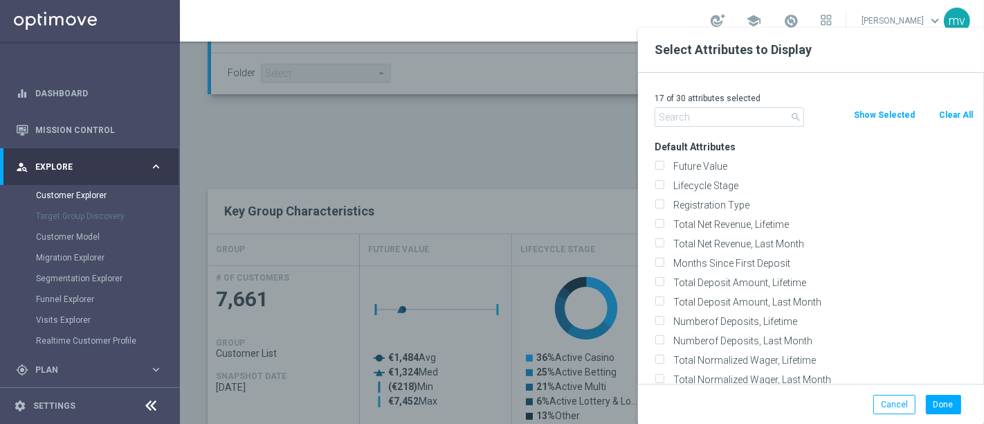
checkbox input "false"
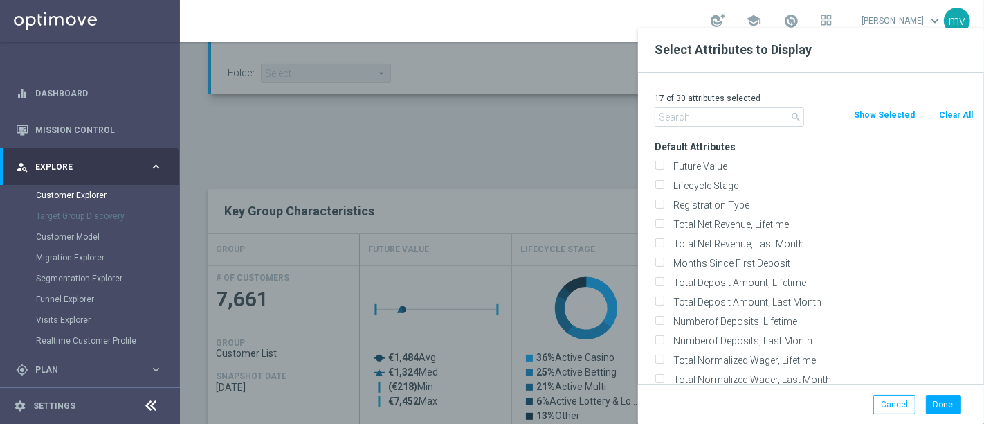
checkbox input "false"
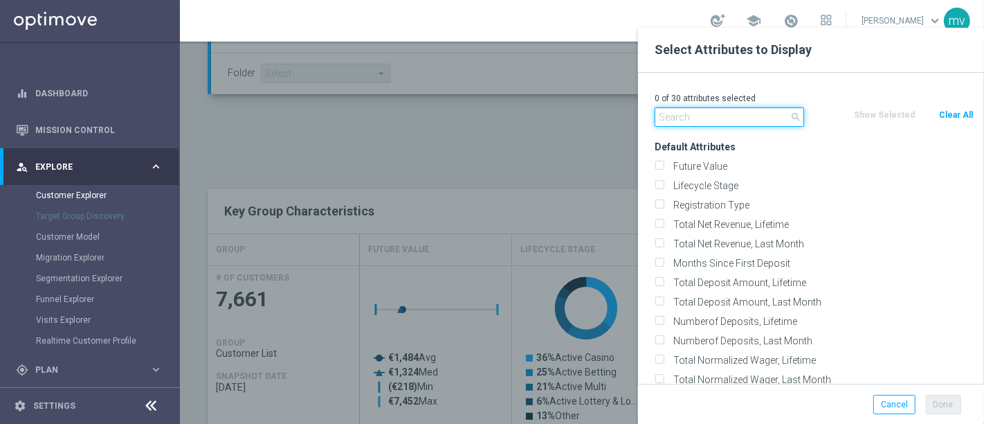
click at [686, 122] on input "text" at bounding box center [730, 116] width 150 height 19
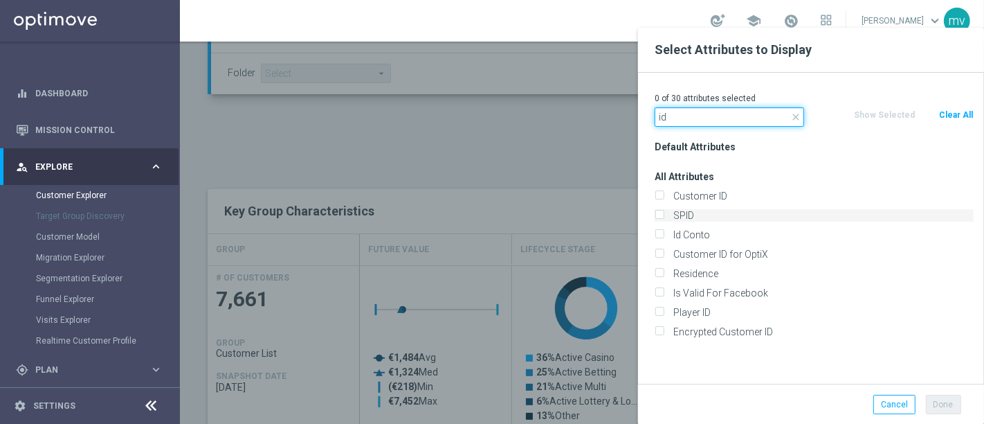
type input "id"
click at [660, 194] on input "Customer ID" at bounding box center [659, 197] width 9 height 9
checkbox input "true"
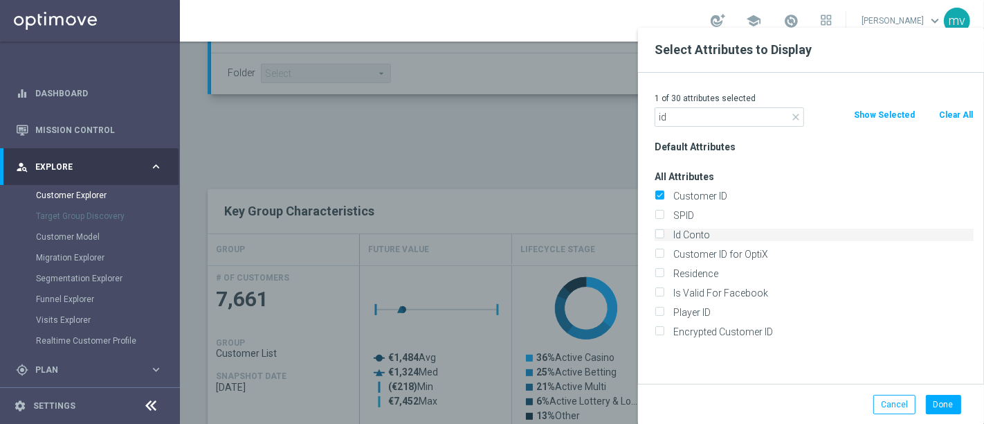
click at [660, 235] on input "Id Conto" at bounding box center [659, 236] width 9 height 9
checkbox input "true"
click at [949, 398] on button "Done" at bounding box center [943, 404] width 35 height 19
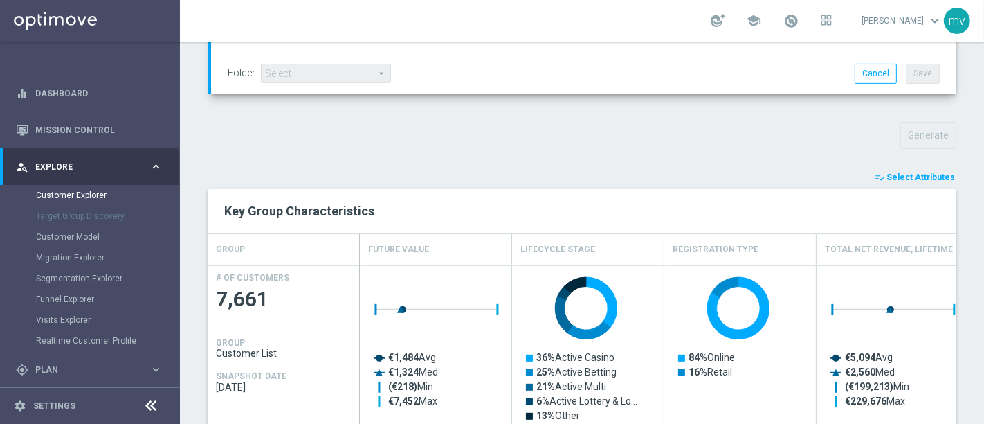
type input "Search"
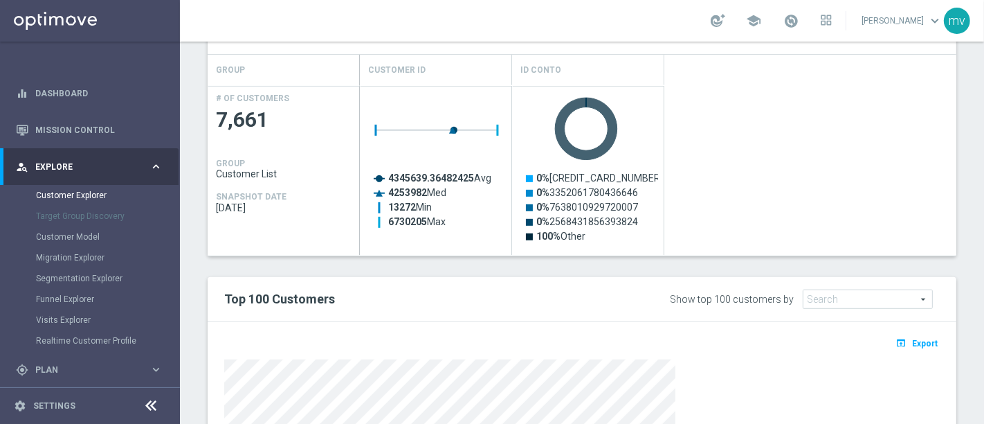
scroll to position [806, 0]
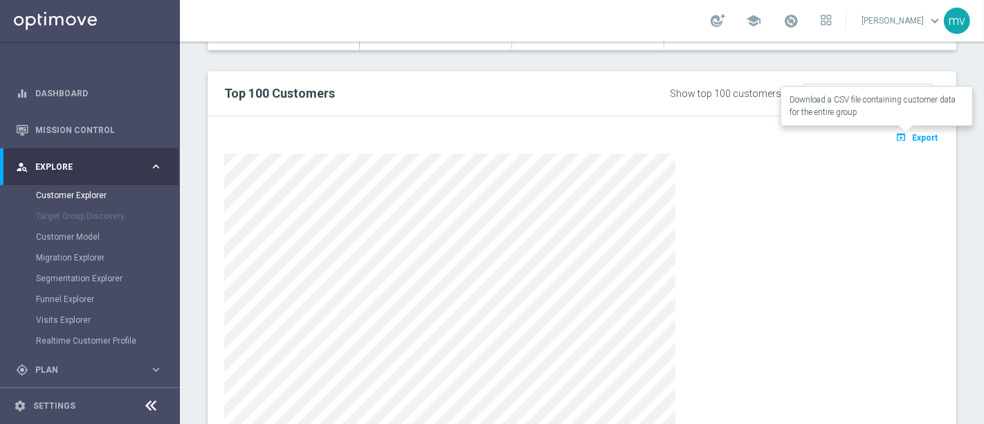
click at [912, 136] on span "Export" at bounding box center [925, 138] width 26 height 10
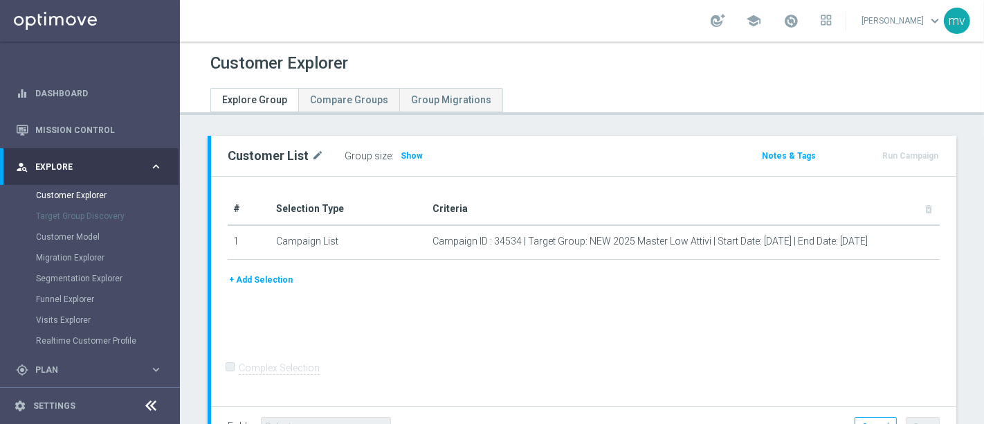
scroll to position [77, 0]
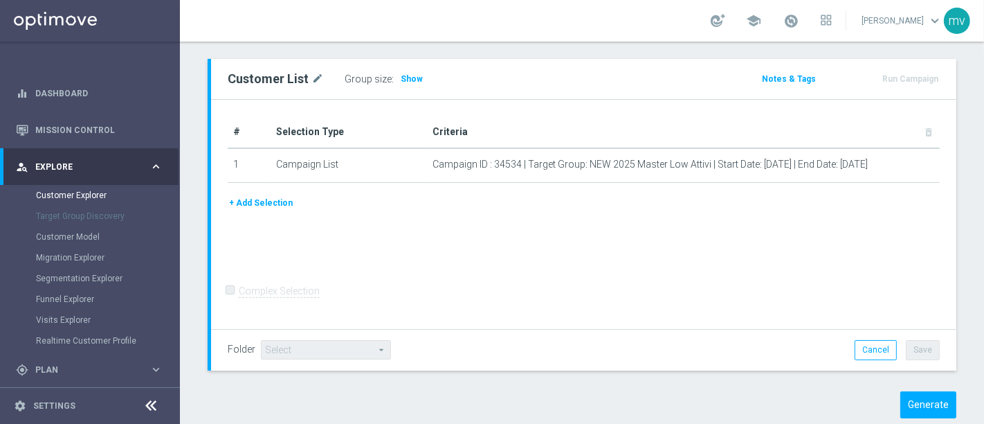
drag, startPoint x: 415, startPoint y: 72, endPoint x: 549, endPoint y: 21, distance: 142.8
click at [414, 73] on h3 "Show" at bounding box center [411, 78] width 25 height 15
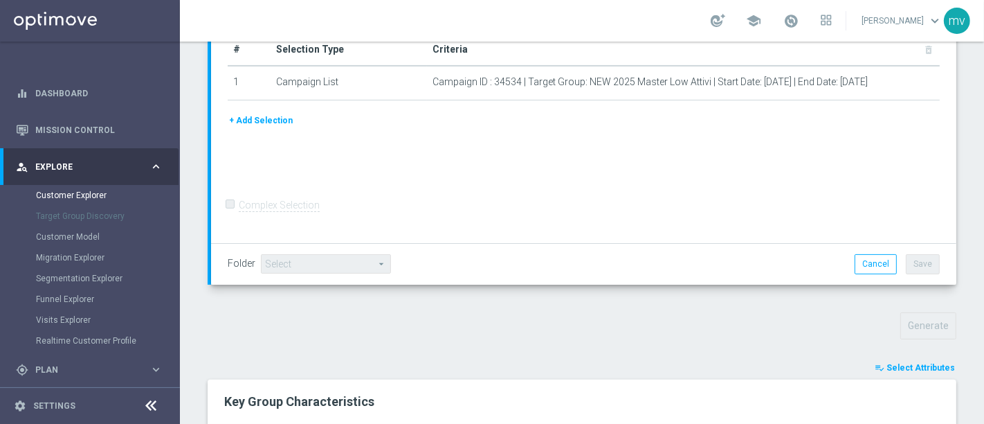
scroll to position [384, 0]
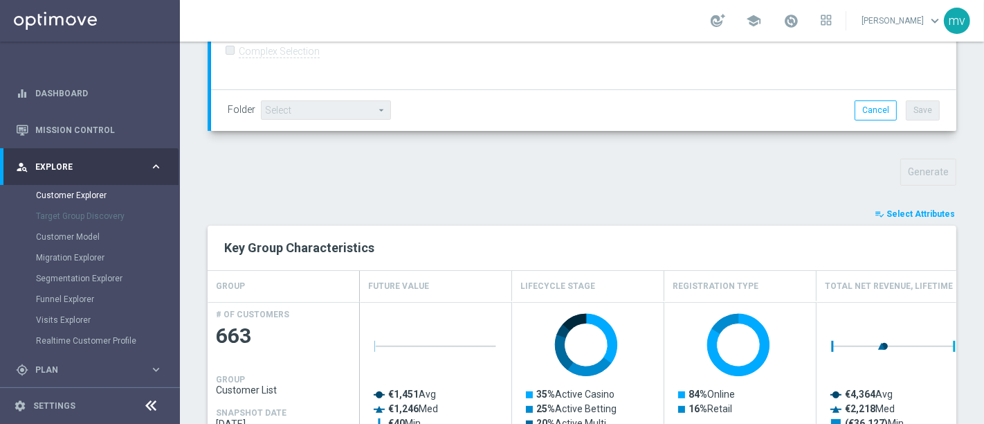
click at [905, 210] on span "Select Attributes" at bounding box center [921, 214] width 69 height 10
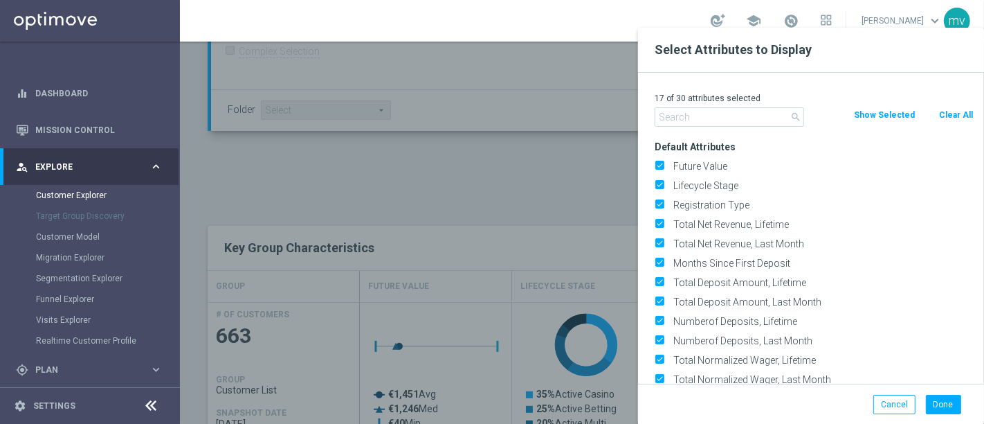
click at [961, 111] on button "Clear All" at bounding box center [956, 114] width 37 height 15
checkbox input "false"
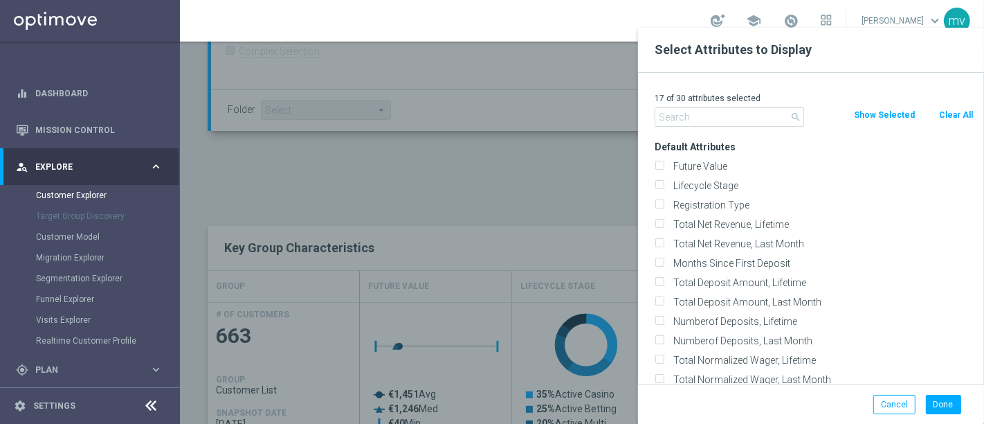
checkbox input "false"
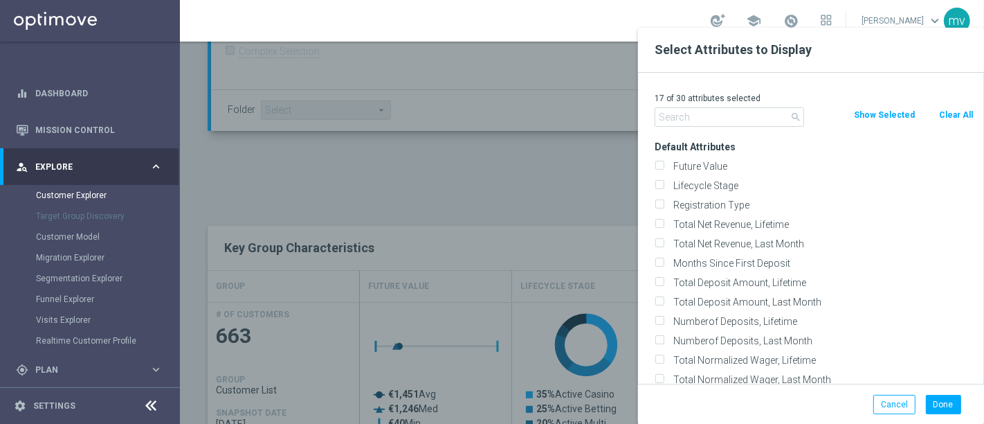
checkbox input "false"
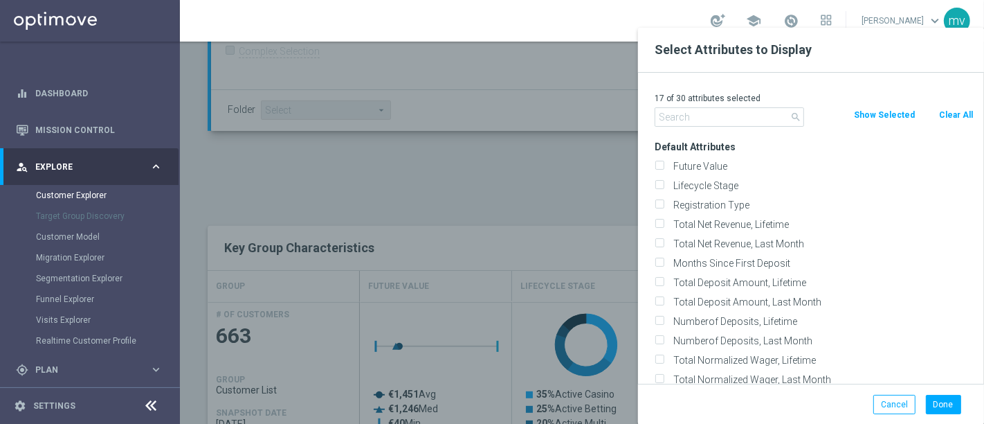
checkbox input "false"
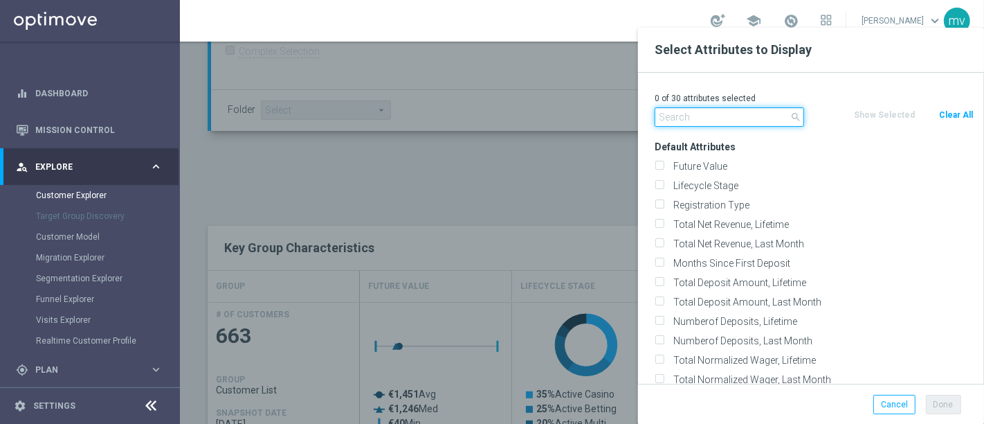
click at [696, 117] on input "text" at bounding box center [730, 116] width 150 height 19
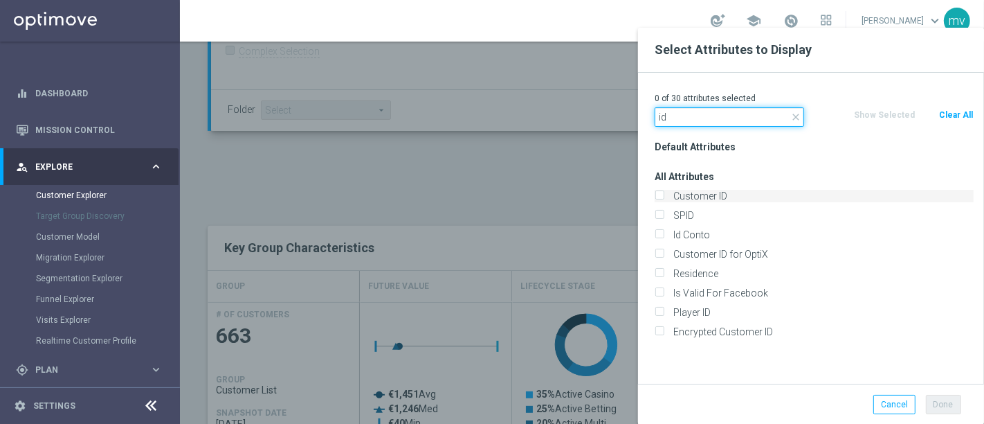
type input "id"
click at [660, 199] on input "Customer ID" at bounding box center [659, 197] width 9 height 9
checkbox input "true"
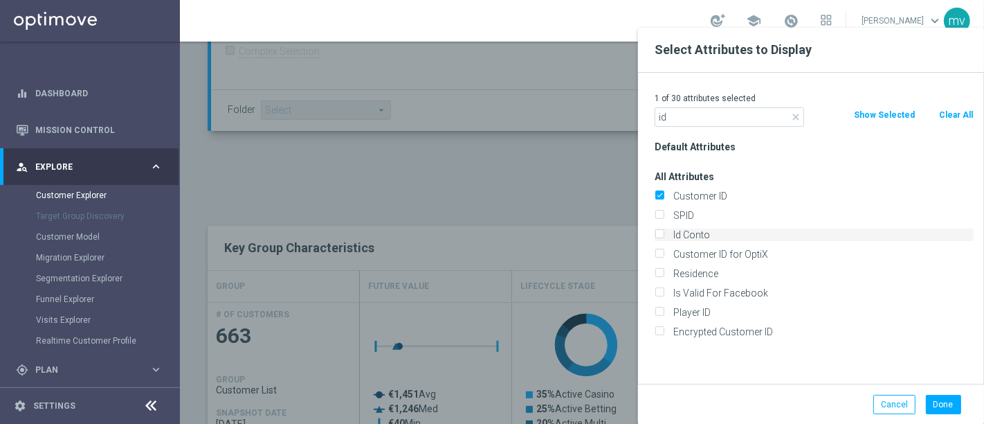
click at [660, 235] on input "Id Conto" at bounding box center [659, 236] width 9 height 9
checkbox input "true"
click at [947, 408] on button "Done" at bounding box center [943, 404] width 35 height 19
type input "Search"
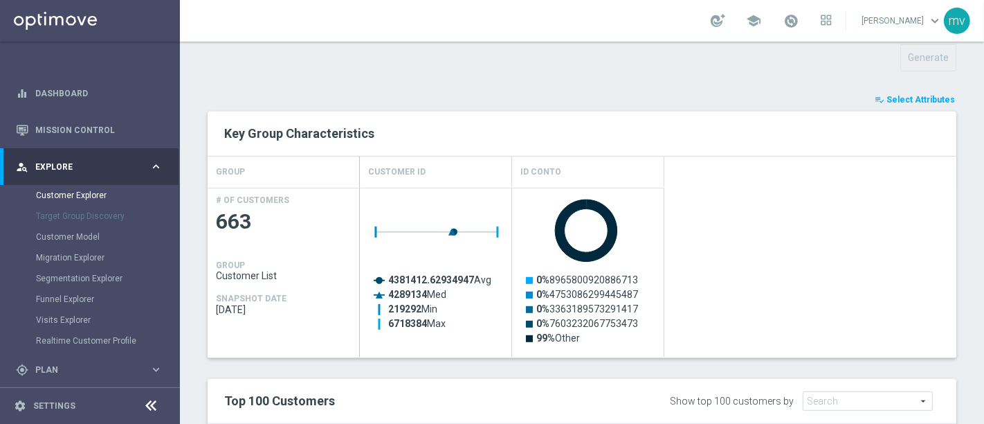
scroll to position [692, 0]
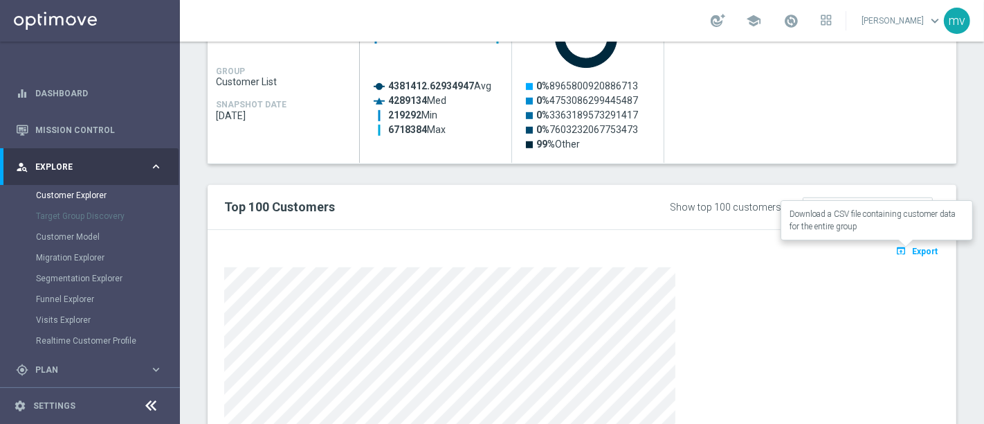
click at [907, 242] on button "open_in_browser Export" at bounding box center [917, 251] width 46 height 18
